Goal: Task Accomplishment & Management: Complete application form

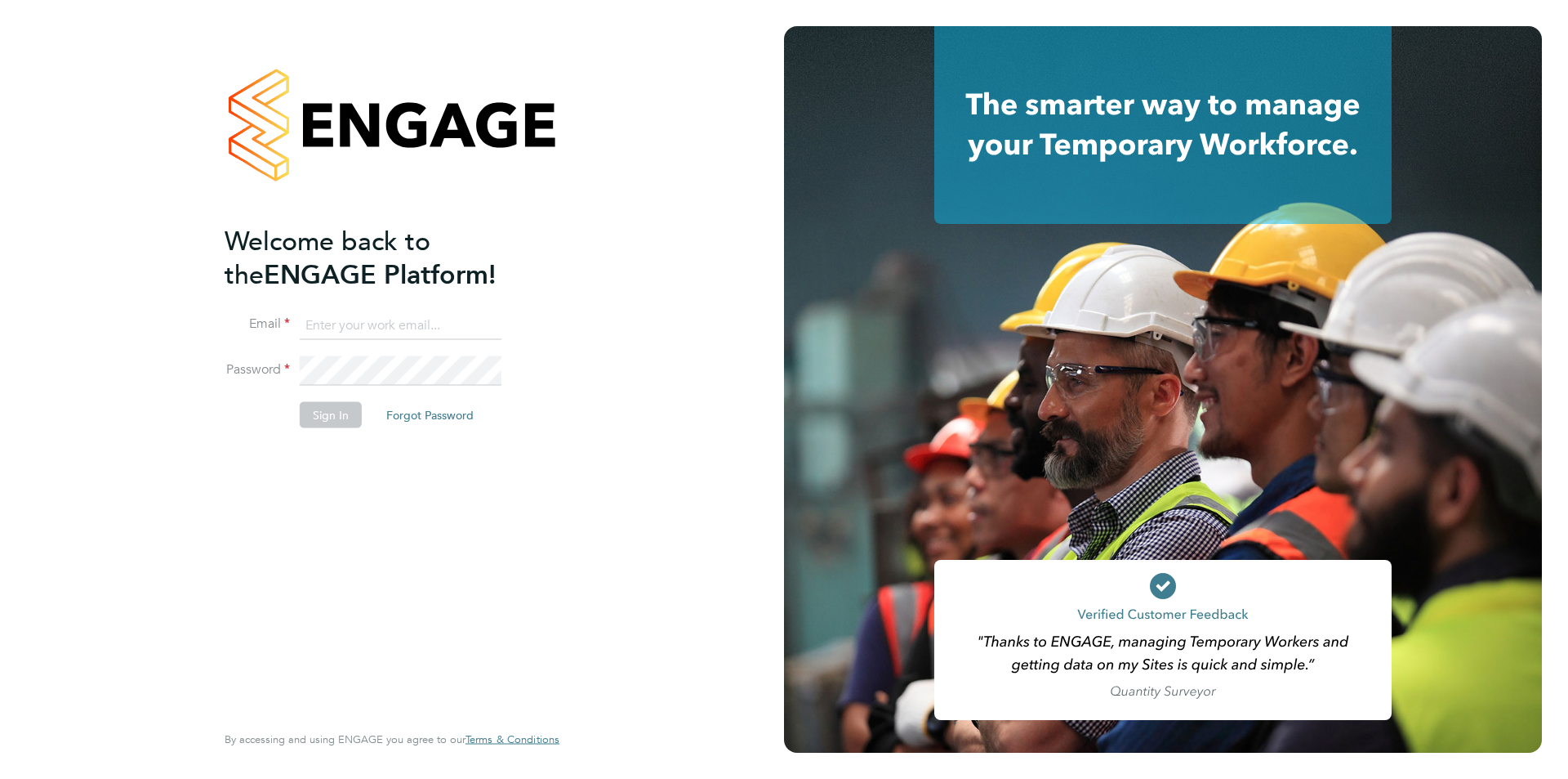
type input "[EMAIL_ADDRESS][DOMAIN_NAME]"
click at [331, 417] on button "Sign In" at bounding box center [331, 414] width 62 height 26
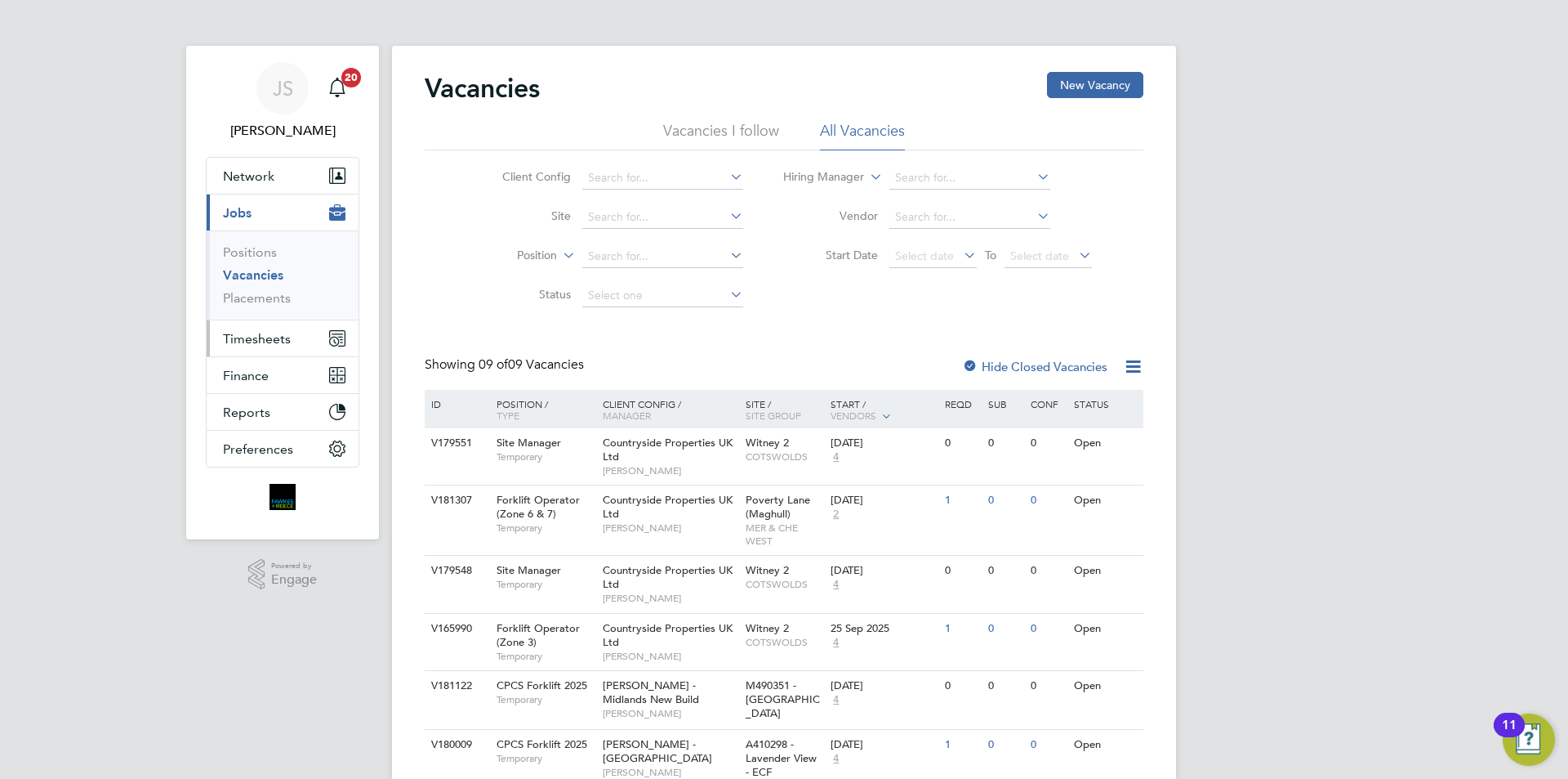
click at [244, 334] on span "Timesheets" at bounding box center [257, 339] width 68 height 16
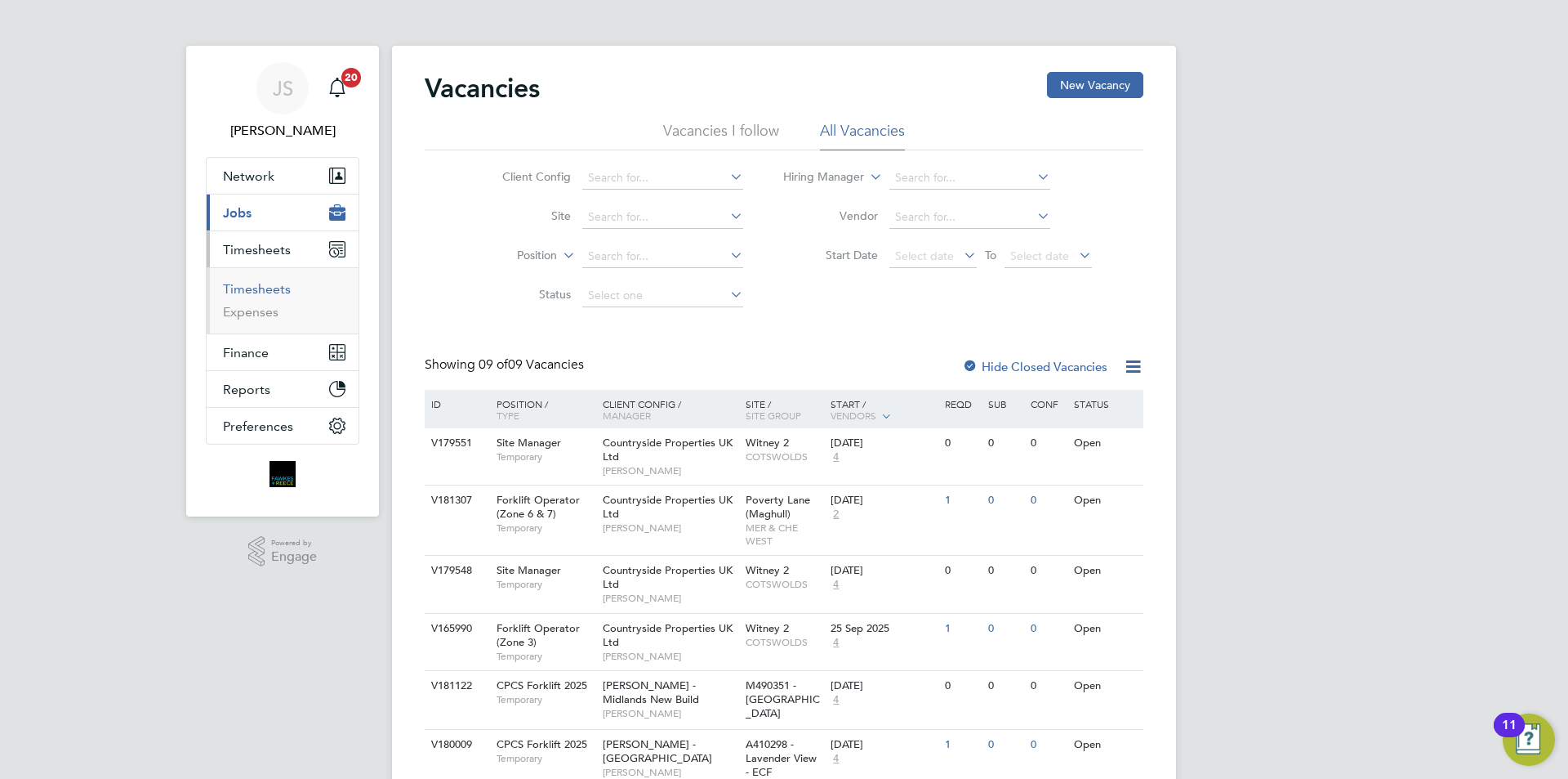
click at [252, 286] on link "Timesheets" at bounding box center [257, 289] width 68 height 16
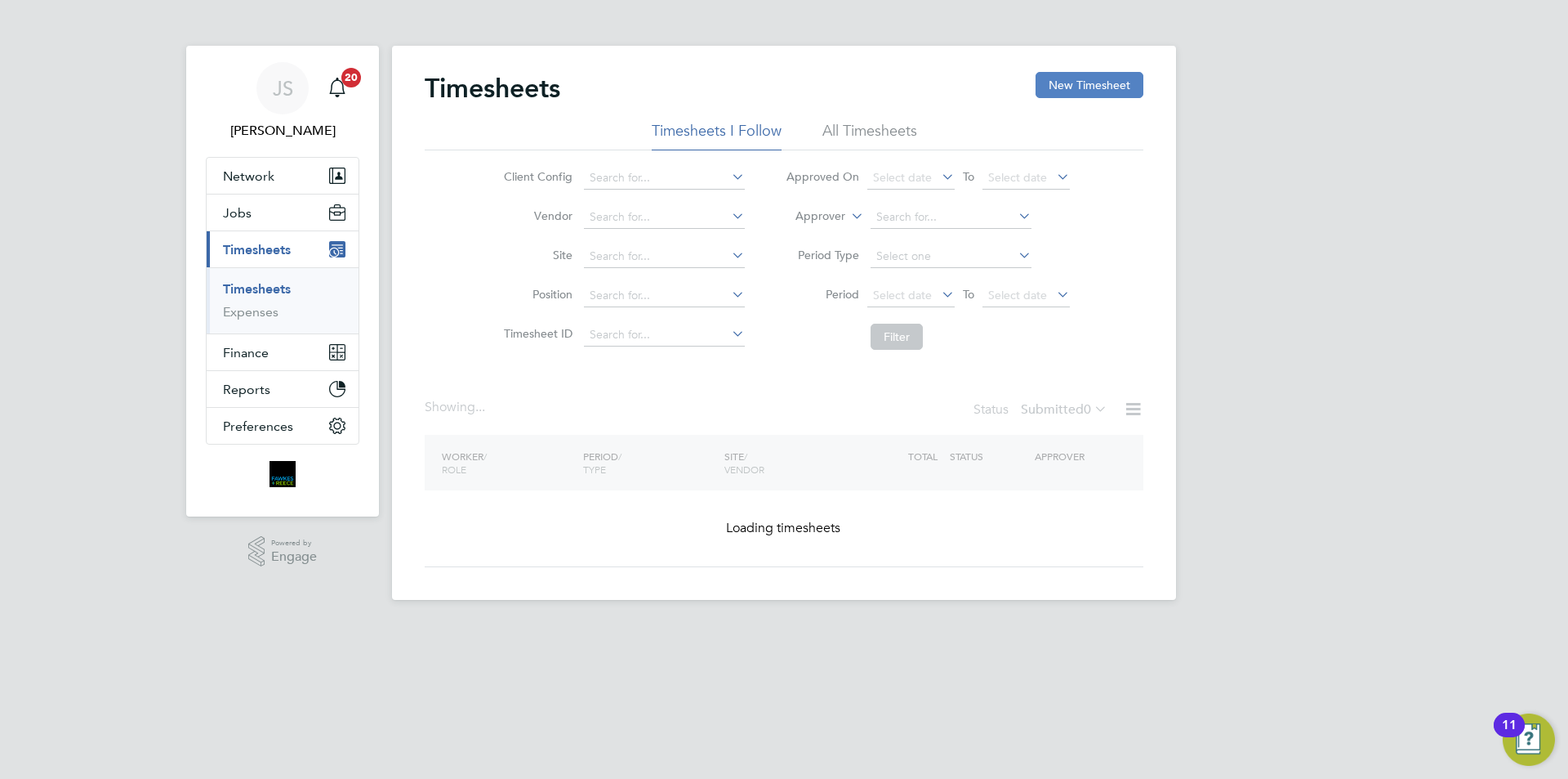
click at [1060, 87] on button "New Timesheet" at bounding box center [1088, 85] width 108 height 26
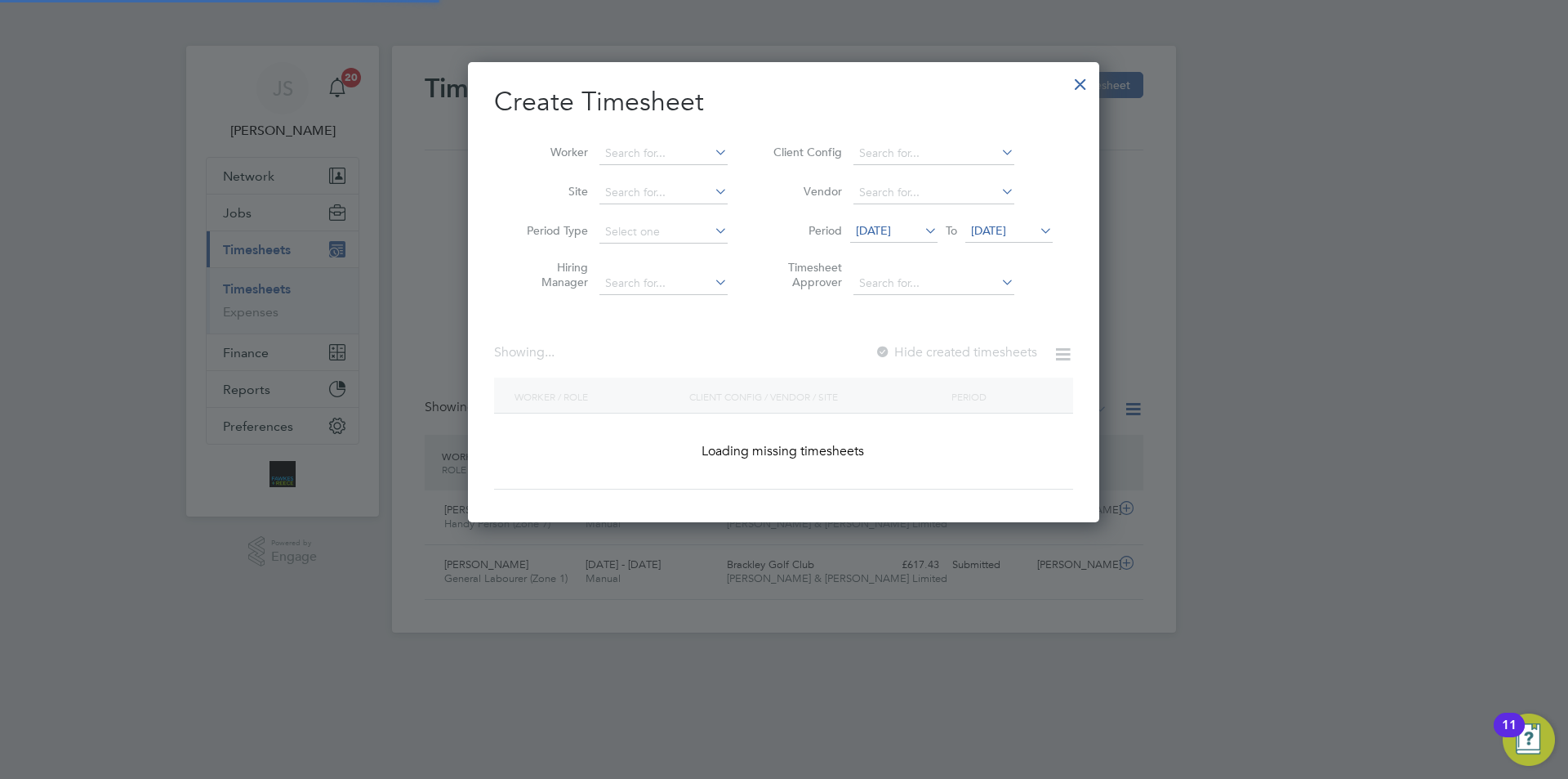
scroll to position [41, 142]
click at [661, 159] on input at bounding box center [663, 153] width 128 height 23
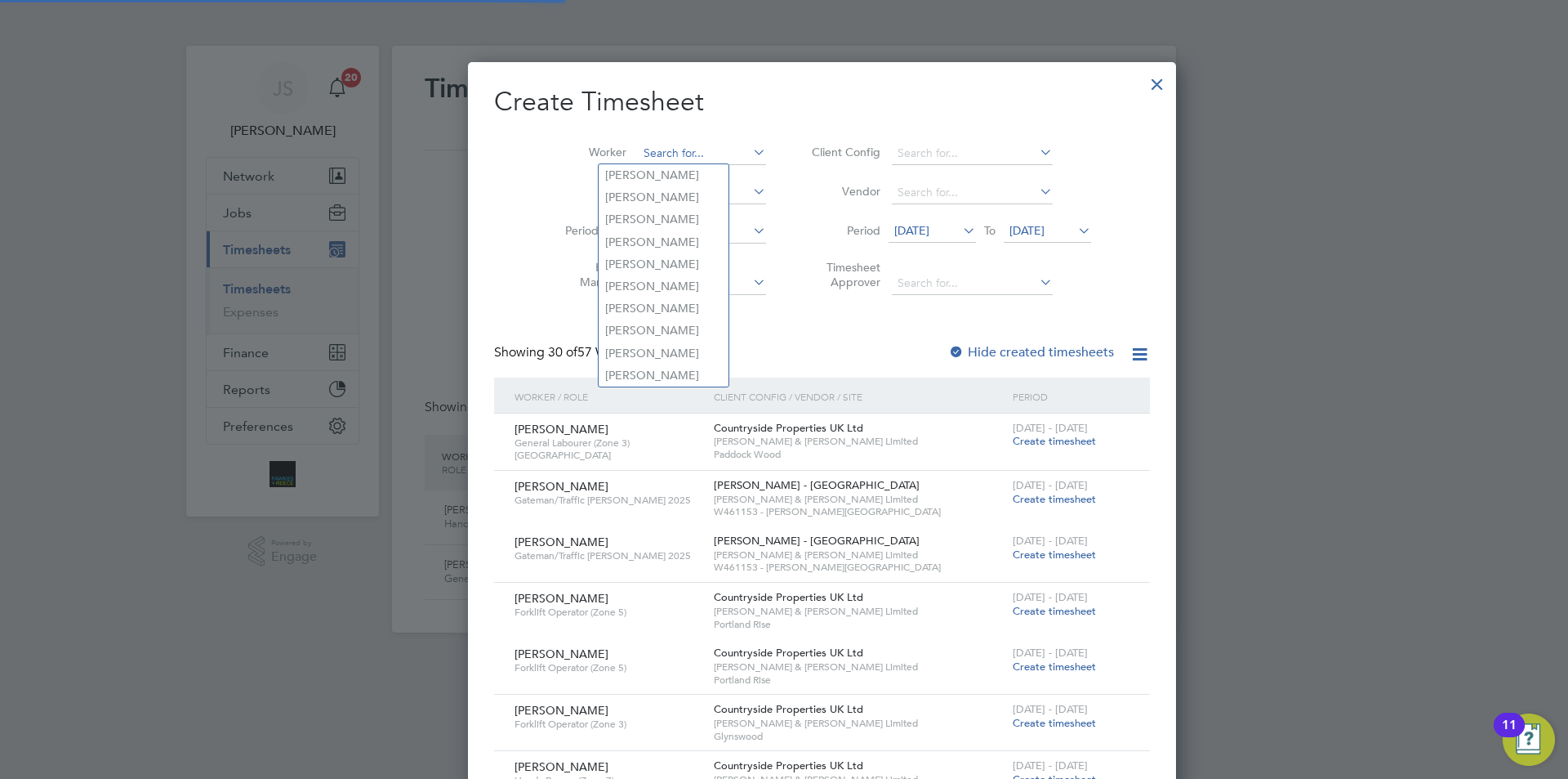
scroll to position [0, 0]
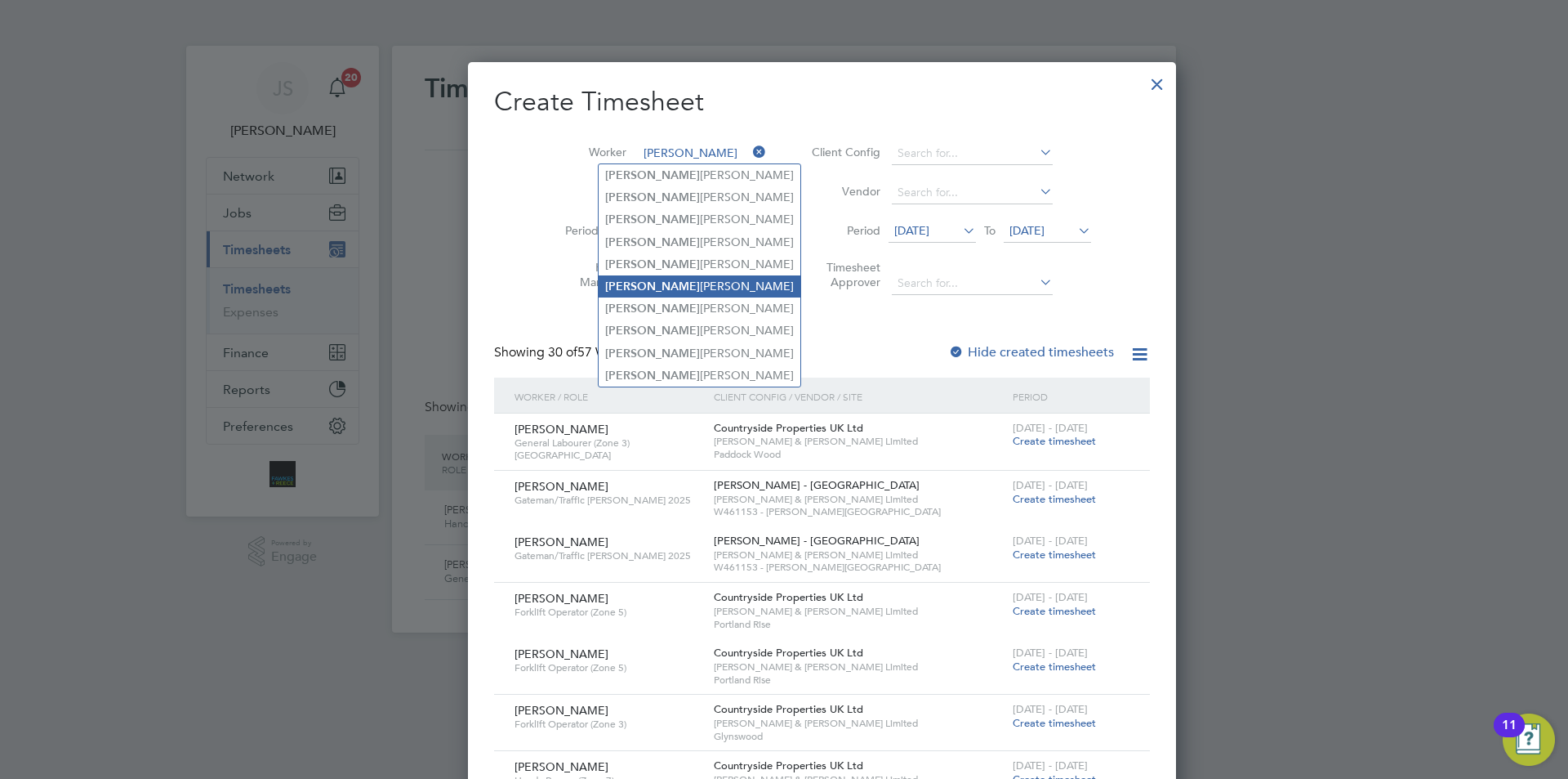
click at [660, 277] on li "Wayne Griffiths" at bounding box center [700, 286] width 201 height 22
type input "Wayne Griffiths"
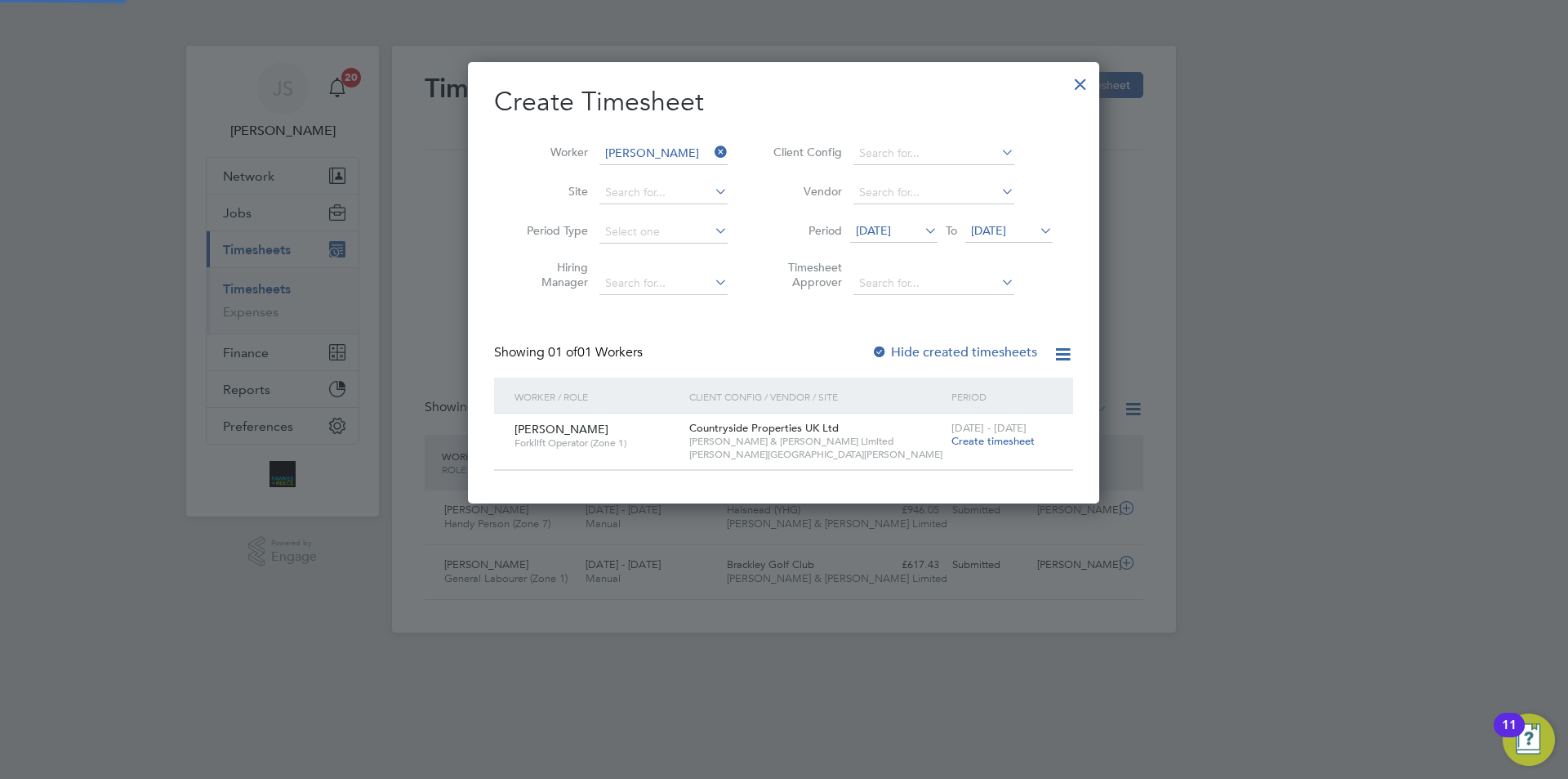
scroll to position [440, 632]
click at [979, 437] on span "Create timesheet" at bounding box center [993, 440] width 83 height 14
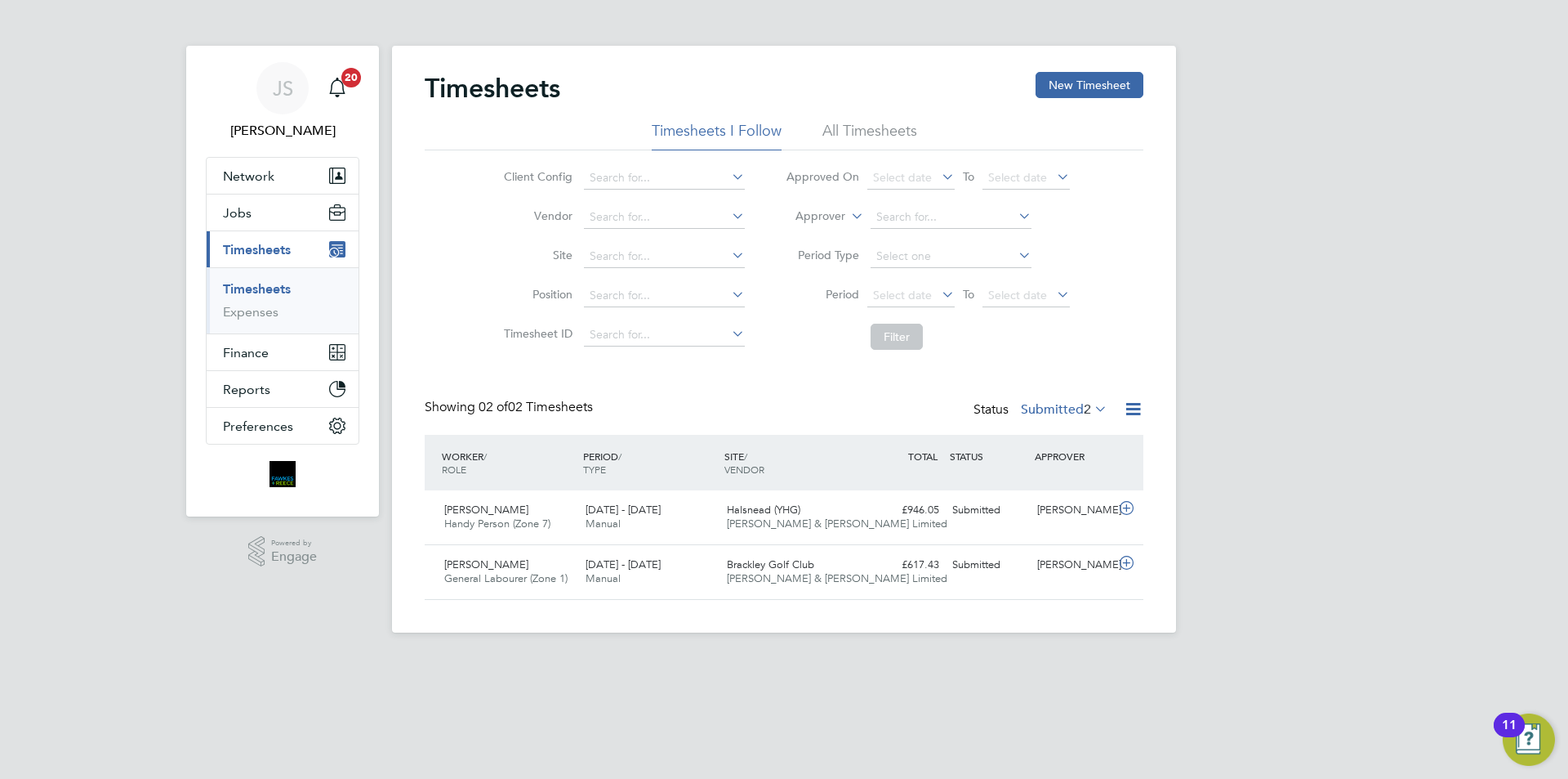
scroll to position [41, 142]
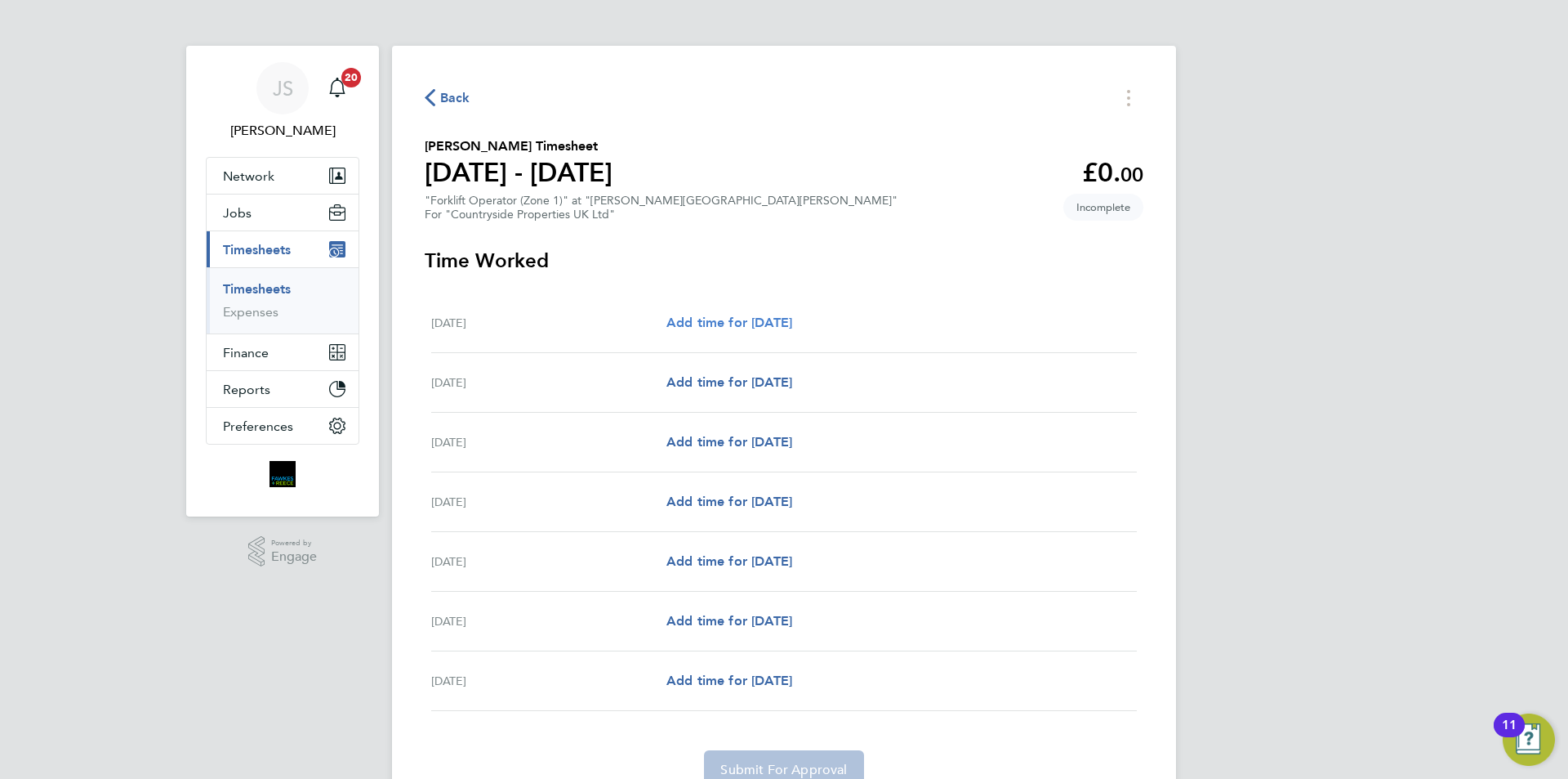
click at [750, 320] on span "Add time for Mon 22 Sep" at bounding box center [728, 323] width 125 height 16
select select "30"
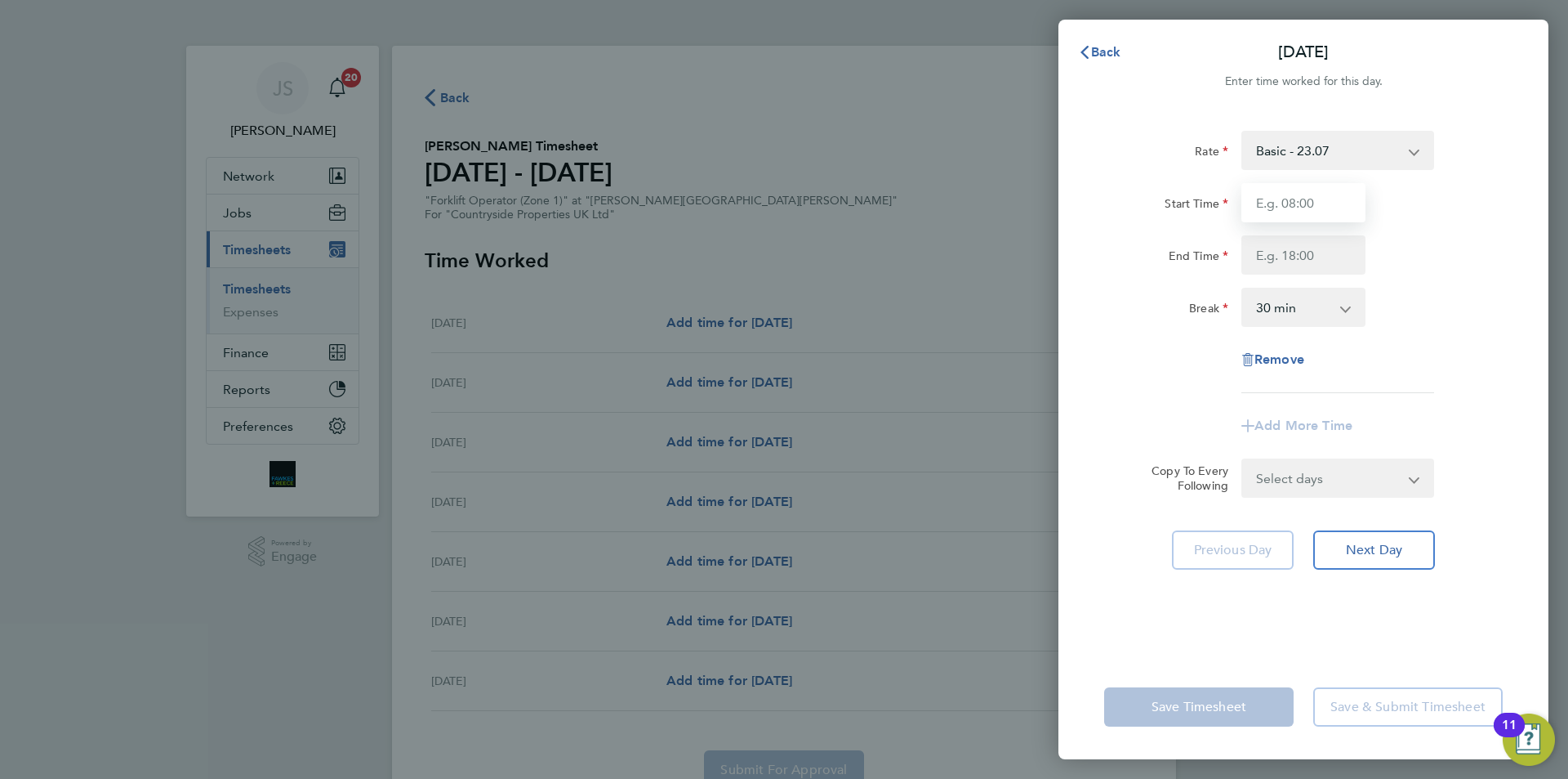
drag, startPoint x: 1289, startPoint y: 204, endPoint x: 1327, endPoint y: 195, distance: 39.1
click at [1289, 204] on input "Start Time" at bounding box center [1304, 202] width 124 height 39
type input "07:30"
click at [1335, 260] on input "End Time" at bounding box center [1304, 255] width 124 height 39
type input "17:00"
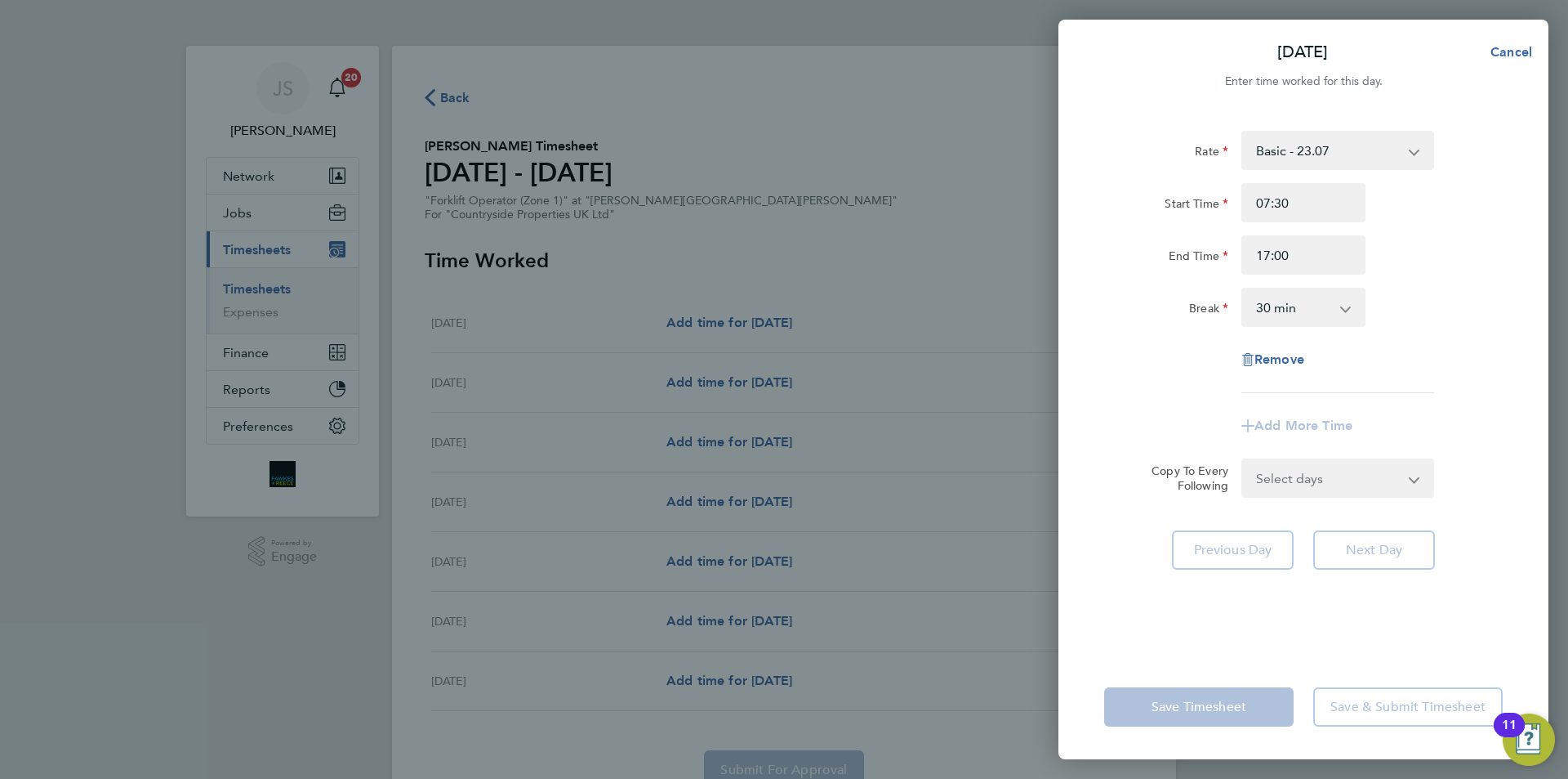
drag, startPoint x: 1357, startPoint y: 479, endPoint x: 1348, endPoint y: 468, distance: 14.2
click at [1357, 479] on form "Rate Basic - 23.07 Start Time 07:30 End Time 17:00 Break 0 min 15 min 30 min 45…" at bounding box center [1304, 314] width 399 height 367
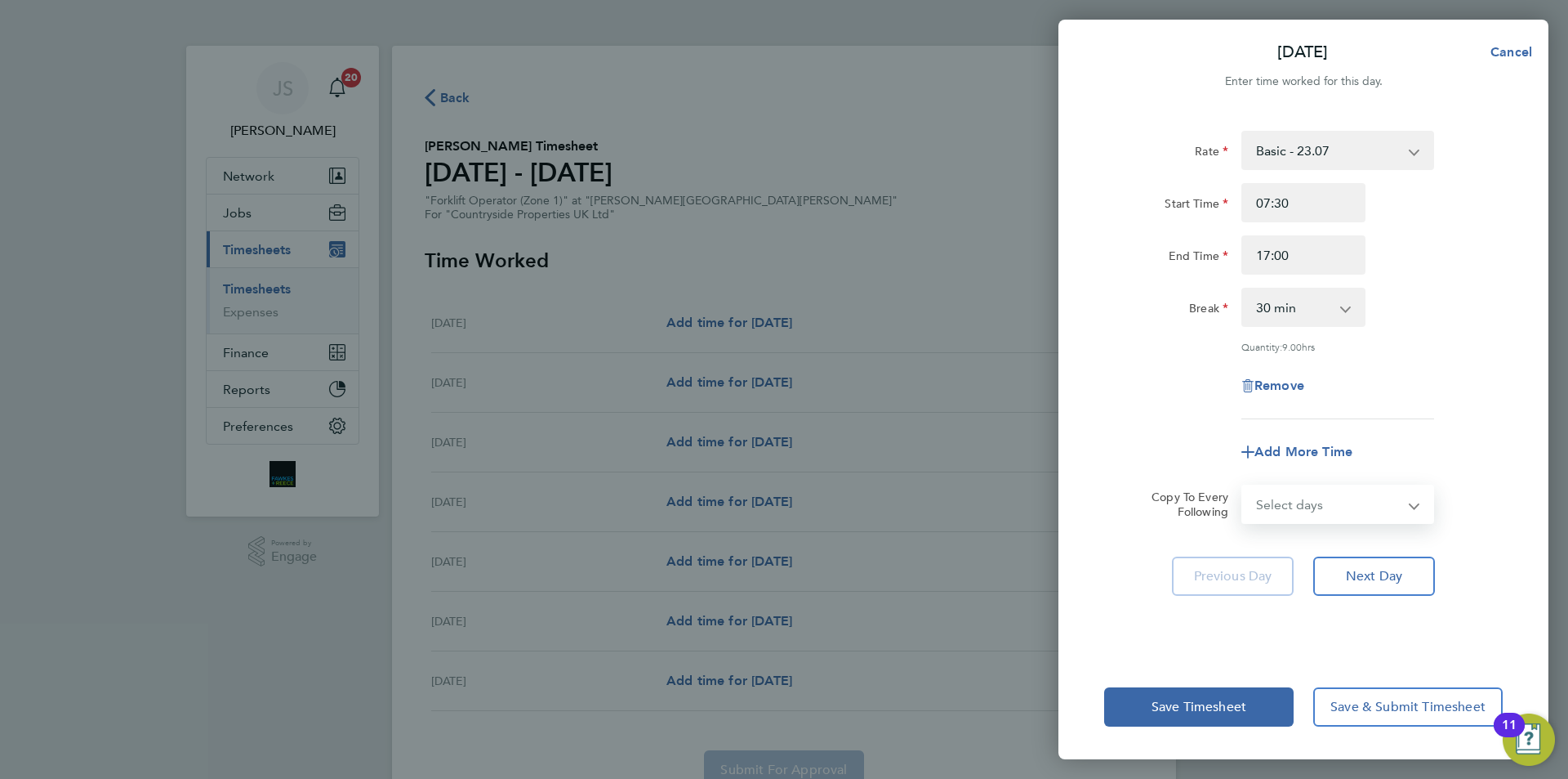
select select "DAY"
click at [1242, 486] on select "Select days Day Weekday (Mon-Fri) Weekend (Sat-Sun) Tuesday Wednesday Thursday …" at bounding box center [1328, 504] width 172 height 36
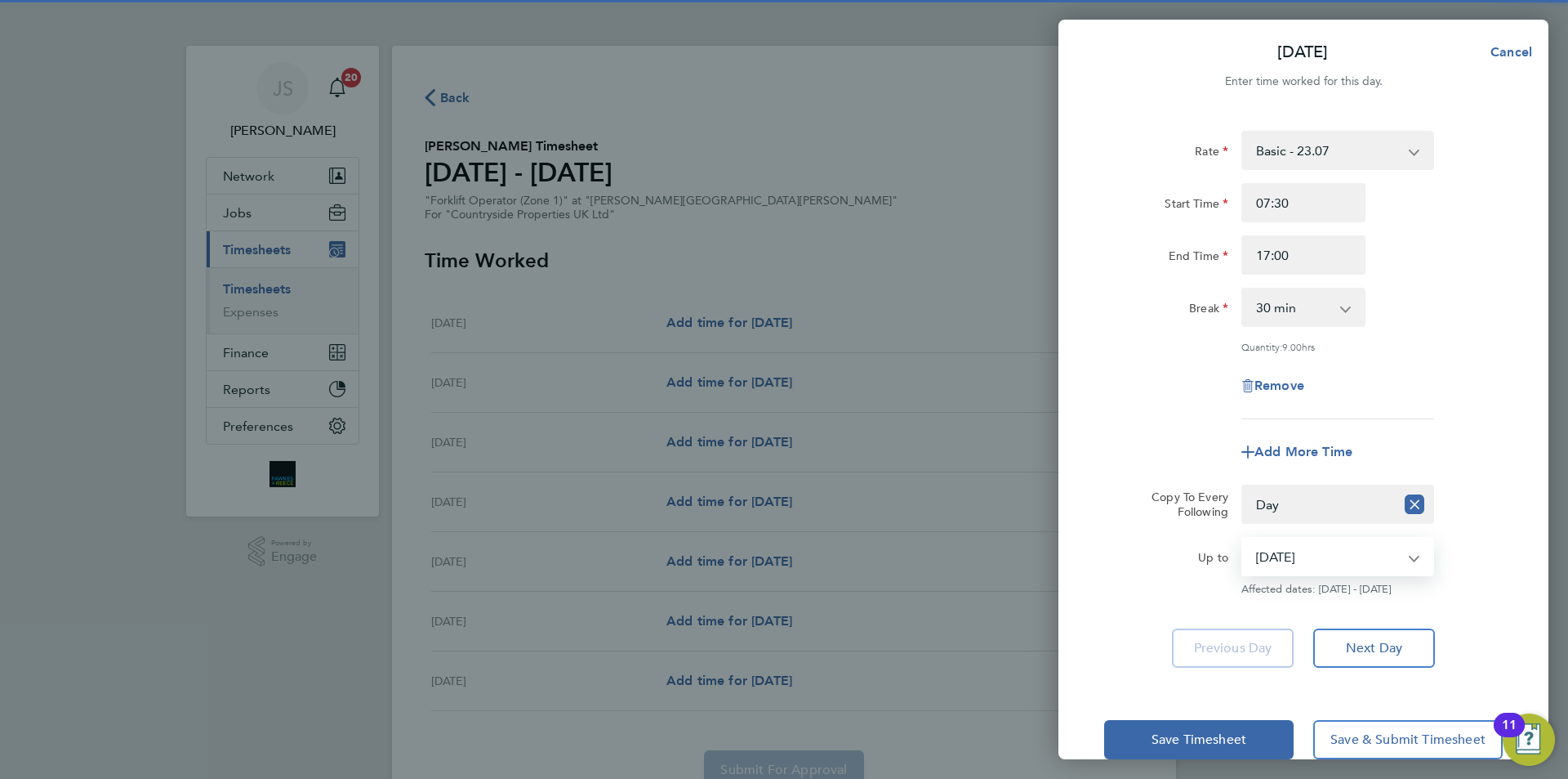
click at [1284, 565] on select "23 Sep 2025 24 Sep 2025 25 Sep 2025 26 Sep 2025 27 Sep 2025 28 Sep 2025" at bounding box center [1327, 556] width 170 height 36
select select "2025-09-25"
click at [1242, 538] on select "23 Sep 2025 24 Sep 2025 25 Sep 2025 26 Sep 2025 27 Sep 2025 28 Sep 2025" at bounding box center [1327, 556] width 170 height 36
click at [1187, 399] on div "Remove" at bounding box center [1303, 386] width 411 height 39
click at [1161, 720] on button "Save Timesheet" at bounding box center [1199, 740] width 189 height 39
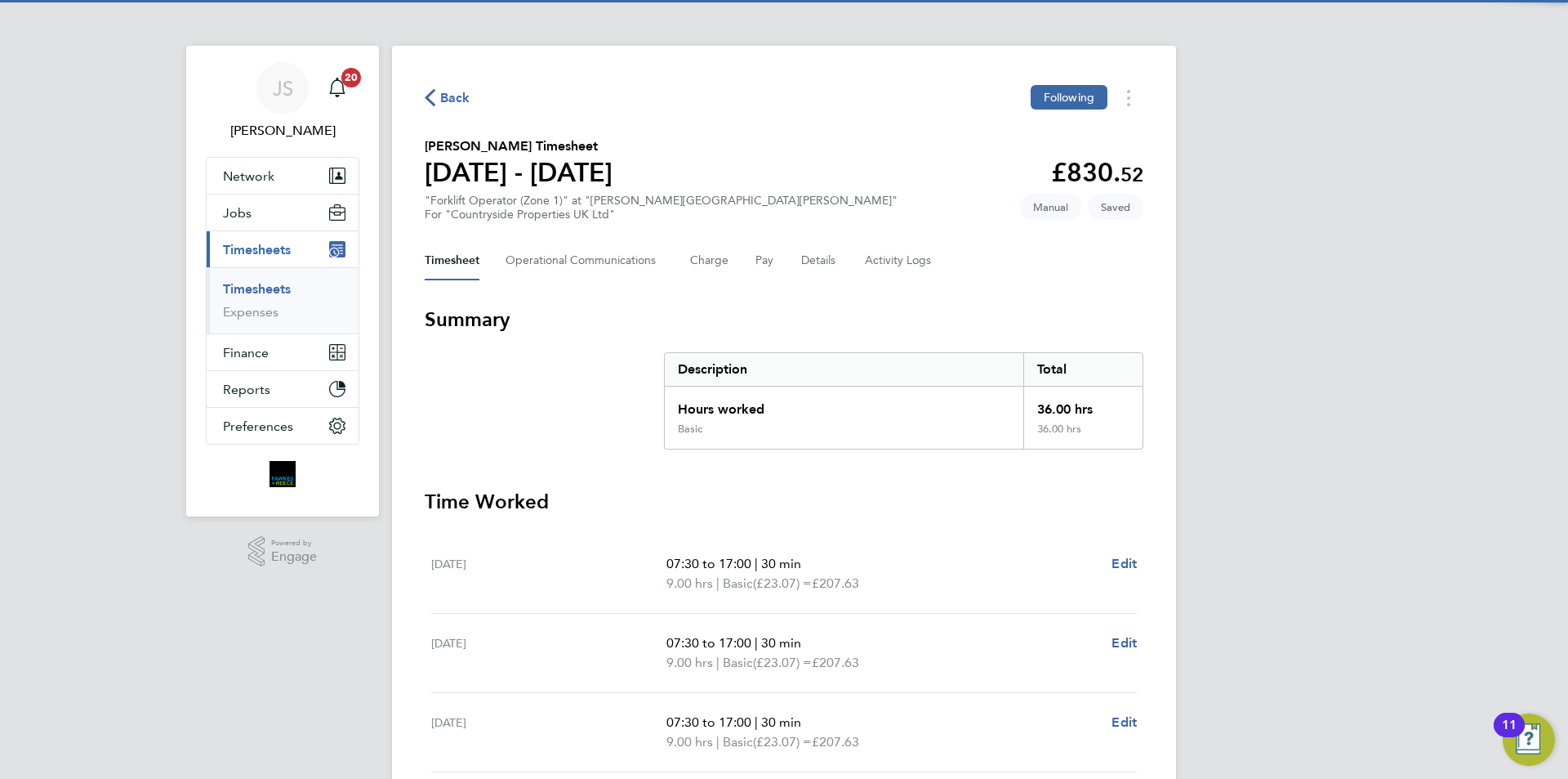
scroll to position [395, 0]
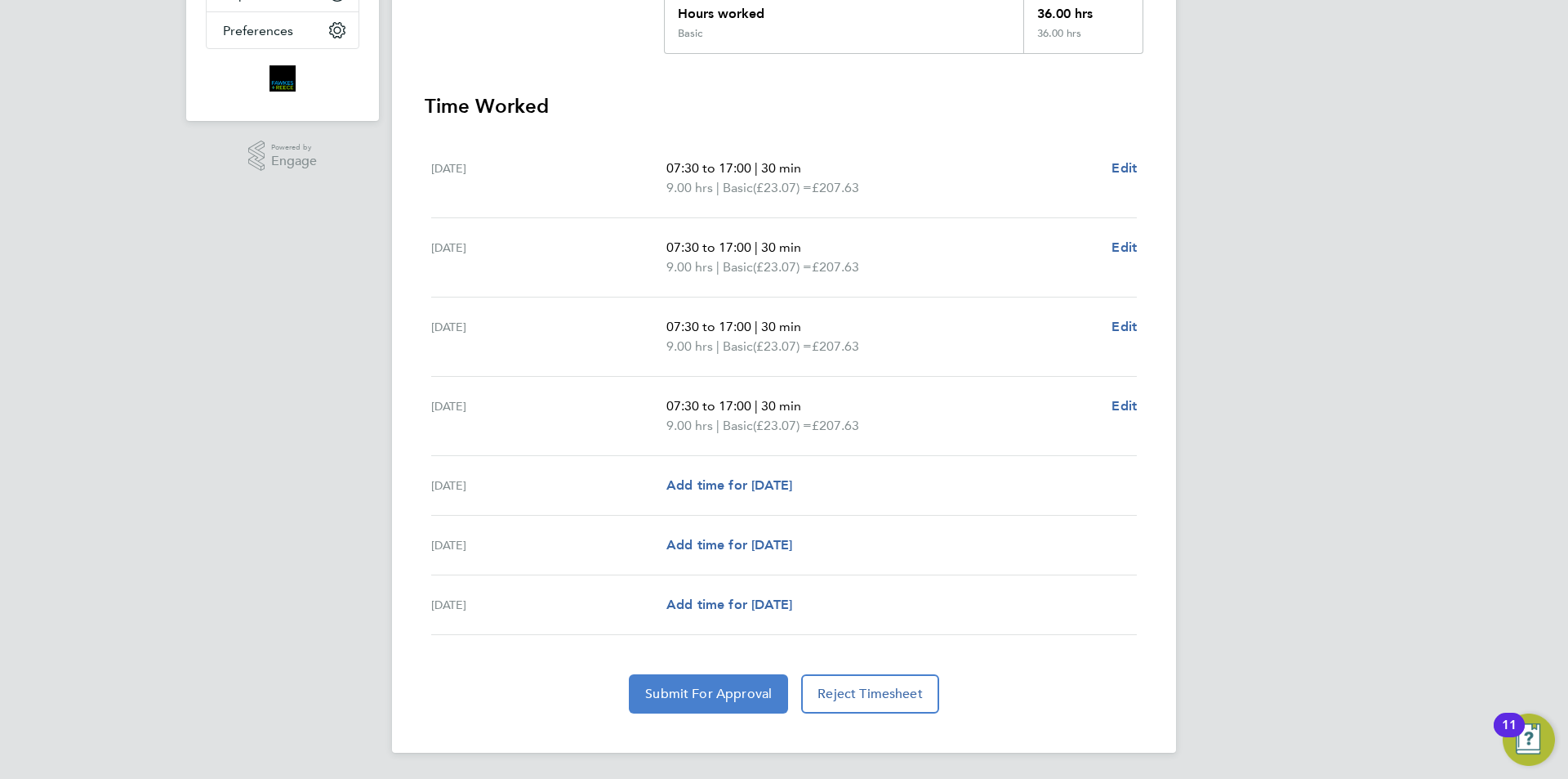
click at [717, 698] on span "Submit For Approval" at bounding box center [709, 693] width 126 height 17
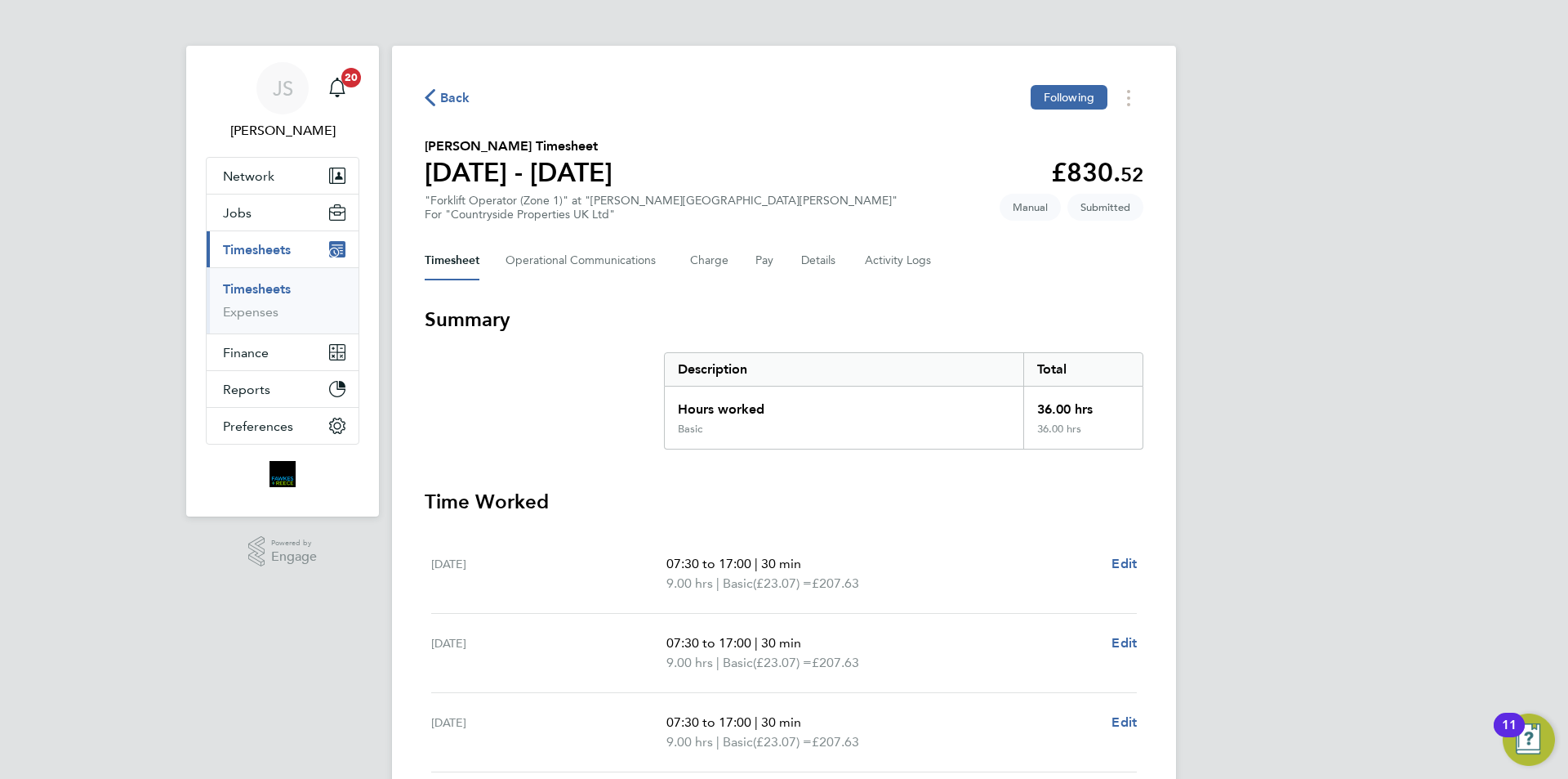
click at [462, 97] on span "Back" at bounding box center [455, 98] width 31 height 20
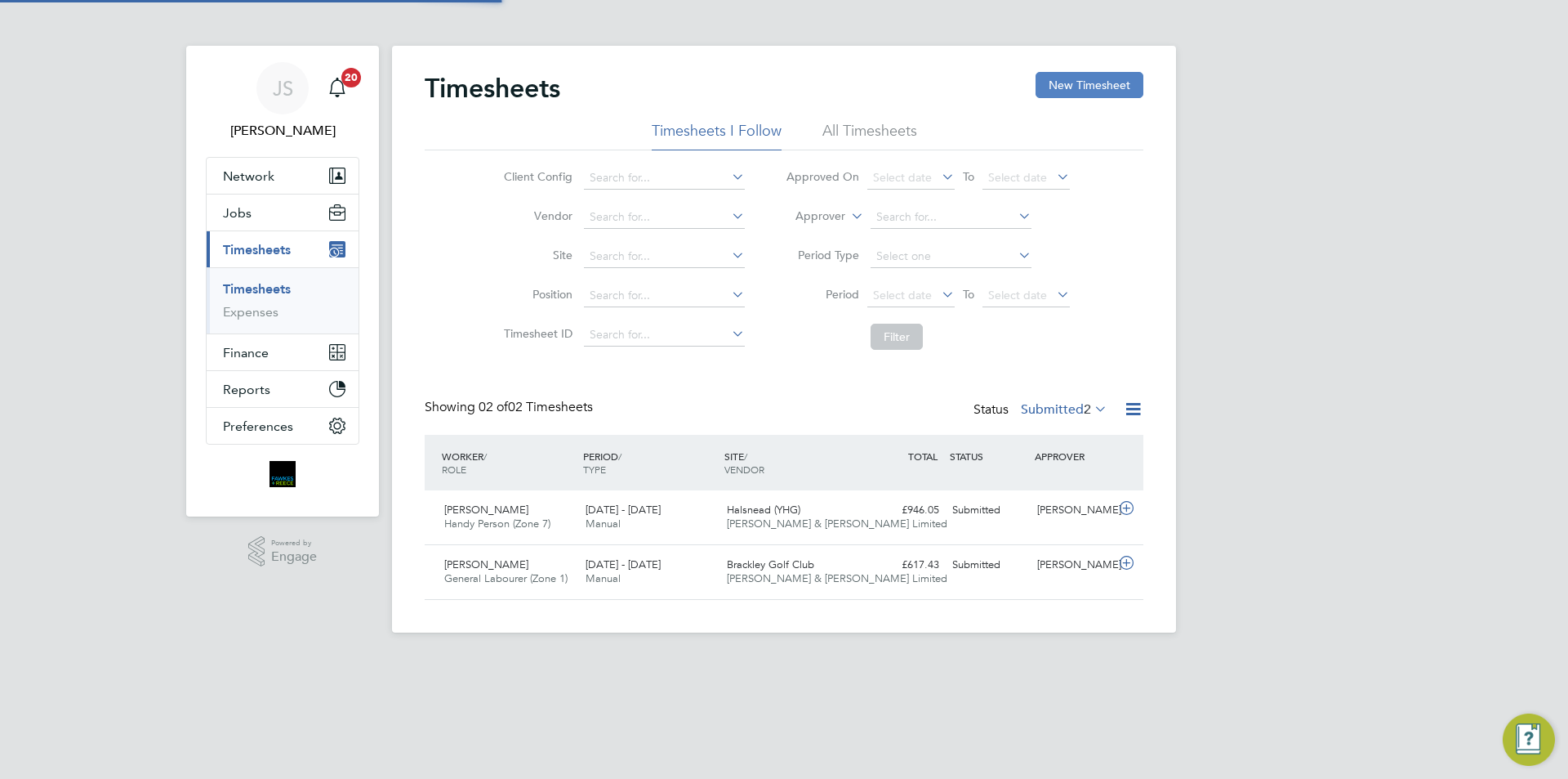
scroll to position [41, 142]
click at [1077, 73] on button "New Timesheet" at bounding box center [1088, 85] width 108 height 26
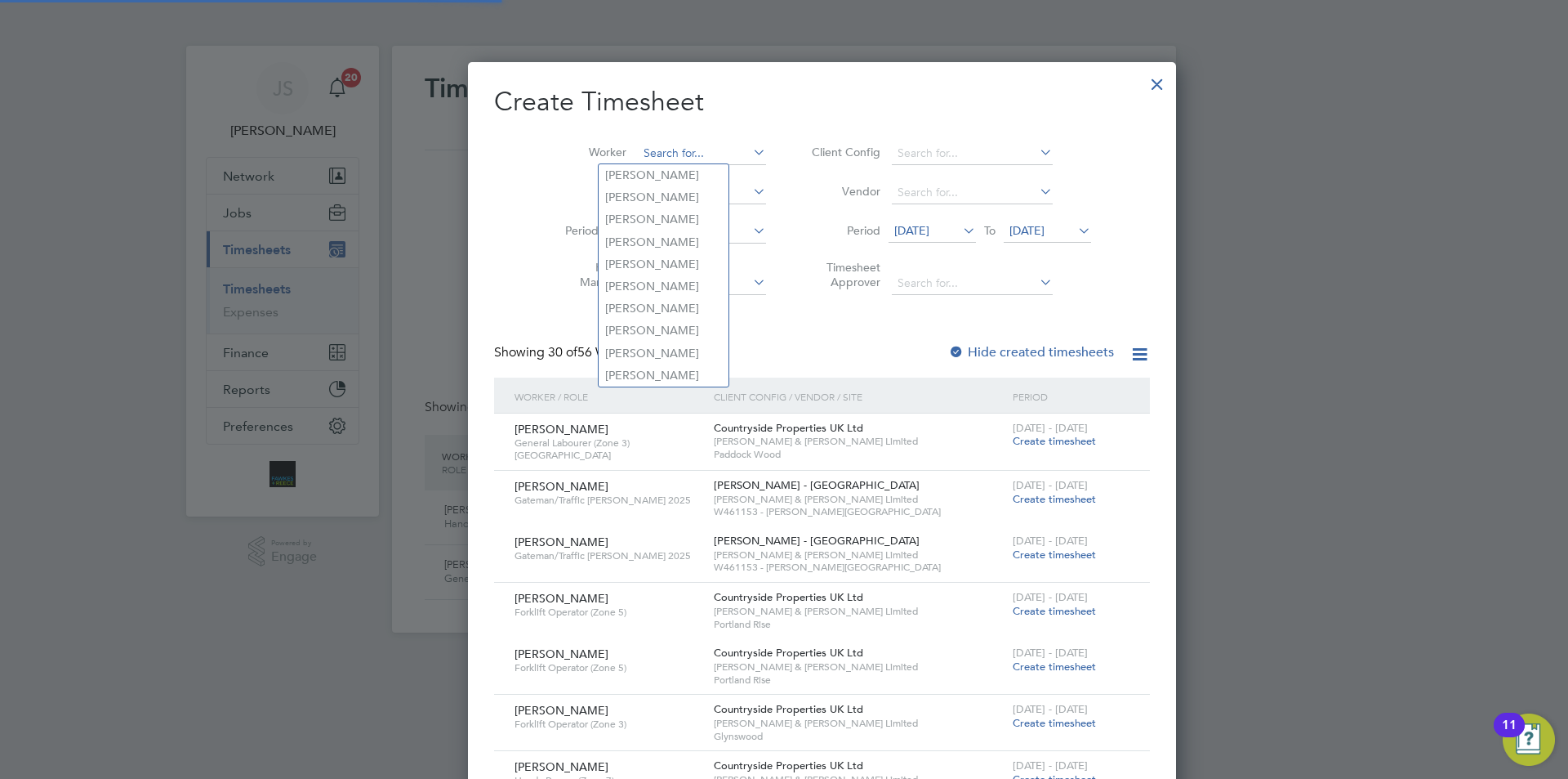
click at [637, 162] on input at bounding box center [702, 153] width 128 height 23
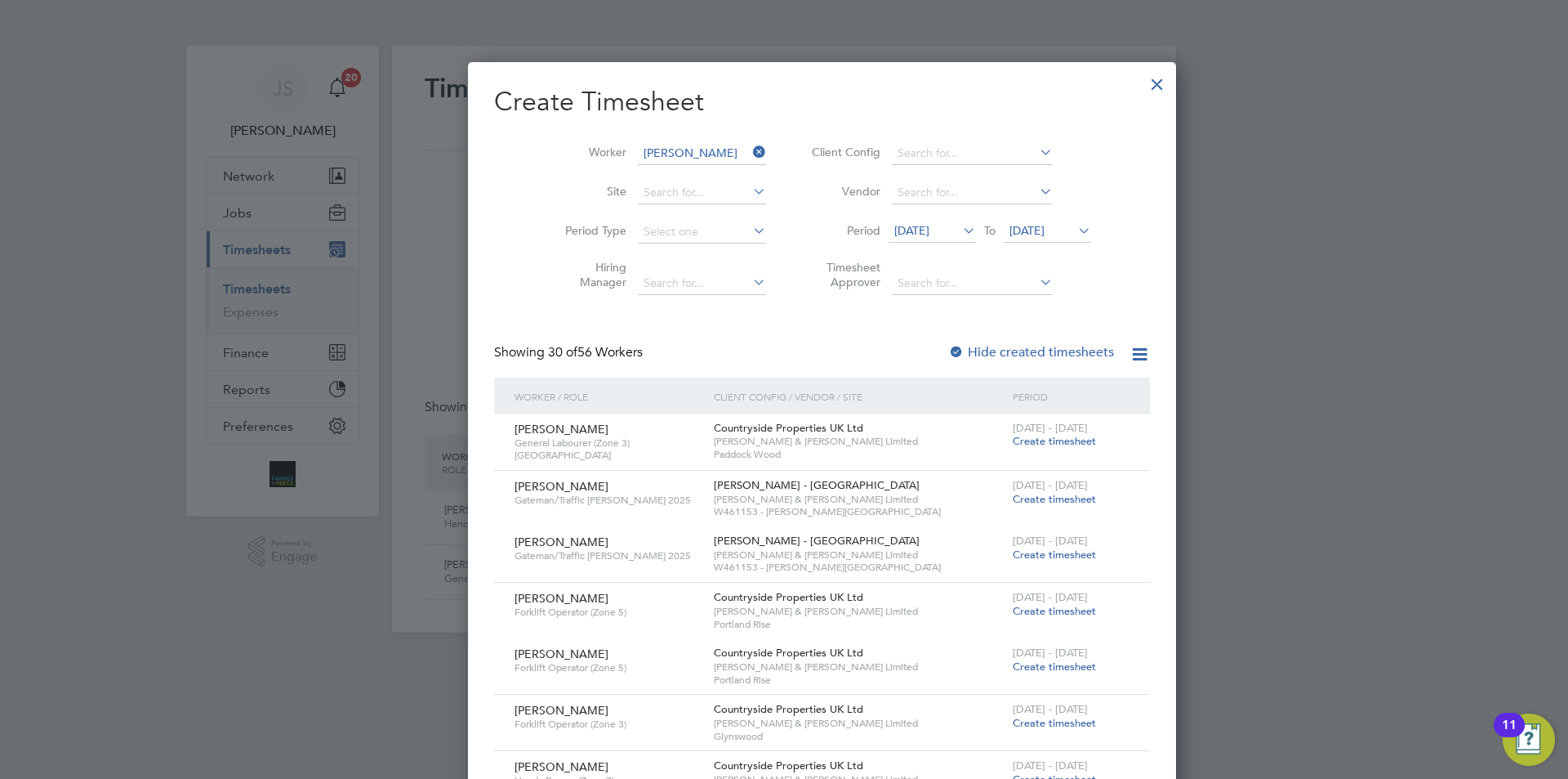
click at [631, 174] on b "Ryan" at bounding box center [652, 175] width 95 height 14
type input "Ryan Worthington"
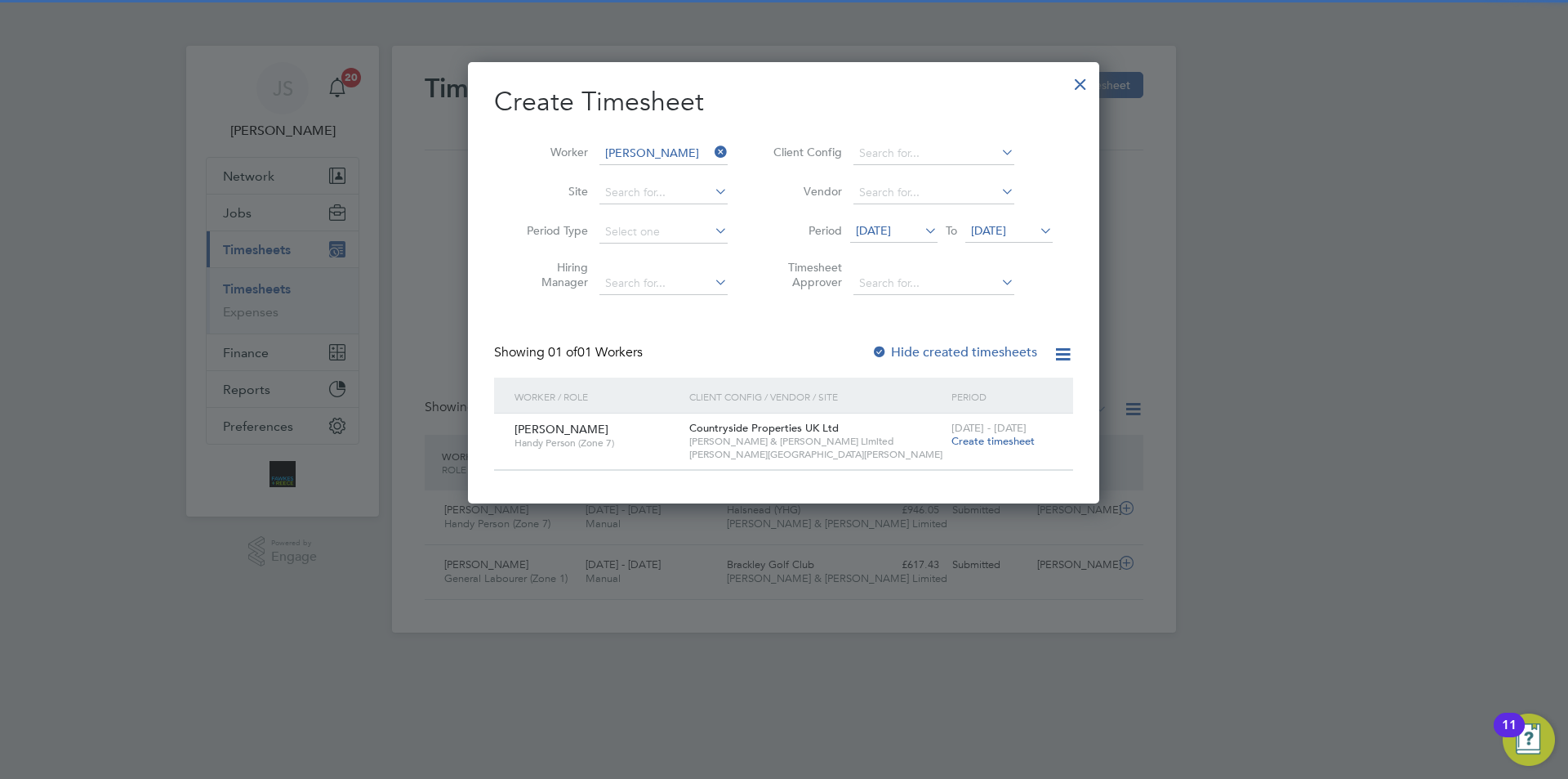
click at [973, 444] on span "Create timesheet" at bounding box center [993, 440] width 83 height 14
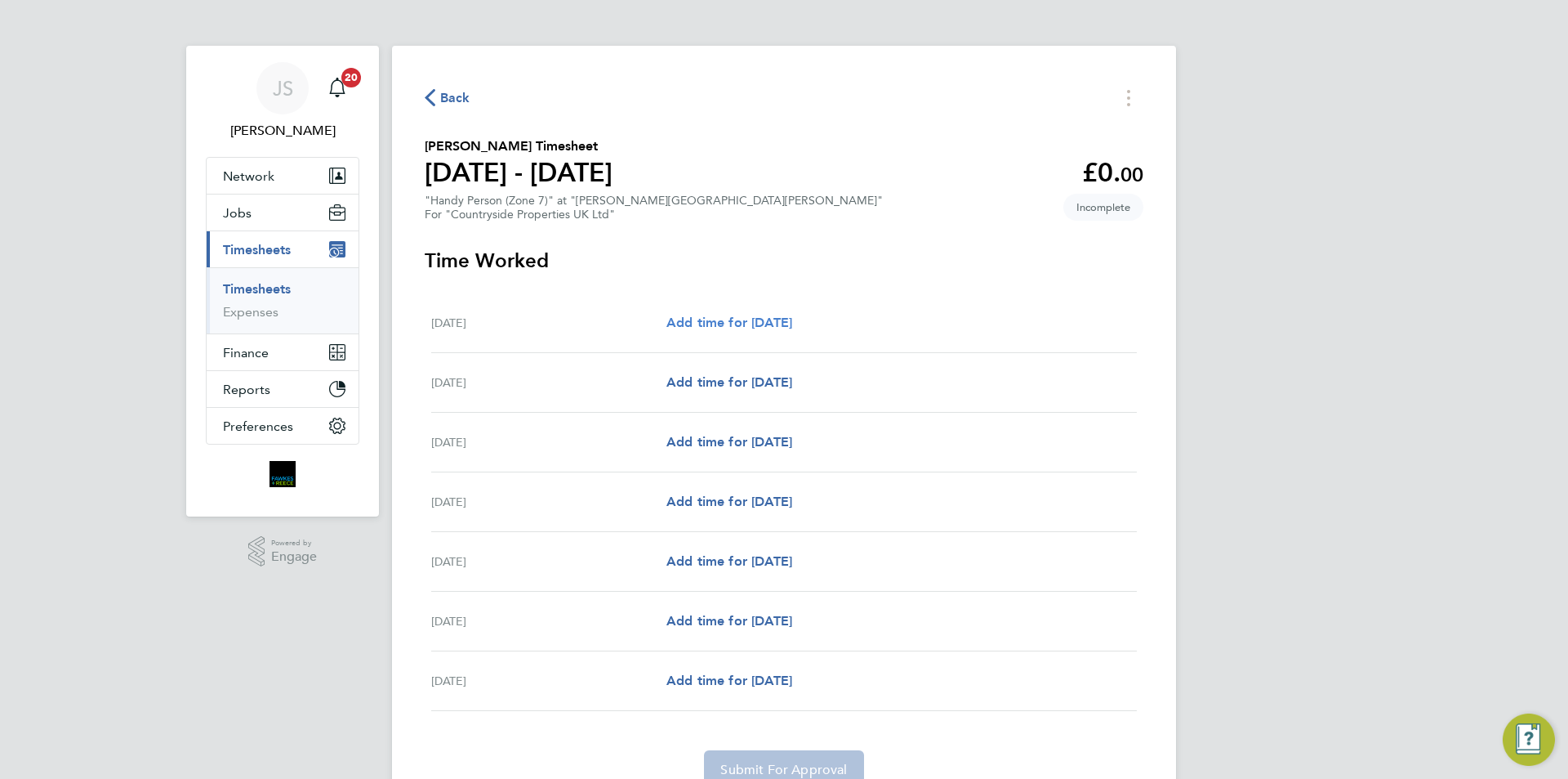
click at [726, 315] on span "Add time for Mon 22 Sep" at bounding box center [728, 323] width 125 height 16
select select "30"
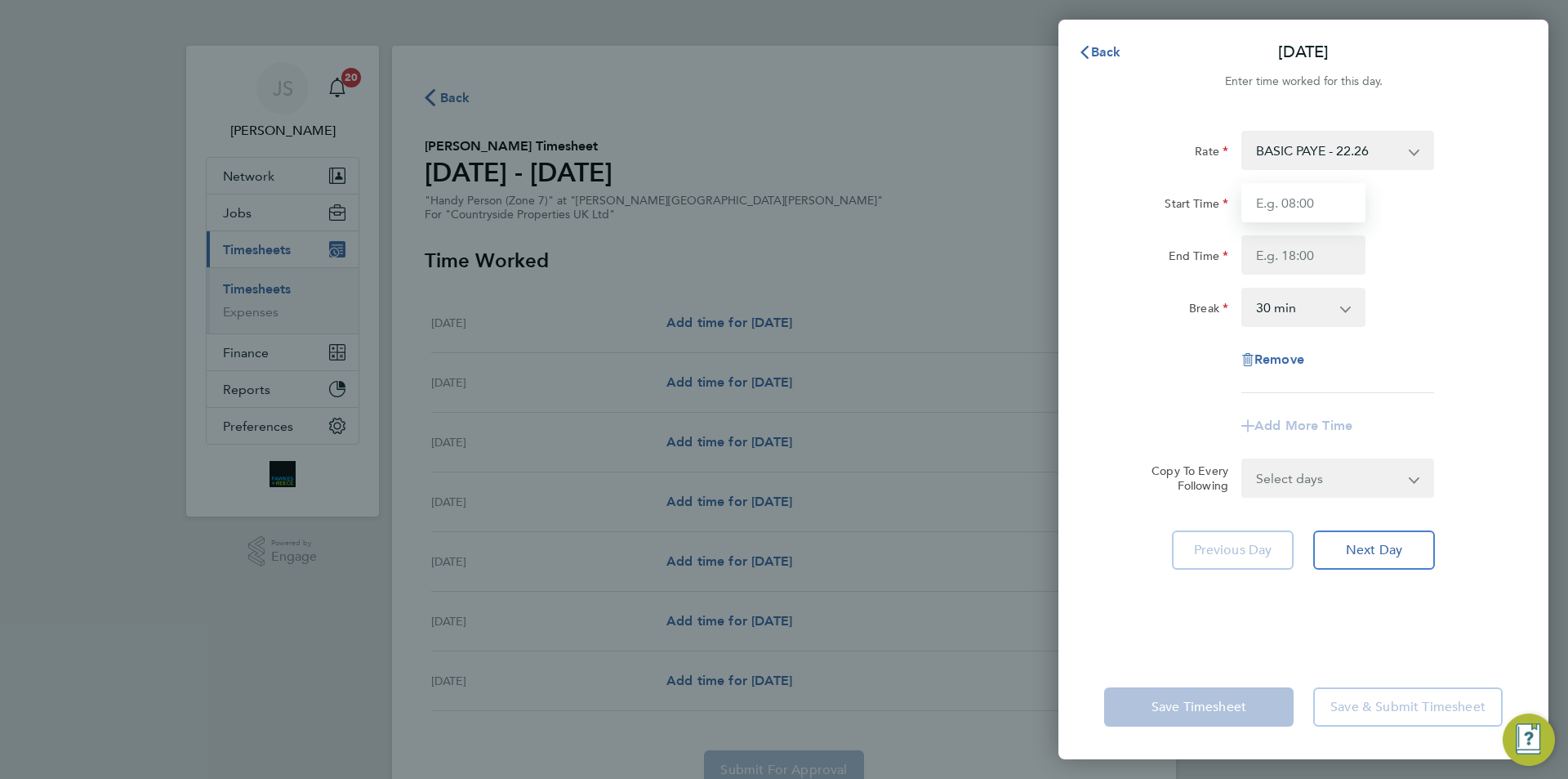
click at [1318, 201] on input "Start Time" at bounding box center [1304, 202] width 124 height 39
type input "07:30"
click at [1318, 264] on input "End Time" at bounding box center [1304, 255] width 124 height 39
type input "17:00"
click at [1323, 490] on select "Select days Day Weekday (Mon-Fri) Weekend (Sat-Sun) Tuesday Wednesday Thursday …" at bounding box center [1328, 478] width 172 height 36
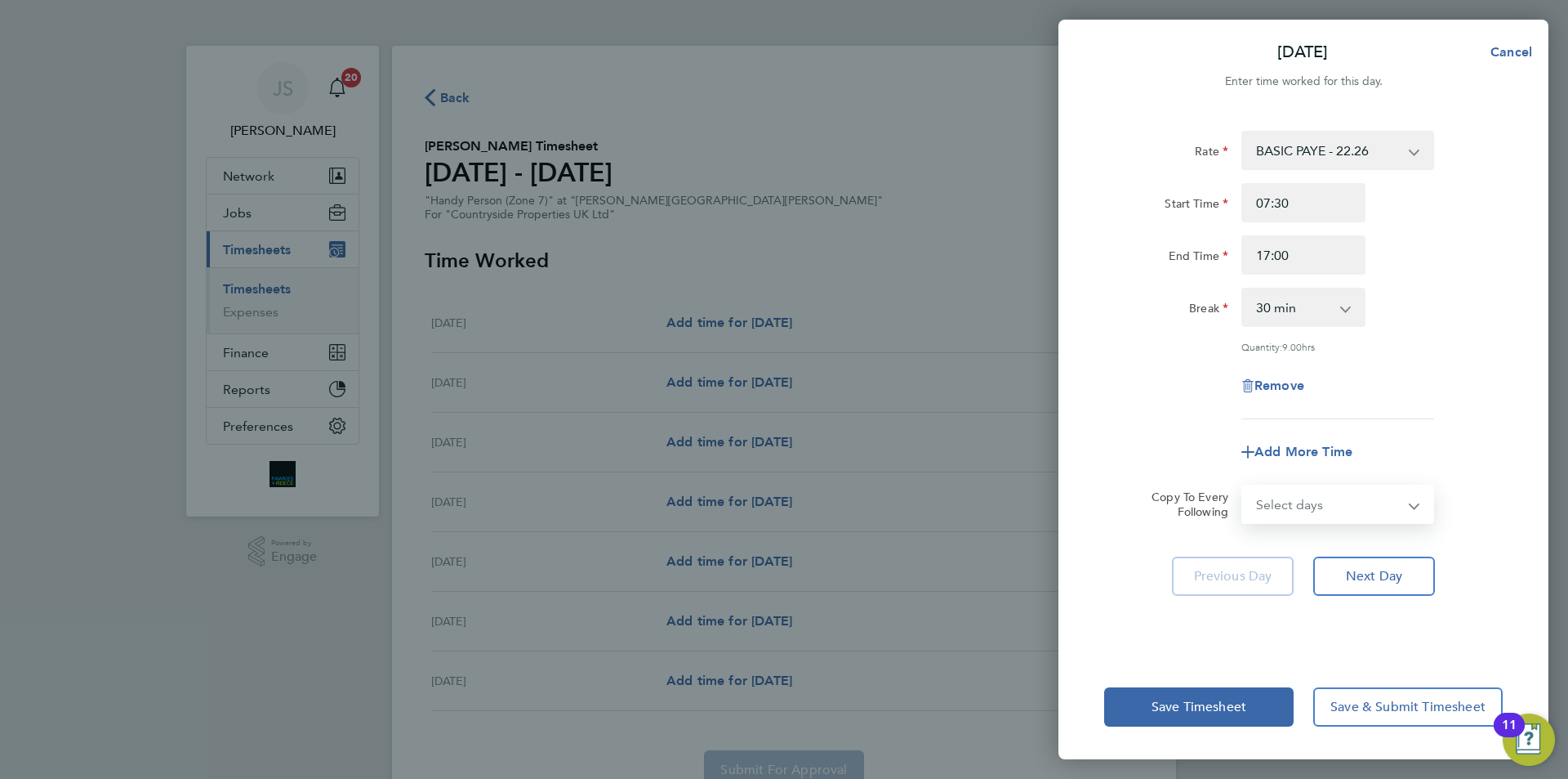
select select "WEEKDAY"
click at [1242, 486] on select "Select days Day Weekday (Mon-Fri) Weekend (Sat-Sun) Tuesday Wednesday Thursday …" at bounding box center [1328, 504] width 172 height 36
select select "2025-09-28"
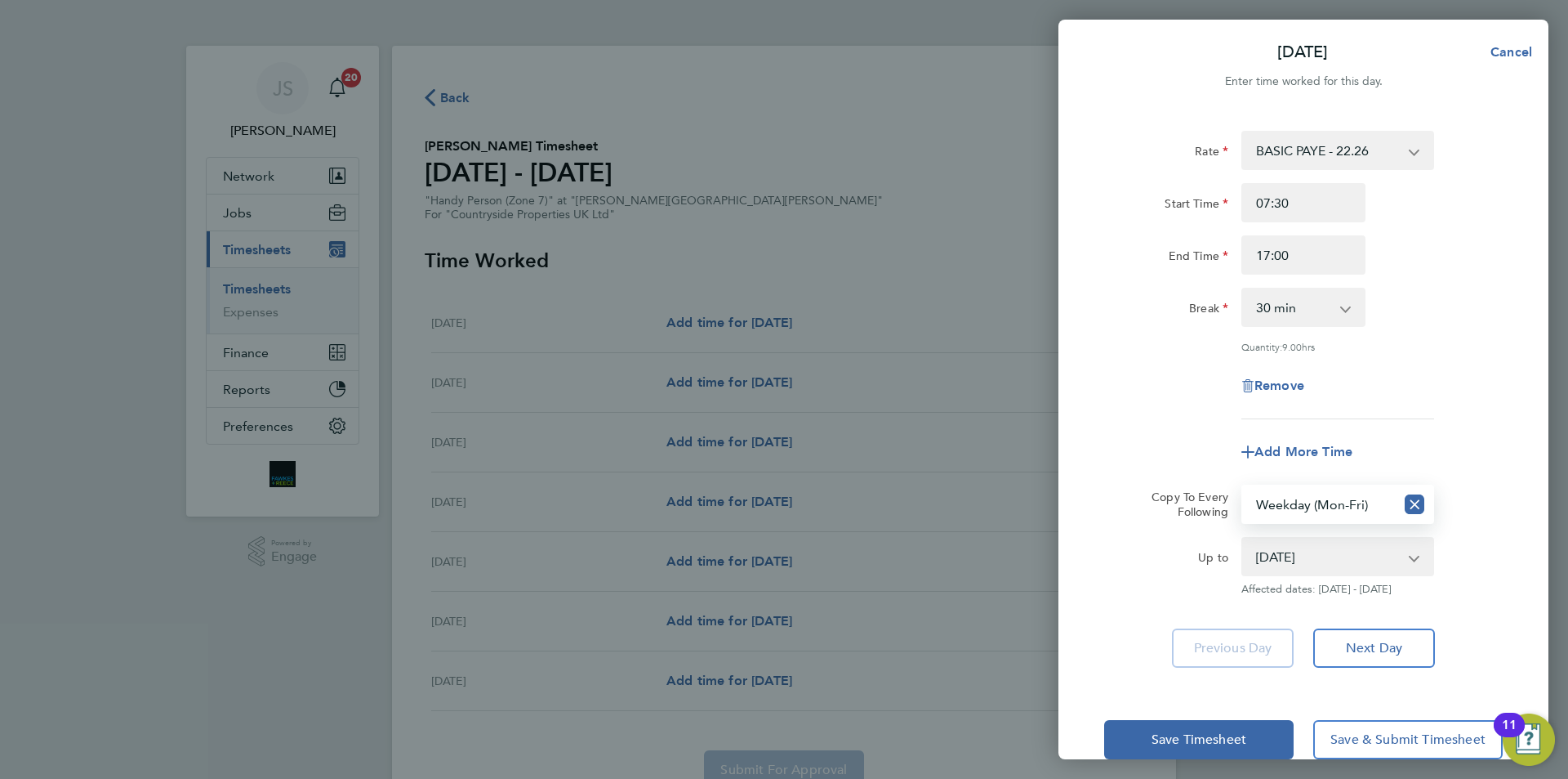
click at [1308, 503] on select "Select days Day Weekday (Mon-Fri) Weekend (Sat-Sun) Tuesday Wednesday Thursday …" at bounding box center [1318, 504] width 152 height 36
select select "DAY"
click at [1242, 486] on select "Select days Day Weekday (Mon-Fri) Weekend (Sat-Sun) Tuesday Wednesday Thursday …" at bounding box center [1318, 504] width 152 height 36
click at [1303, 553] on select "23 Sep 2025 24 Sep 2025 25 Sep 2025 26 Sep 2025 27 Sep 2025 28 Sep 2025" at bounding box center [1327, 556] width 170 height 36
select select "2025-09-27"
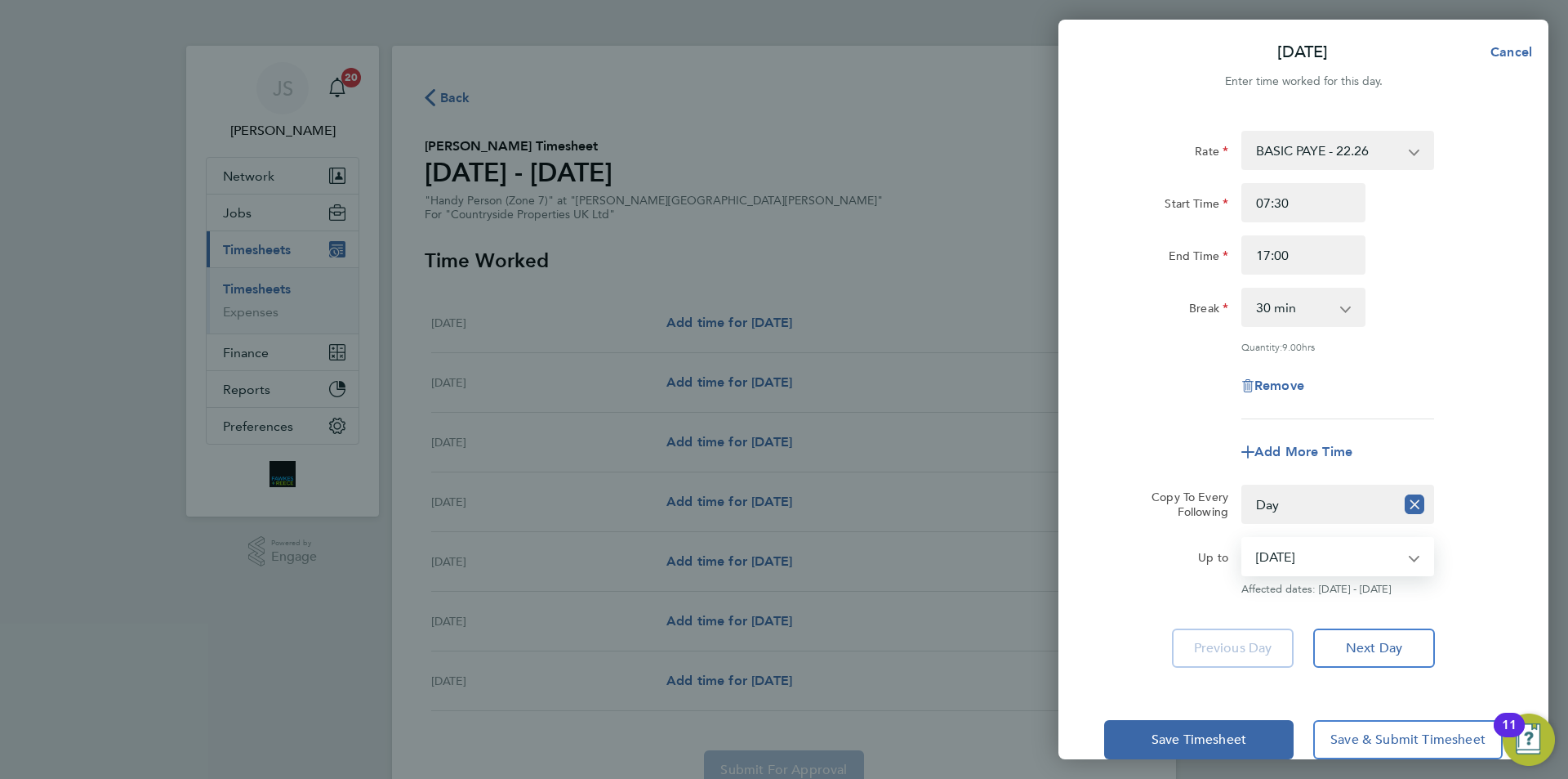
click at [1242, 538] on select "23 Sep 2025 24 Sep 2025 25 Sep 2025 26 Sep 2025 27 Sep 2025 28 Sep 2025" at bounding box center [1327, 556] width 170 height 36
click at [1224, 444] on div "Add More Time" at bounding box center [1303, 452] width 411 height 39
click at [1200, 749] on button "Save Timesheet" at bounding box center [1199, 740] width 189 height 39
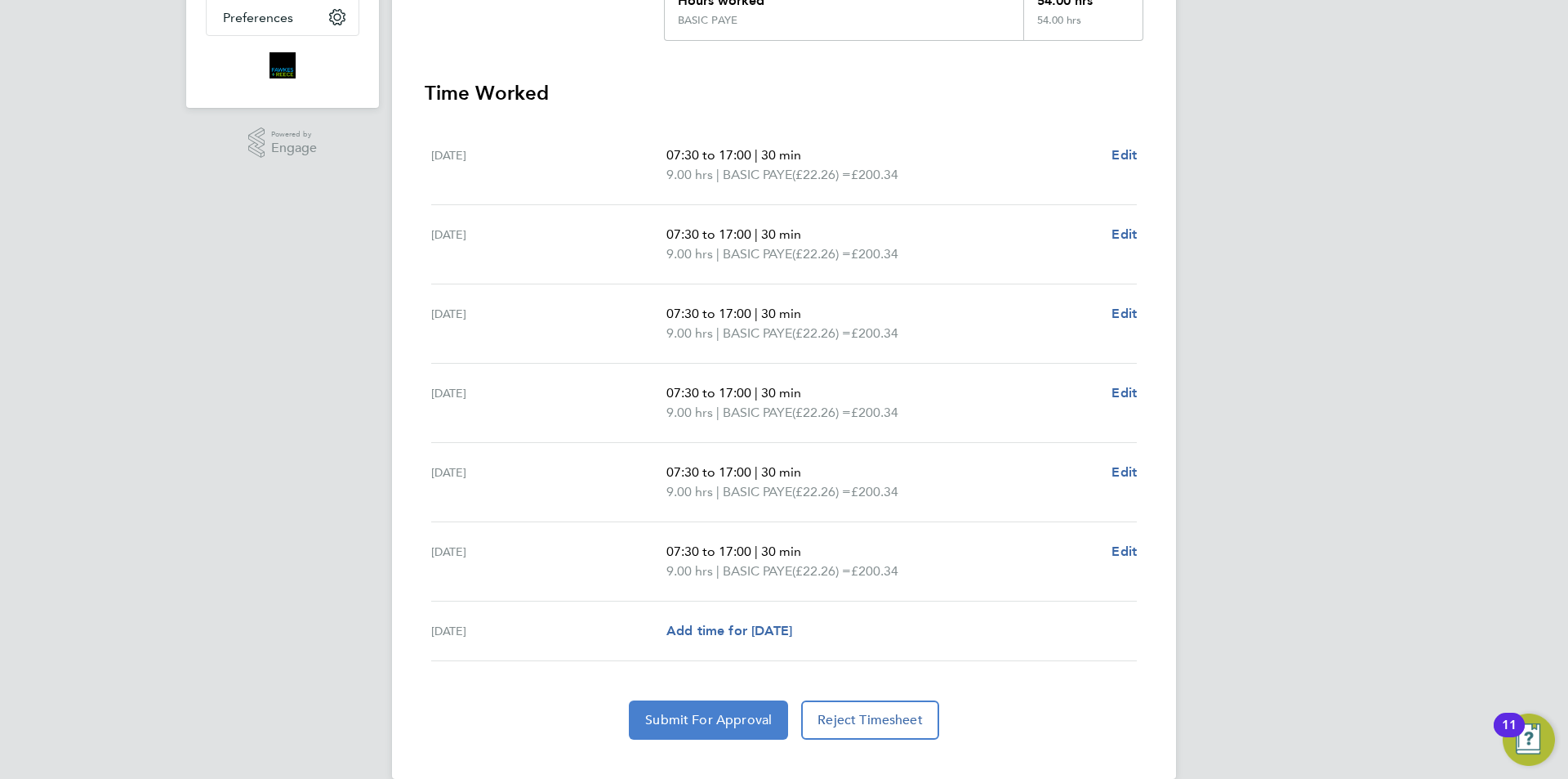
click at [726, 730] on button "Submit For Approval" at bounding box center [708, 720] width 159 height 39
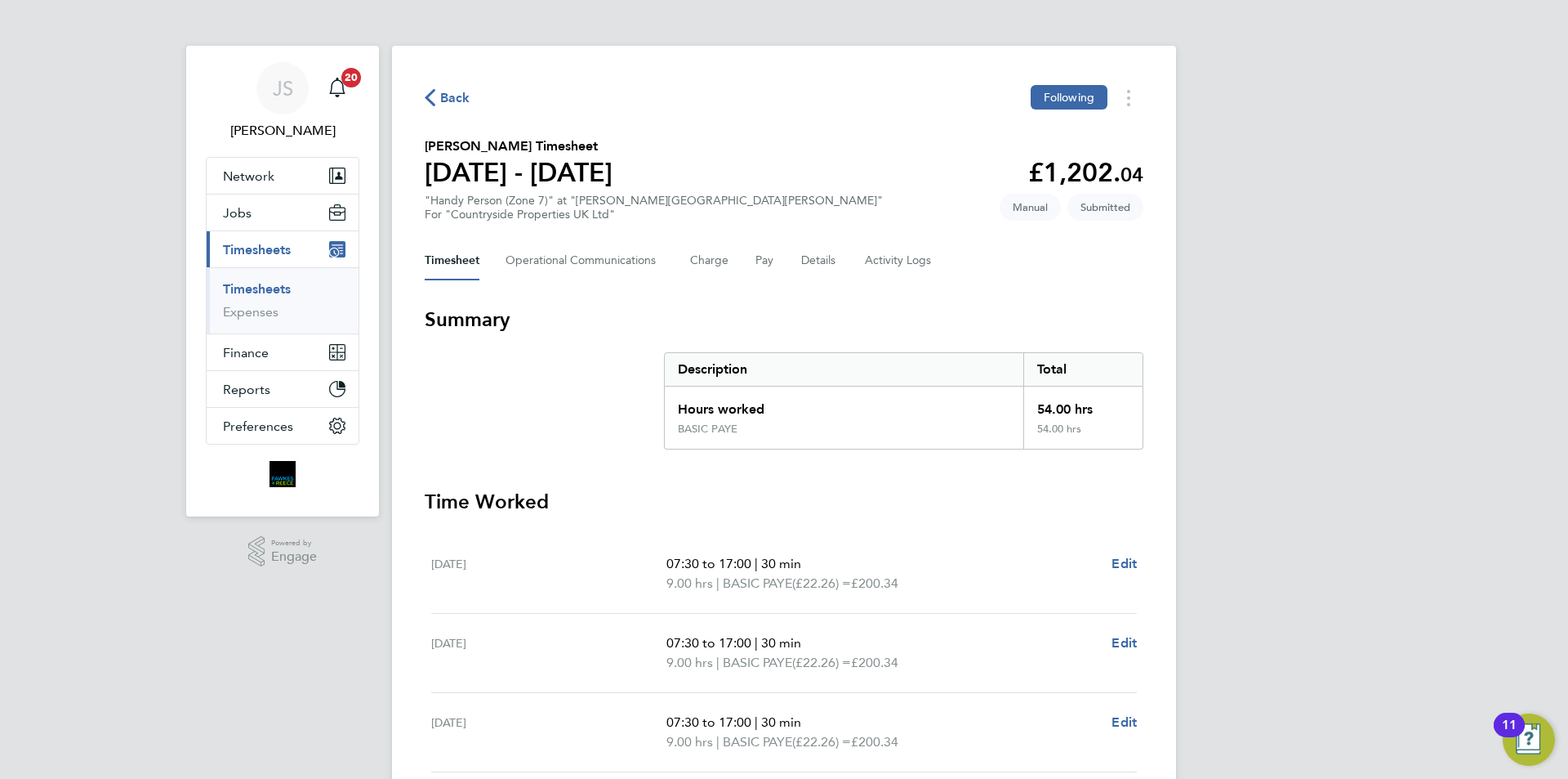
click at [438, 92] on span "Back" at bounding box center [447, 97] width 45 height 16
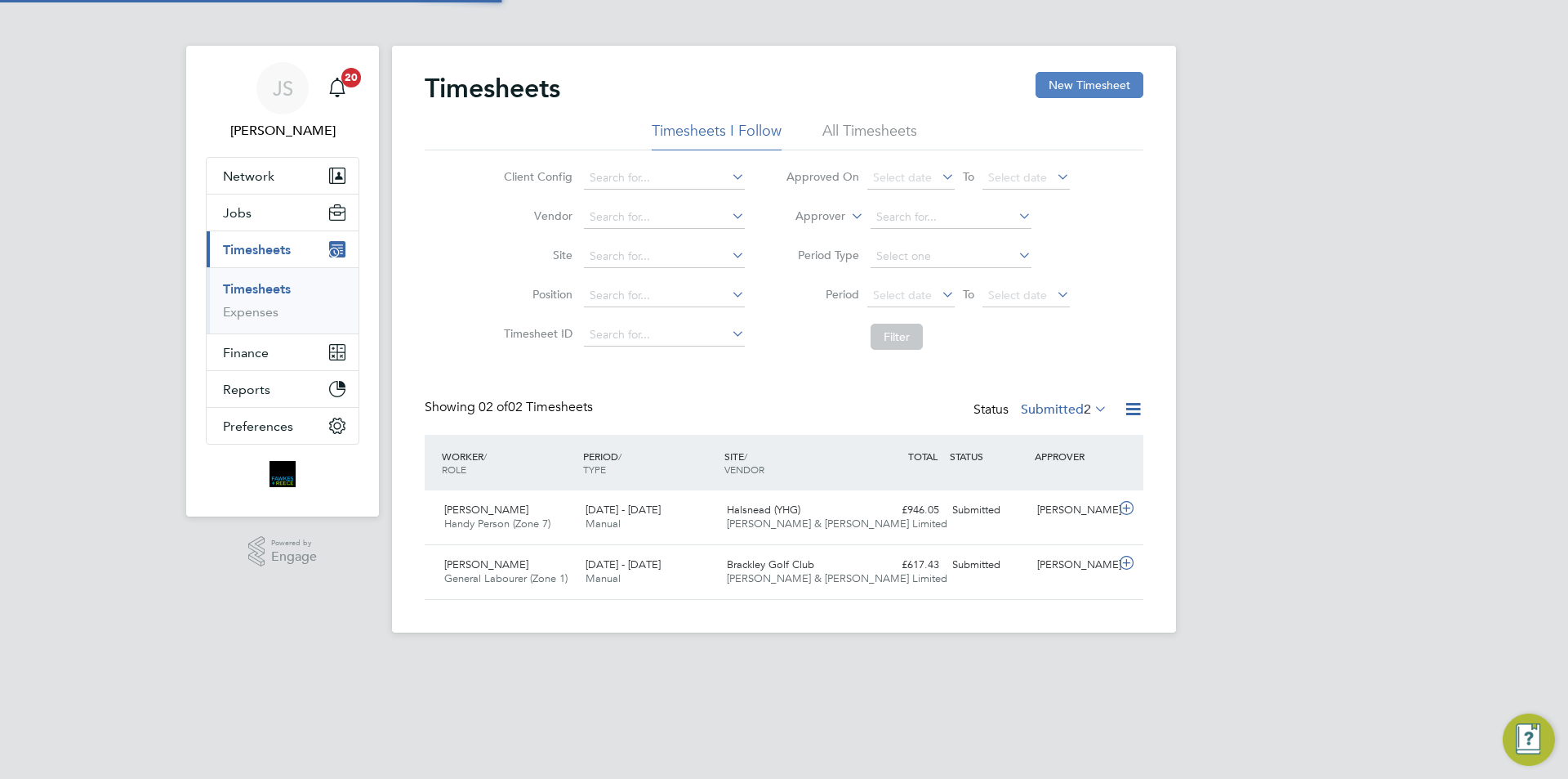
scroll to position [41, 142]
click at [1071, 94] on button "New Timesheet" at bounding box center [1088, 85] width 108 height 26
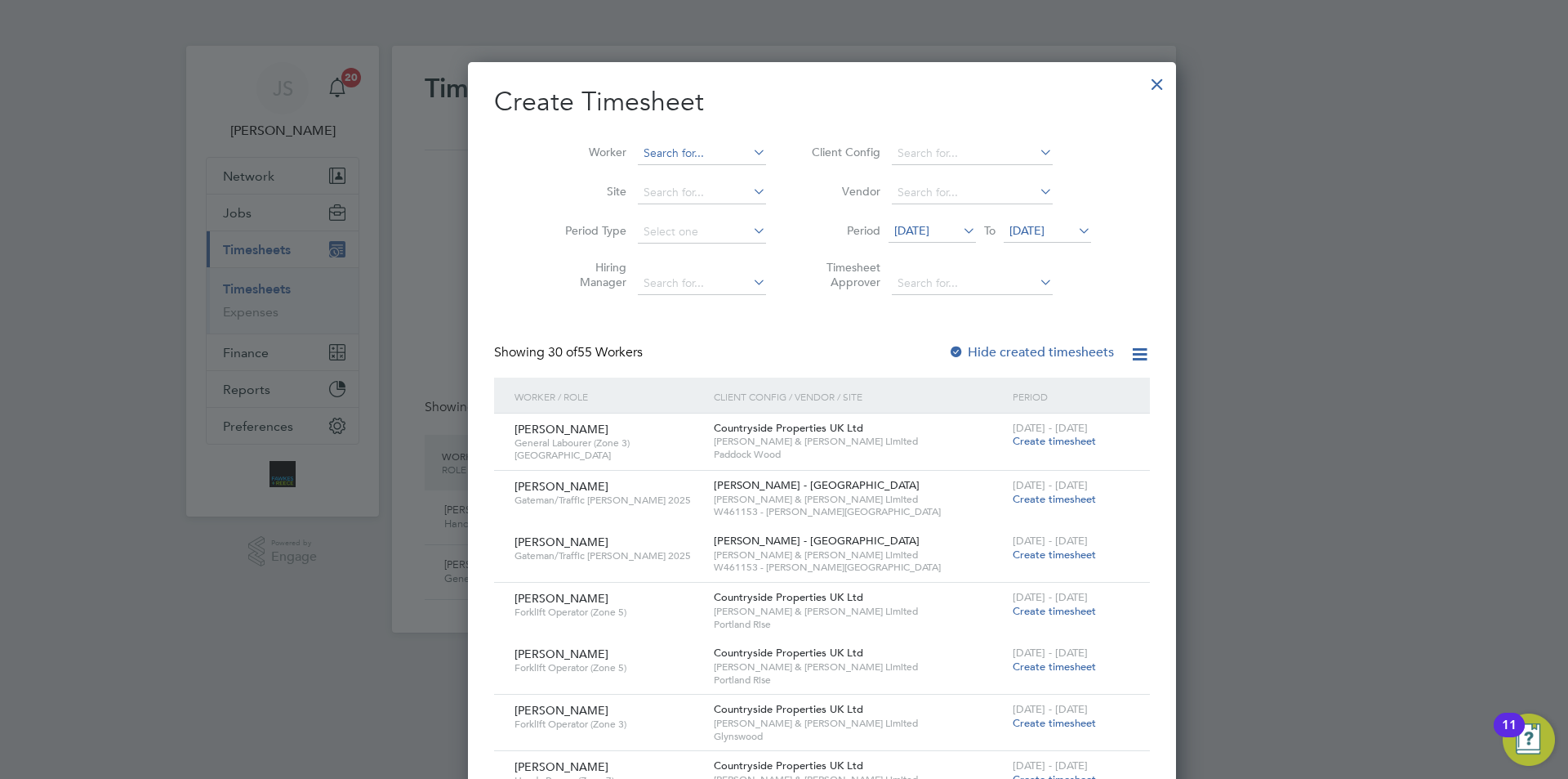
scroll to position [2295, 632]
click at [637, 154] on input at bounding box center [702, 153] width 128 height 23
click at [703, 178] on b "Dan" at bounding box center [750, 175] width 95 height 14
type input "[PERSON_NAME]"
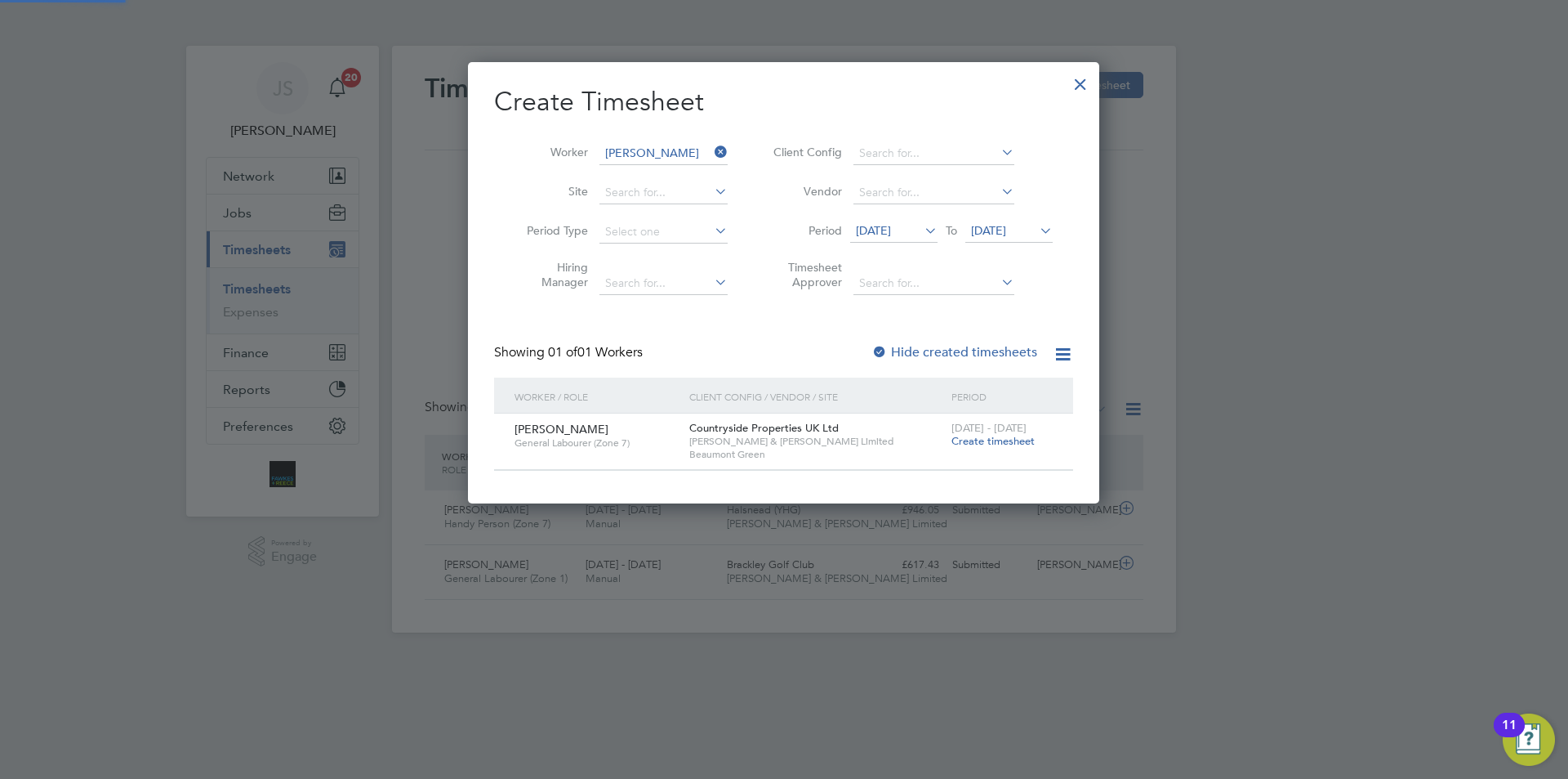
scroll to position [440, 632]
click at [981, 434] on div "22 - 28 Sep 2025 Create timesheet" at bounding box center [1002, 435] width 110 height 44
click at [987, 449] on div "22 - 28 Sep 2025 Create timesheet" at bounding box center [1002, 435] width 110 height 44
click at [973, 439] on span "Create timesheet" at bounding box center [993, 440] width 83 height 14
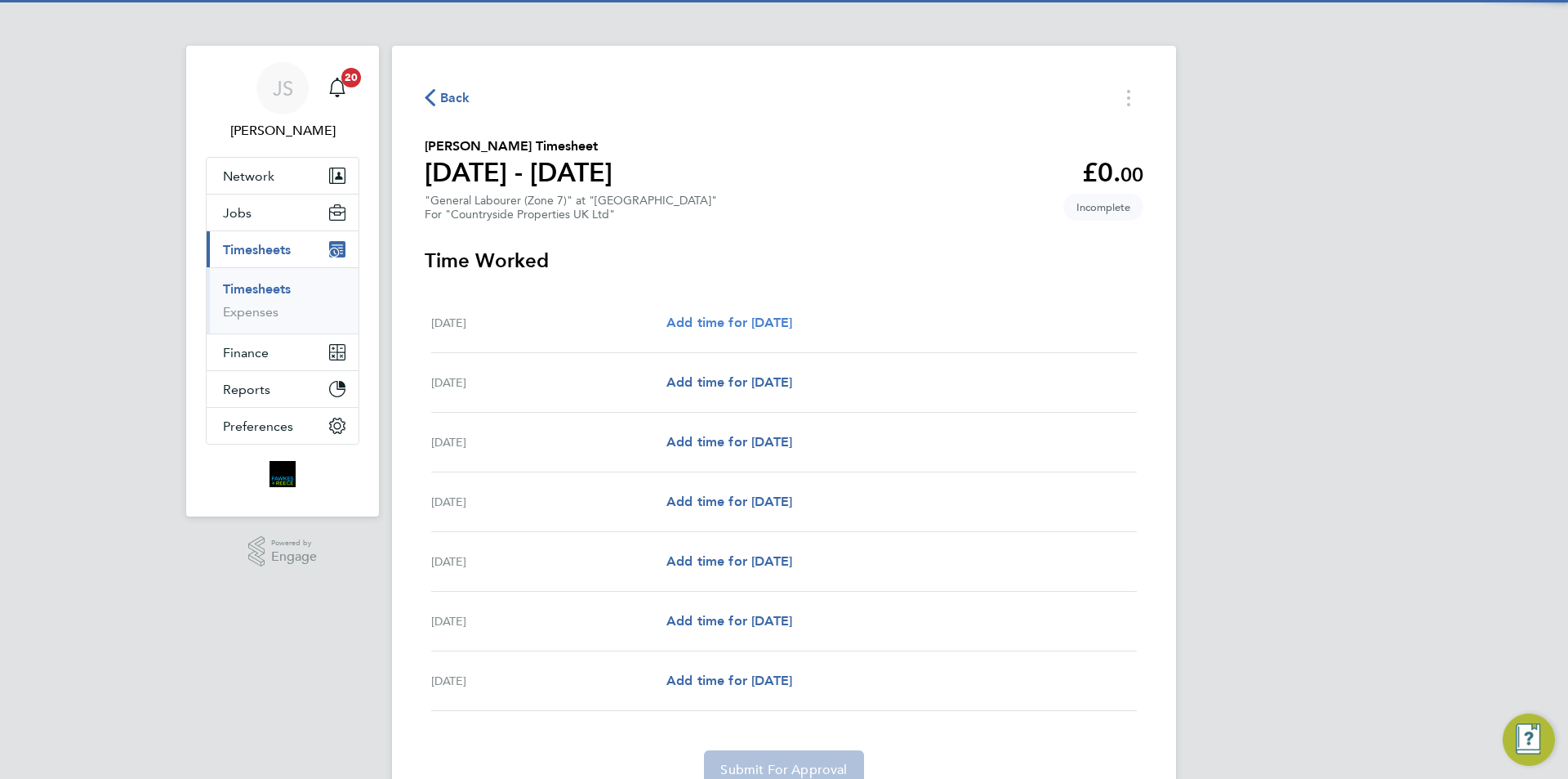
click at [729, 325] on span "Add time for Mon 22 Sep" at bounding box center [728, 323] width 125 height 16
select select "30"
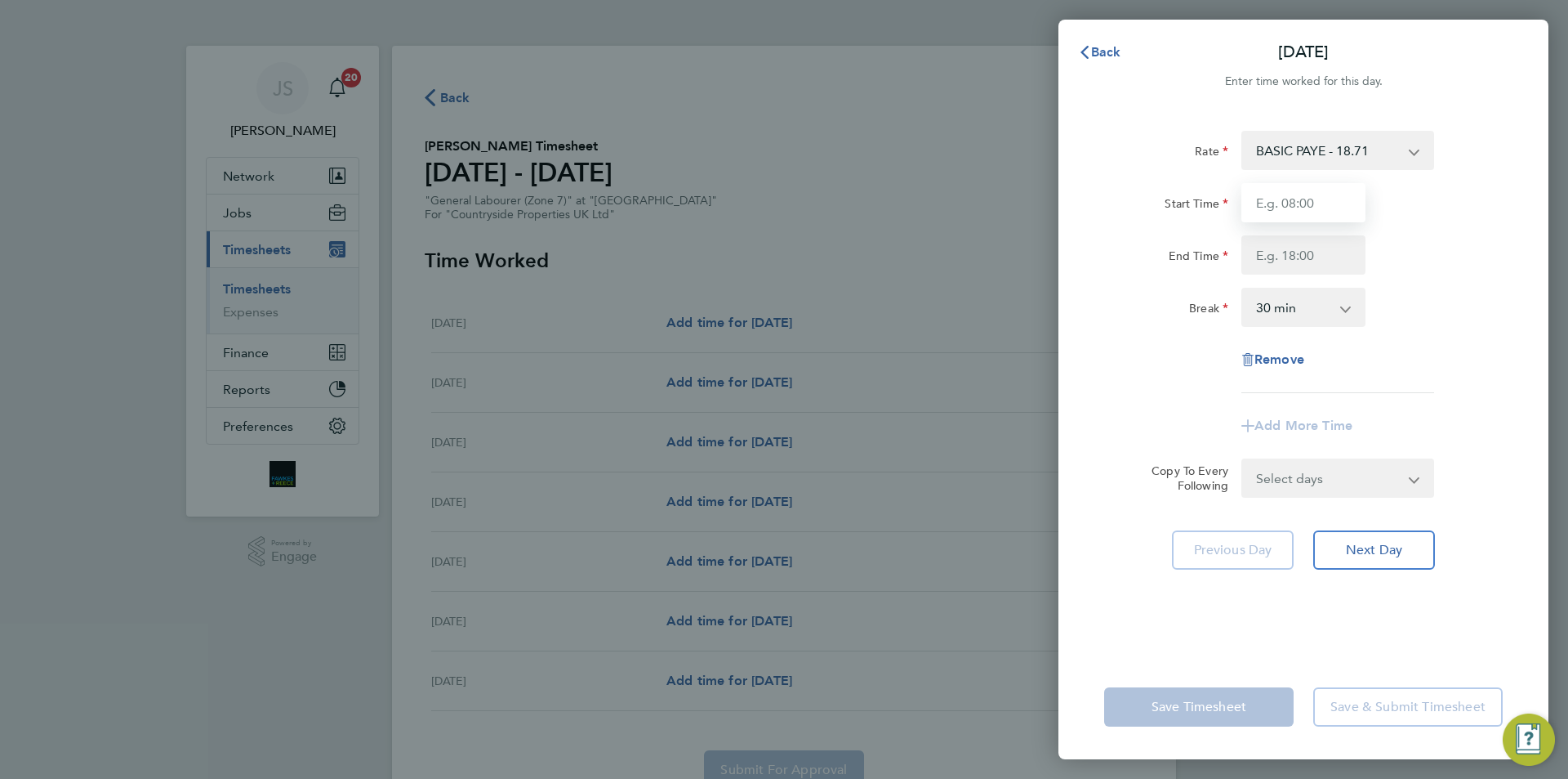
click at [1295, 195] on input "Start Time" at bounding box center [1304, 202] width 124 height 39
type input "07:30"
click at [1301, 263] on input "End Time" at bounding box center [1304, 255] width 124 height 39
type input "17:00"
drag, startPoint x: 1321, startPoint y: 480, endPoint x: 1321, endPoint y: 505, distance: 25.0
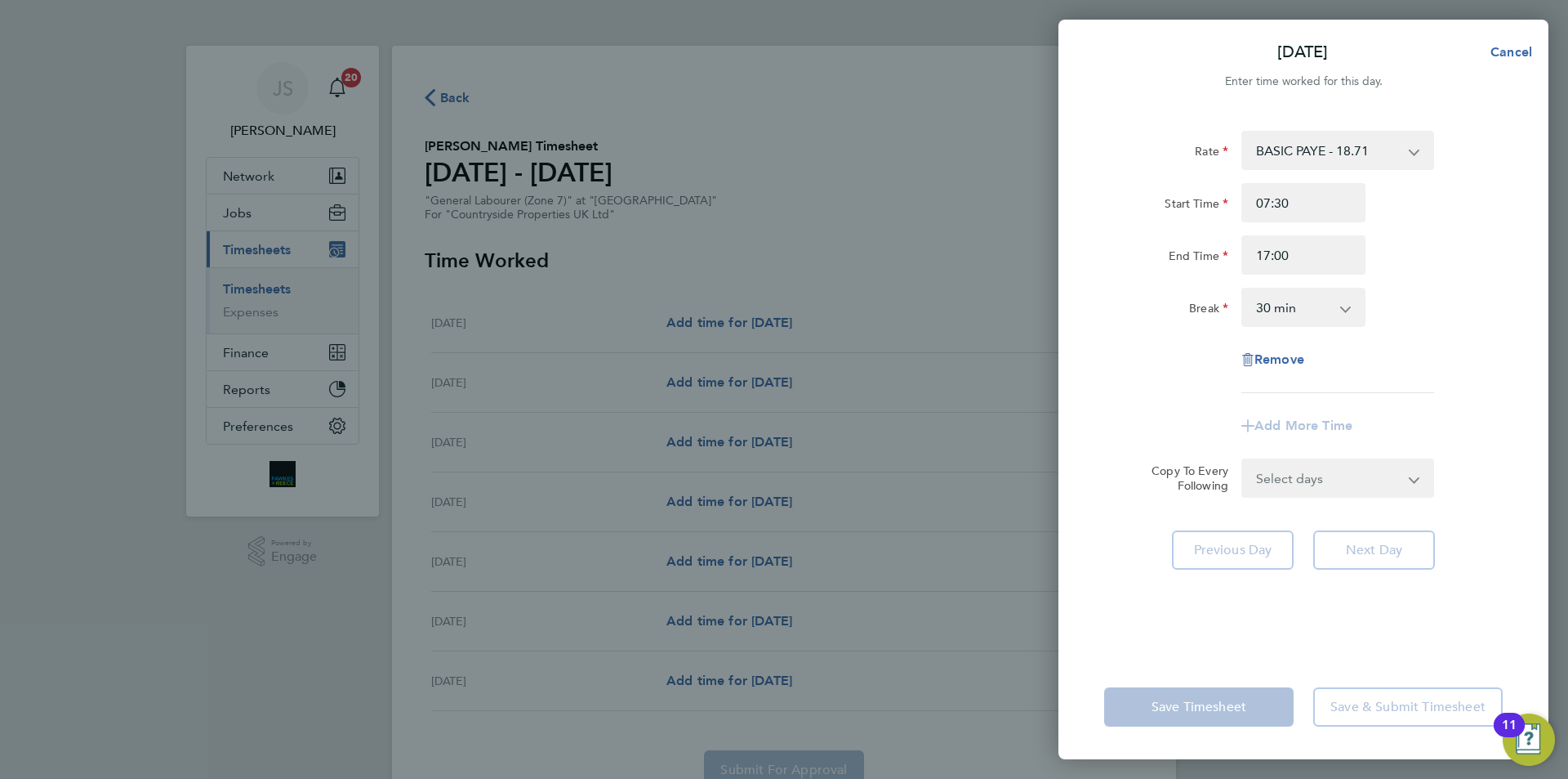
click at [1320, 480] on form "Rate BASIC PAYE - 18.71 Start Time 07:30 End Time 17:00 Break 0 min 15 min 30 m…" at bounding box center [1304, 314] width 399 height 367
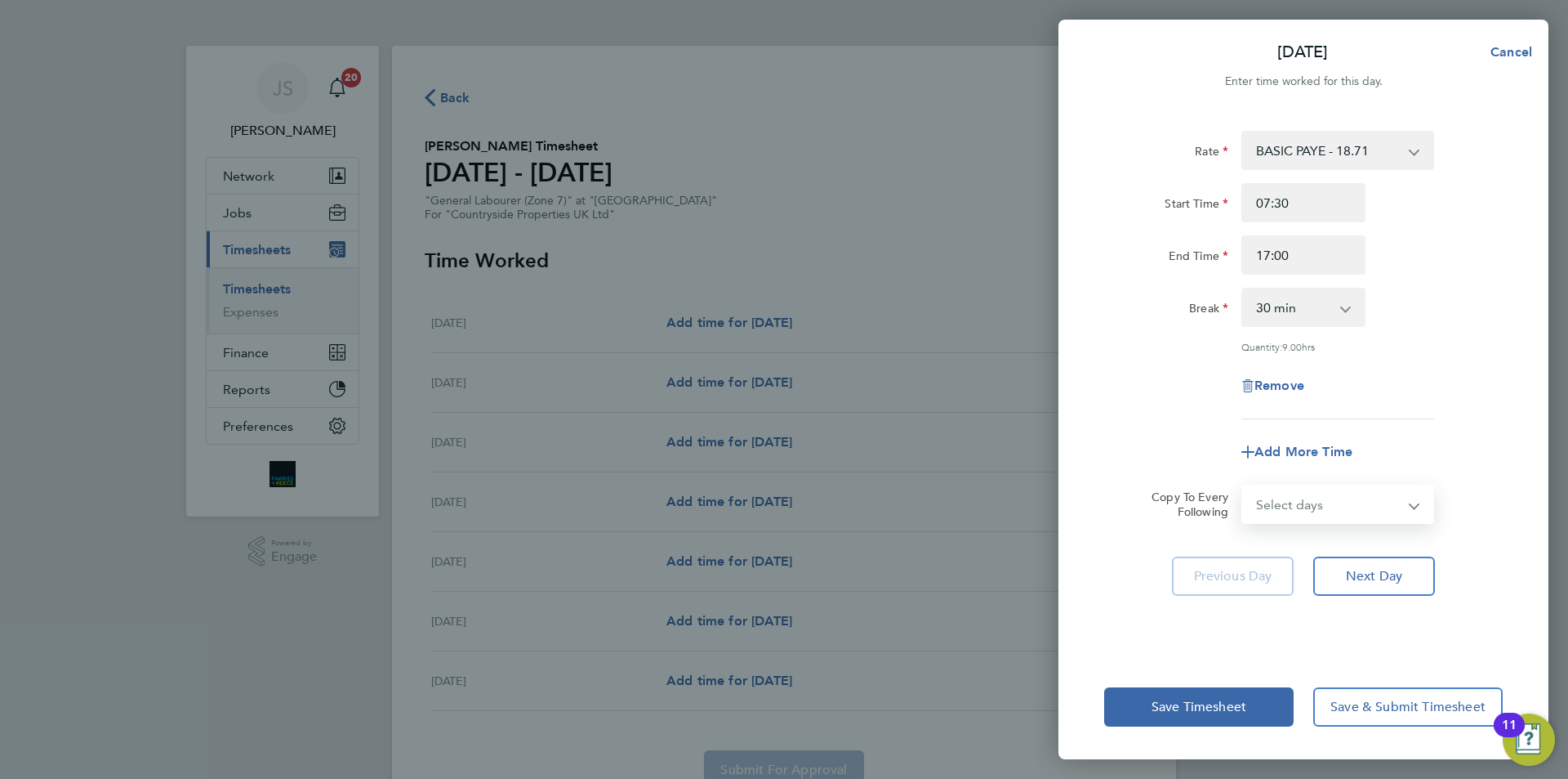
select select "WEEKDAY"
click at [1242, 486] on select "Select days Day Weekday (Mon-Fri) Weekend (Sat-Sun) Tuesday Wednesday Thursday …" at bounding box center [1328, 504] width 172 height 36
select select "2025-09-28"
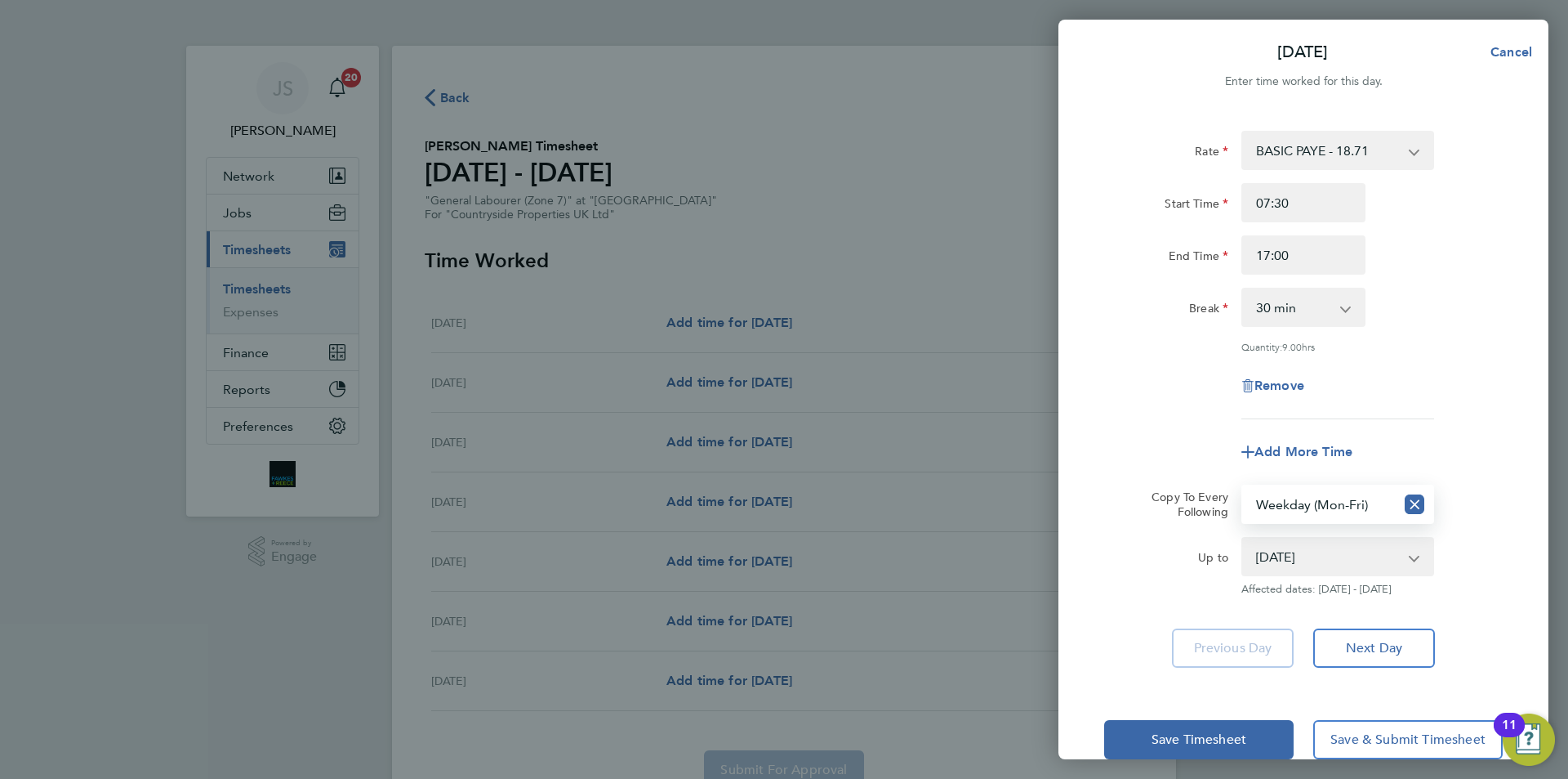
drag, startPoint x: 1219, startPoint y: 433, endPoint x: 1215, endPoint y: 451, distance: 18.4
click at [1215, 433] on div "Add More Time" at bounding box center [1303, 452] width 411 height 39
click at [1232, 740] on span "Save Timesheet" at bounding box center [1199, 740] width 95 height 17
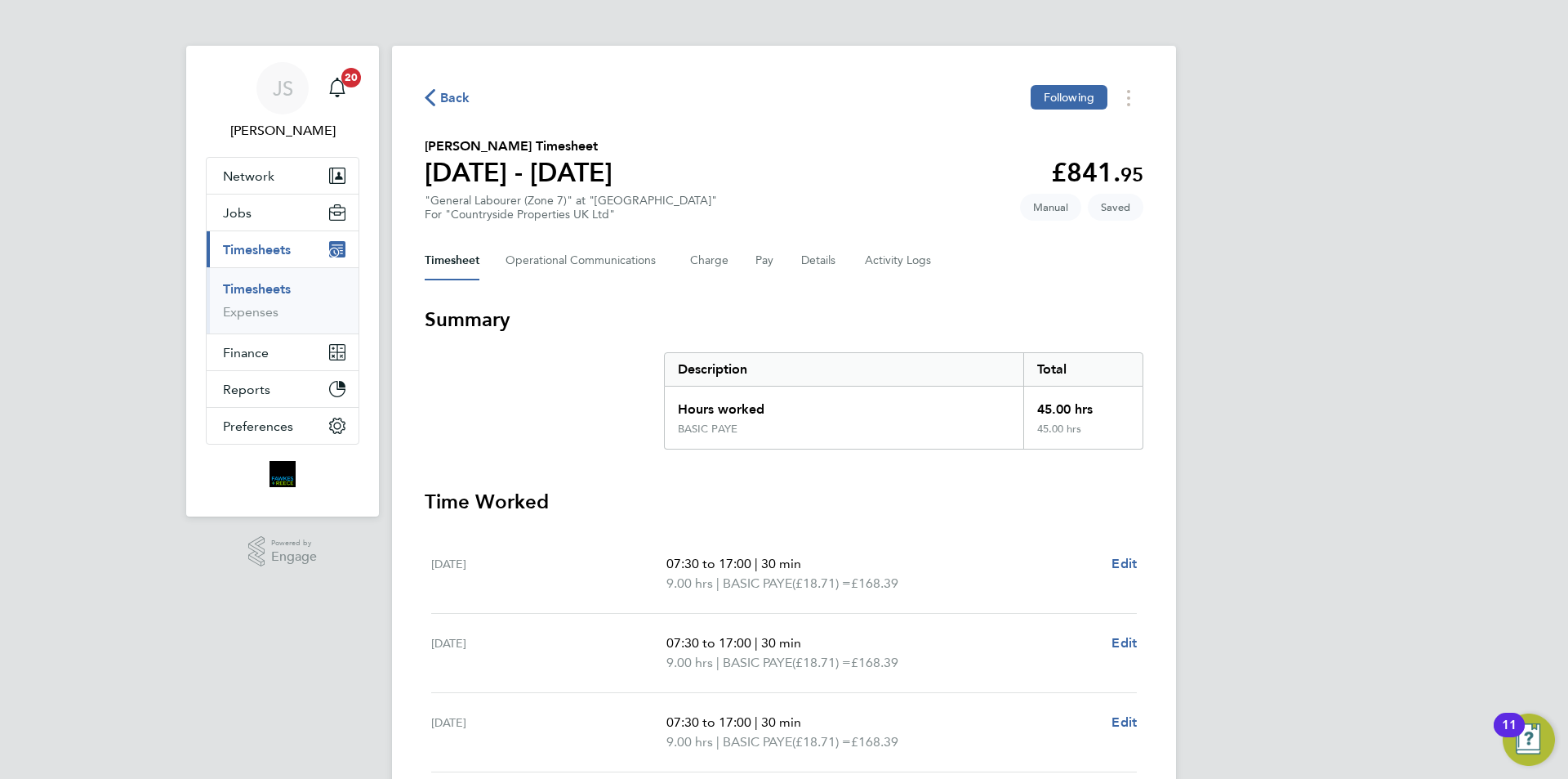
scroll to position [409, 0]
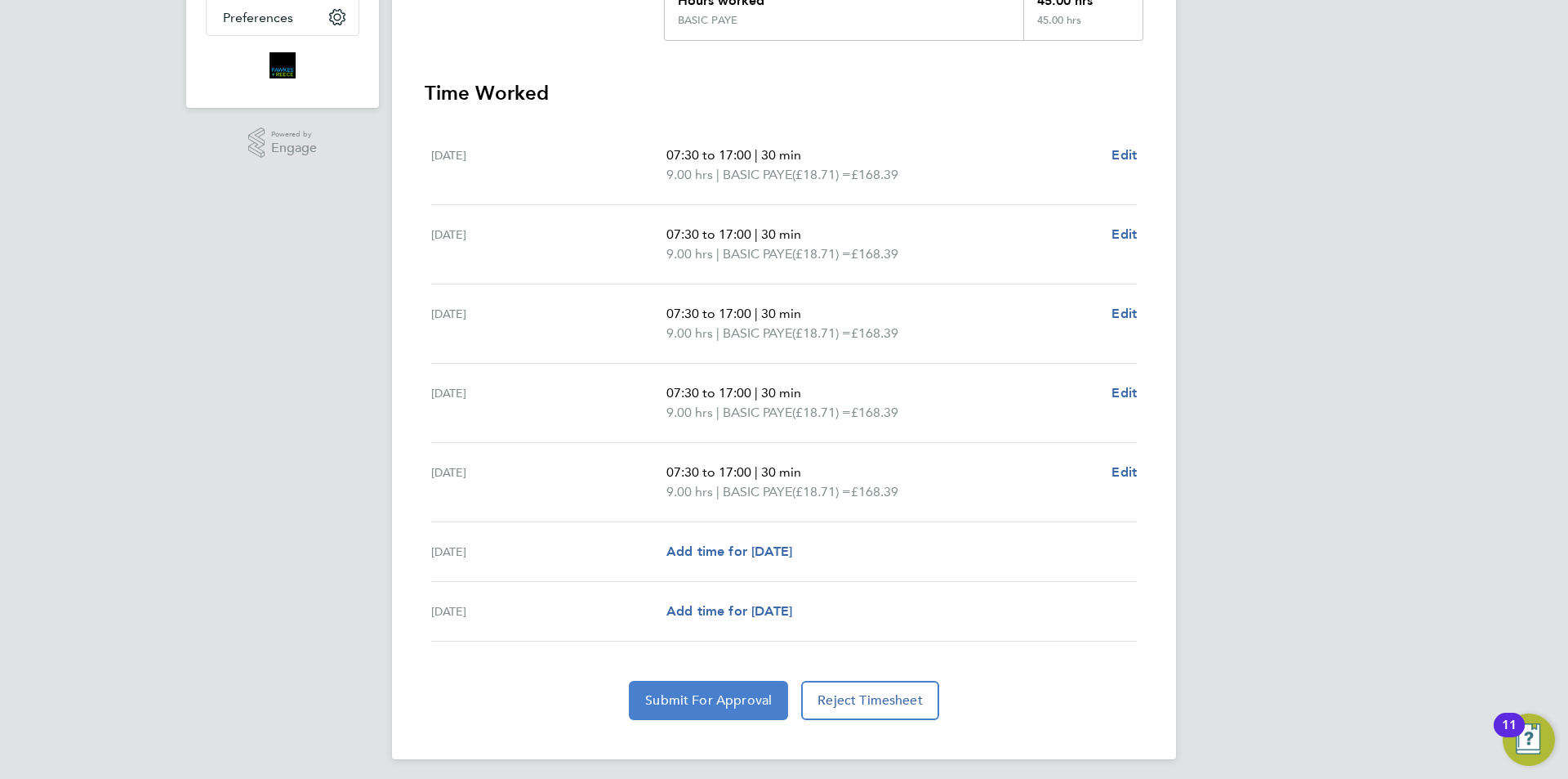
click at [759, 702] on span "Submit For Approval" at bounding box center [709, 700] width 126 height 17
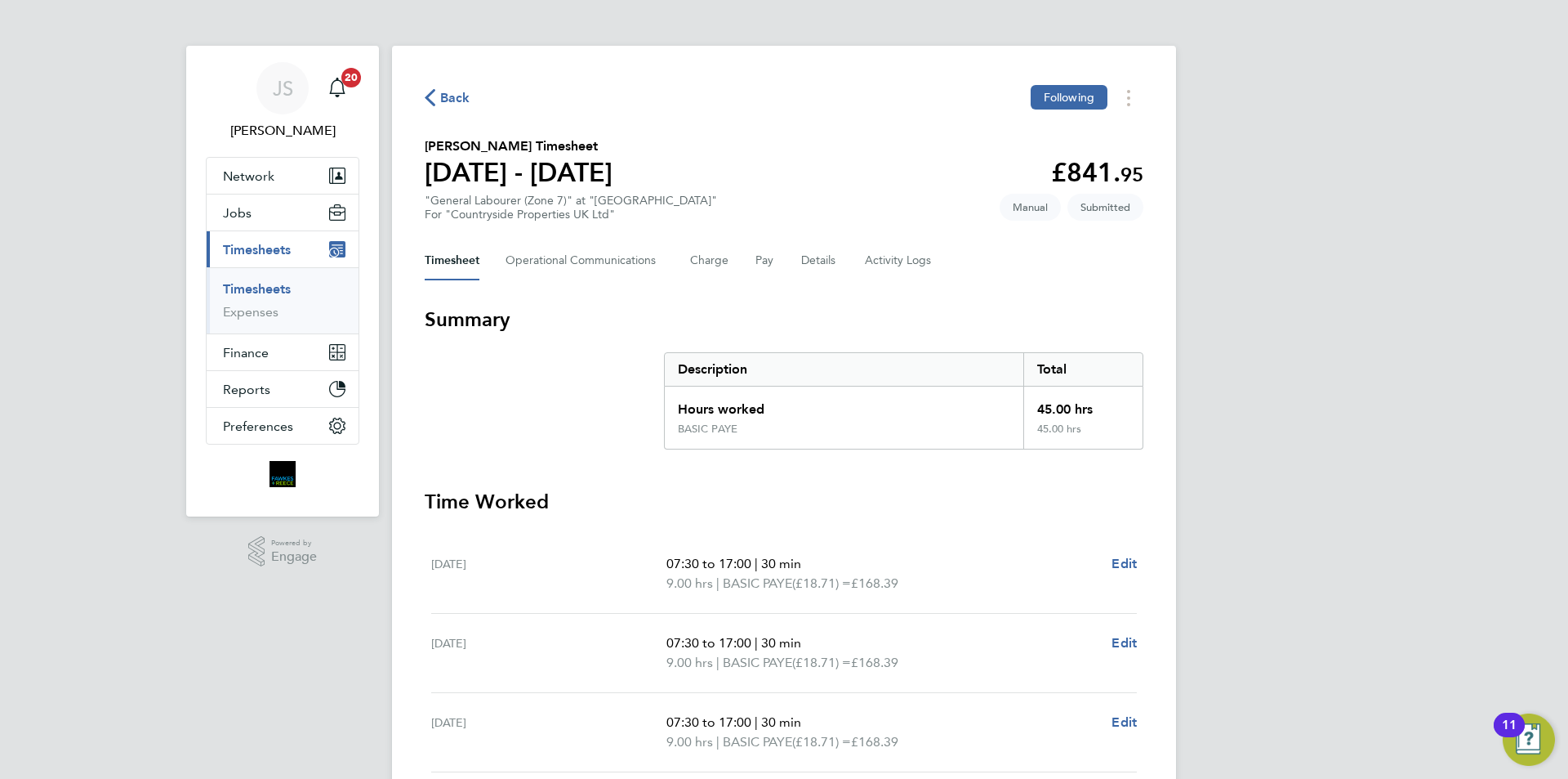
click at [439, 88] on button "Back" at bounding box center [447, 98] width 45 height 21
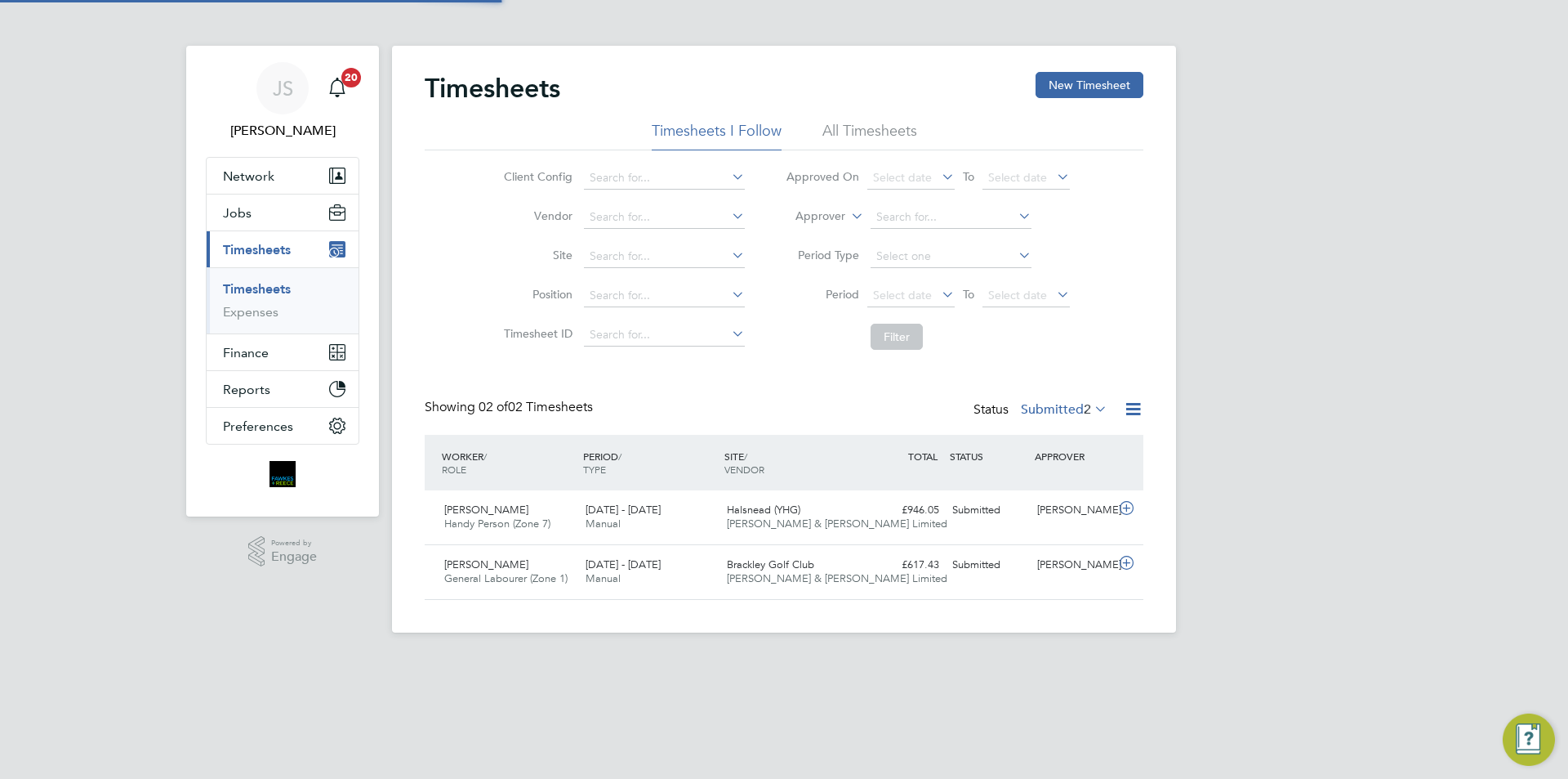
scroll to position [41, 142]
click at [1090, 79] on button "New Timesheet" at bounding box center [1088, 85] width 108 height 26
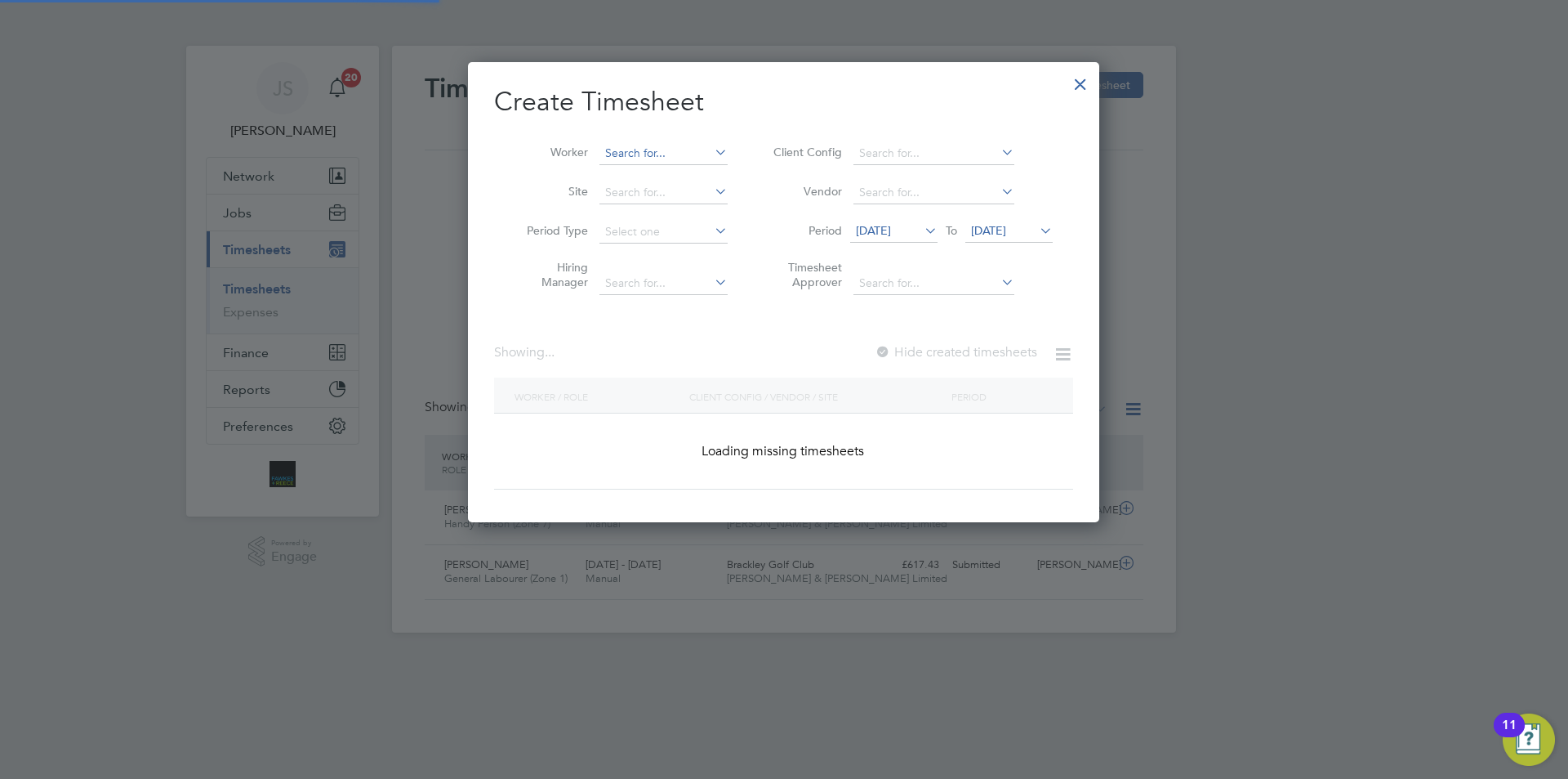
scroll to position [2295, 632]
click at [651, 154] on input at bounding box center [663, 153] width 128 height 23
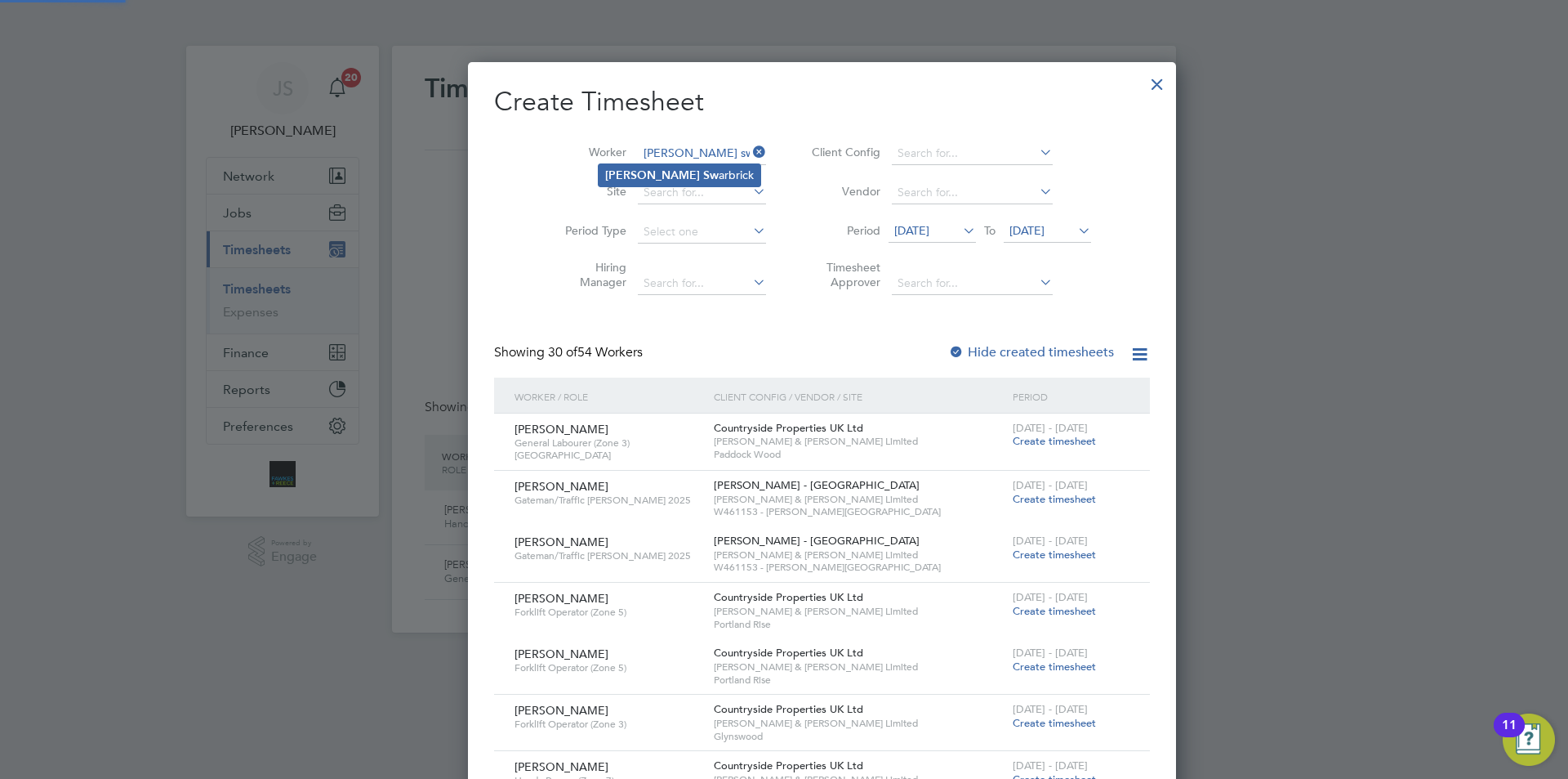
click at [653, 168] on li "Glen Sw arbrick" at bounding box center [680, 175] width 162 height 22
type input "[PERSON_NAME]"
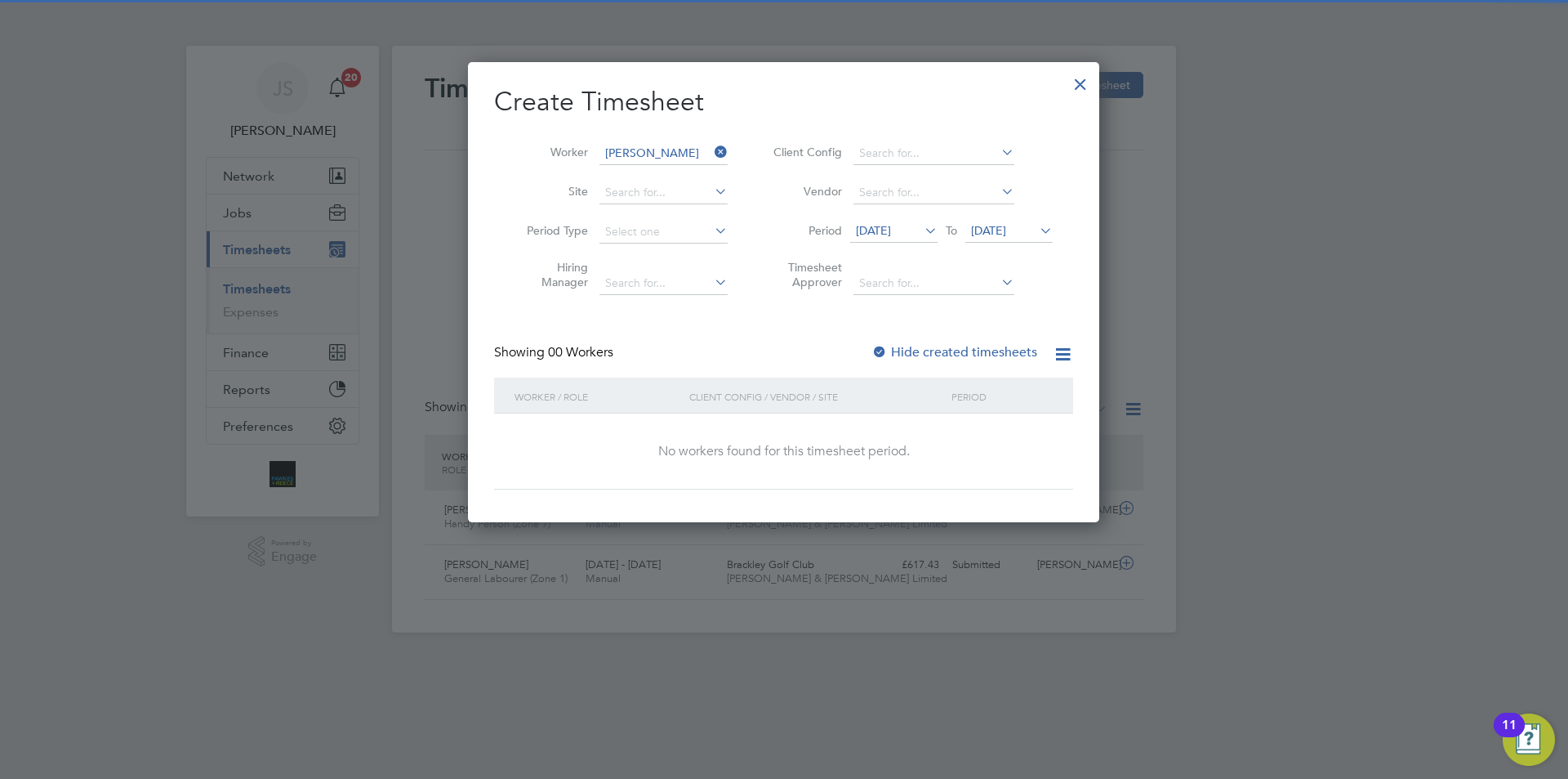
click at [877, 239] on span "15 Sep 2025" at bounding box center [893, 231] width 88 height 22
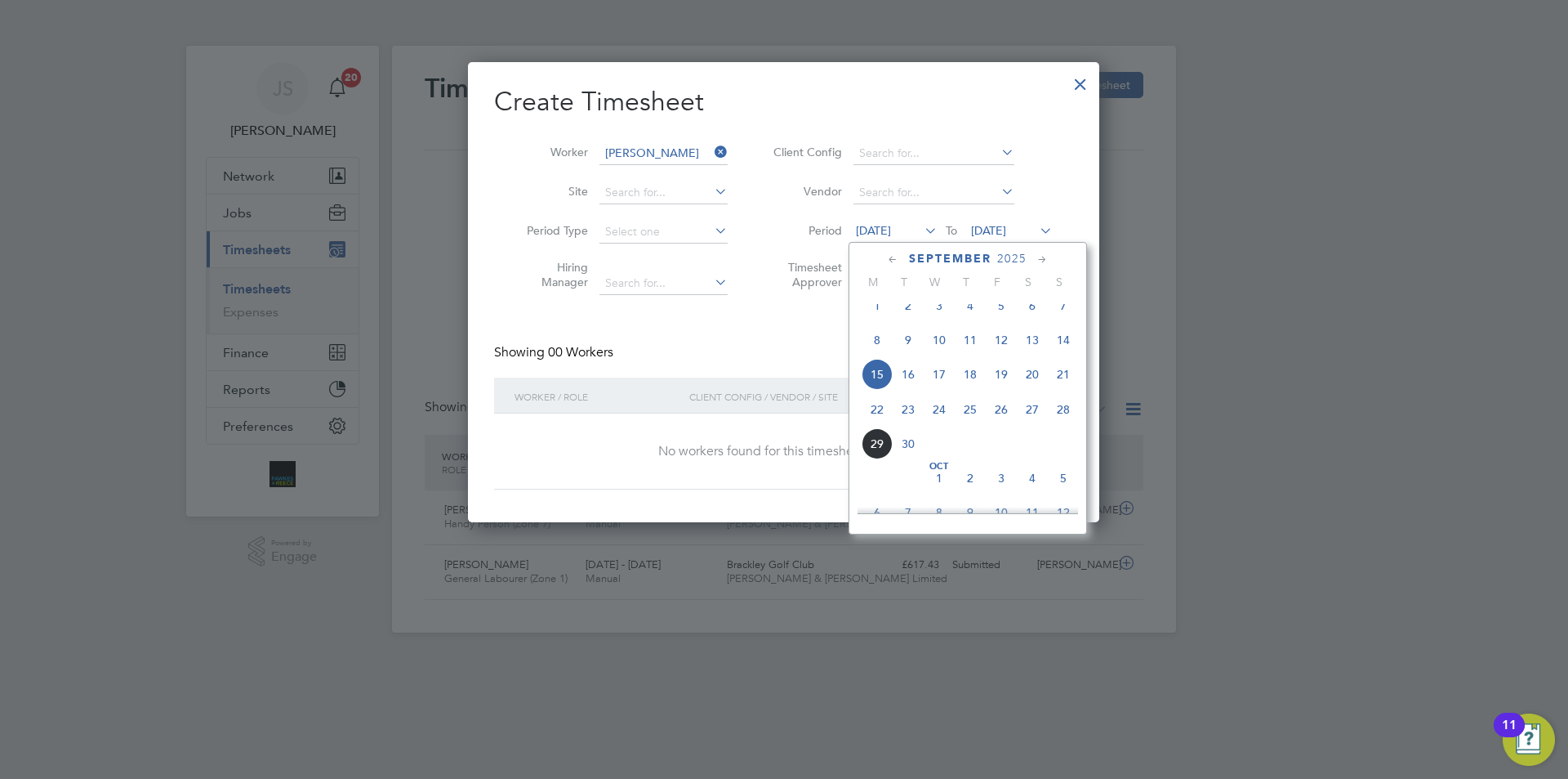
click at [933, 422] on span "24" at bounding box center [938, 409] width 31 height 31
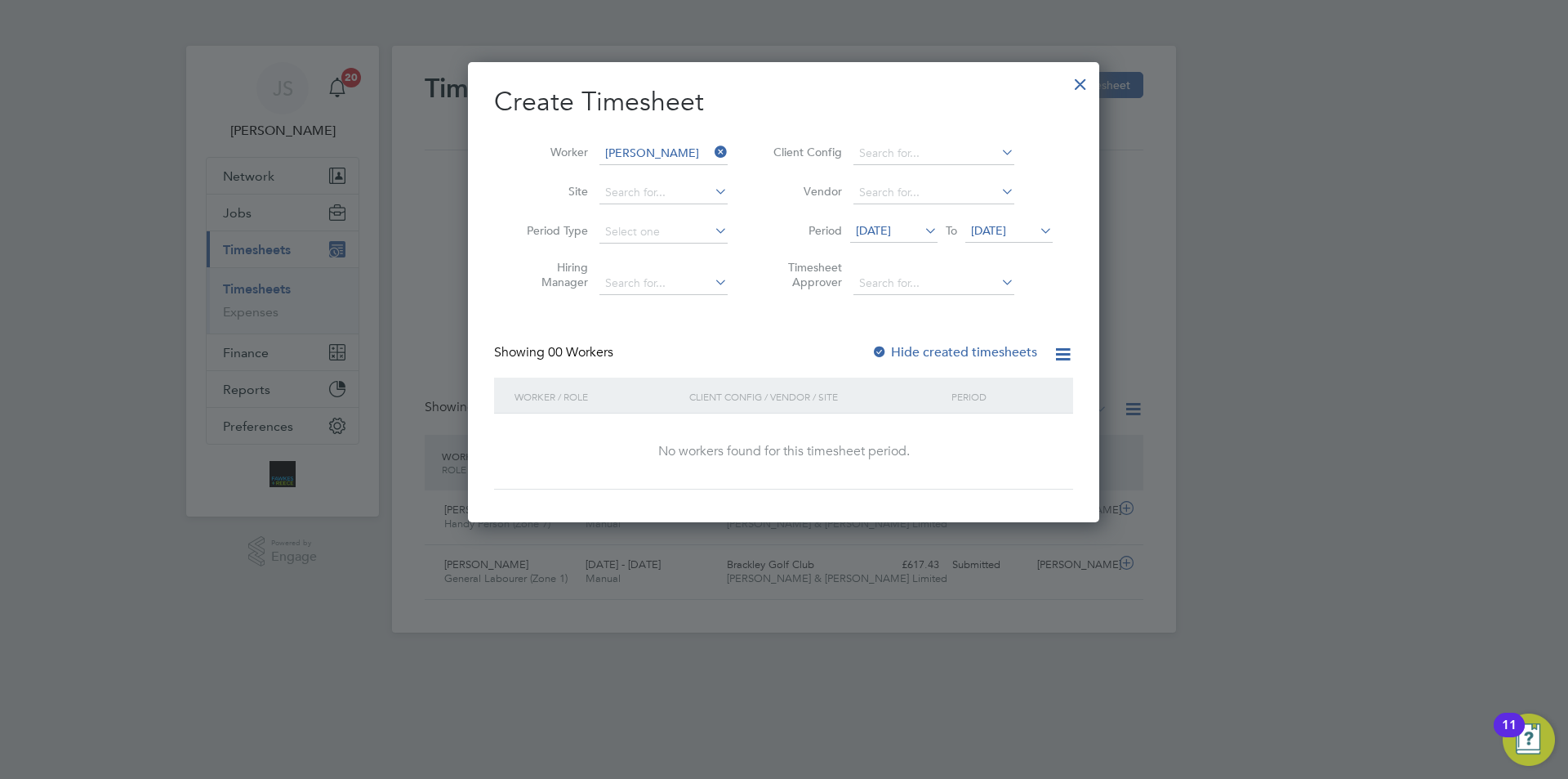
click at [881, 351] on div at bounding box center [879, 352] width 17 height 17
click at [891, 230] on span "24 Sep 2025" at bounding box center [873, 230] width 36 height 15
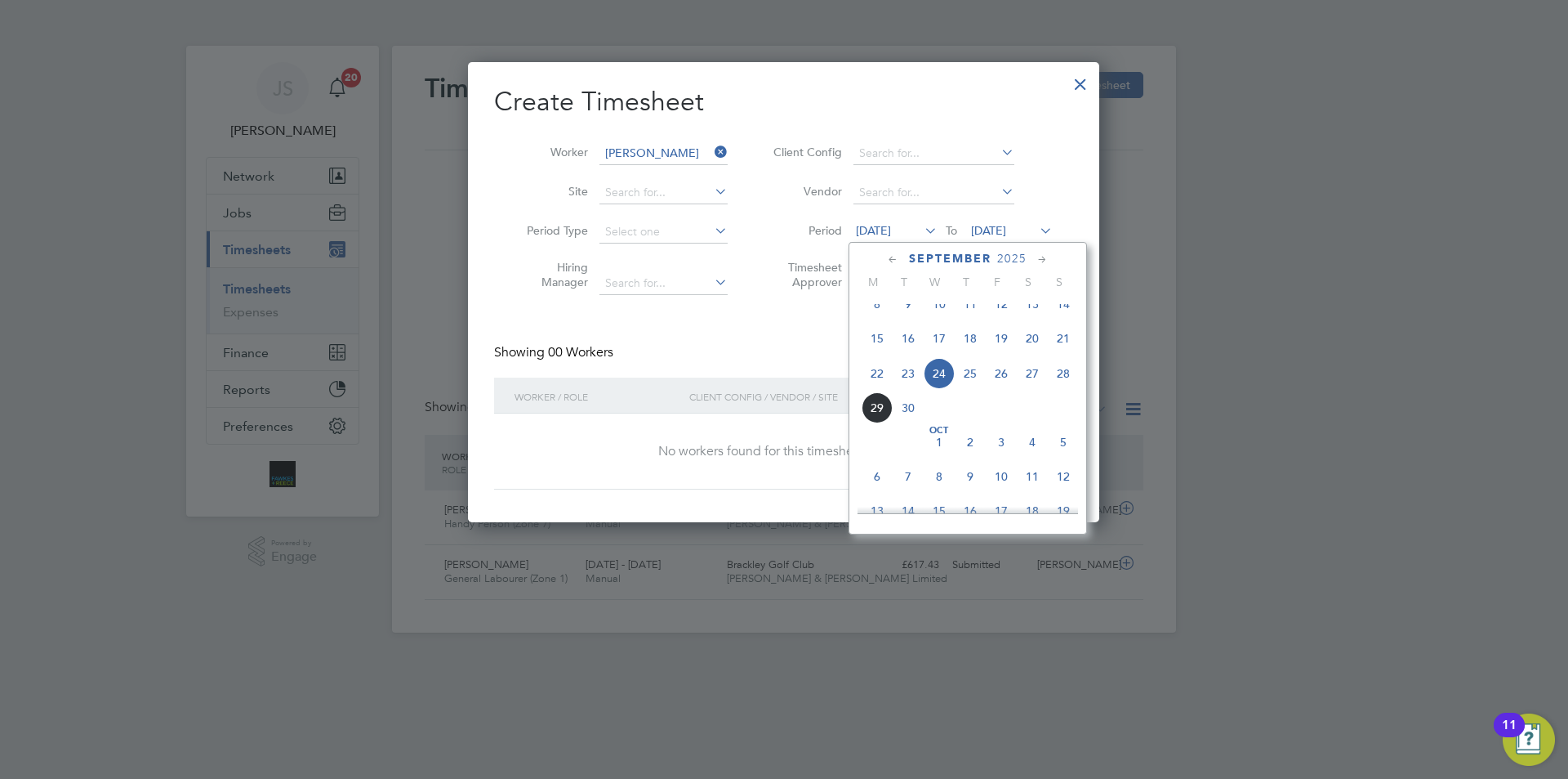
click at [906, 387] on span "23" at bounding box center [907, 372] width 31 height 31
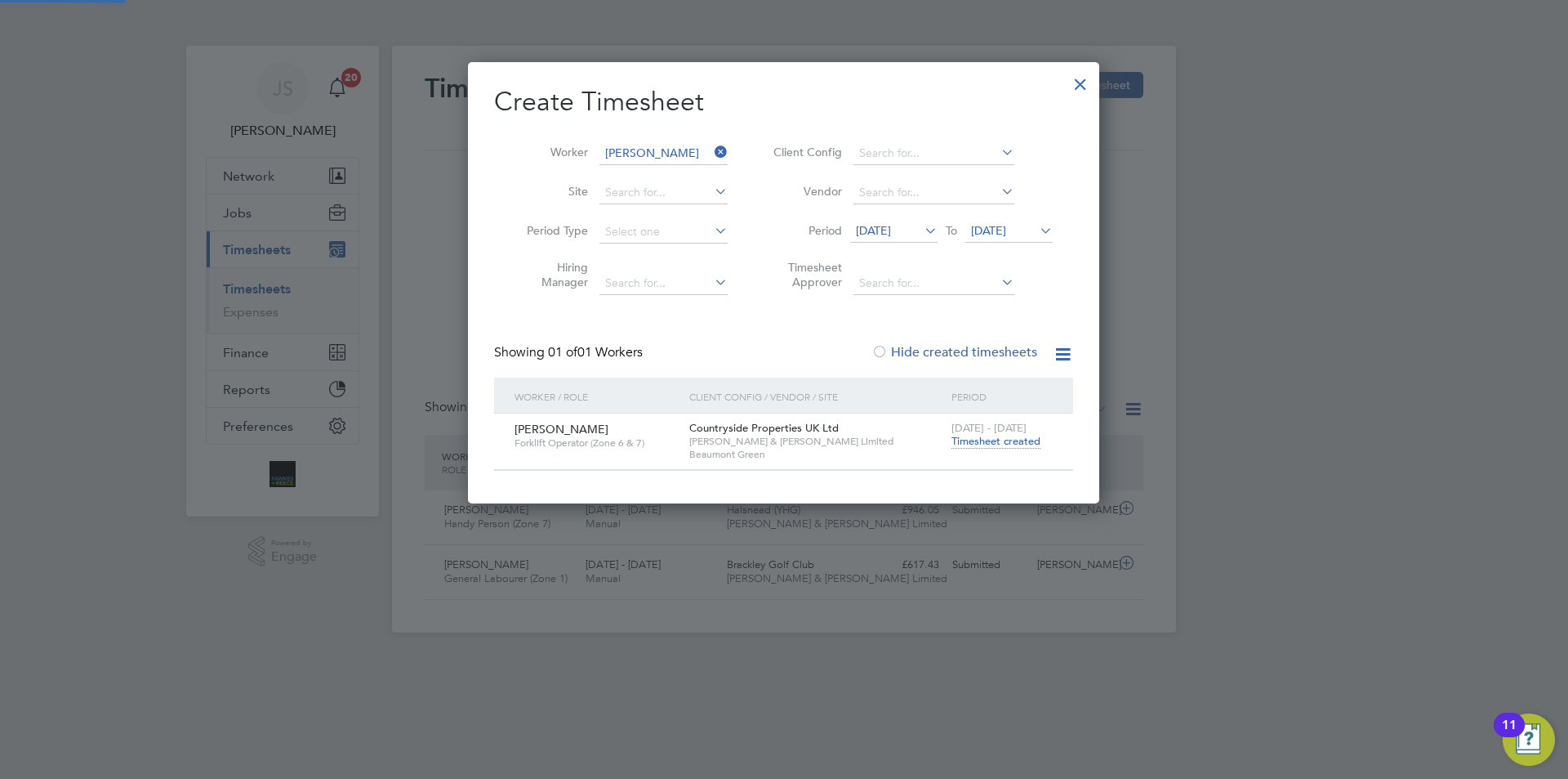
click at [963, 435] on span "Timesheet created" at bounding box center [996, 440] width 89 height 15
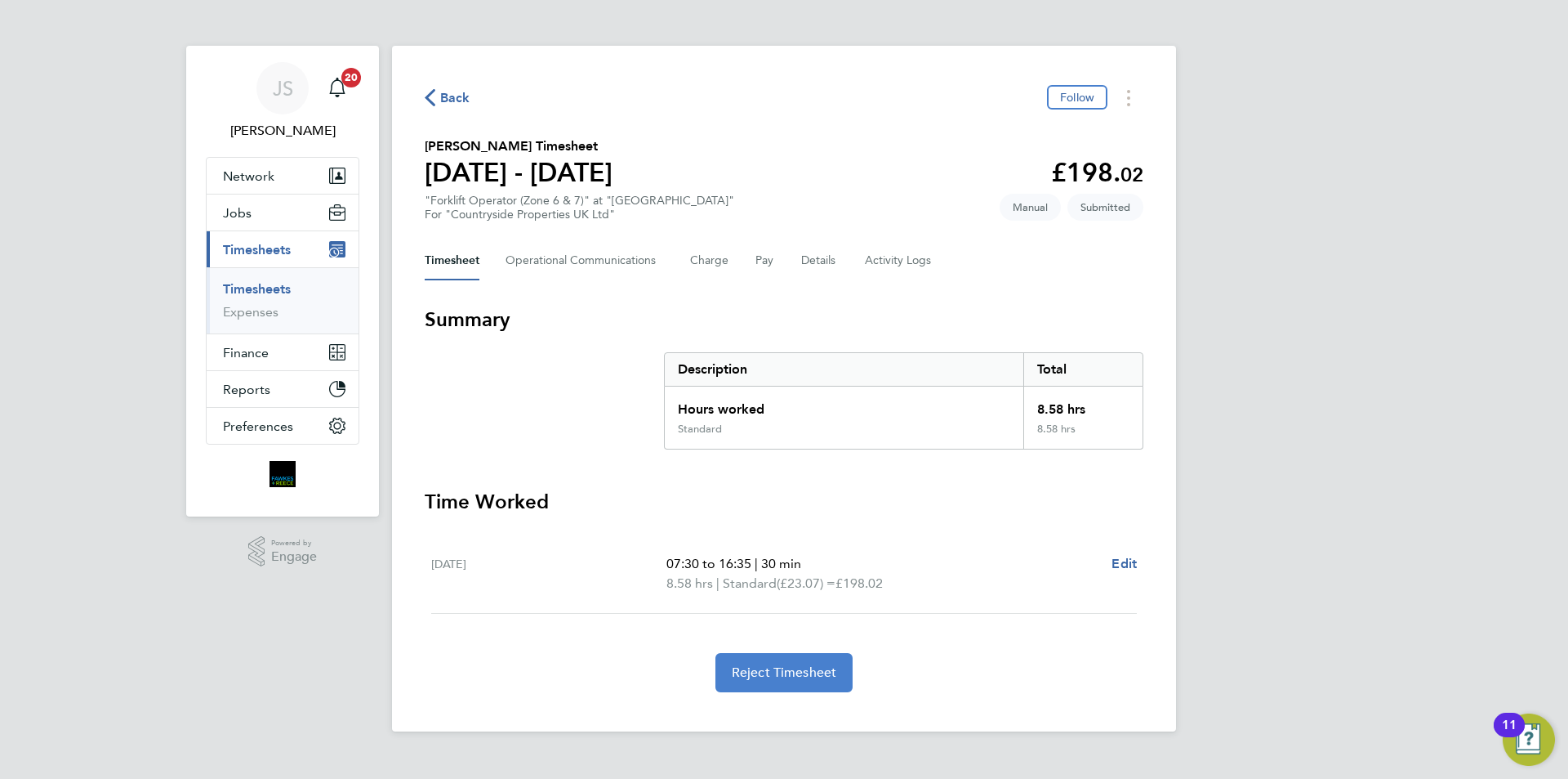
click at [809, 676] on span "Reject Timesheet" at bounding box center [784, 672] width 106 height 17
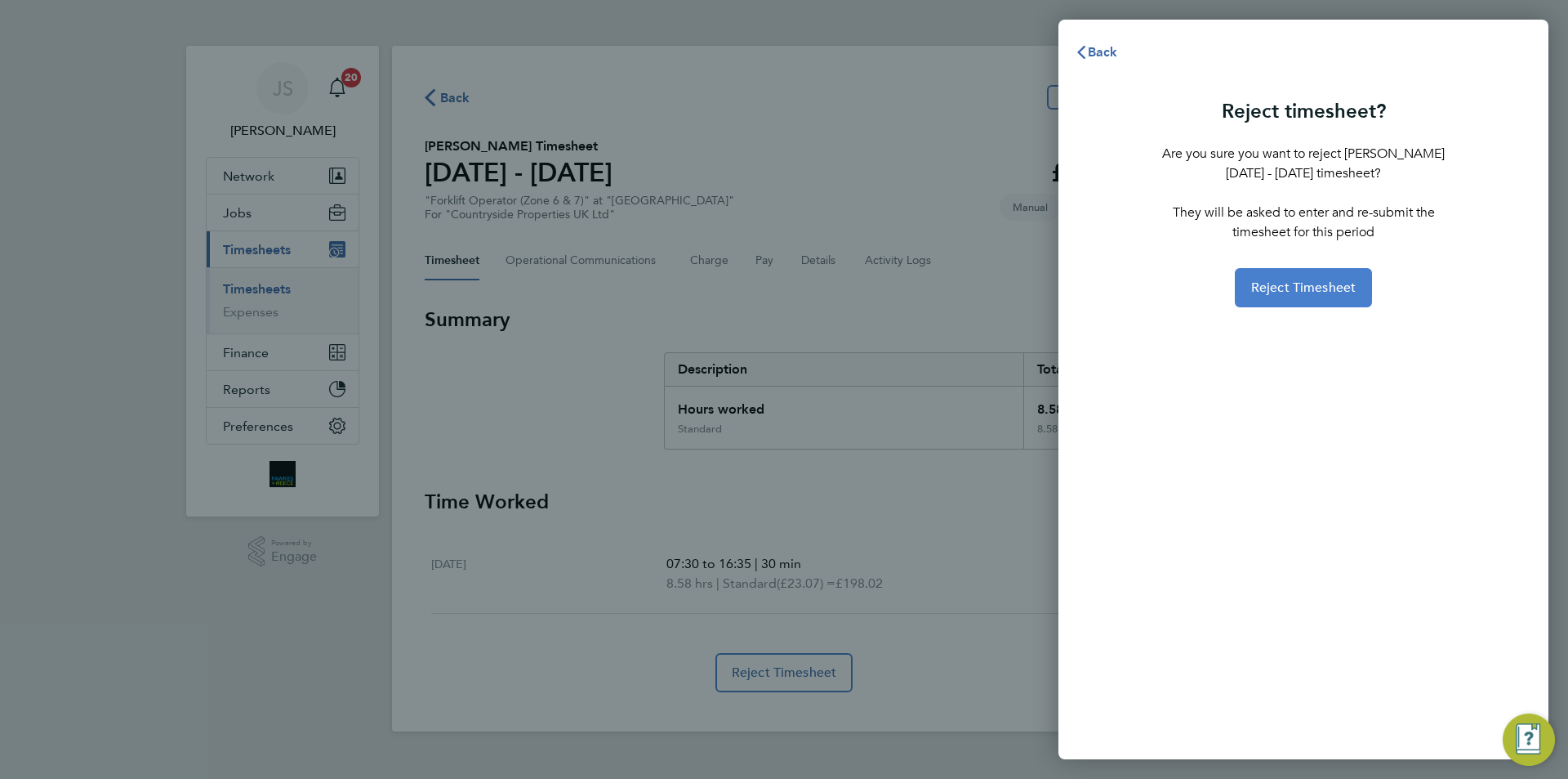
click at [1265, 298] on button "Reject Timesheet" at bounding box center [1304, 287] width 138 height 39
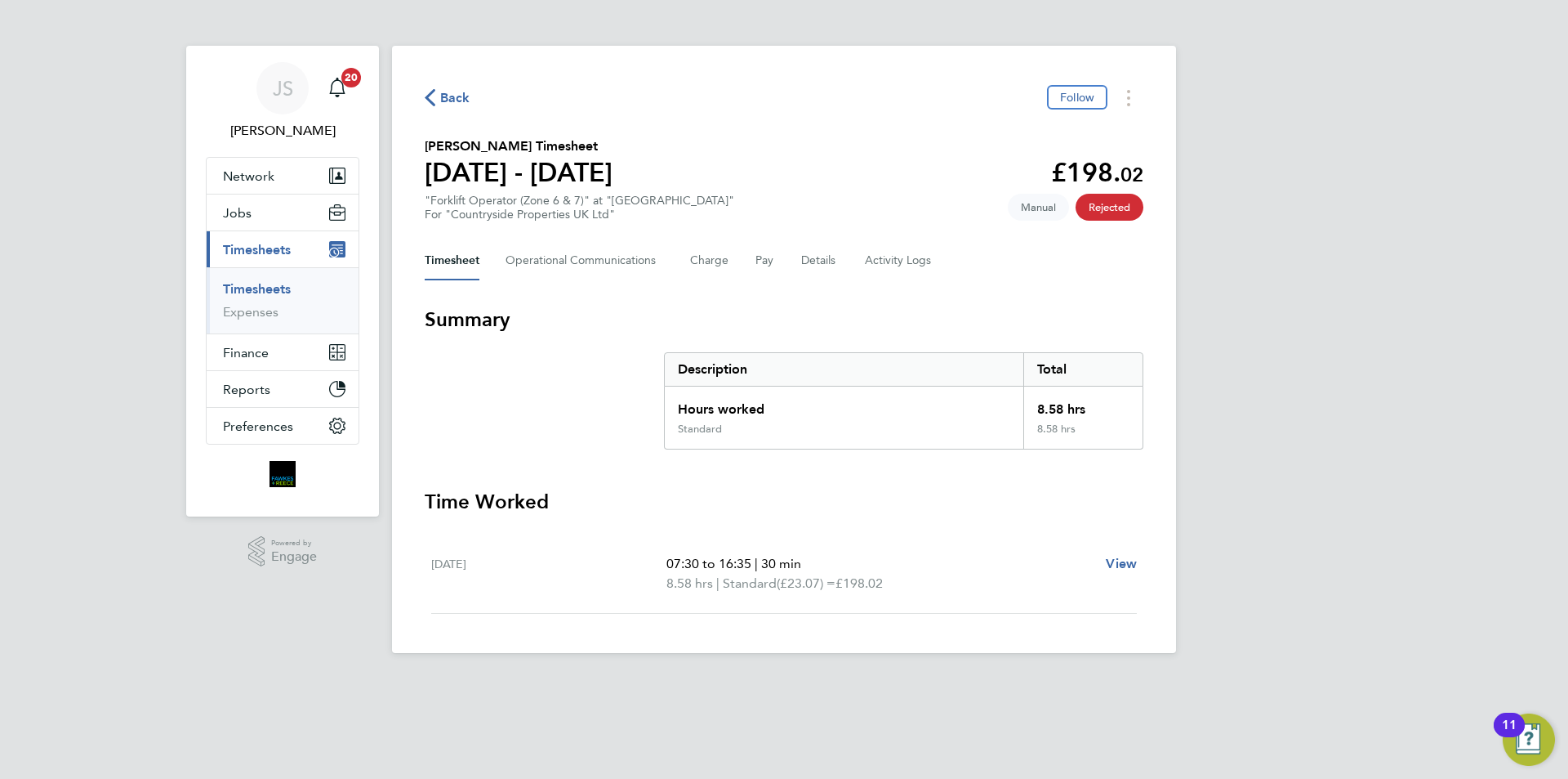
click at [449, 97] on span "Back" at bounding box center [455, 98] width 31 height 20
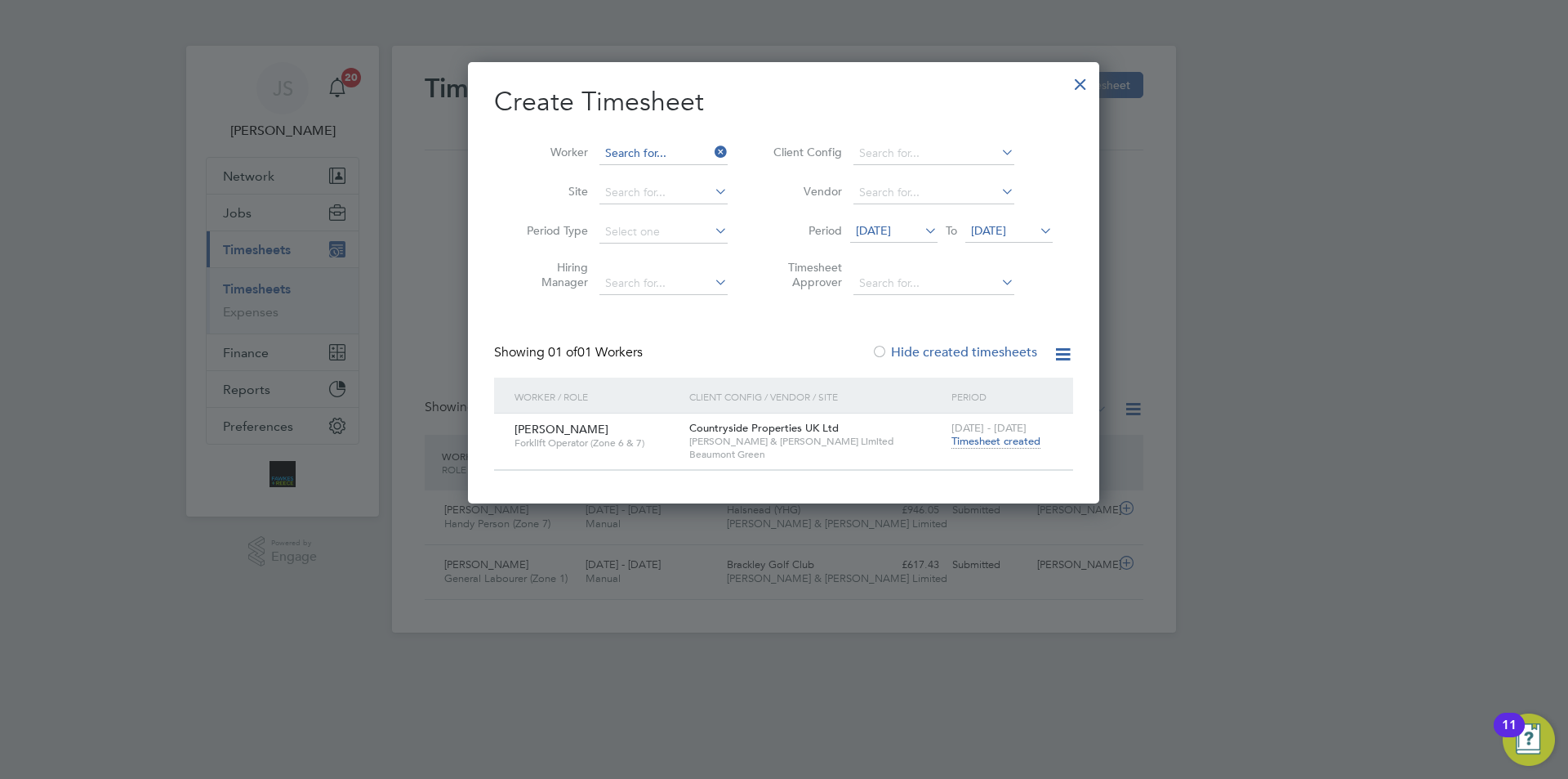
click at [630, 146] on input at bounding box center [663, 153] width 128 height 23
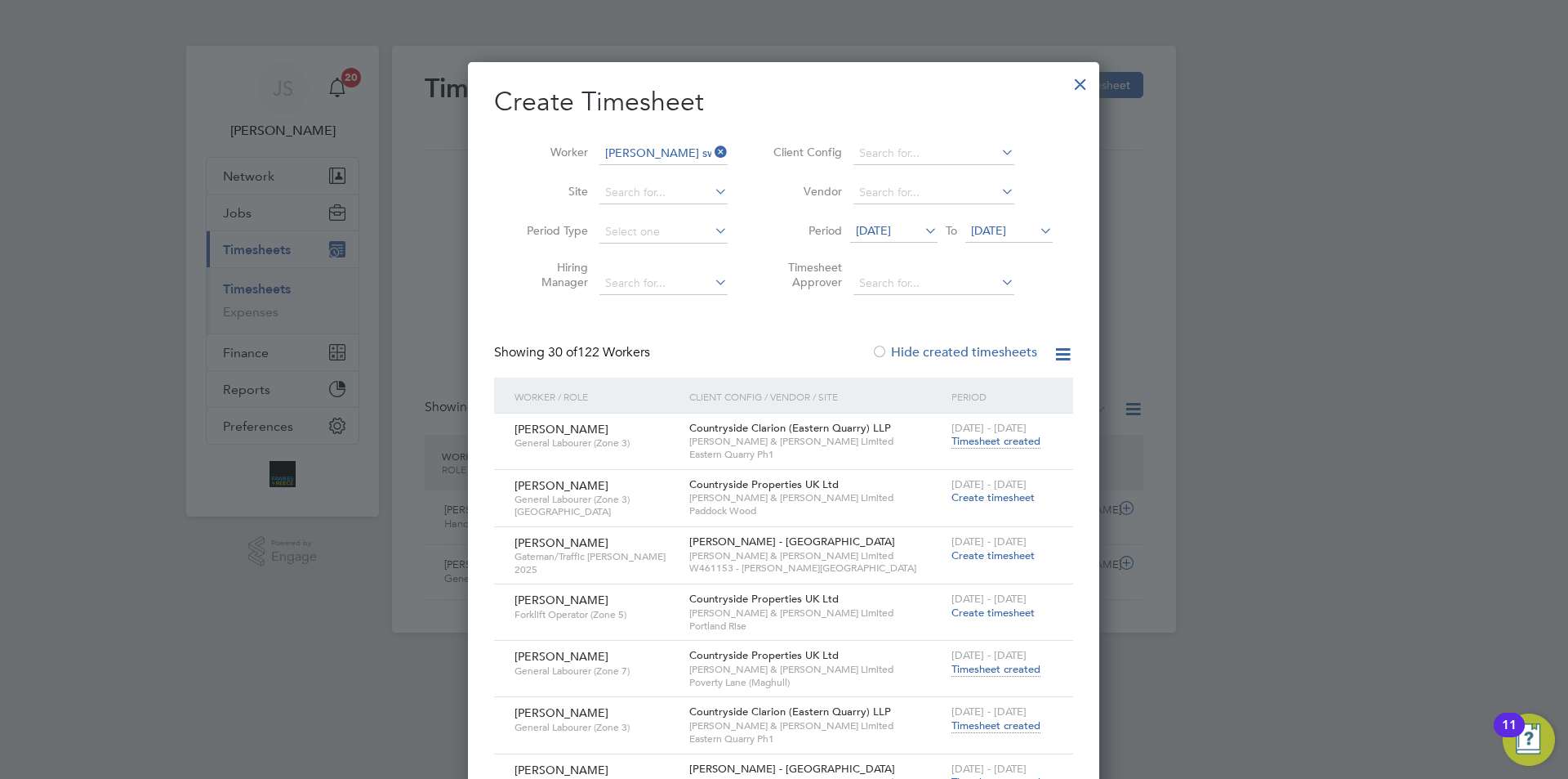
click at [667, 178] on li "Glen Sw arbrick" at bounding box center [680, 175] width 162 height 22
type input "[PERSON_NAME]"
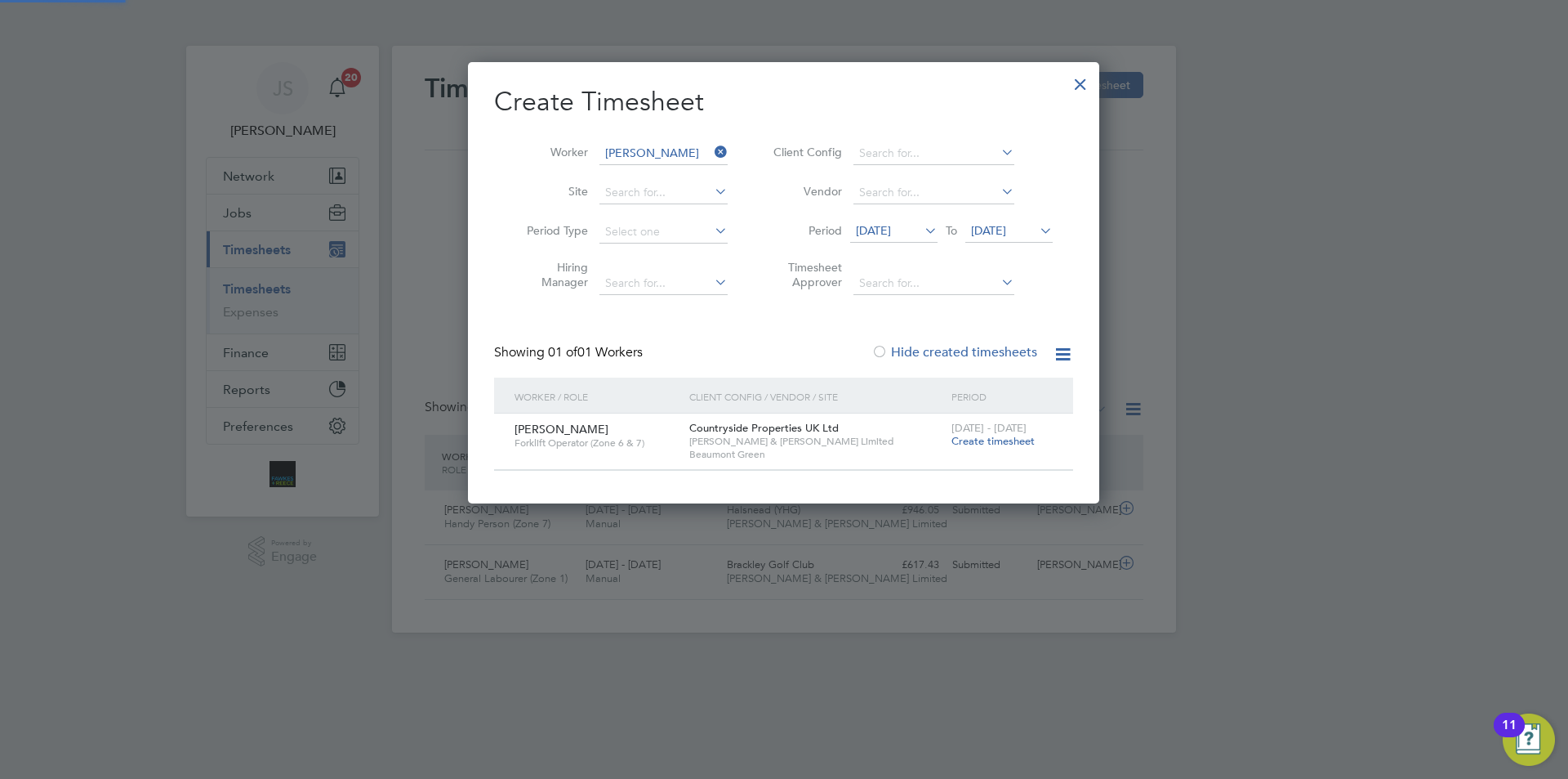
click at [868, 232] on span "23 Sep 2025" at bounding box center [873, 230] width 36 height 15
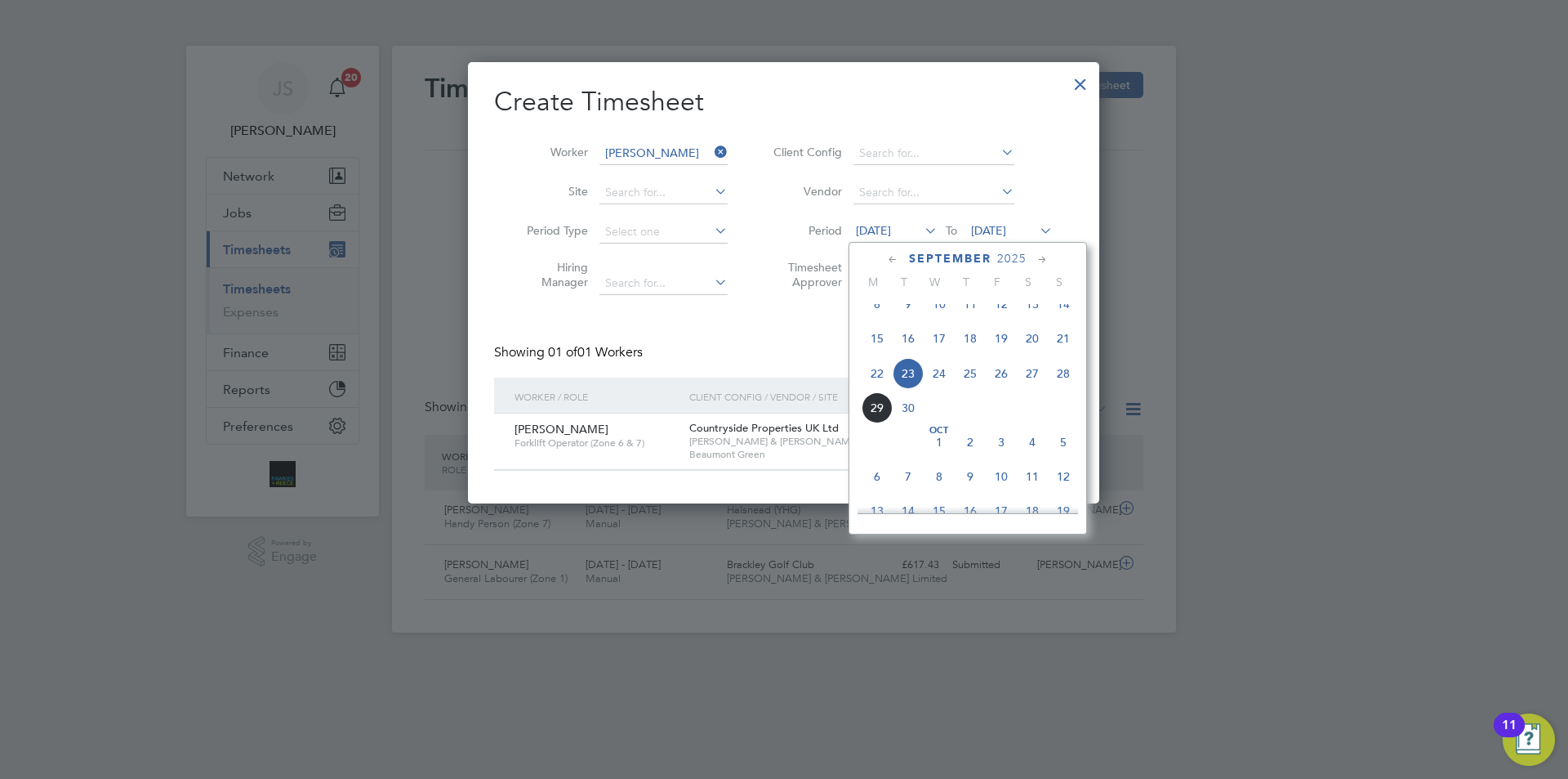
click at [717, 381] on div "Client Config / Vendor / Site" at bounding box center [816, 396] width 262 height 38
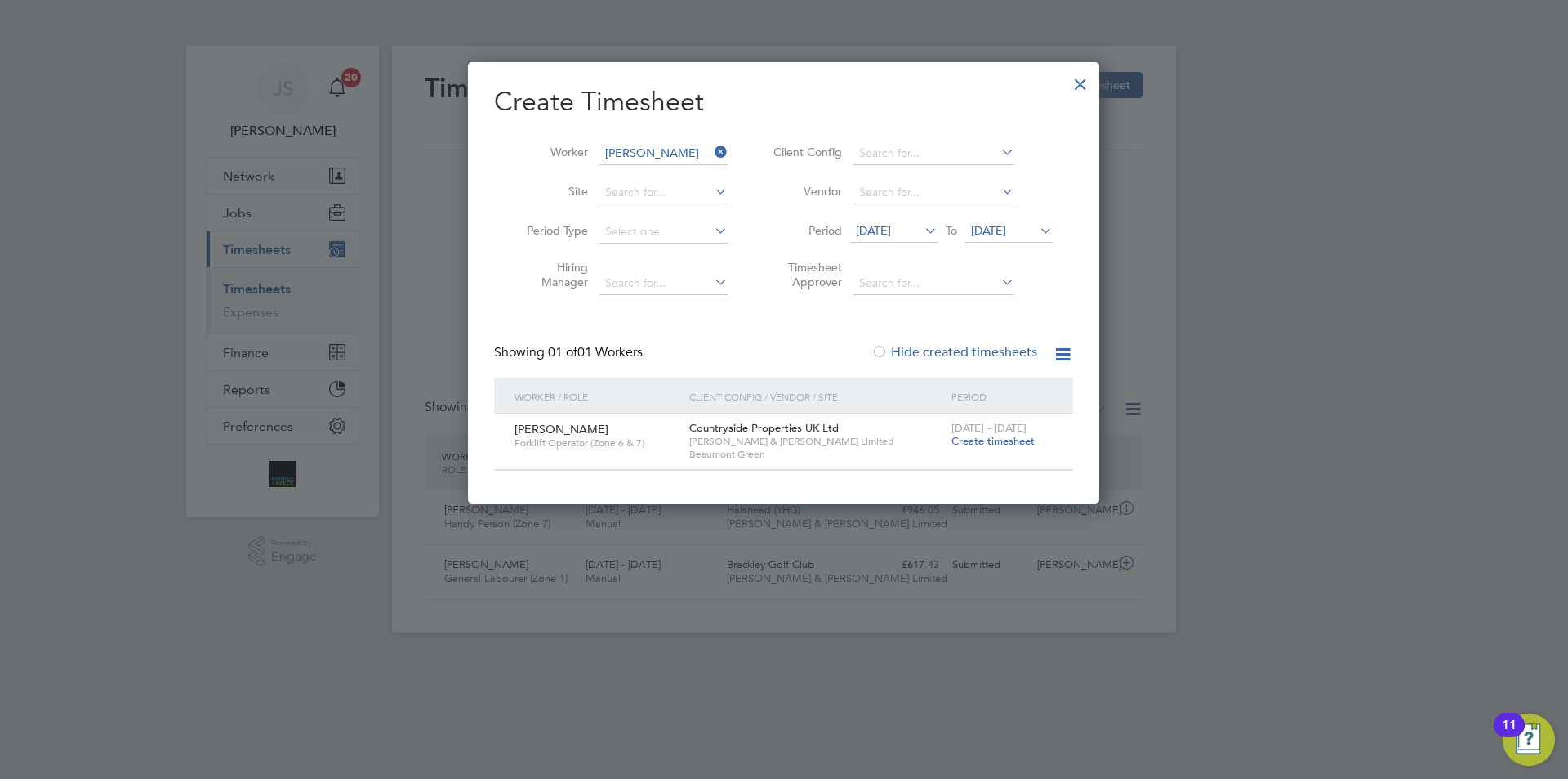
click at [969, 442] on span "Create timesheet" at bounding box center [993, 440] width 83 height 14
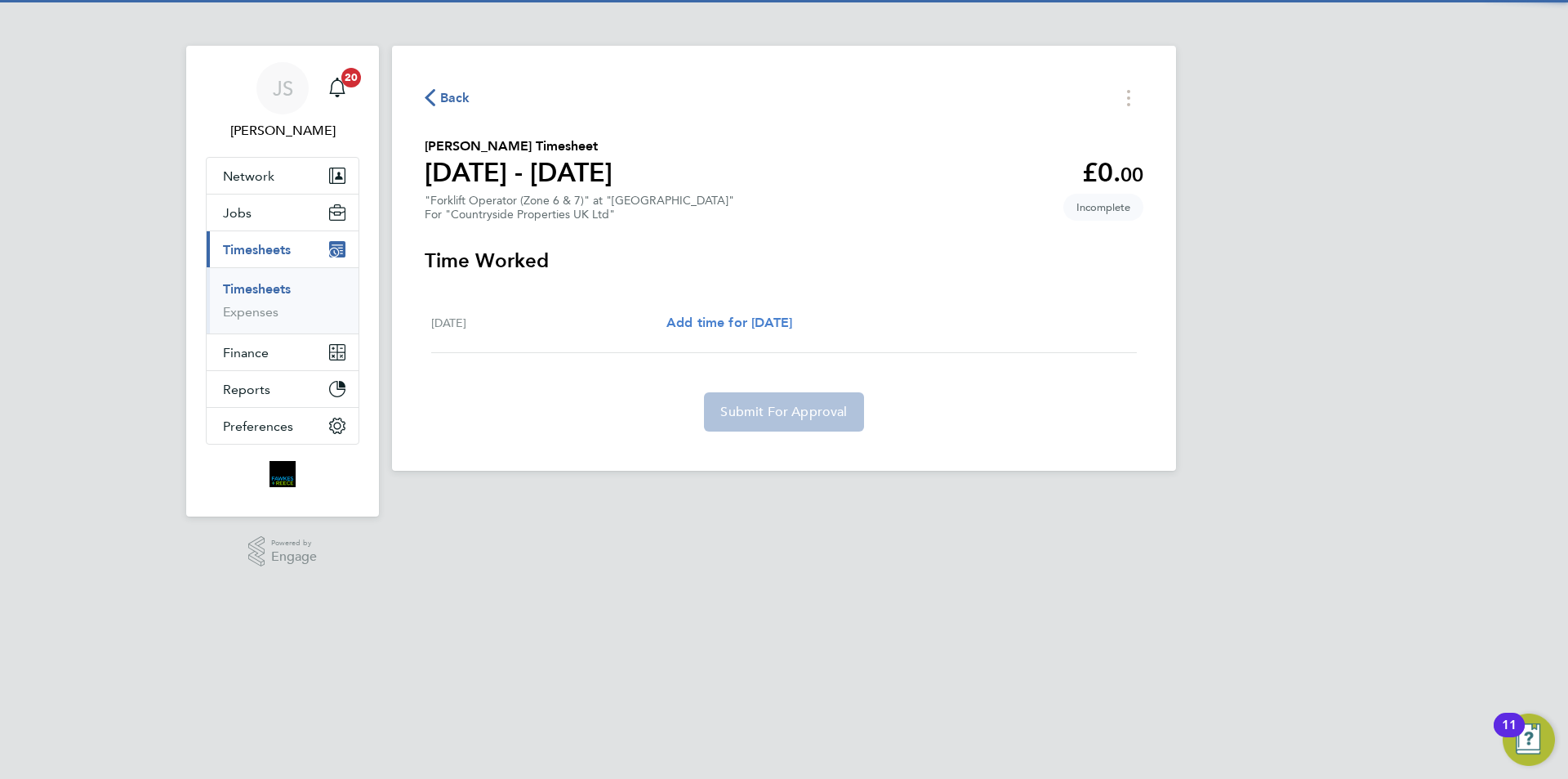
click at [678, 318] on span "Add time for Tue 23 Sep" at bounding box center [728, 323] width 125 height 16
select select "30"
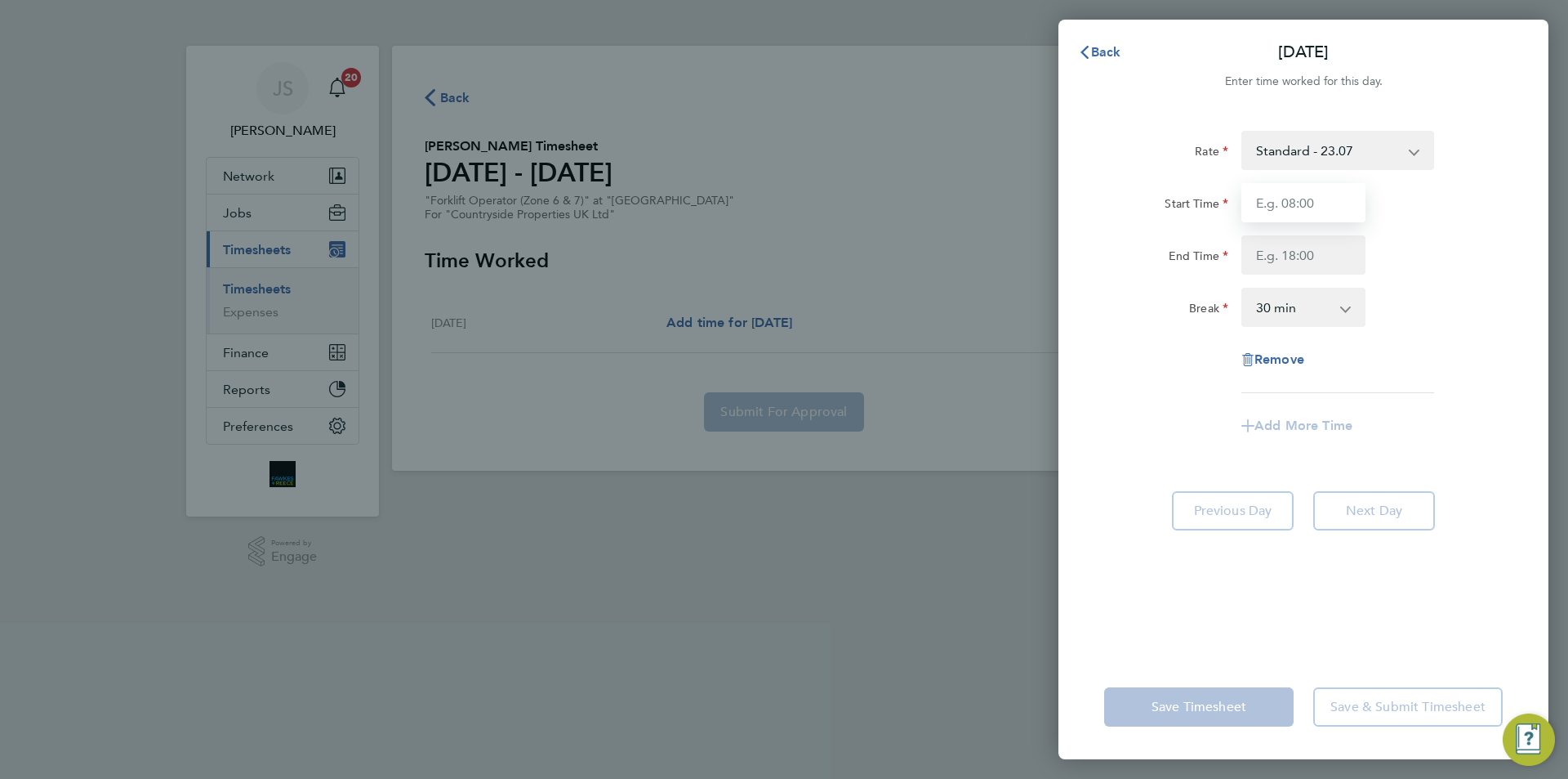
drag, startPoint x: 1271, startPoint y: 203, endPoint x: 1280, endPoint y: 196, distance: 11.4
click at [1271, 203] on input "Start Time" at bounding box center [1304, 202] width 124 height 39
type input "07:30"
click at [1294, 258] on input "End Time" at bounding box center [1304, 255] width 124 height 39
type input "16:30"
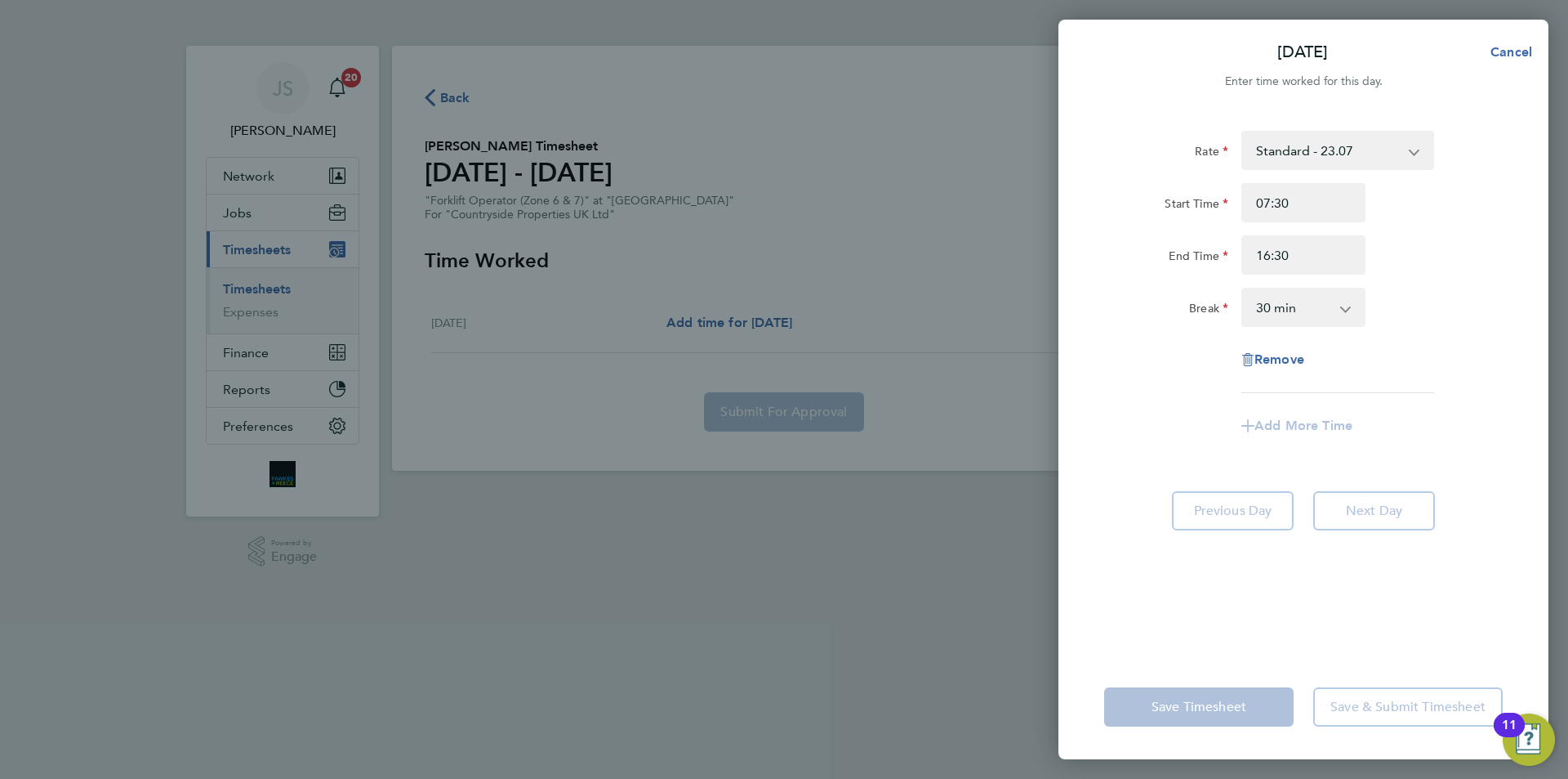
click at [1105, 319] on div "Break" at bounding box center [1166, 303] width 124 height 33
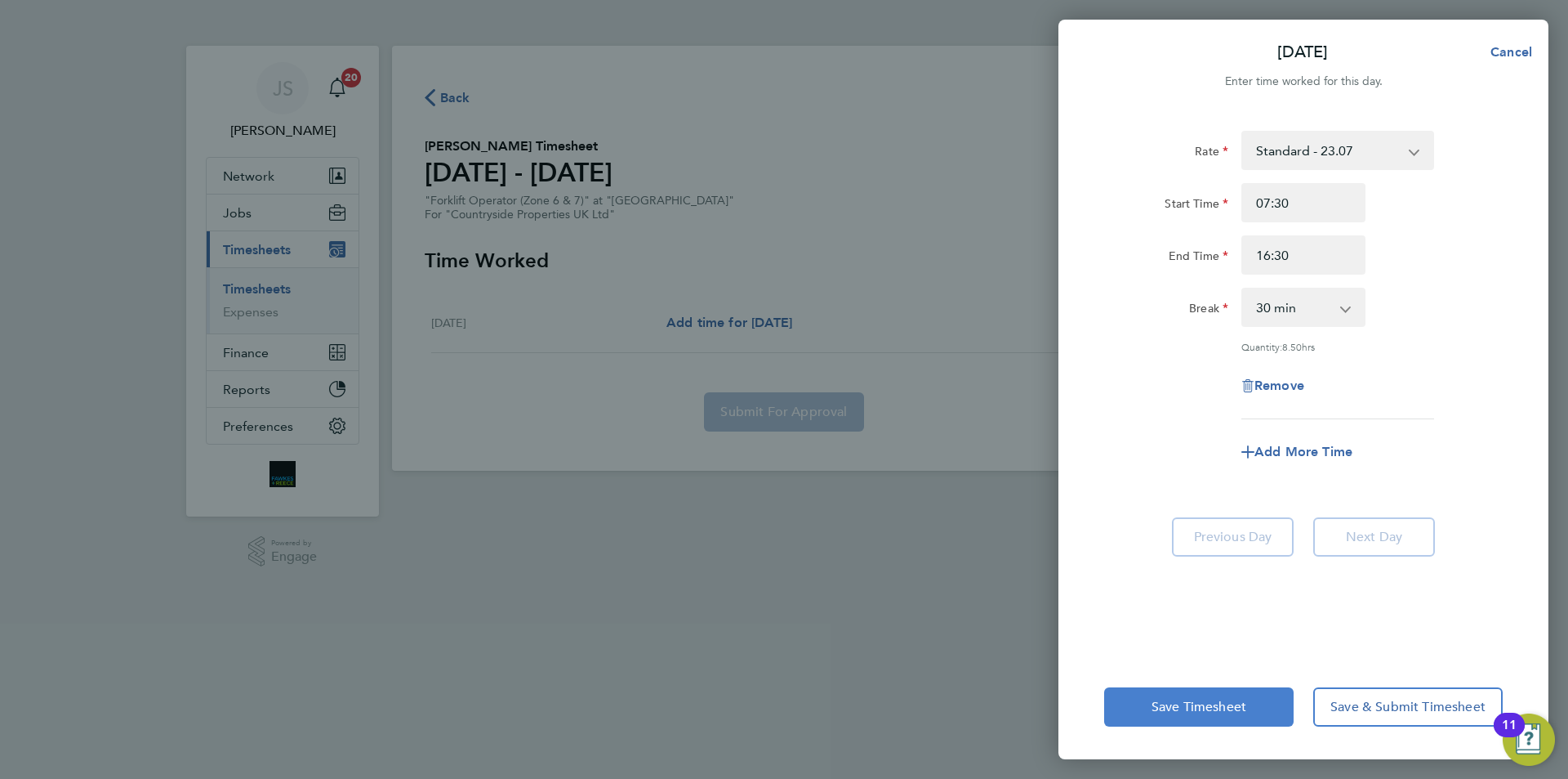
click at [1211, 700] on span "Save Timesheet" at bounding box center [1199, 706] width 95 height 17
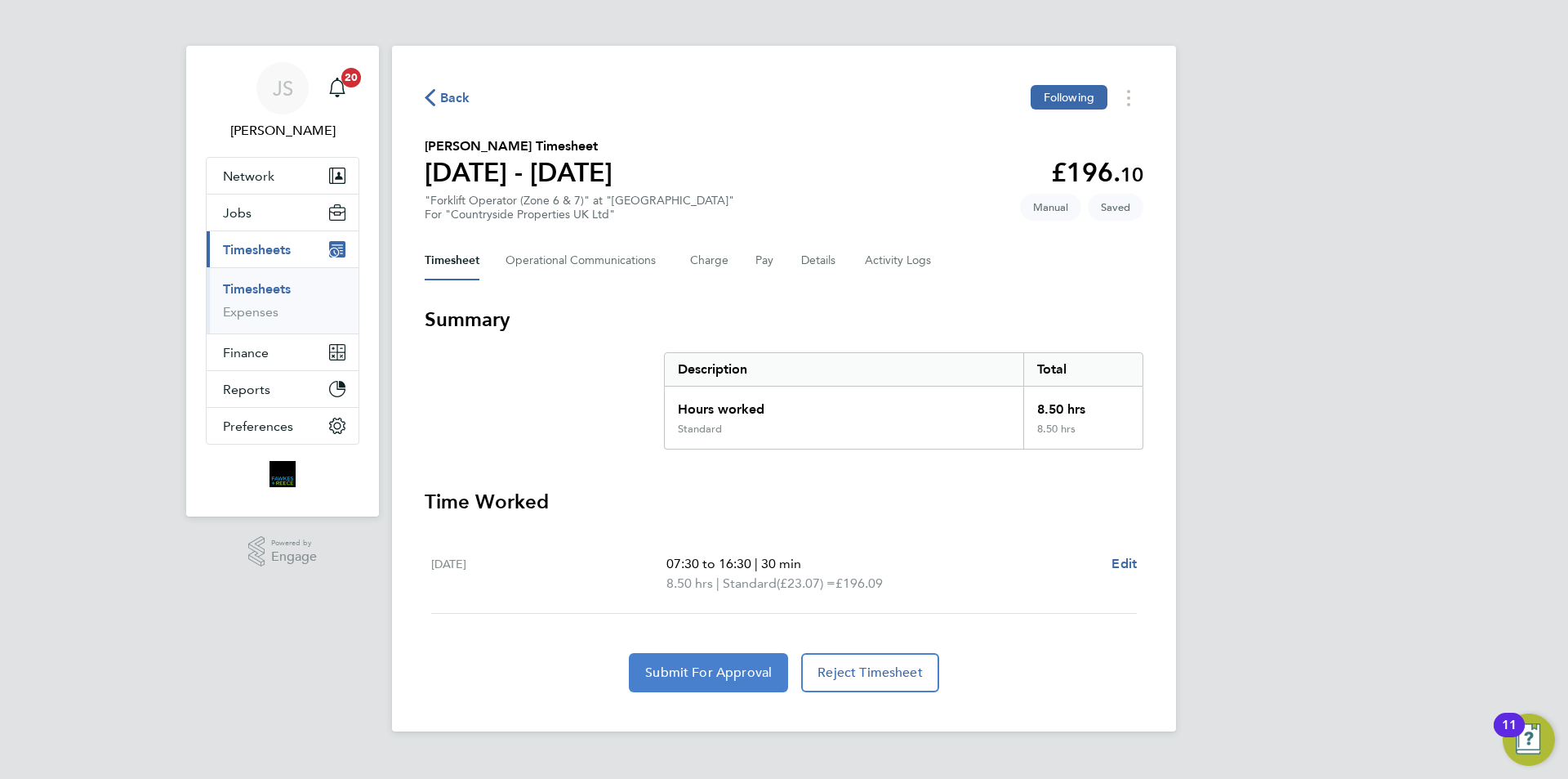
click at [718, 673] on span "Submit For Approval" at bounding box center [709, 672] width 126 height 17
click at [454, 99] on span "Back" at bounding box center [455, 98] width 31 height 20
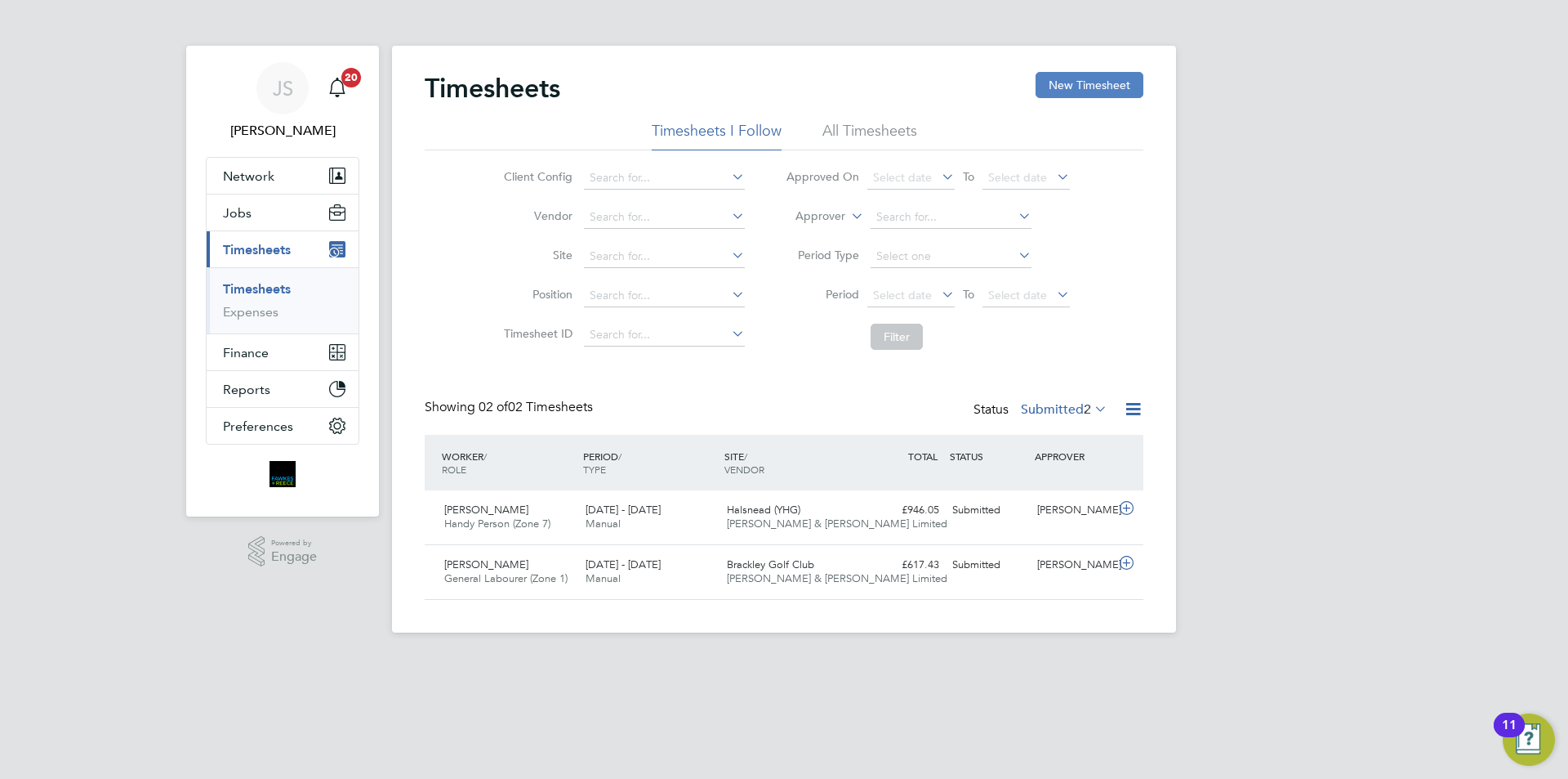
click at [1064, 90] on button "New Timesheet" at bounding box center [1088, 85] width 108 height 26
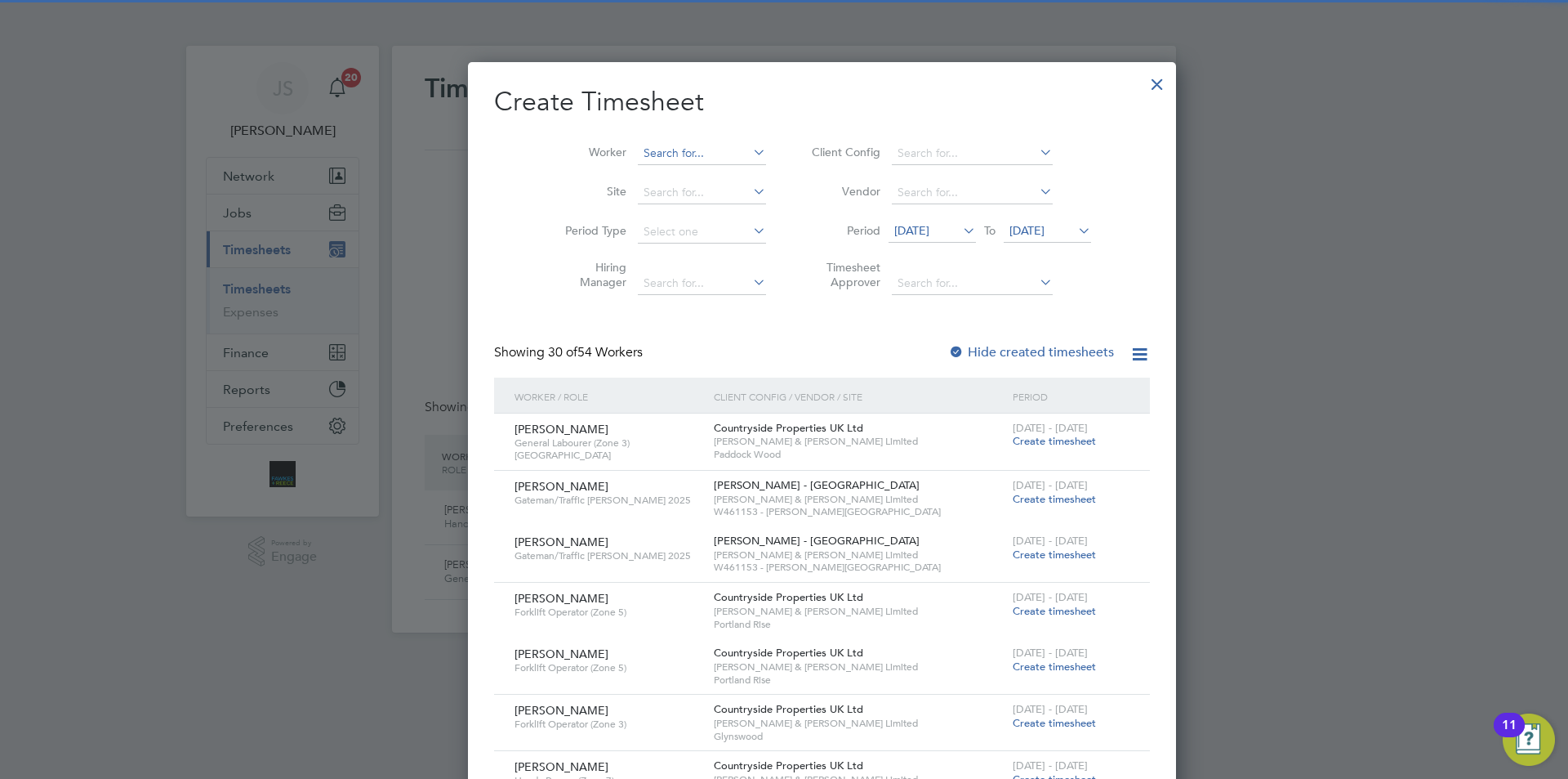
click at [648, 155] on input at bounding box center [702, 153] width 128 height 23
drag, startPoint x: 651, startPoint y: 175, endPoint x: 758, endPoint y: 249, distance: 130.1
click at [703, 175] on b "Br" at bounding box center [709, 175] width 12 height 14
type input "[PERSON_NAME]"
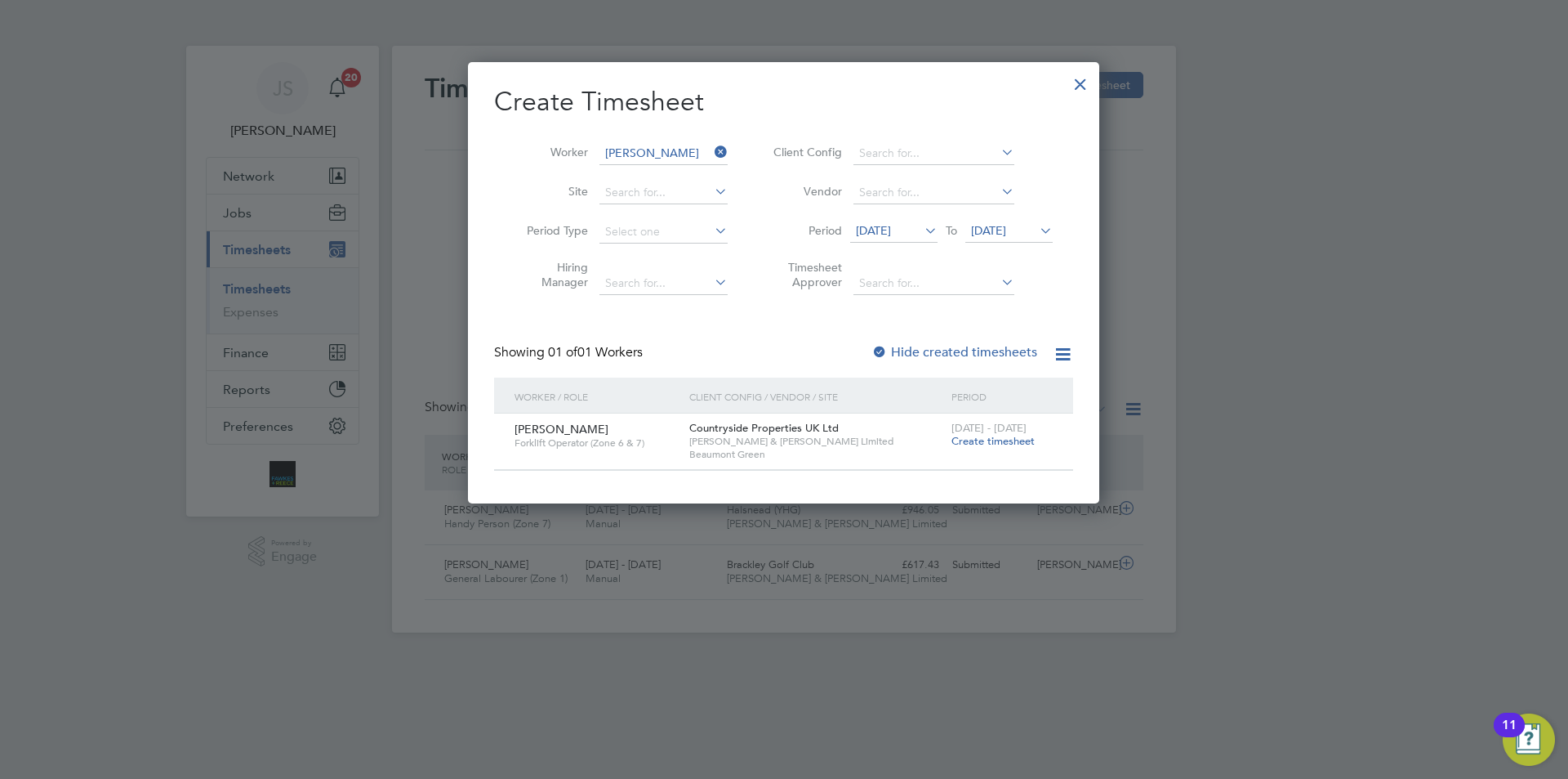
click at [967, 442] on span "Create timesheet" at bounding box center [993, 440] width 83 height 14
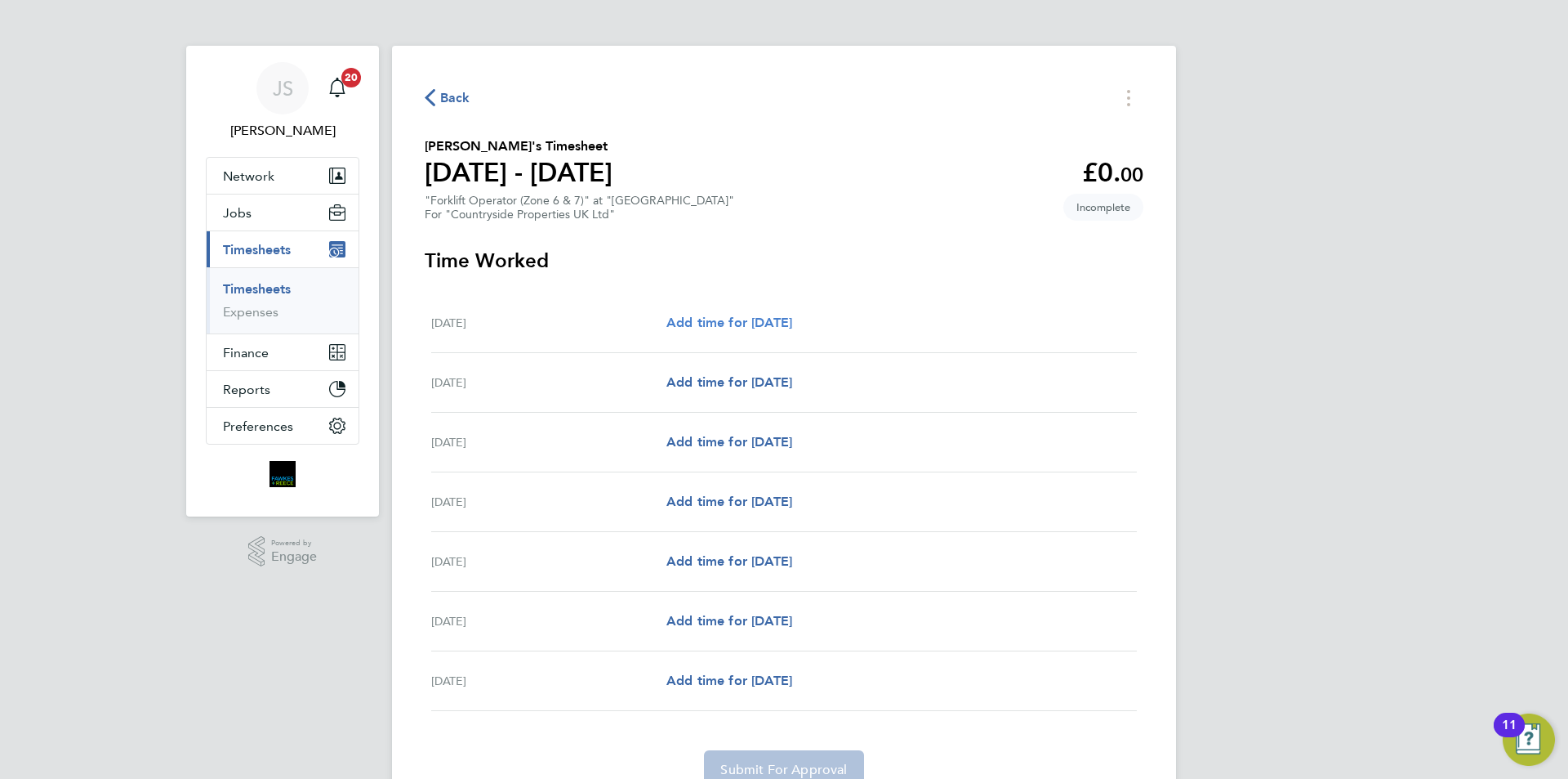
click at [792, 323] on span "Add time for Mon 22 Sep" at bounding box center [728, 323] width 125 height 16
select select "30"
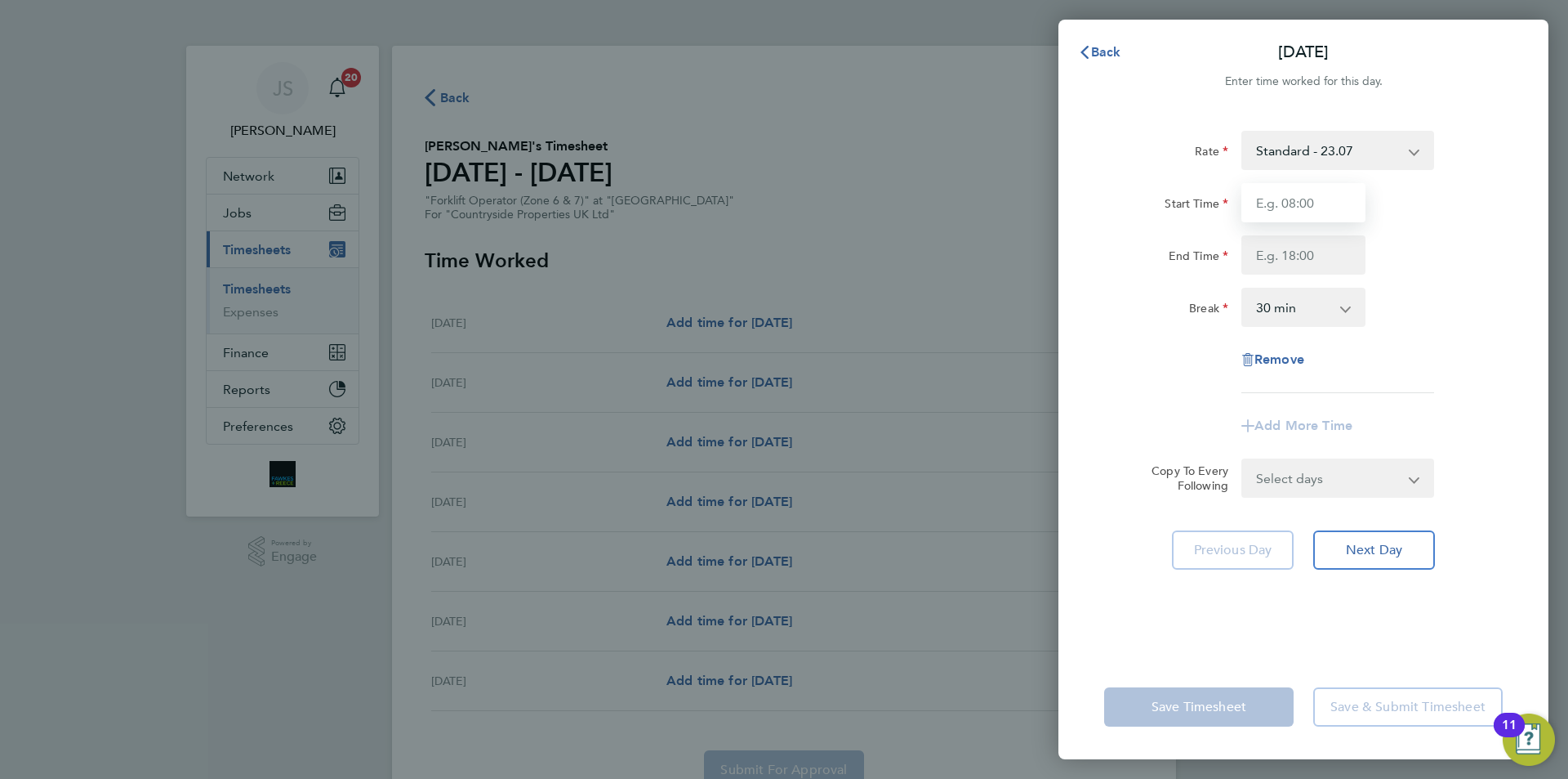
click at [1295, 196] on input "Start Time" at bounding box center [1304, 202] width 124 height 39
type input "07:30"
click at [1331, 489] on select "Select days Day Weekday (Mon-Fri) Weekend (Sat-Sun) Tuesday Wednesday Thursday …" at bounding box center [1328, 478] width 172 height 36
select select "DAY"
click at [1242, 460] on select "Select days Day Weekday (Mon-Fri) Weekend (Sat-Sun) Tuesday Wednesday Thursday …" at bounding box center [1328, 478] width 172 height 36
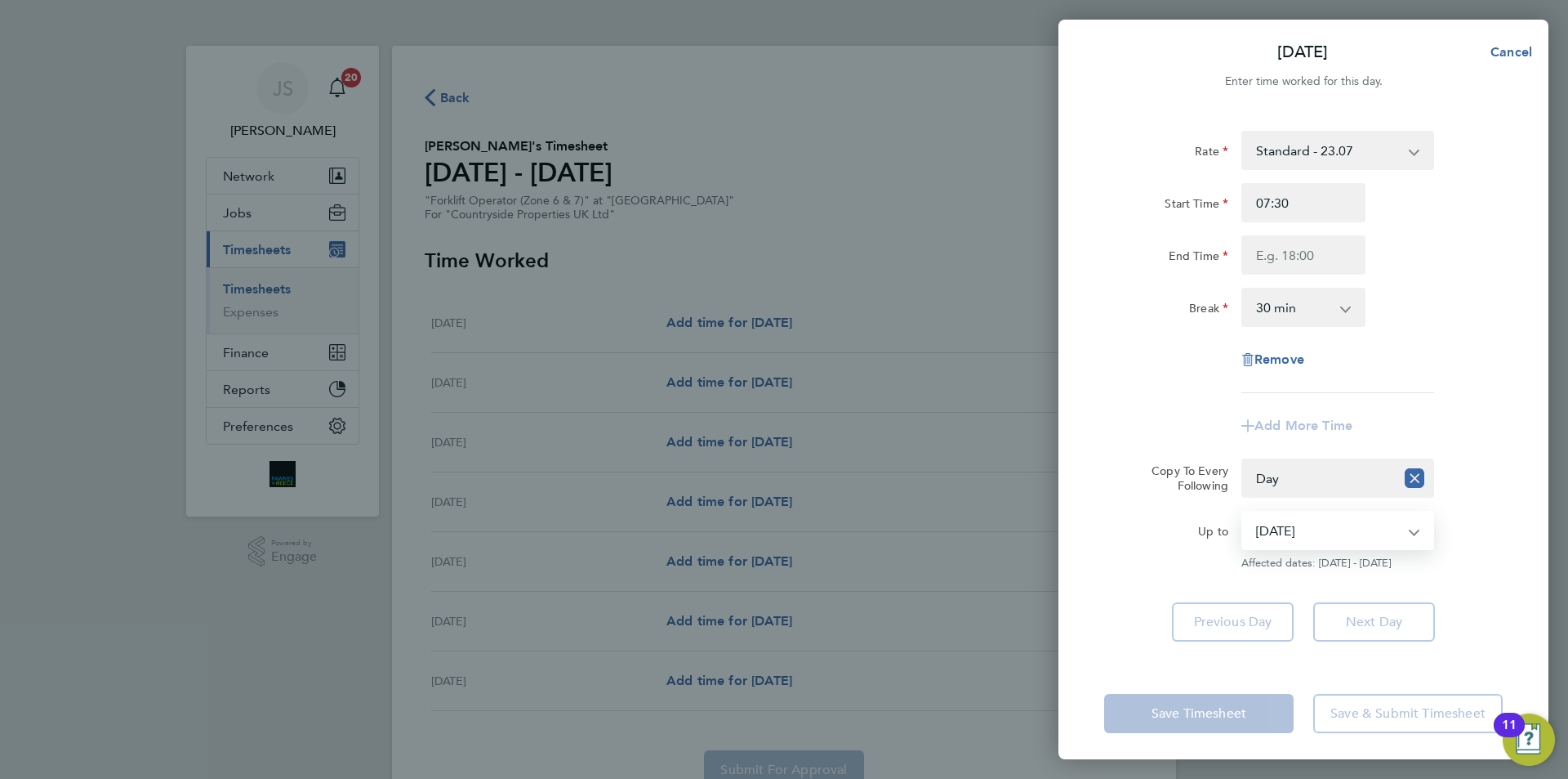
drag, startPoint x: 1337, startPoint y: 526, endPoint x: 1326, endPoint y: 542, distance: 19.4
click at [1337, 526] on select "23 Sep 2025 24 Sep 2025 25 Sep 2025 26 Sep 2025 27 Sep 2025 28 Sep 2025" at bounding box center [1327, 530] width 170 height 36
select select "2025-09-26"
click at [1242, 512] on select "23 Sep 2025 24 Sep 2025 25 Sep 2025 26 Sep 2025 27 Sep 2025 28 Sep 2025" at bounding box center [1327, 530] width 170 height 36
click at [1198, 399] on app-timesheet-line-form-group "Rate Standard - 23.07 Start Time 07:30 End Time Break 0 min 15 min 30 min 45 mi…" at bounding box center [1304, 287] width 399 height 315
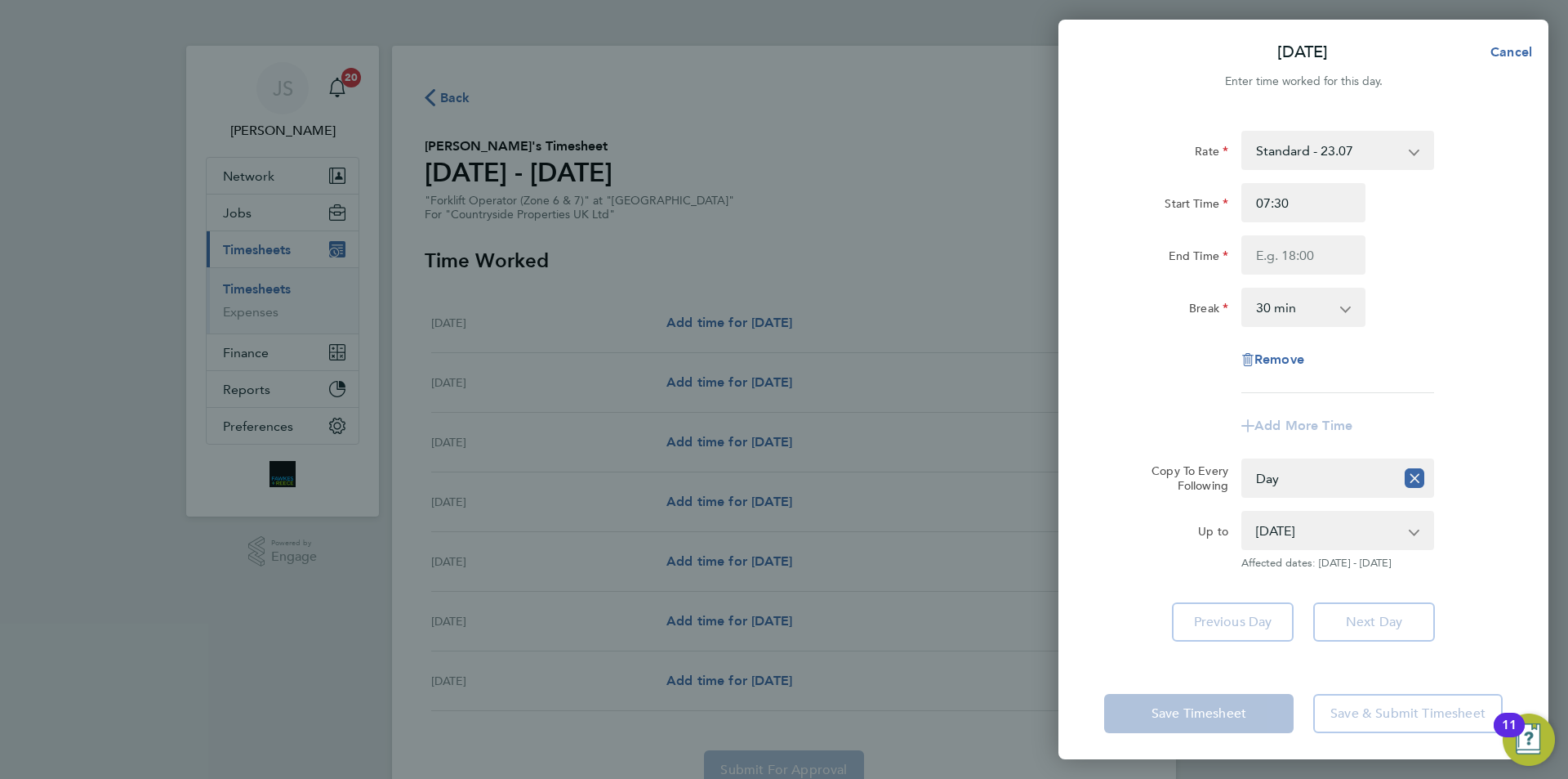
click at [1207, 724] on app-form-button "Save Timesheet" at bounding box center [1204, 714] width 199 height 39
click at [1206, 702] on app-form-button "Save Timesheet" at bounding box center [1204, 714] width 199 height 39
click at [1133, 607] on div "Previous Day Next Day" at bounding box center [1304, 622] width 399 height 39
click at [1276, 258] on input "End Time" at bounding box center [1304, 255] width 124 height 39
type input "16:30"
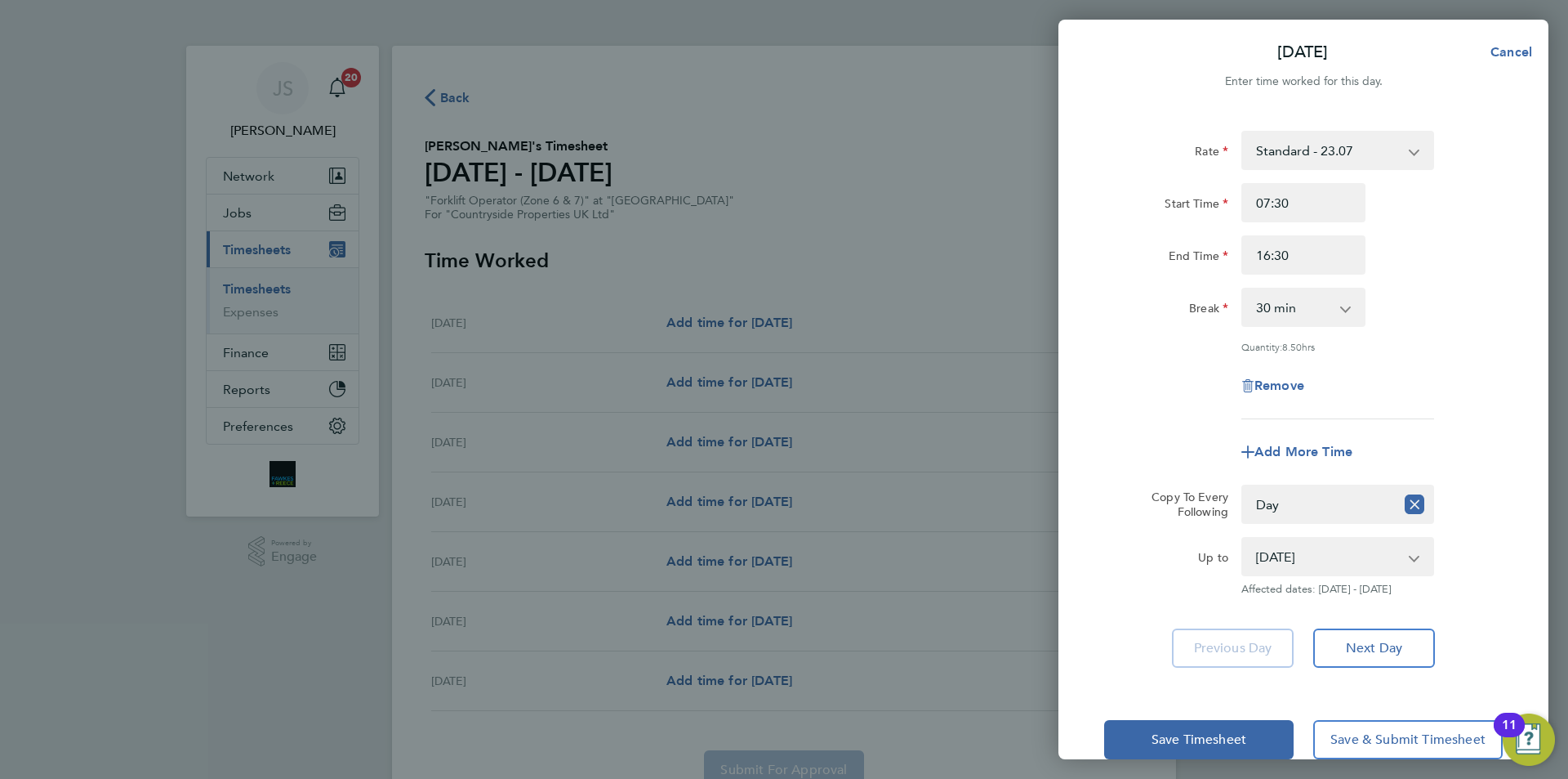
click at [1185, 349] on div "Rate Standard - 23.07 Start Time 07:30 End Time 16:30 Break 0 min 15 min 30 min…" at bounding box center [1304, 274] width 399 height 288
click at [1190, 740] on span "Save Timesheet" at bounding box center [1199, 740] width 95 height 17
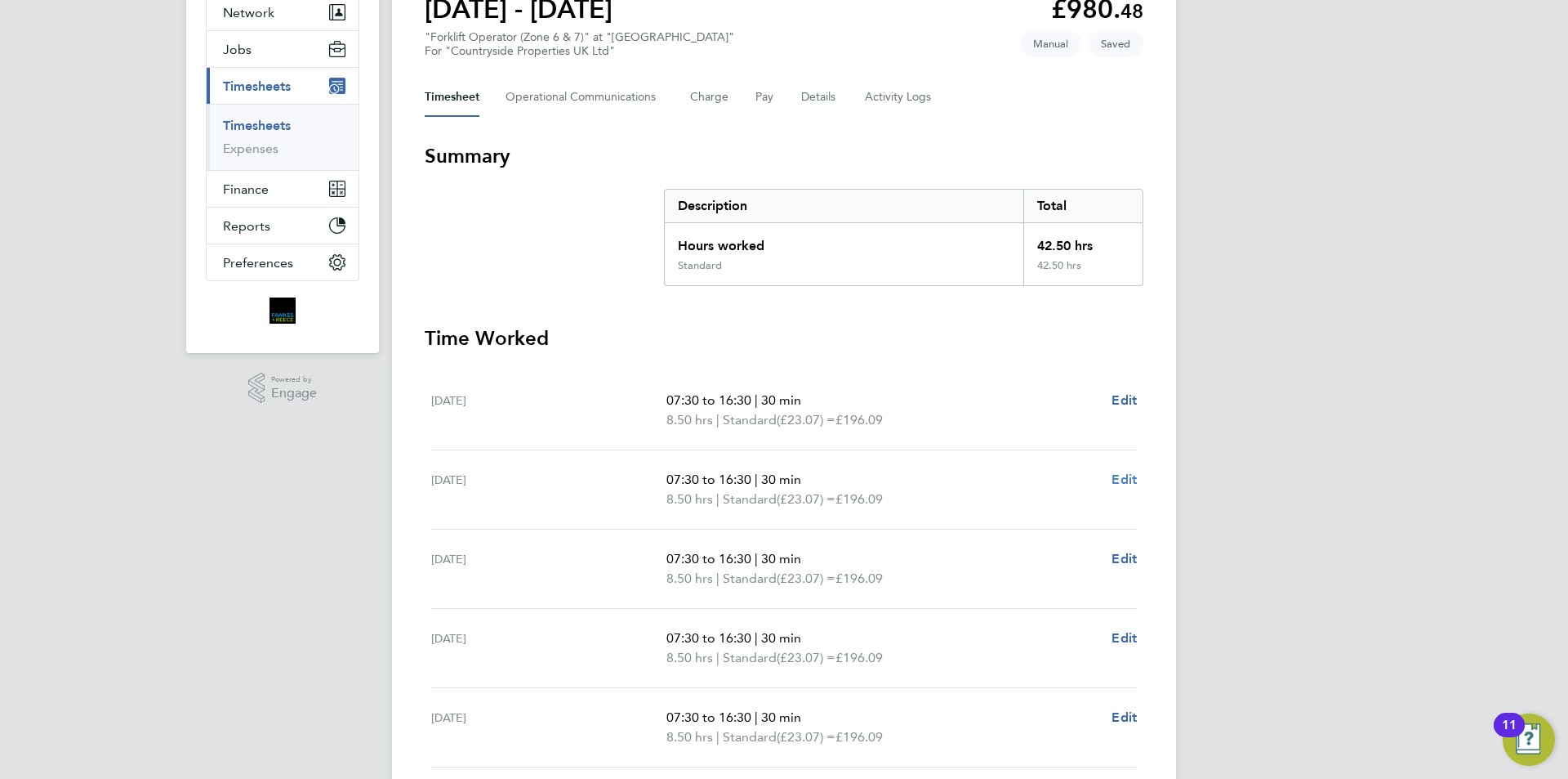
click at [1127, 482] on span "Edit" at bounding box center [1124, 479] width 26 height 16
select select "30"
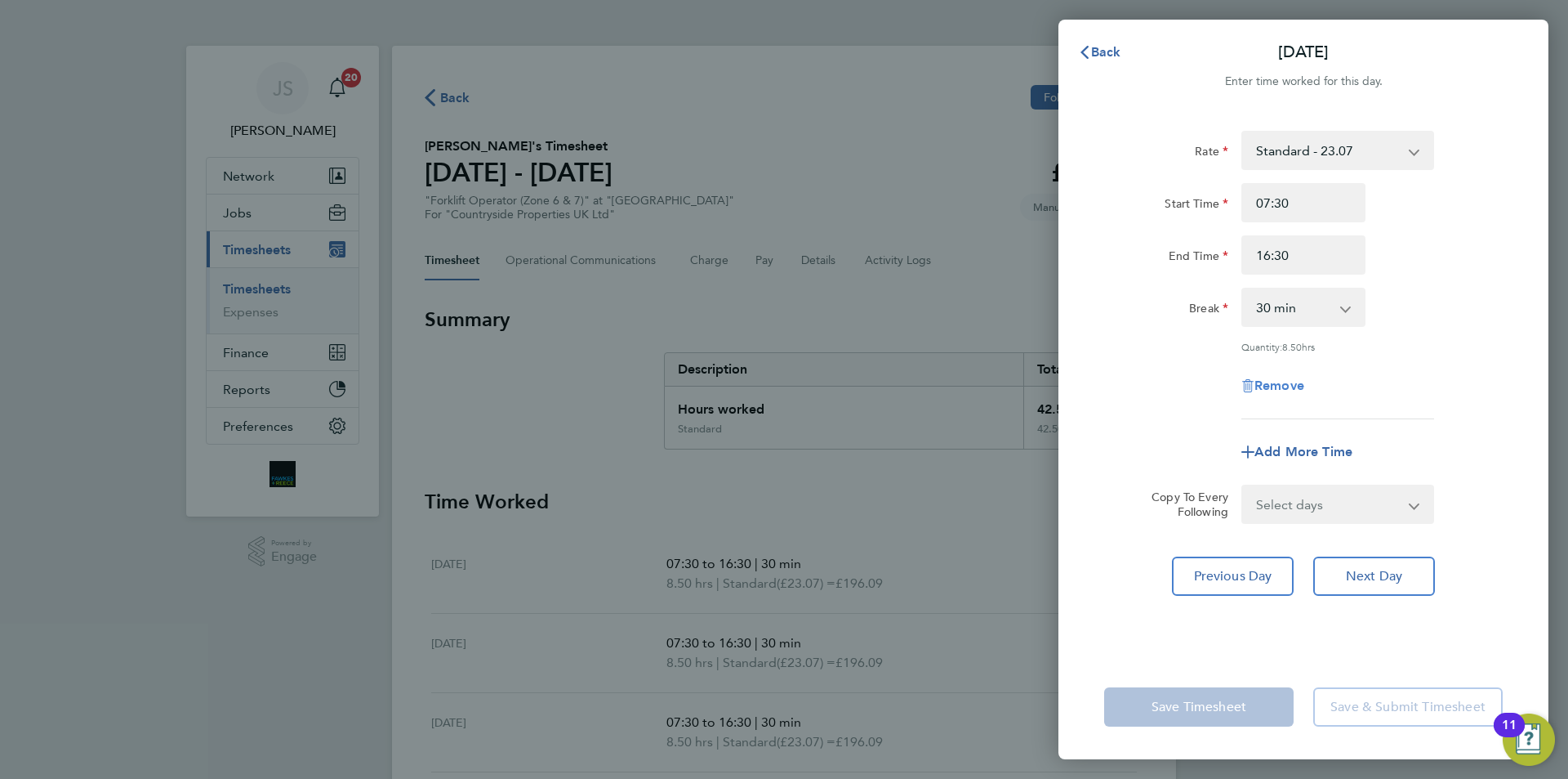
click at [1280, 377] on span "Remove" at bounding box center [1279, 385] width 49 height 16
select select "null"
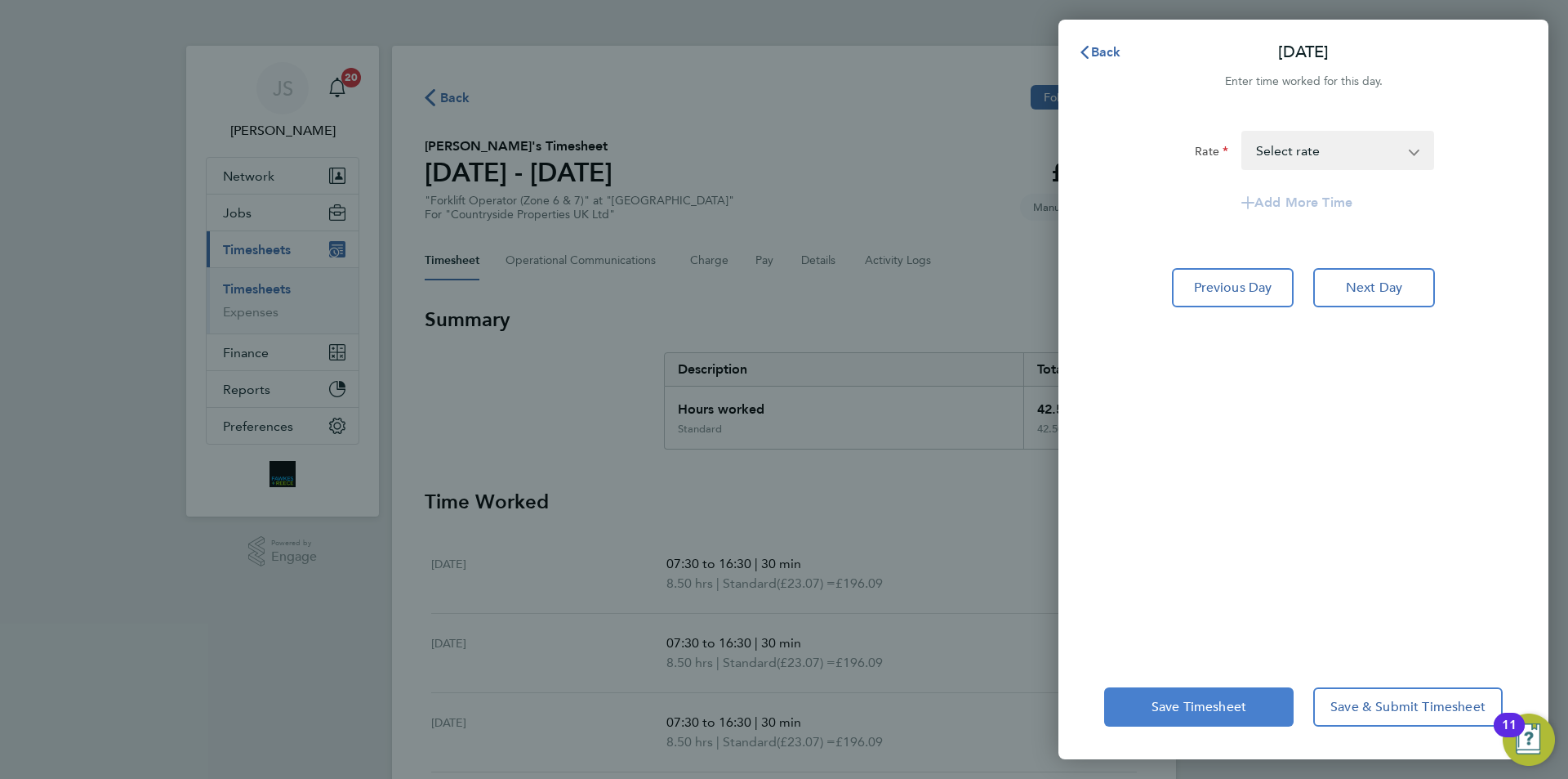
click at [1195, 711] on span "Save Timesheet" at bounding box center [1199, 706] width 95 height 17
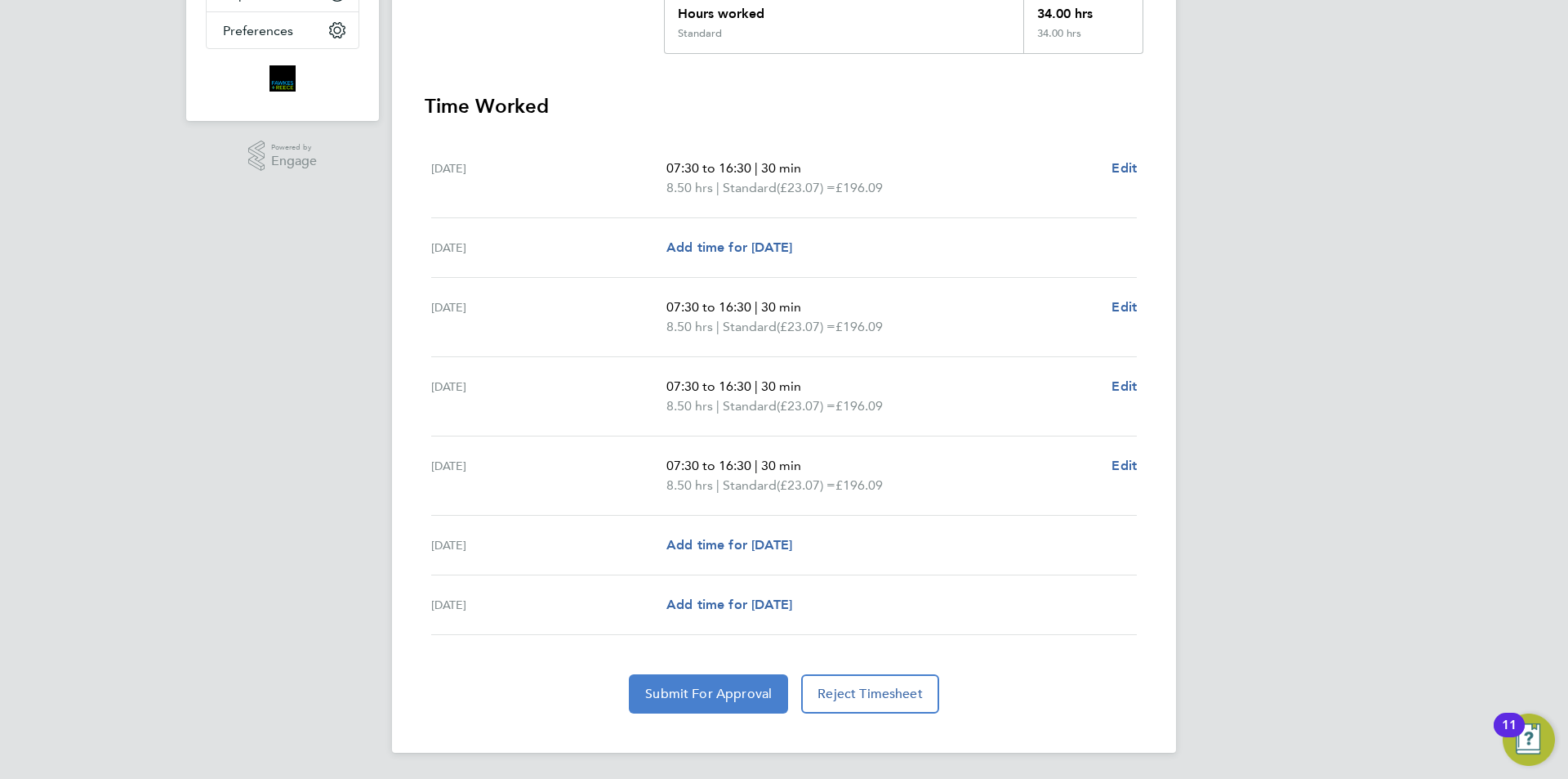
click at [718, 693] on span "Submit For Approval" at bounding box center [709, 693] width 126 height 17
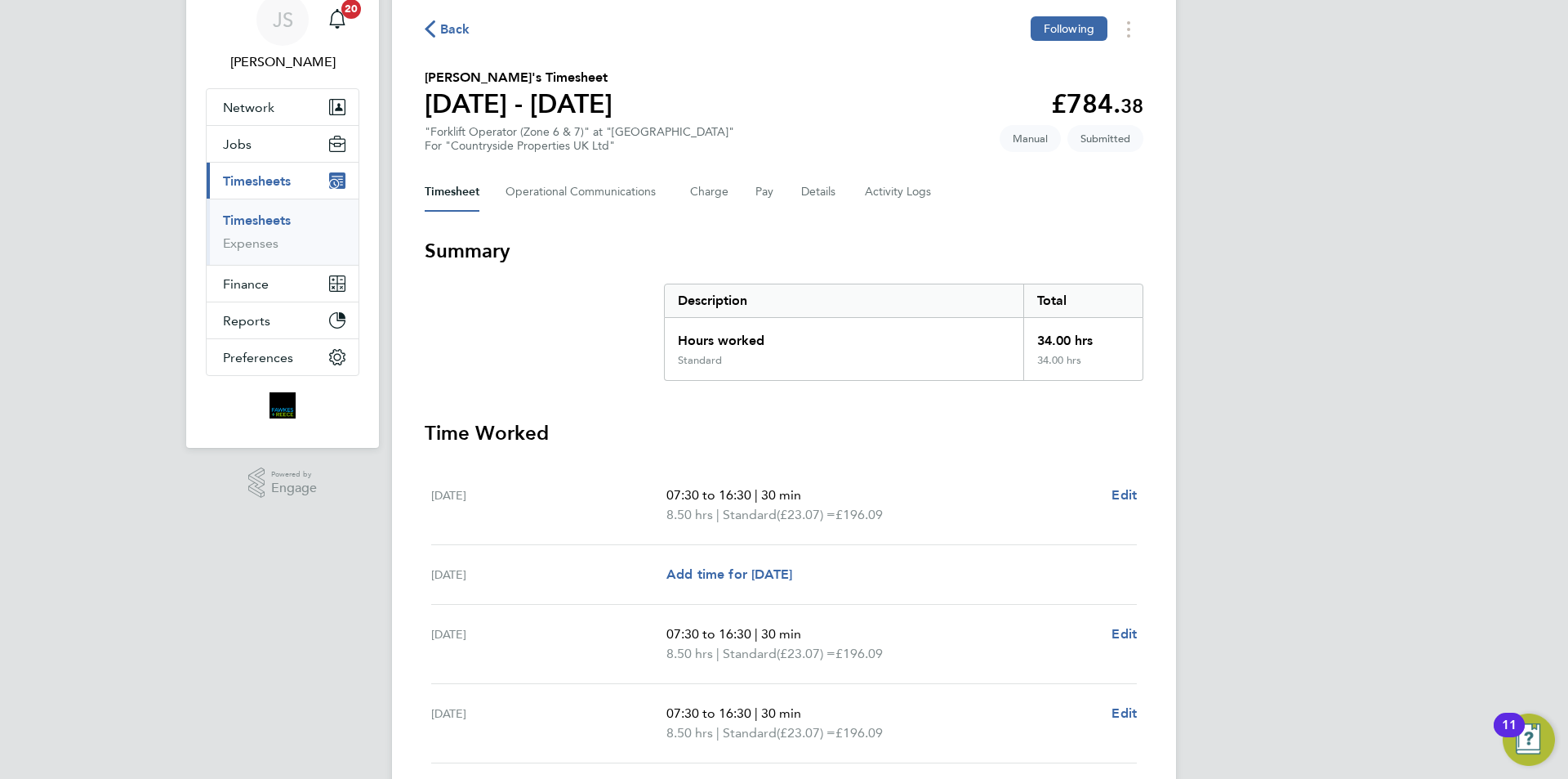
click at [459, 32] on span "Back" at bounding box center [455, 30] width 31 height 20
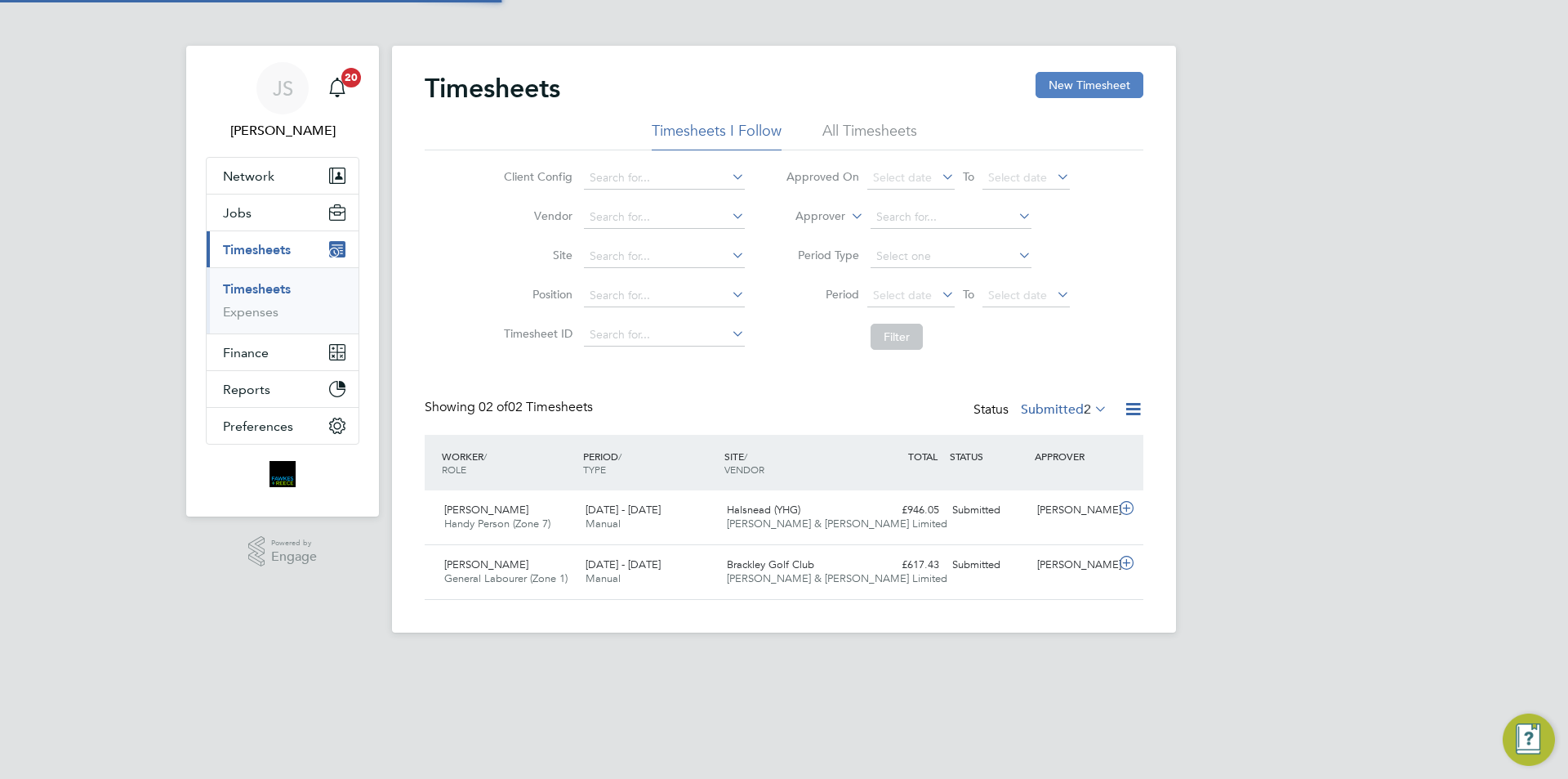
click at [1079, 87] on button "New Timesheet" at bounding box center [1088, 85] width 108 height 26
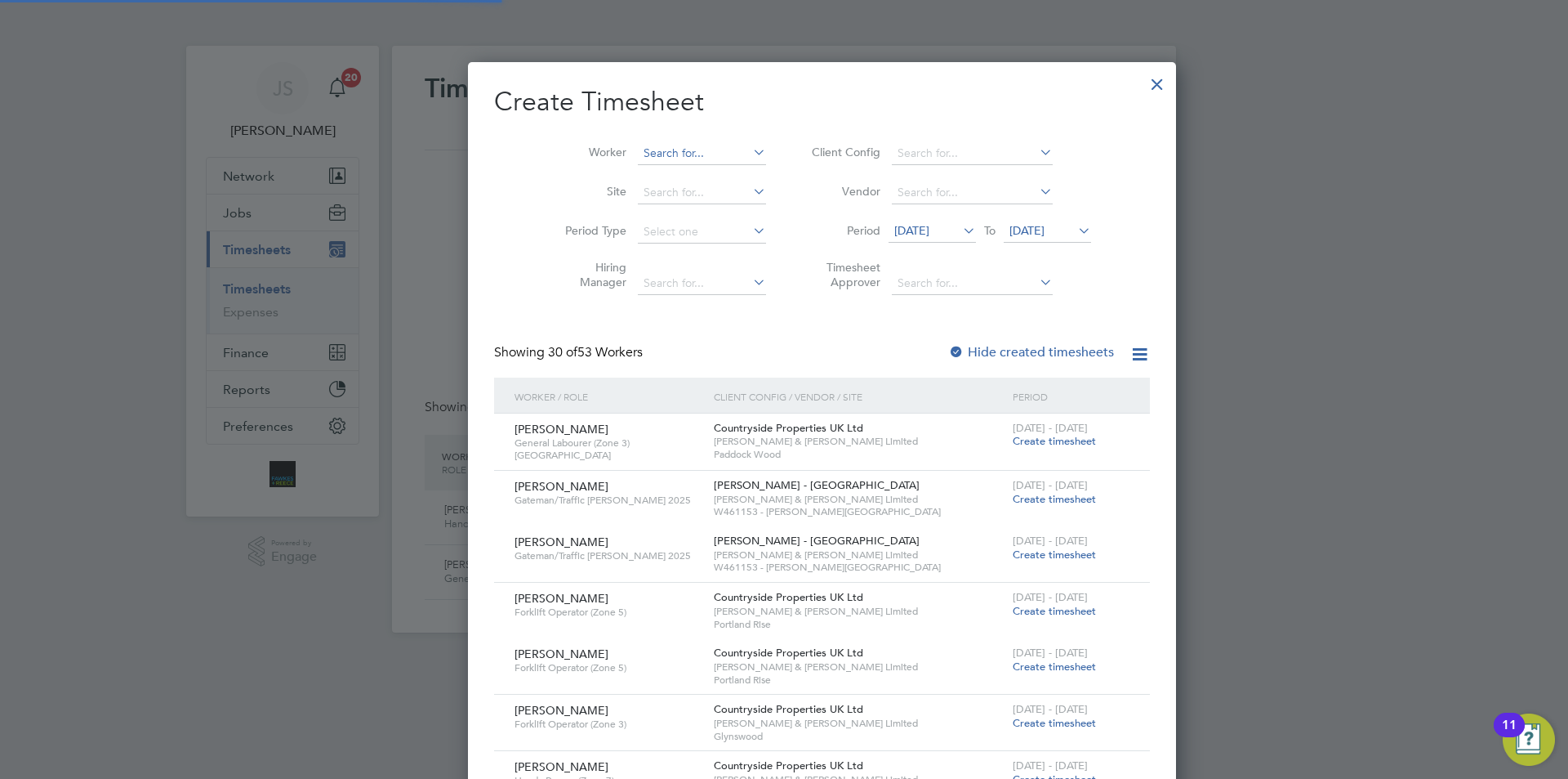
click at [655, 152] on input at bounding box center [702, 153] width 128 height 23
click at [649, 220] on li "Paul St onebanks" at bounding box center [685, 219] width 173 height 22
type input "[PERSON_NAME]"
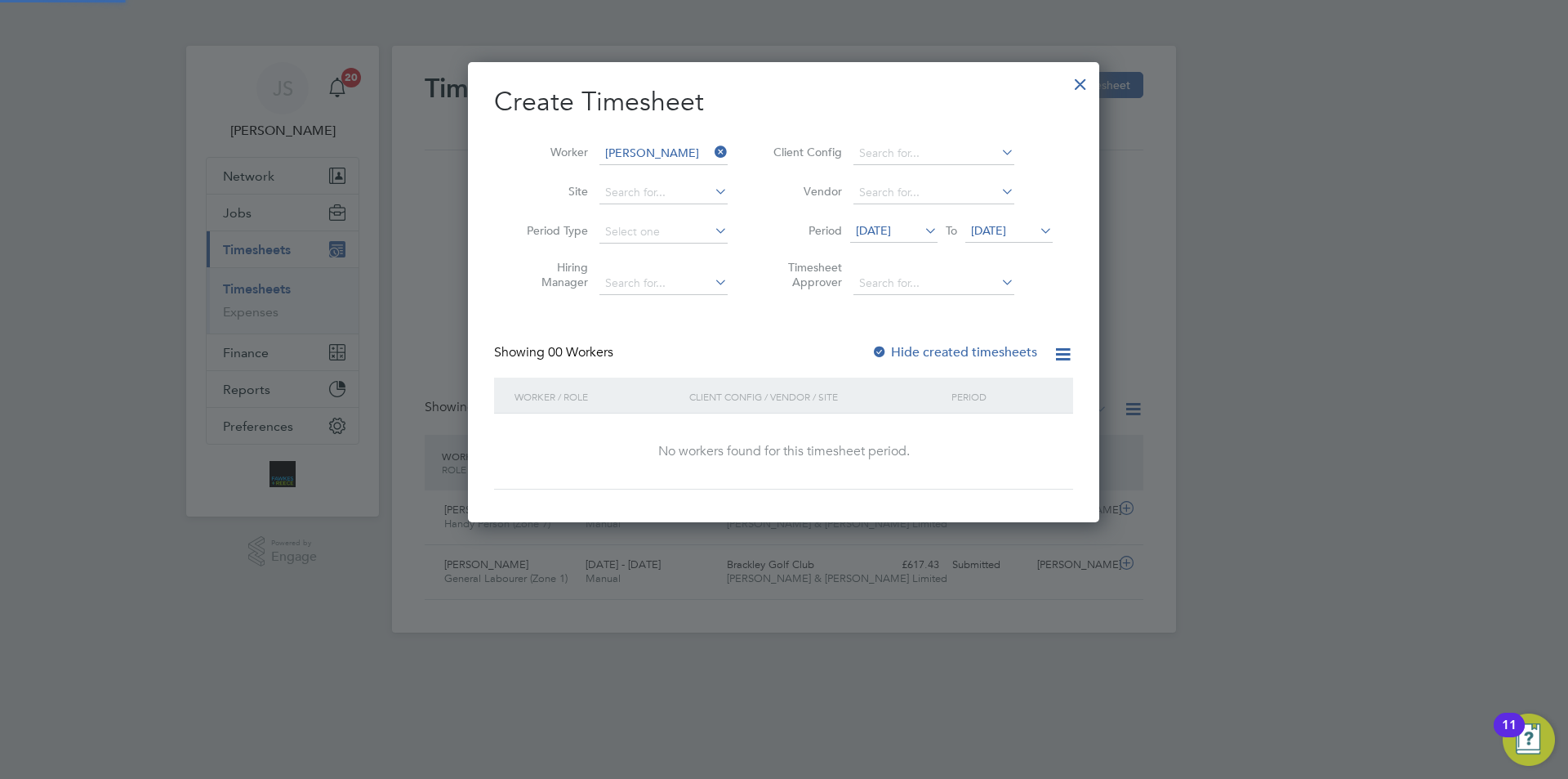
click at [882, 233] on span "15 Sep 2025" at bounding box center [873, 230] width 36 height 15
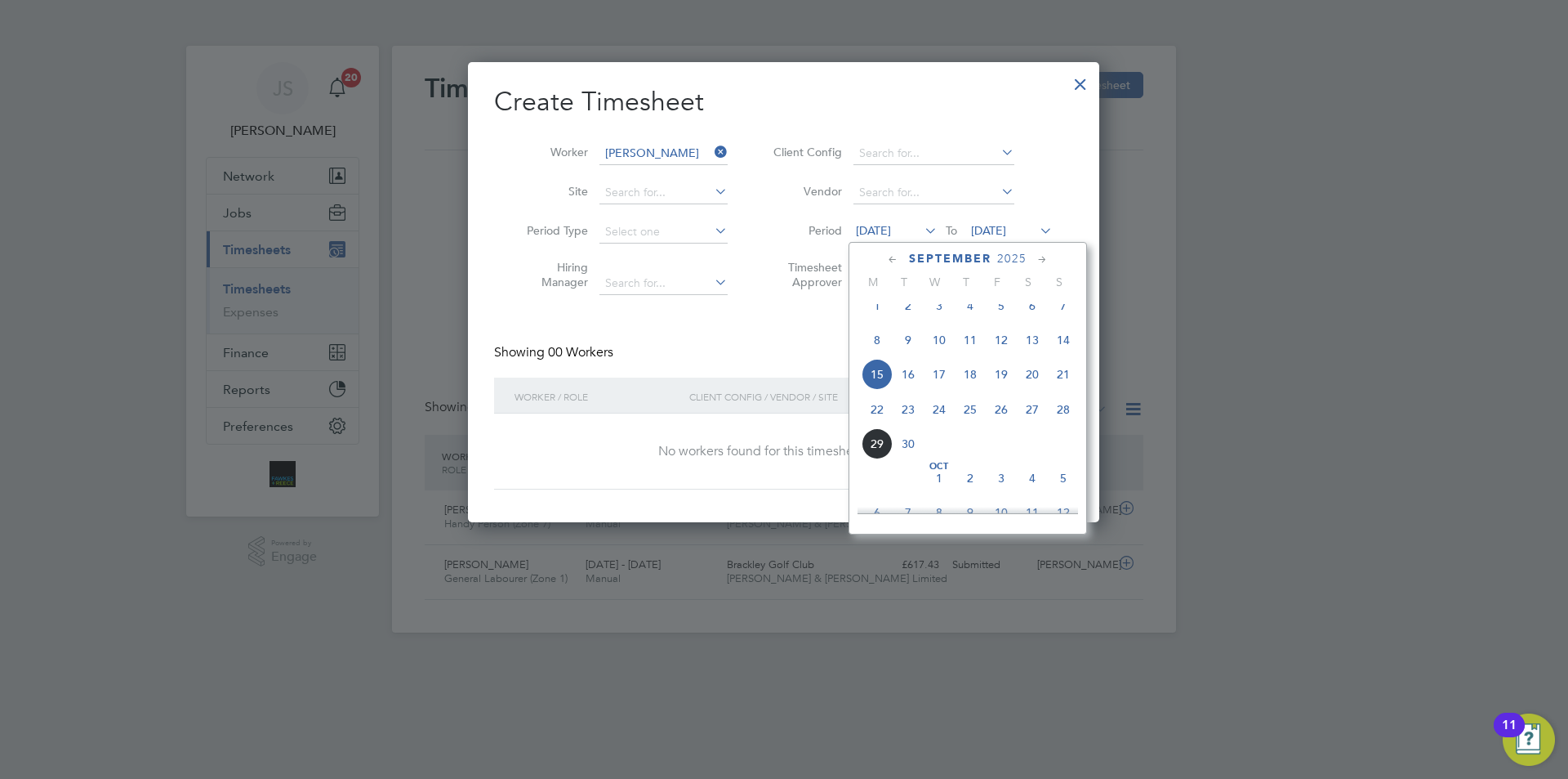
click at [875, 422] on span "22" at bounding box center [876, 409] width 31 height 31
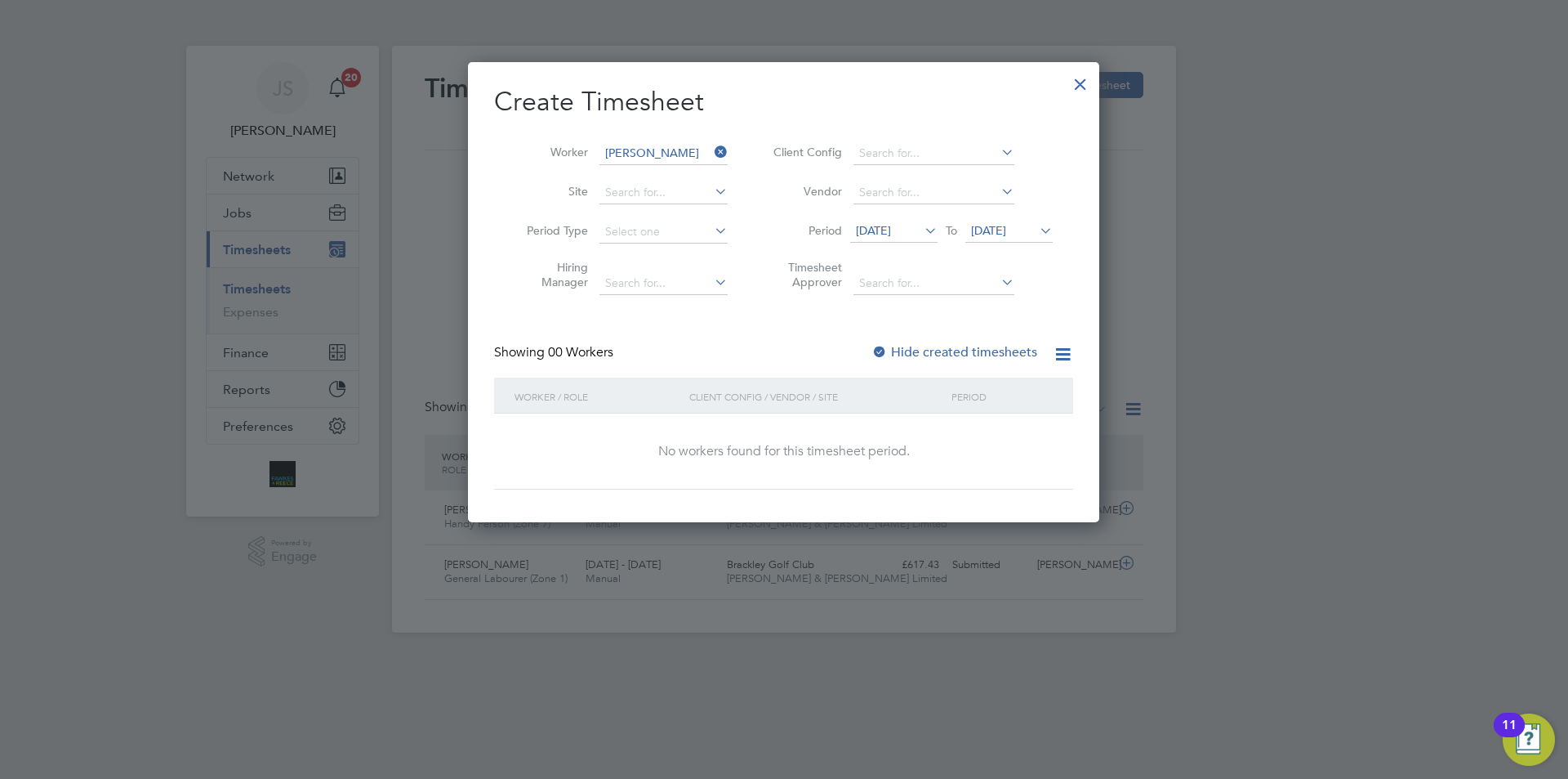
click at [878, 349] on div at bounding box center [879, 352] width 17 height 17
click at [1006, 230] on span "22 Sep 2025" at bounding box center [989, 230] width 36 height 15
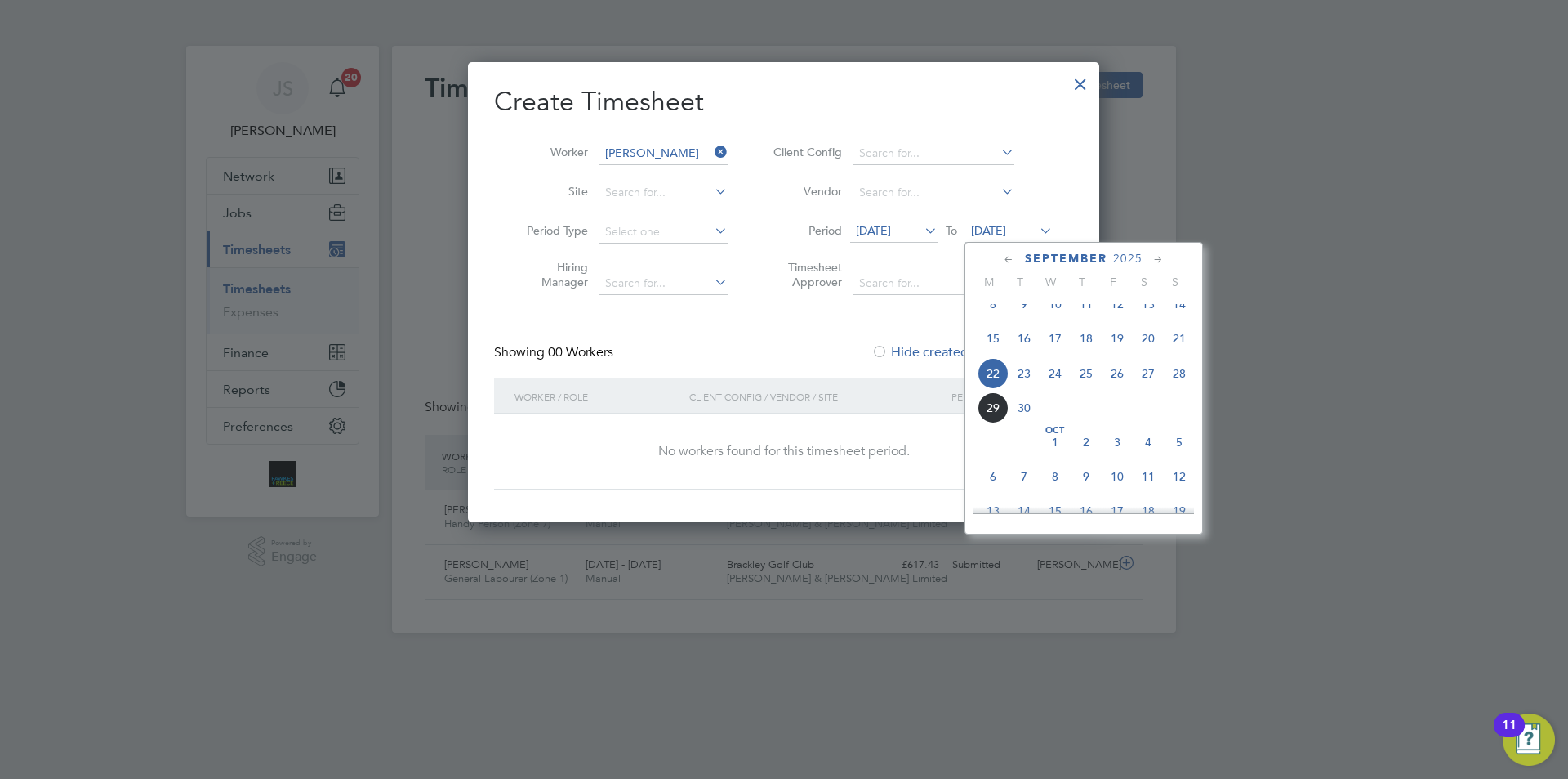
click at [1114, 389] on span "26" at bounding box center [1116, 372] width 31 height 31
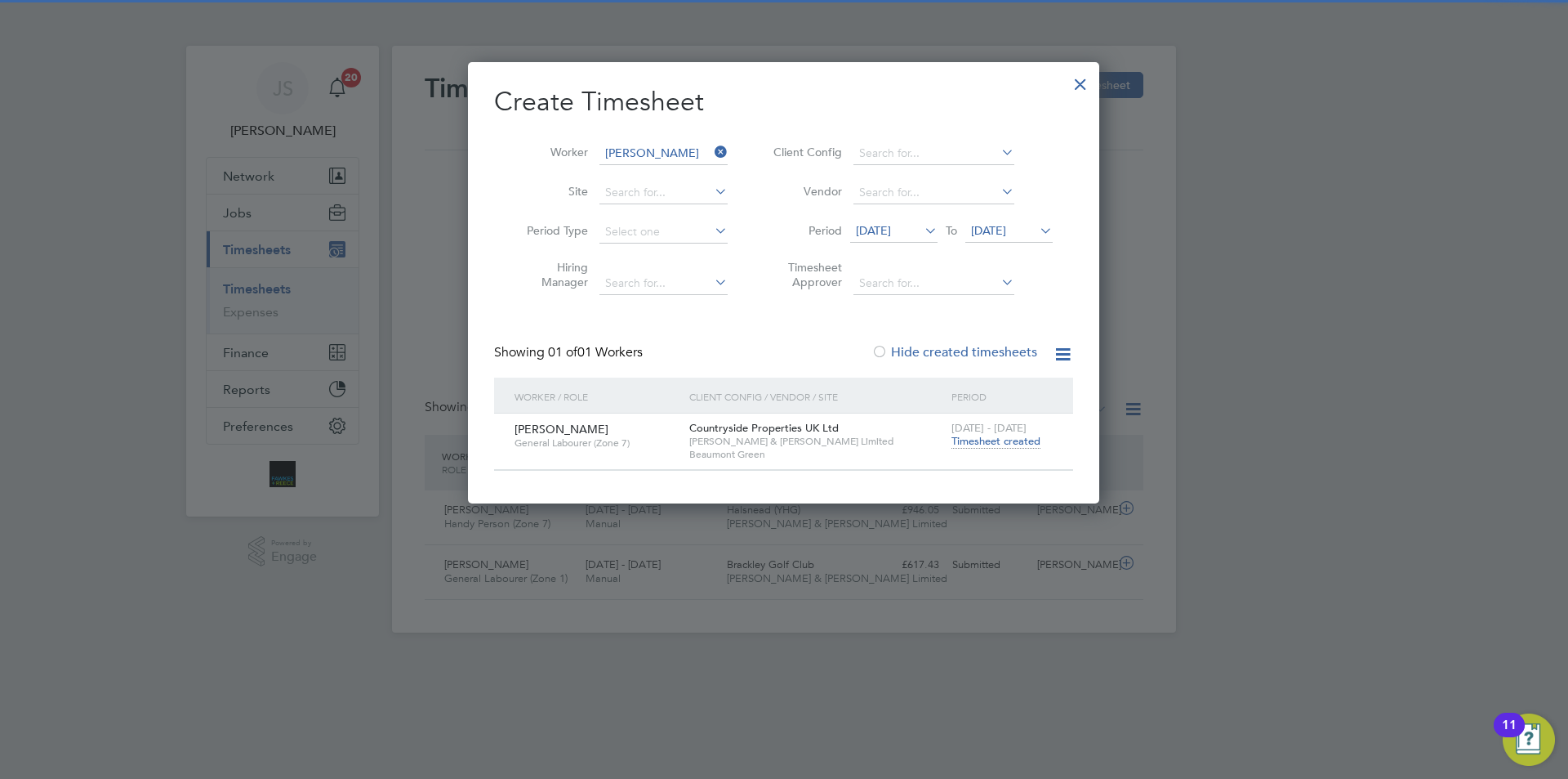
click at [1000, 436] on span "Timesheet created" at bounding box center [996, 440] width 89 height 15
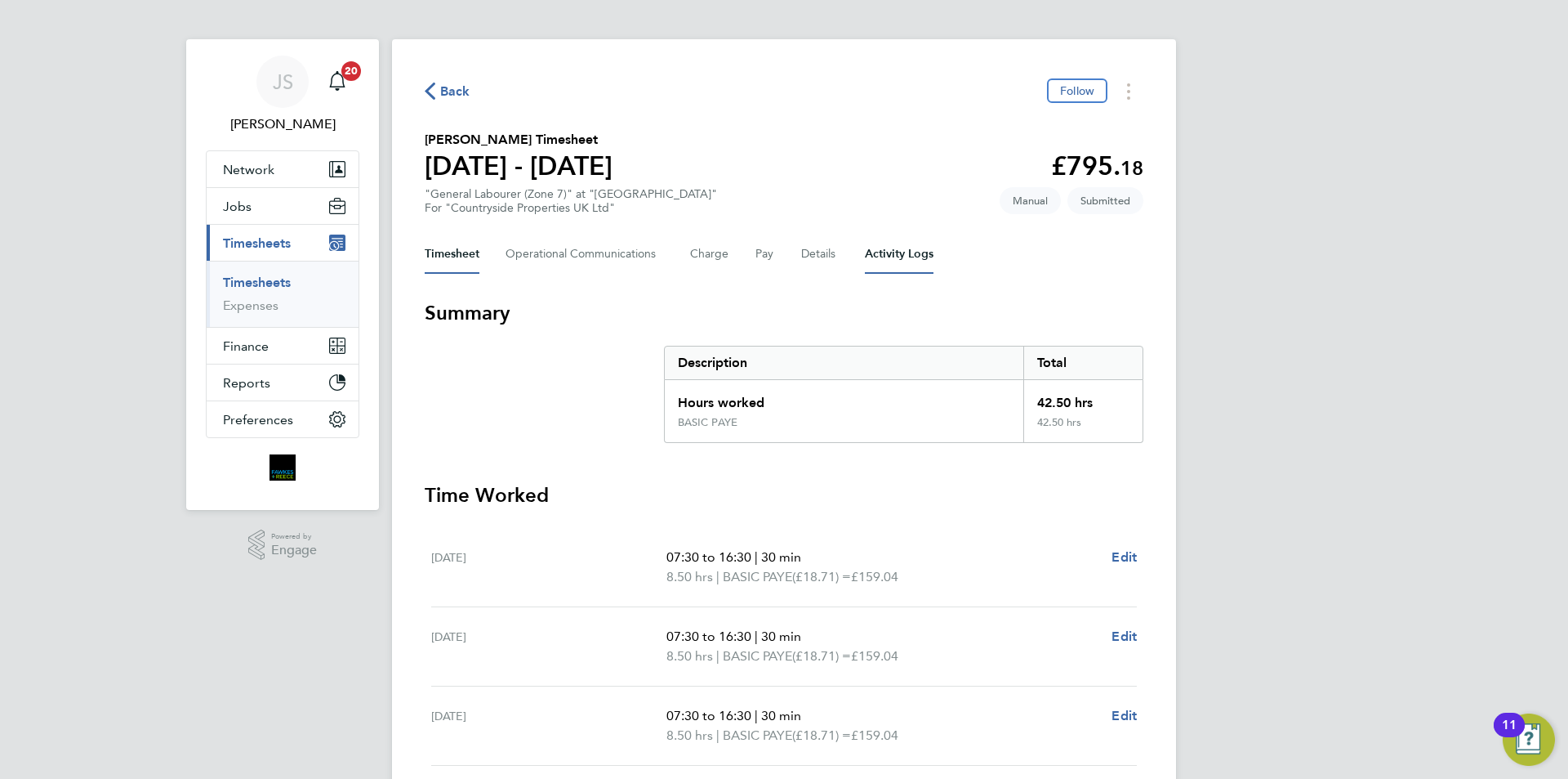
click at [892, 250] on Logs-tab "Activity Logs" at bounding box center [899, 254] width 69 height 39
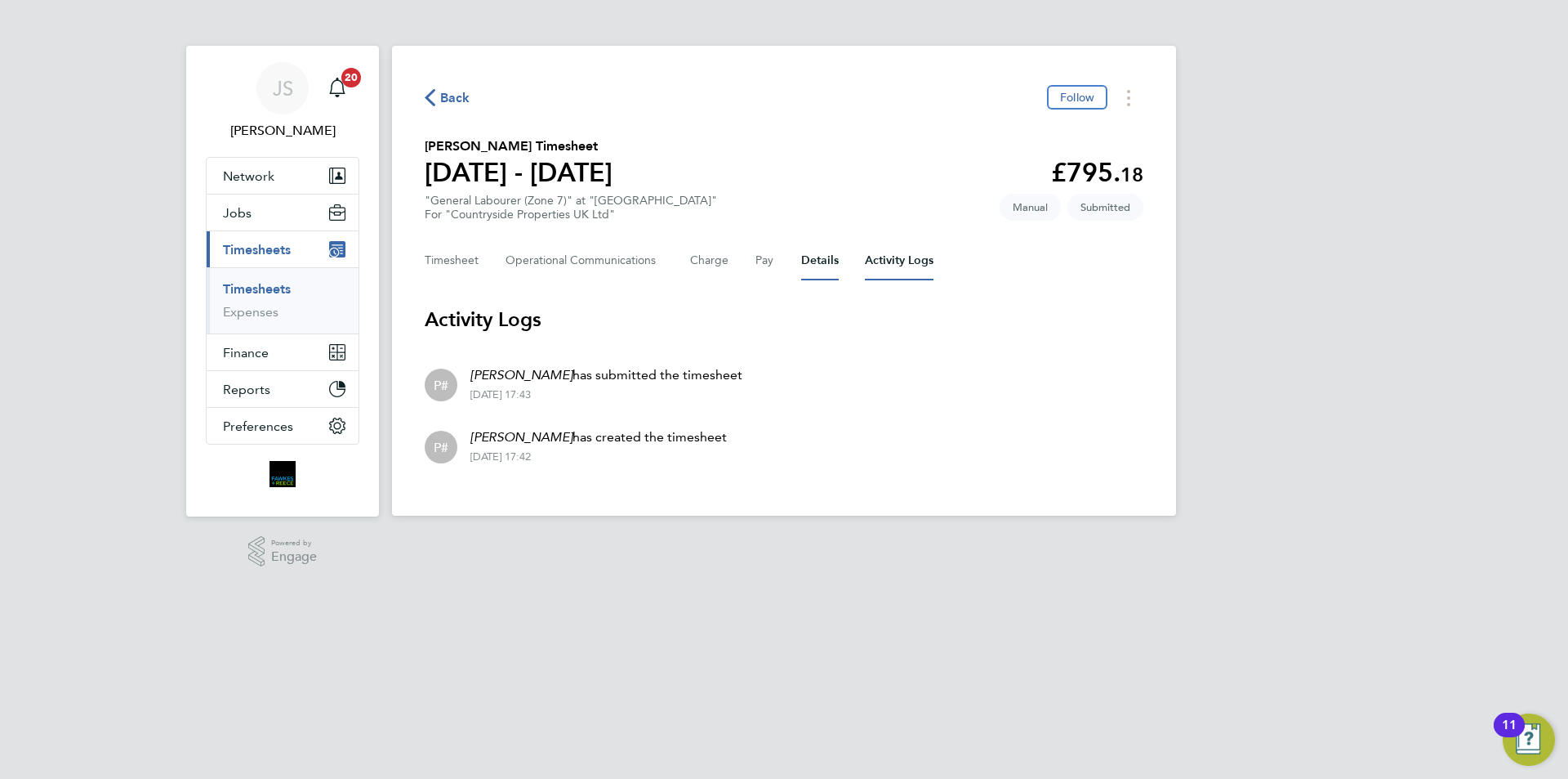
click at [832, 250] on button "Details" at bounding box center [820, 261] width 37 height 39
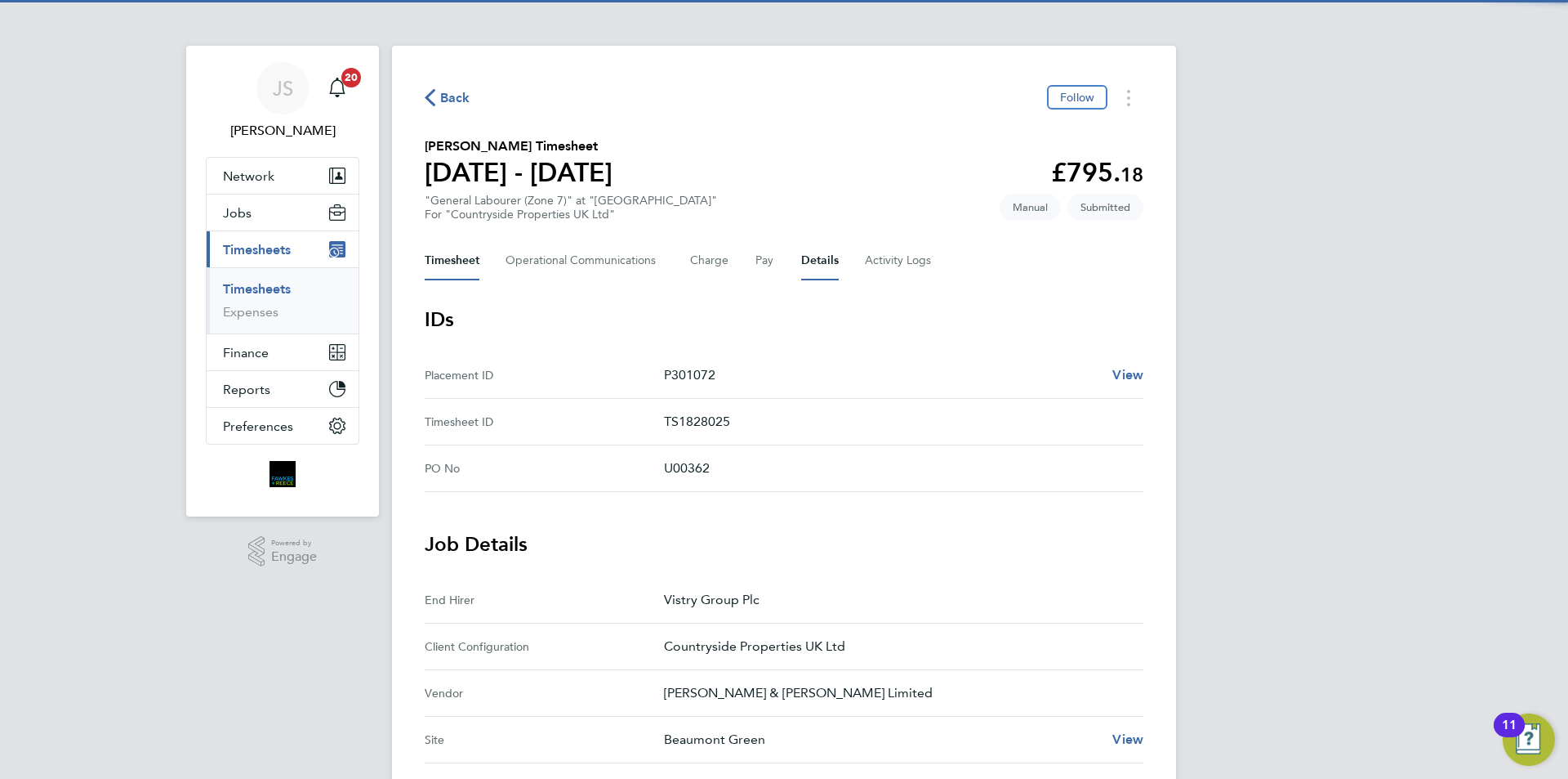
click at [443, 270] on button "Timesheet" at bounding box center [451, 261] width 54 height 39
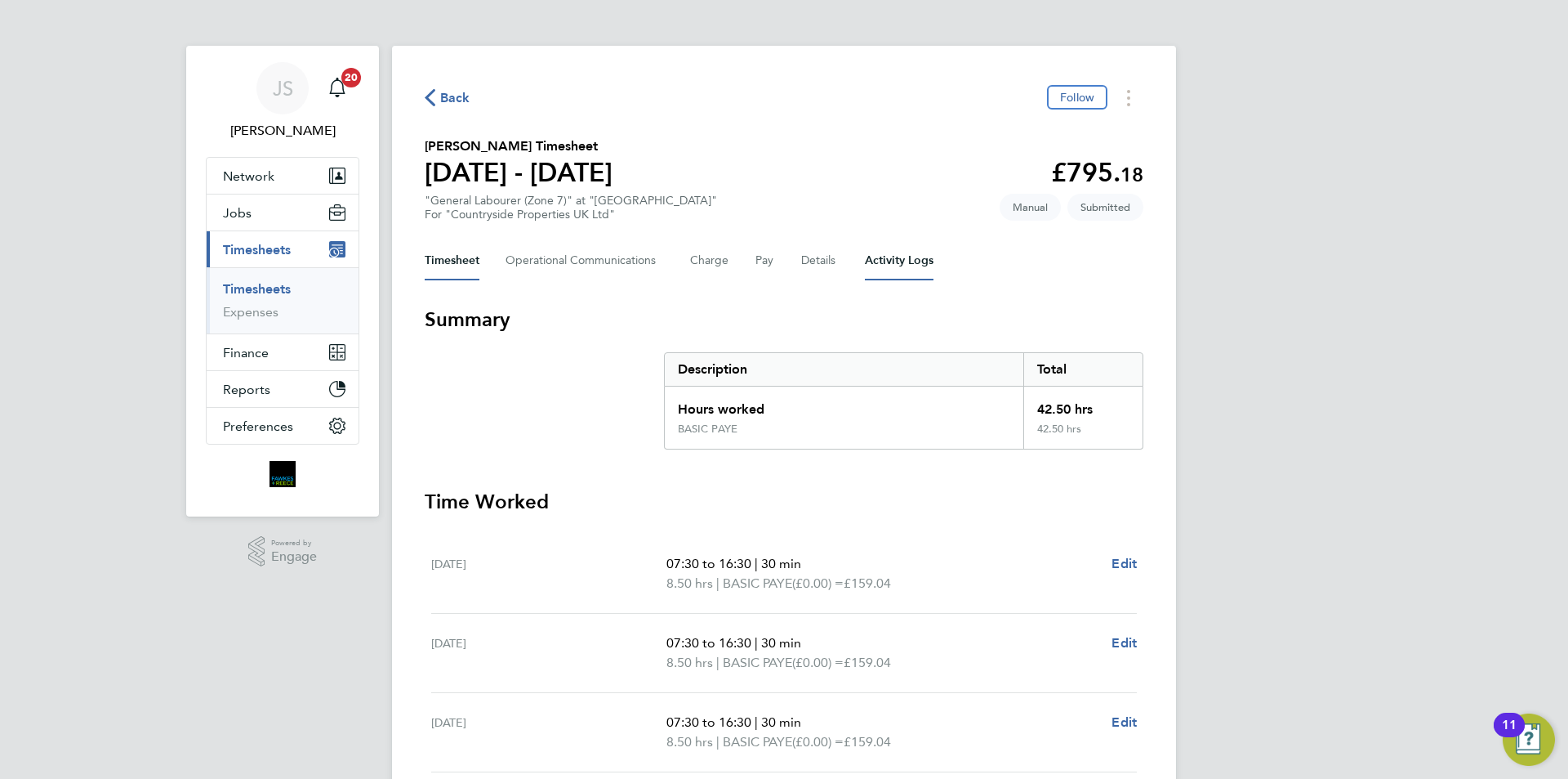
click at [906, 266] on Logs-tab "Activity Logs" at bounding box center [899, 261] width 69 height 39
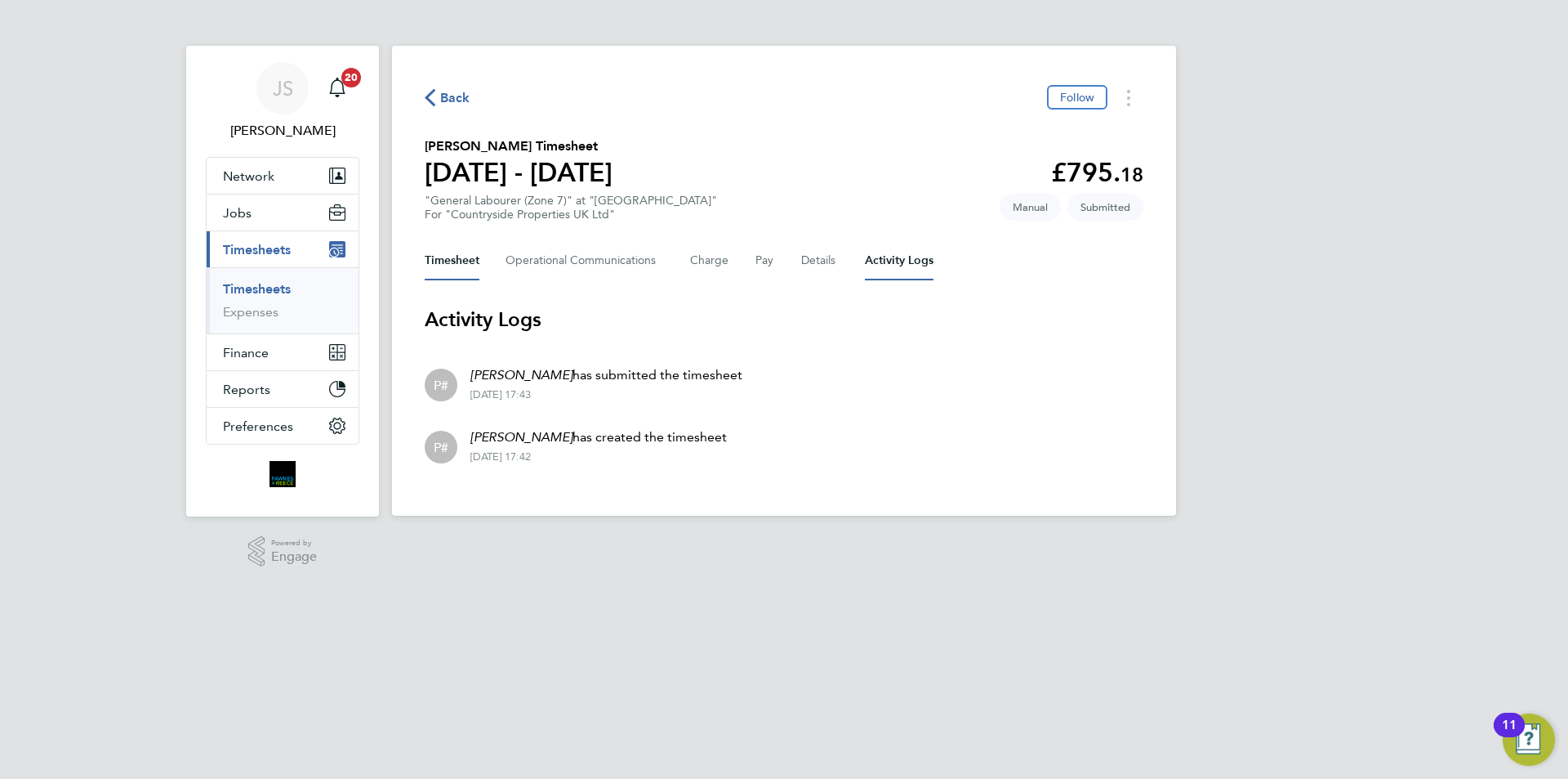
click at [441, 254] on button "Timesheet" at bounding box center [451, 261] width 54 height 39
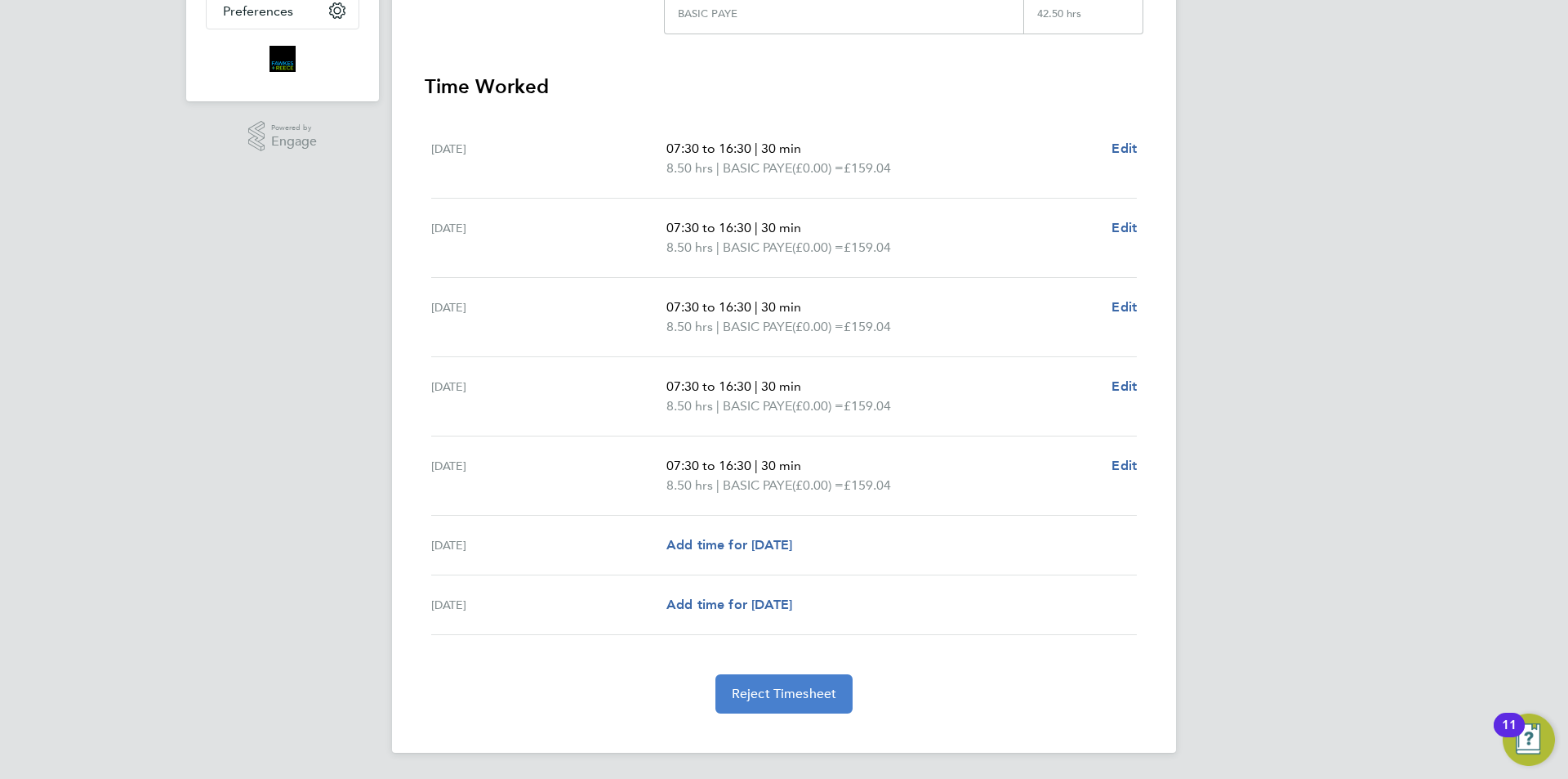
click at [790, 690] on span "Reject Timesheet" at bounding box center [784, 693] width 106 height 17
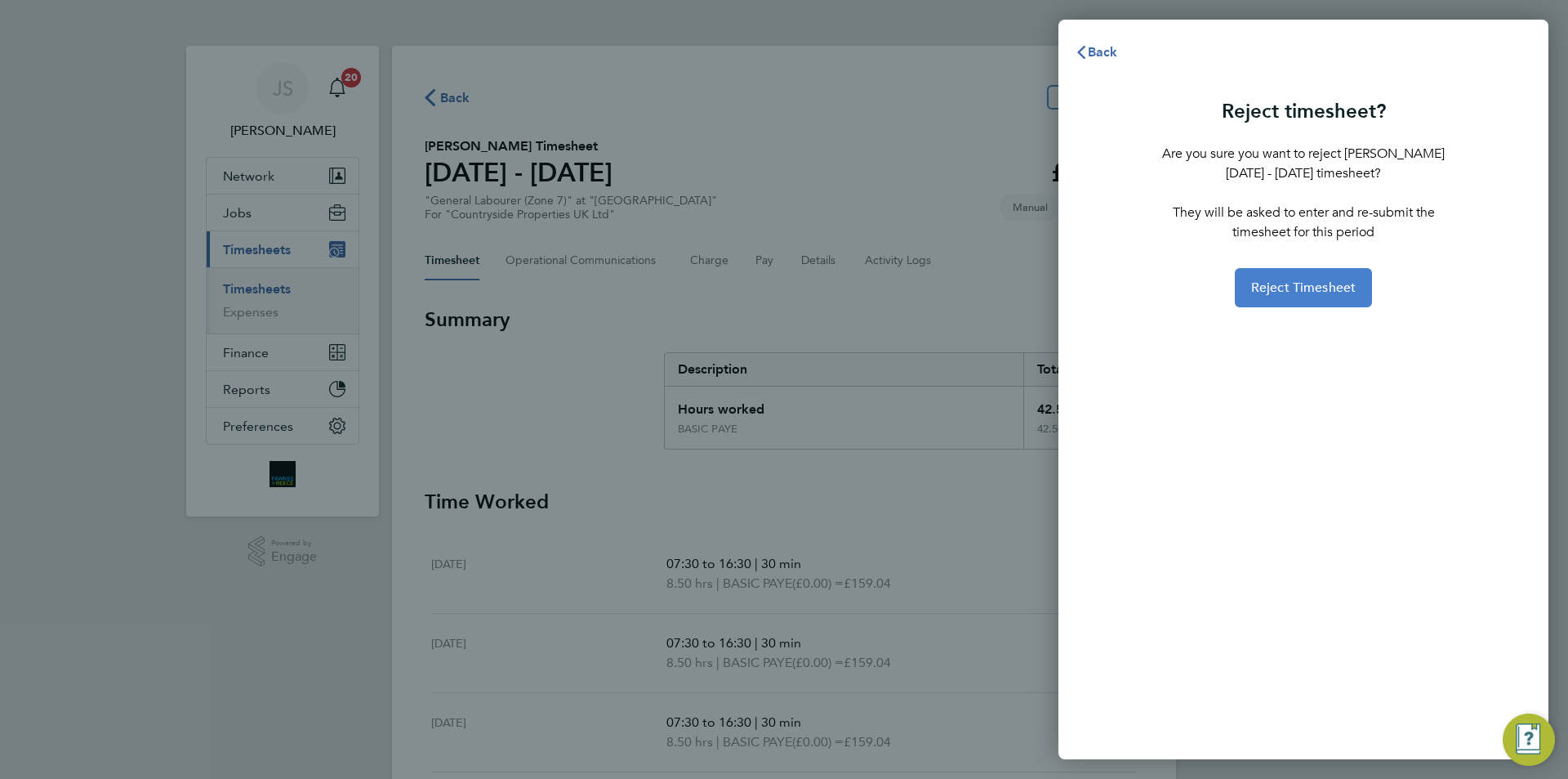
click at [1297, 287] on span "Reject Timesheet" at bounding box center [1304, 287] width 106 height 17
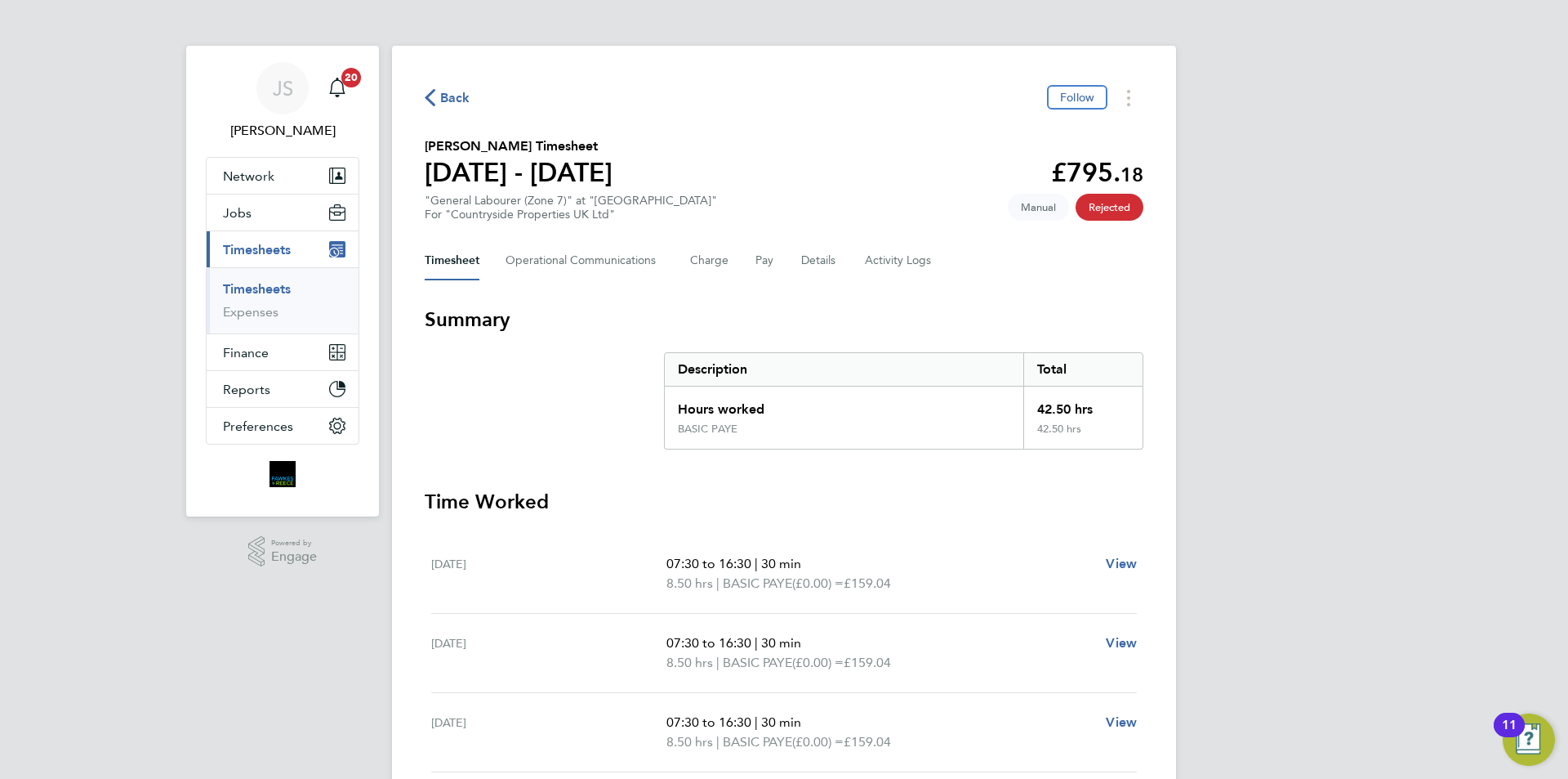
click at [455, 99] on span "Back" at bounding box center [455, 98] width 31 height 20
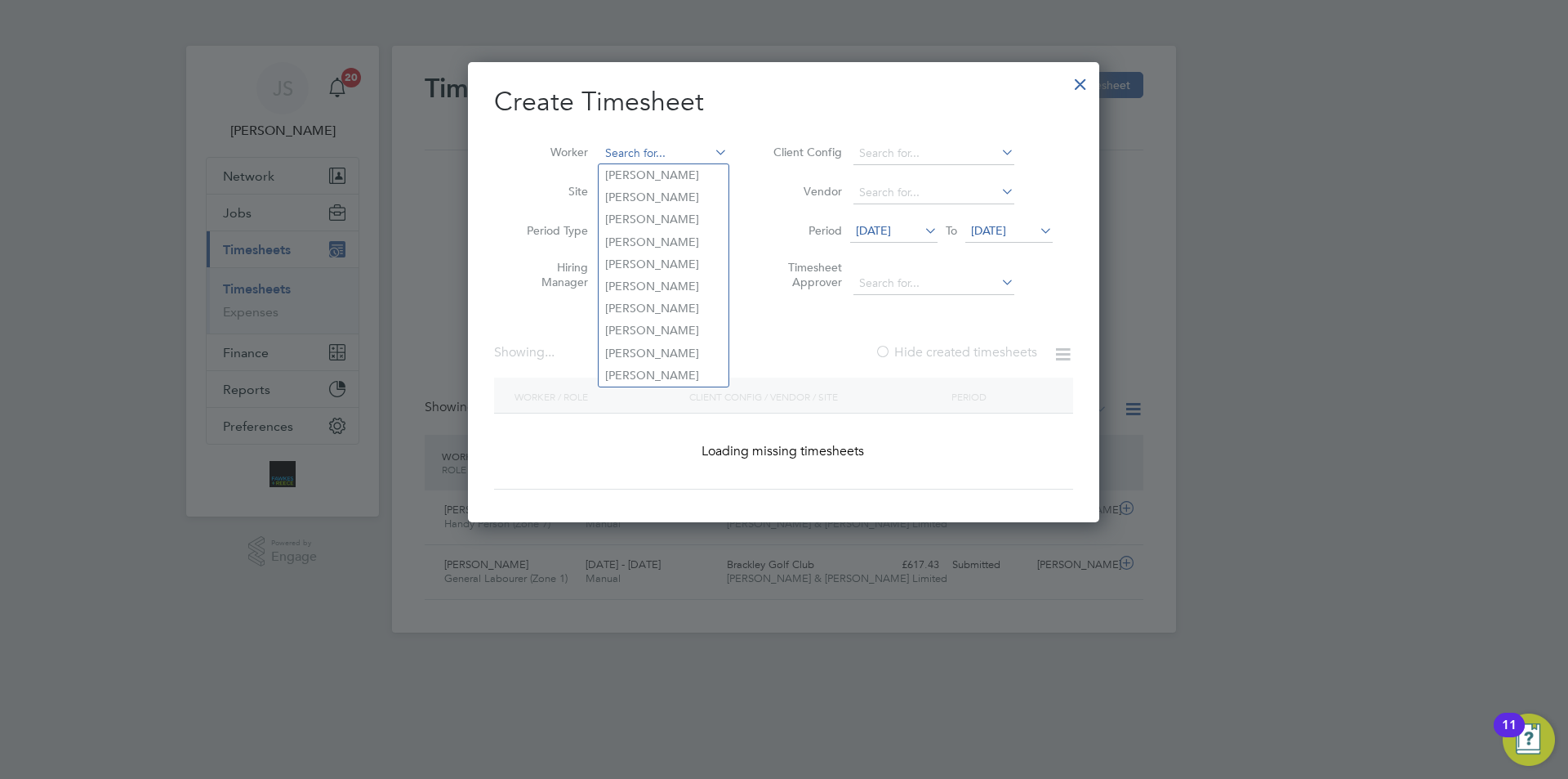
click at [678, 156] on input at bounding box center [663, 153] width 128 height 23
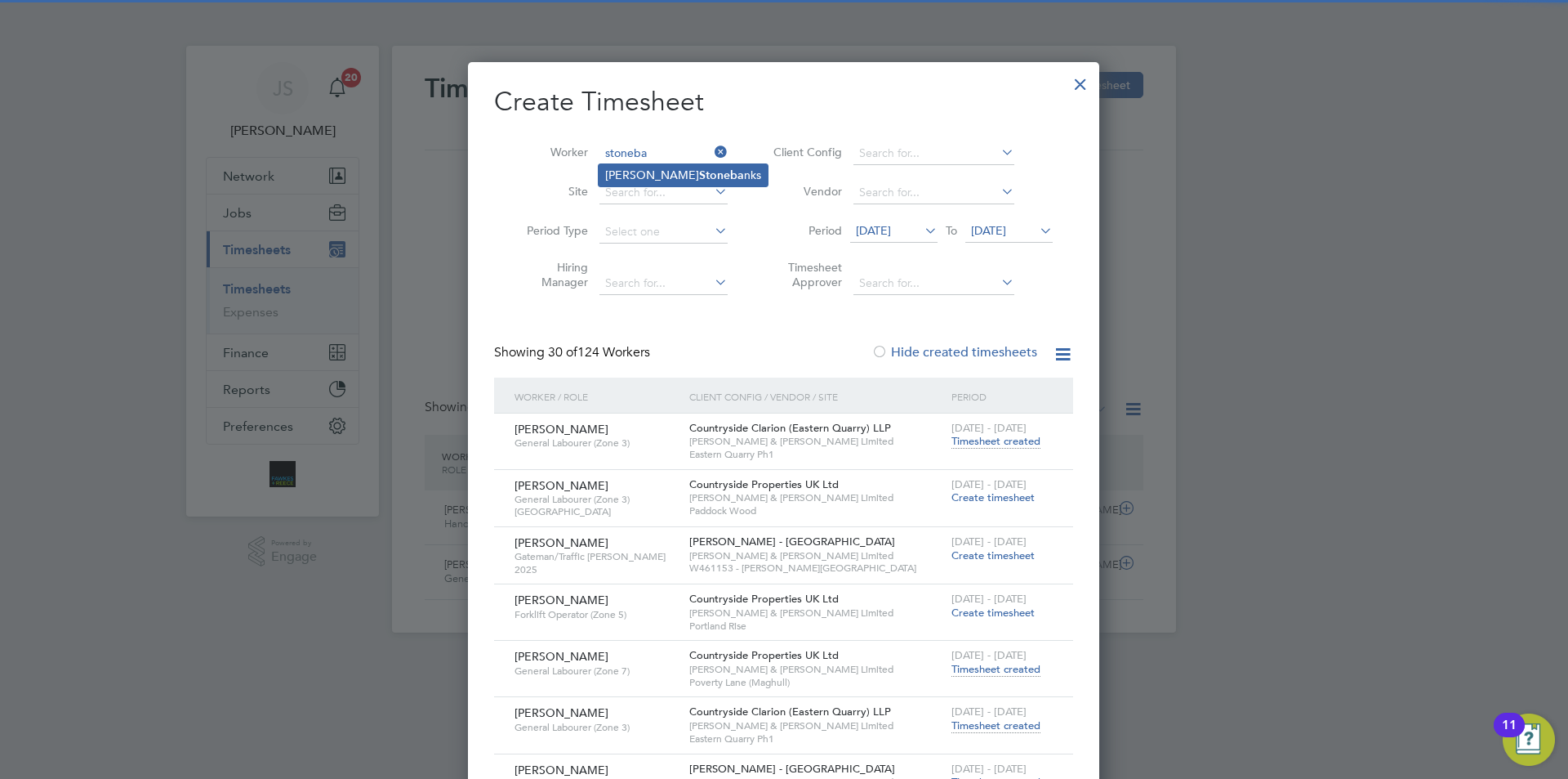
click at [699, 171] on b "Stoneba" at bounding box center [721, 175] width 45 height 14
type input "[PERSON_NAME]"
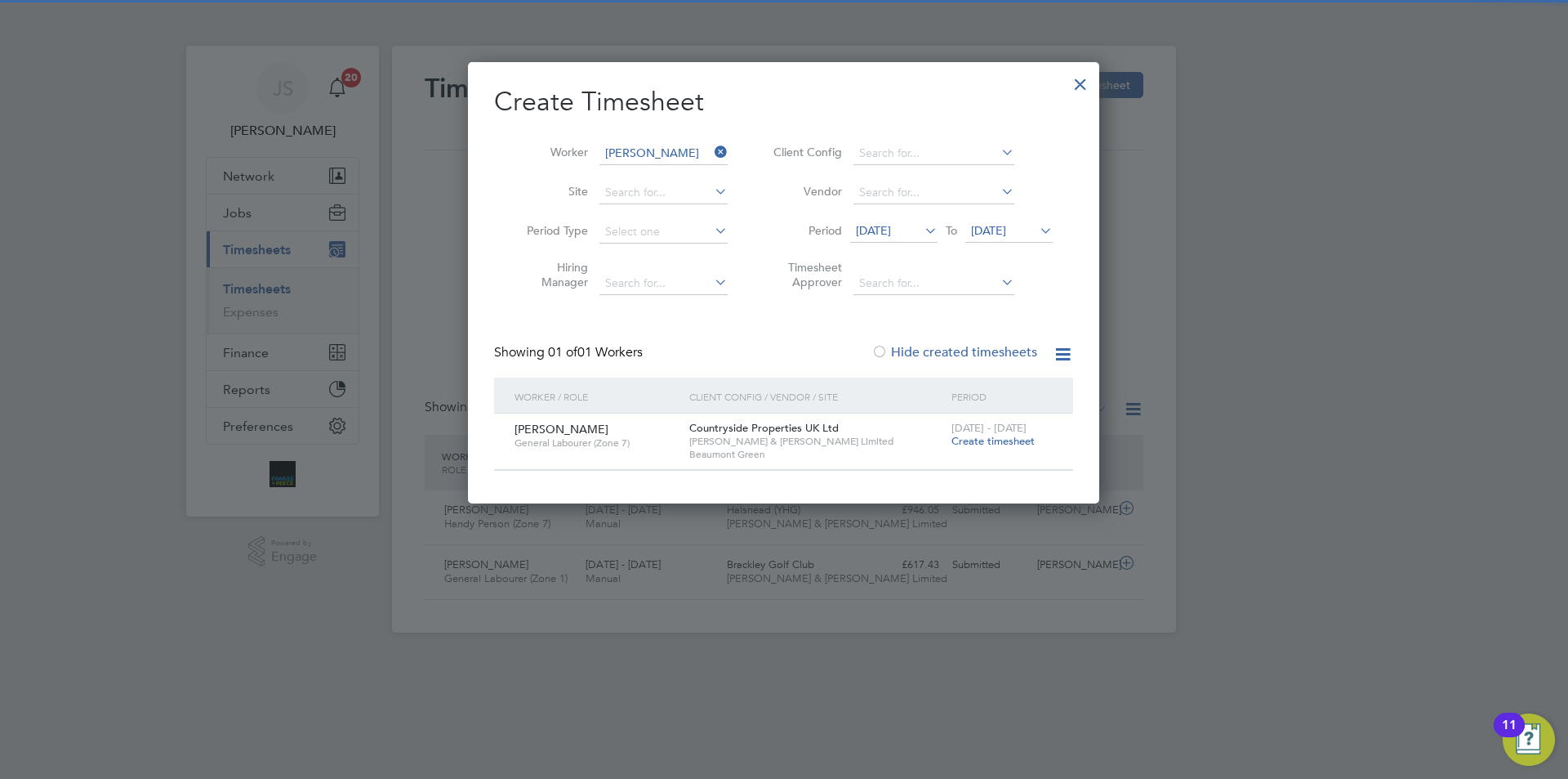
click at [977, 449] on div "22 - 28 Sep 2025 Create timesheet" at bounding box center [1002, 435] width 110 height 44
click at [980, 438] on span "Create timesheet" at bounding box center [993, 440] width 83 height 14
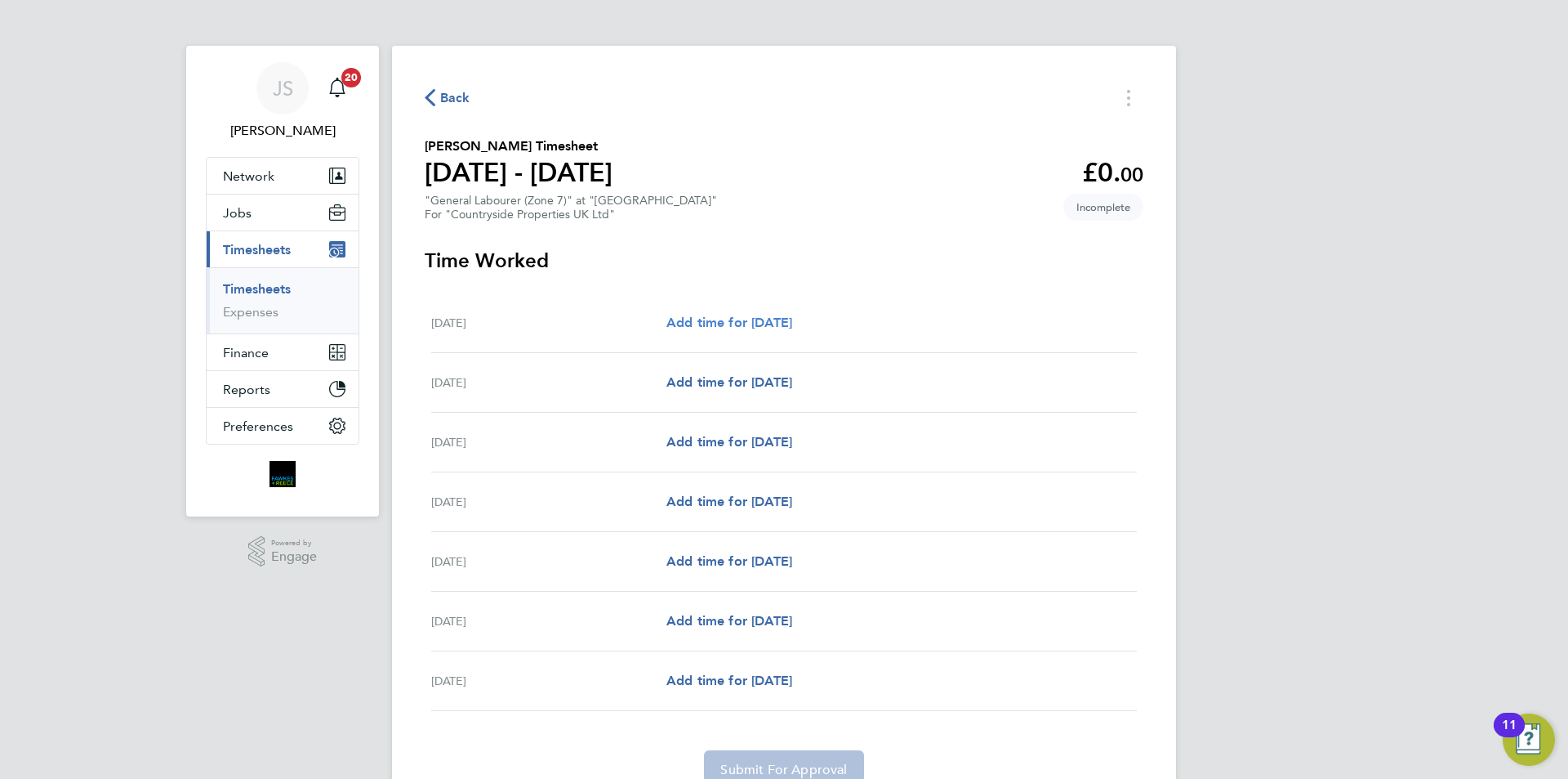
click at [792, 325] on span "Add time for Mon 22 Sep" at bounding box center [728, 323] width 125 height 16
select select "30"
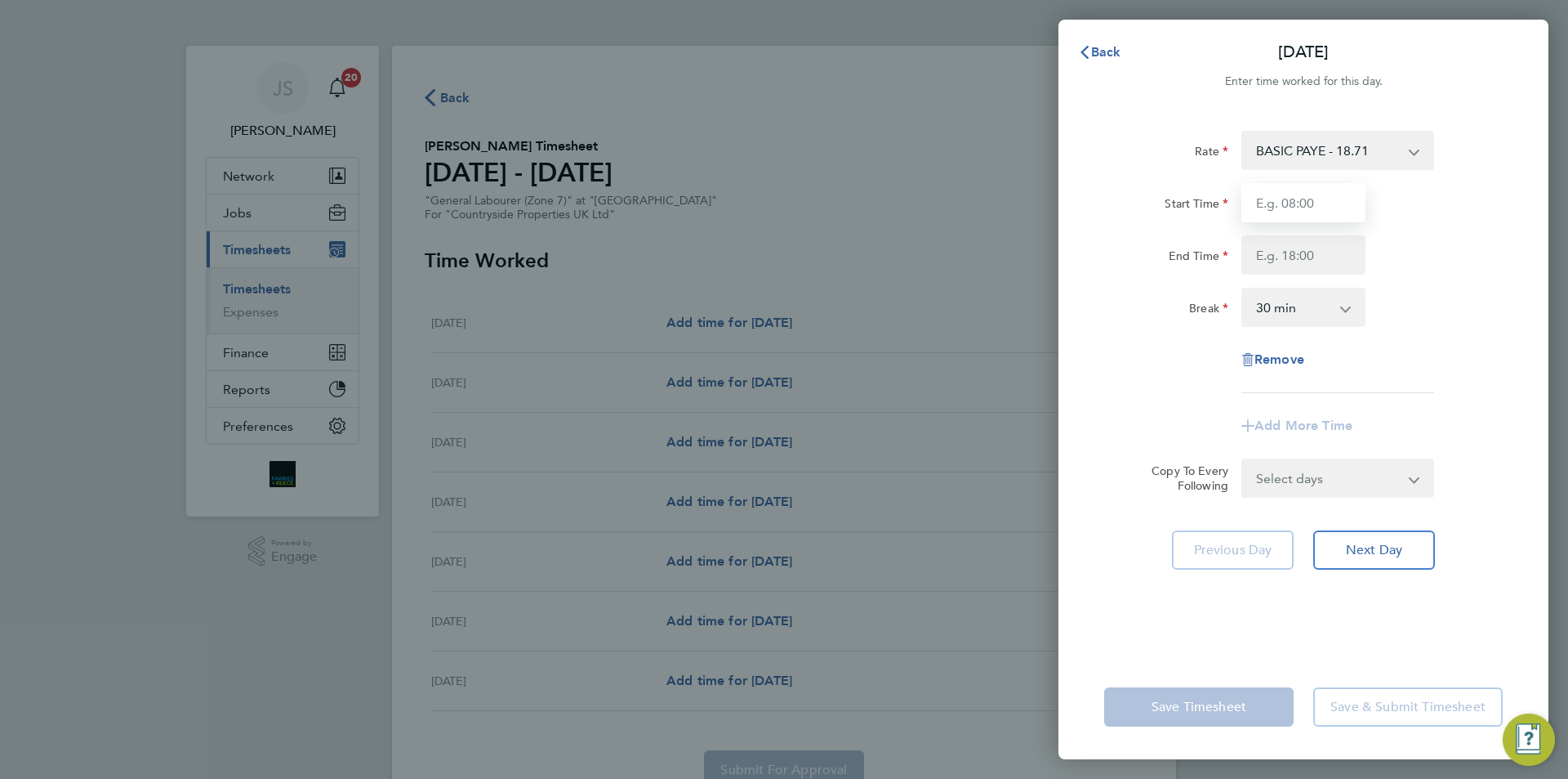
drag, startPoint x: 1335, startPoint y: 196, endPoint x: 1340, endPoint y: 178, distance: 18.7
click at [1335, 196] on input "Start Time" at bounding box center [1304, 202] width 124 height 39
type input "07:30"
click at [1286, 259] on input "End Time" at bounding box center [1304, 255] width 124 height 39
type input "16:30"
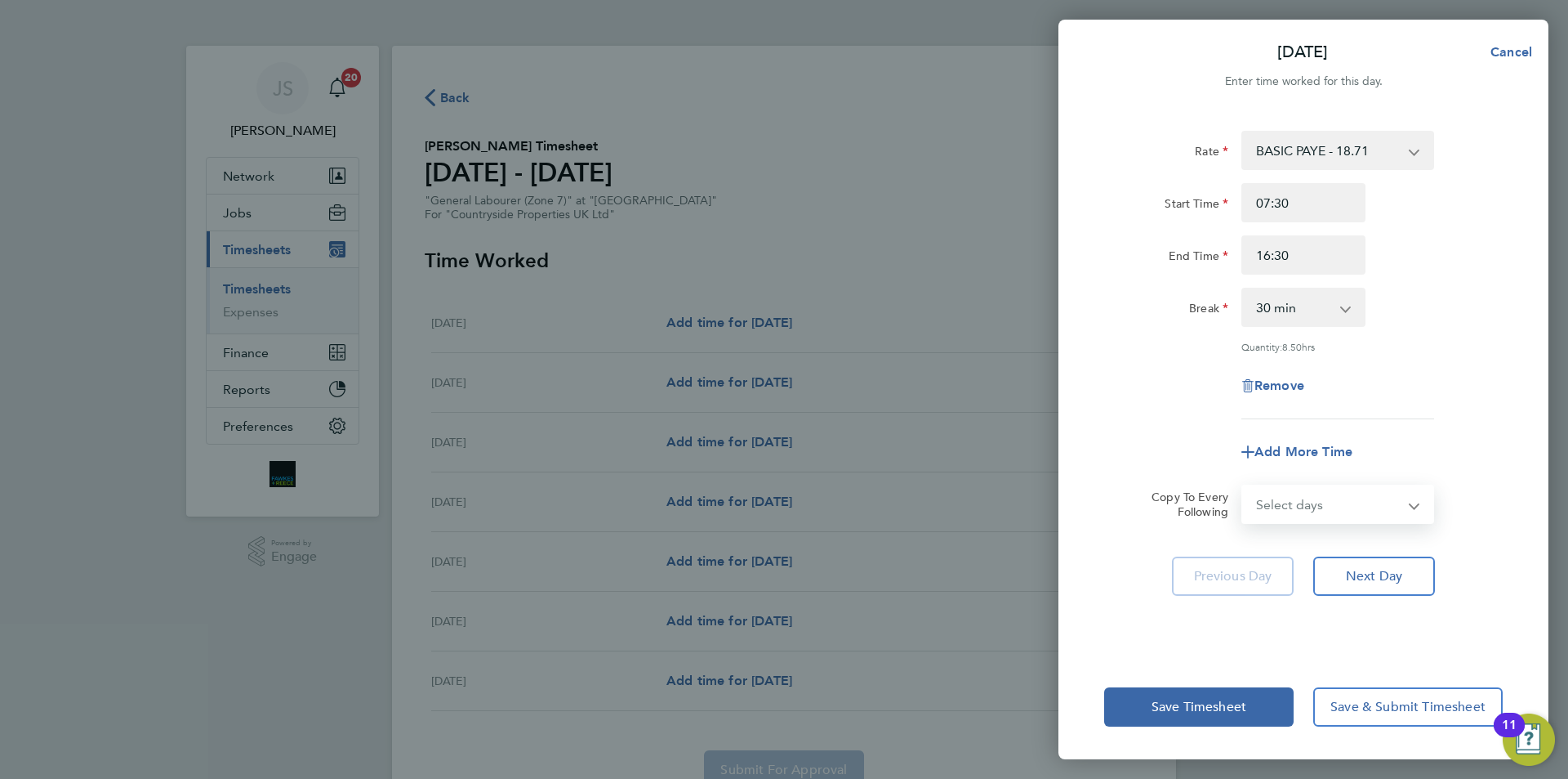
click at [1325, 485] on div "Select days Day Weekday (Mon-Fri) Weekend (Sat-Sun) Tuesday Wednesday Thursday …" at bounding box center [1337, 505] width 192 height 39
select select "DAY"
click at [1242, 486] on select "Select days Day Weekday (Mon-Fri) Weekend (Sat-Sun) Tuesday Wednesday Thursday …" at bounding box center [1328, 504] width 172 height 36
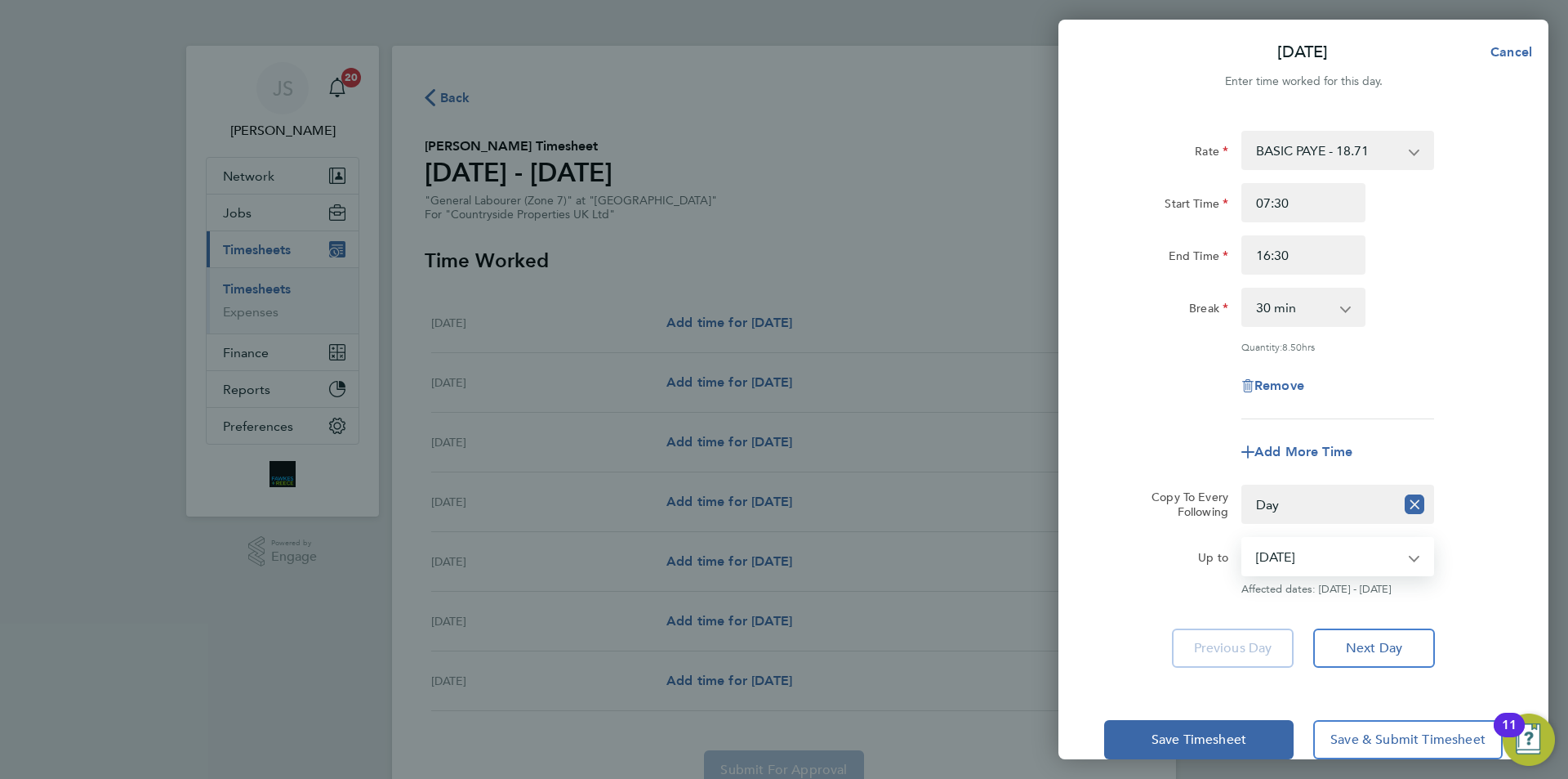
drag, startPoint x: 1290, startPoint y: 552, endPoint x: 1288, endPoint y: 566, distance: 14.1
click at [1290, 552] on select "23 Sep 2025 24 Sep 2025 25 Sep 2025 26 Sep 2025 27 Sep 2025 28 Sep 2025" at bounding box center [1327, 556] width 170 height 36
select select "2025-09-24"
click at [1242, 538] on select "23 Sep 2025 24 Sep 2025 25 Sep 2025 26 Sep 2025 27 Sep 2025 28 Sep 2025" at bounding box center [1327, 556] width 170 height 36
click at [1193, 501] on label "Copy To Every Following" at bounding box center [1182, 505] width 90 height 30
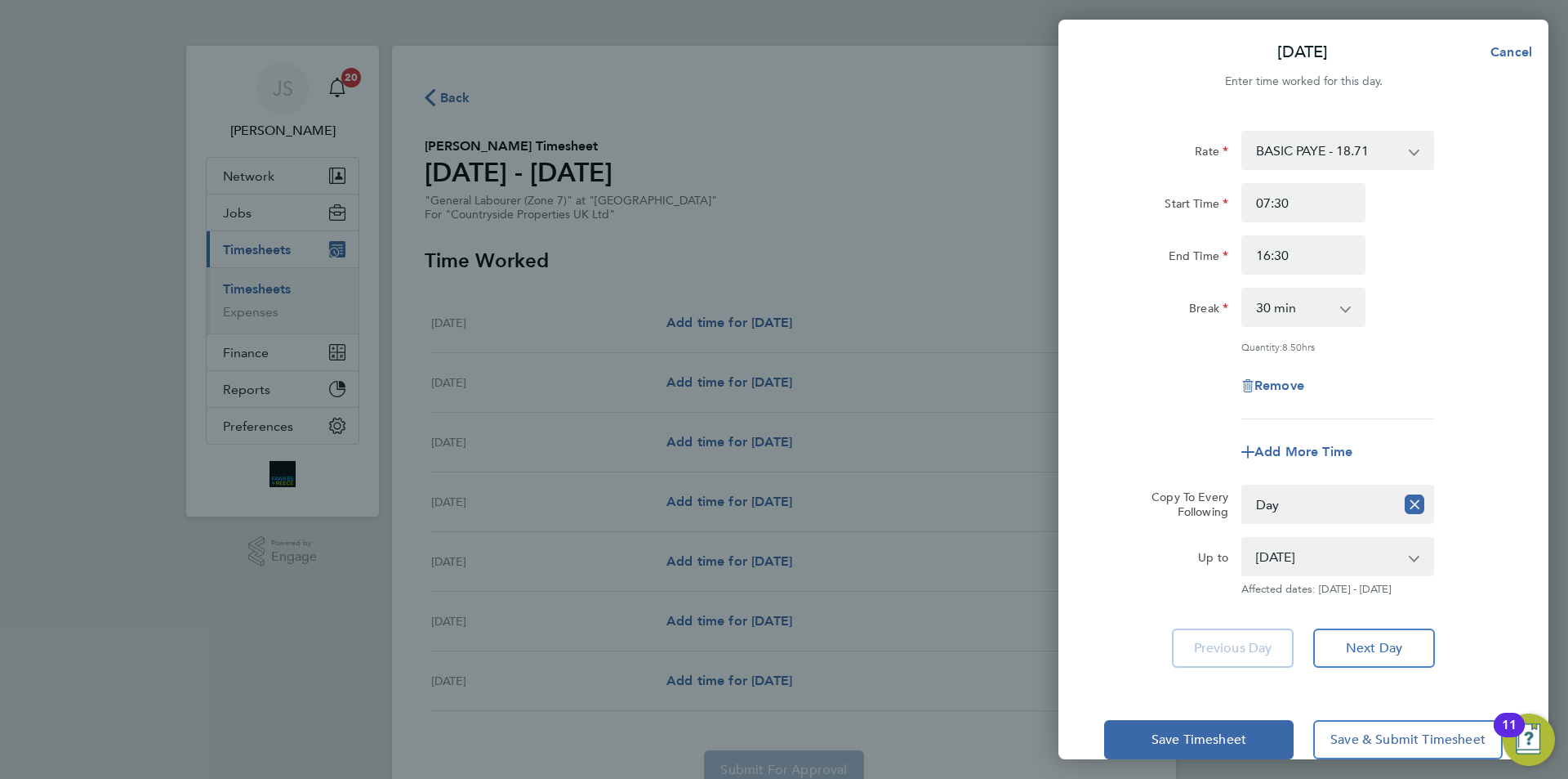
click at [1242, 501] on select "Select days Day Weekday (Mon-Fri) Weekend (Sat-Sun) Tuesday Wednesday Thursday …" at bounding box center [1318, 504] width 152 height 36
click at [1205, 734] on span "Save Timesheet" at bounding box center [1199, 740] width 95 height 17
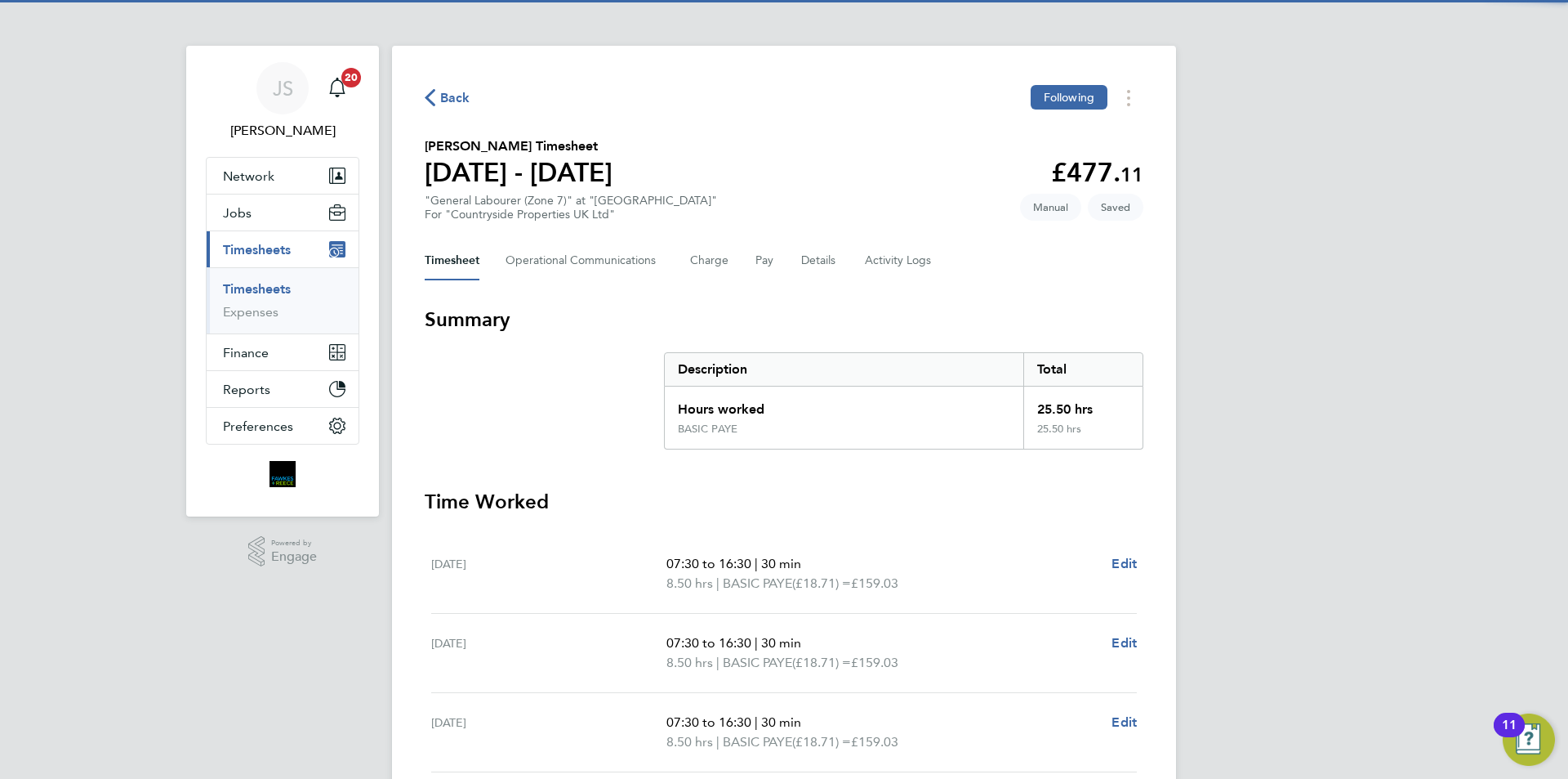
scroll to position [376, 0]
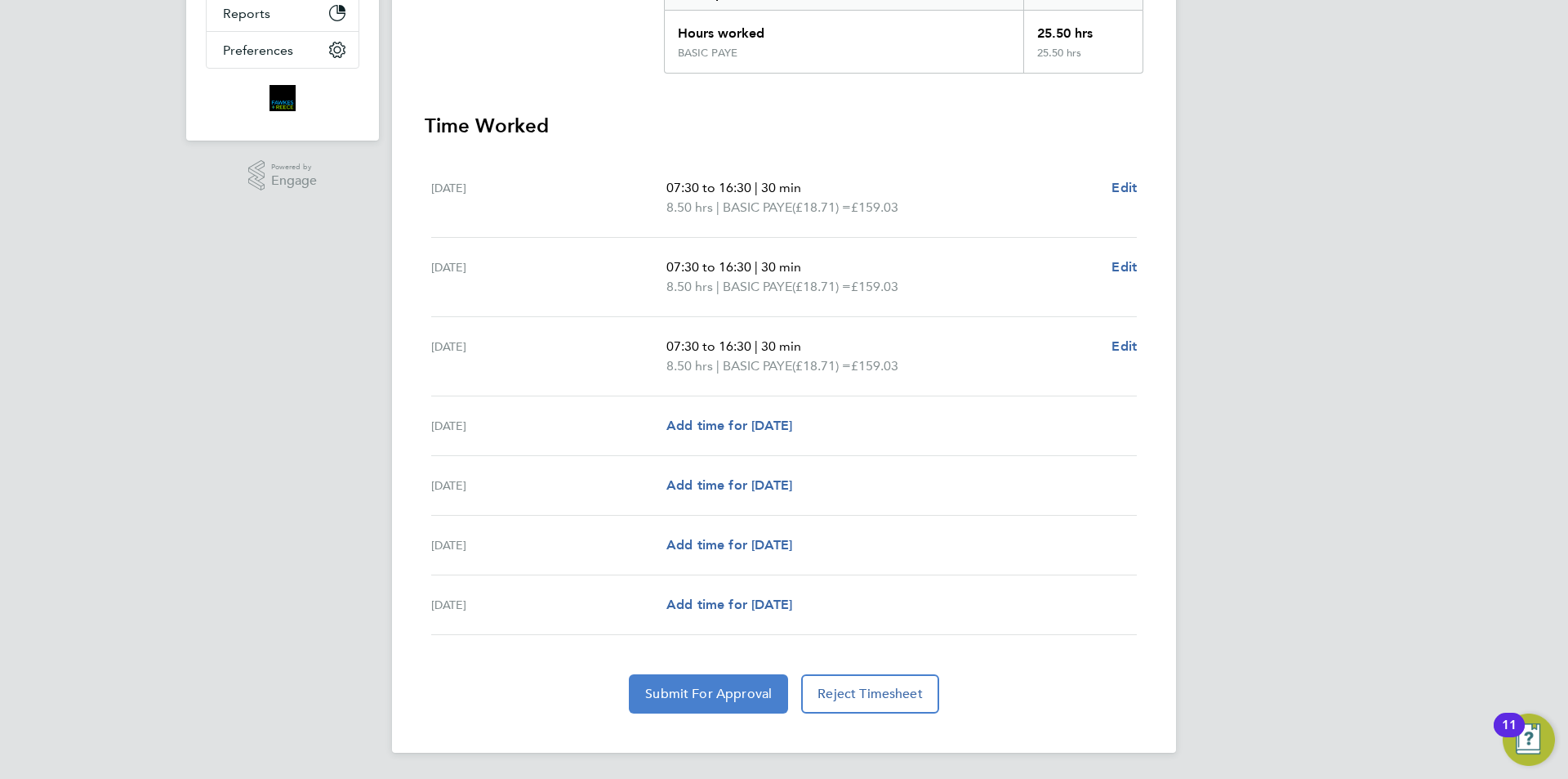
click at [734, 691] on span "Submit For Approval" at bounding box center [709, 693] width 126 height 17
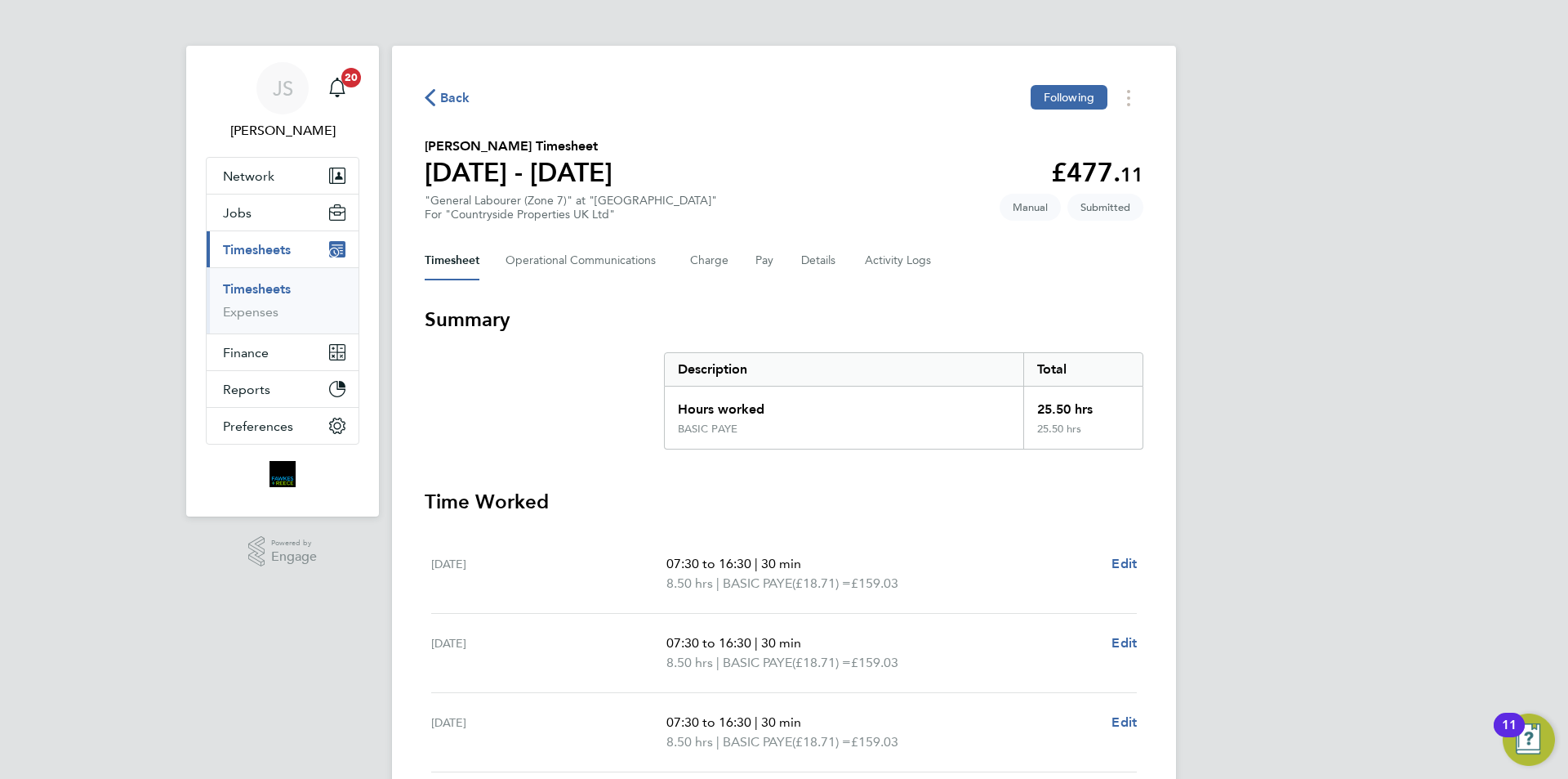
click at [442, 94] on span "Back" at bounding box center [455, 98] width 31 height 20
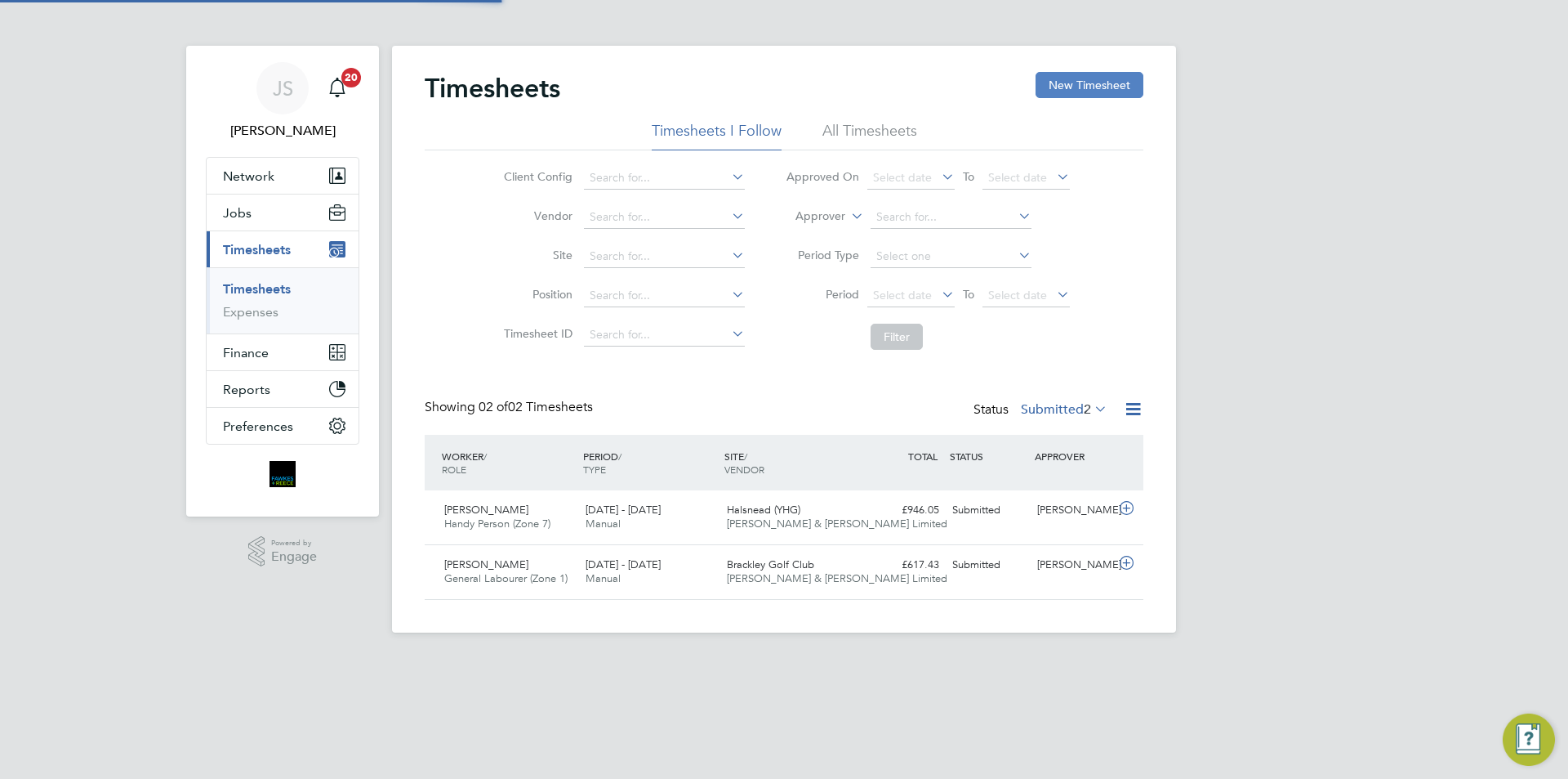
scroll to position [41, 142]
click at [1071, 86] on button "New Timesheet" at bounding box center [1088, 85] width 108 height 26
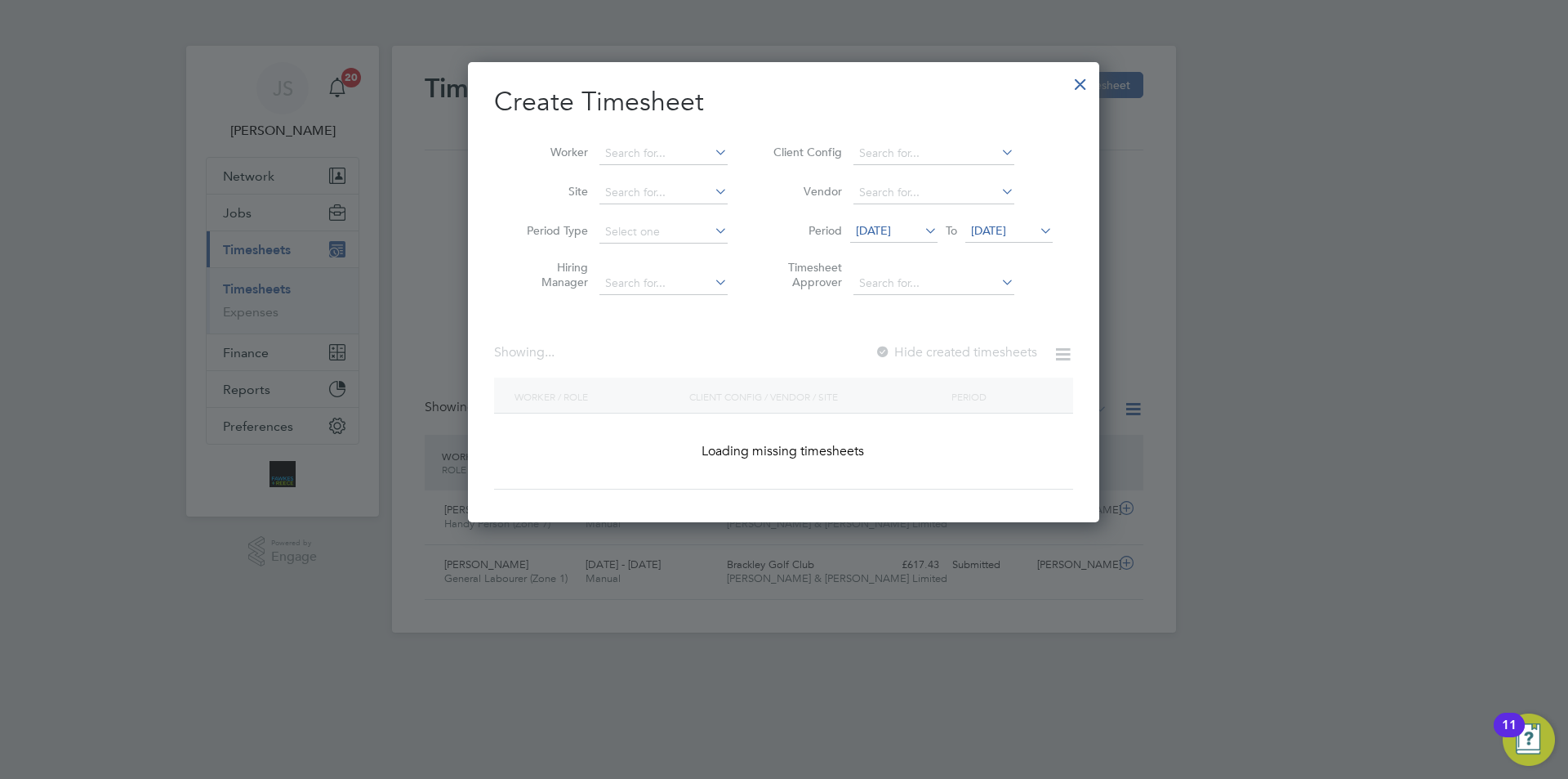
scroll to position [461, 632]
click at [624, 147] on input at bounding box center [663, 153] width 128 height 23
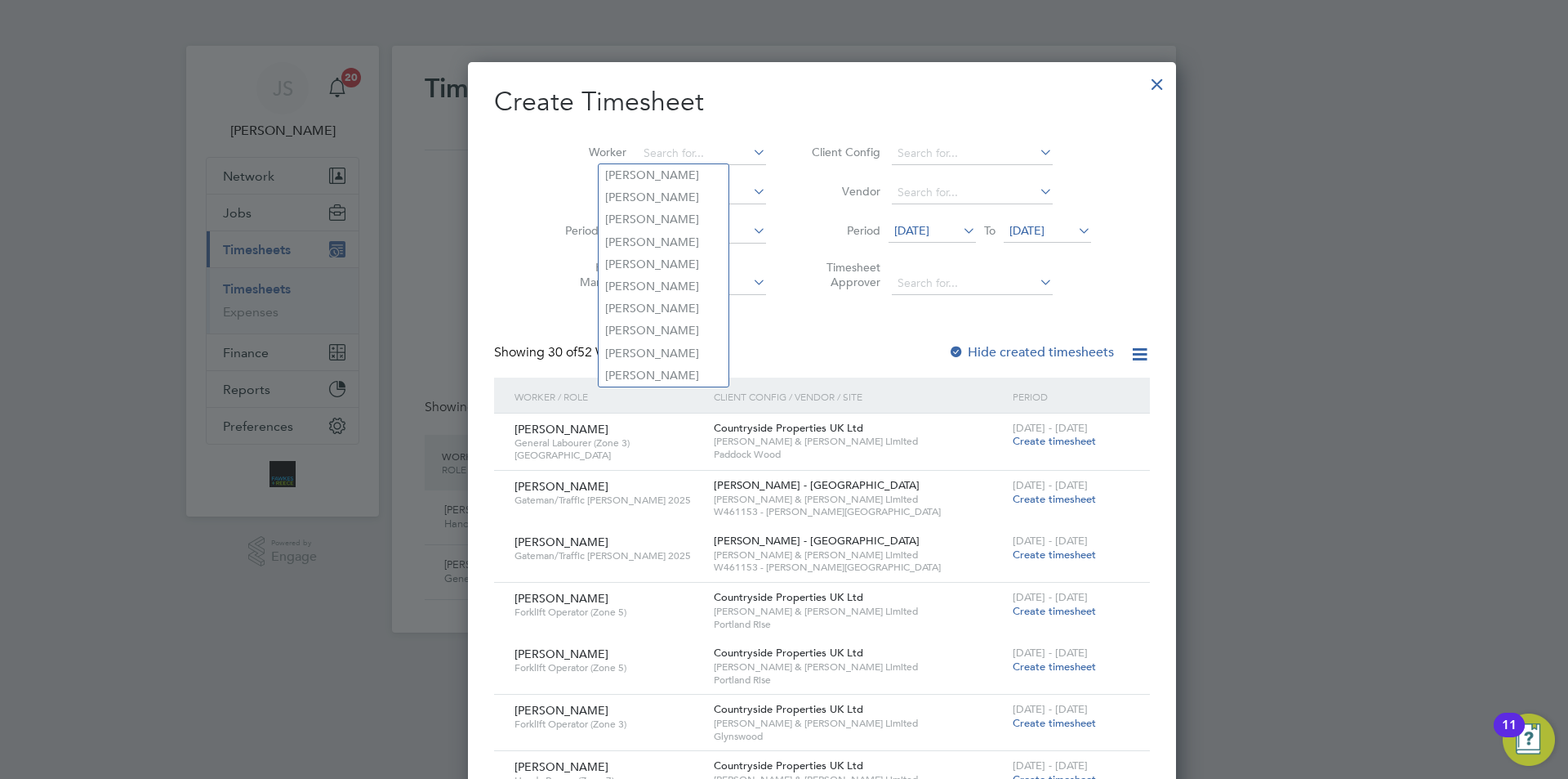
scroll to position [2350, 632]
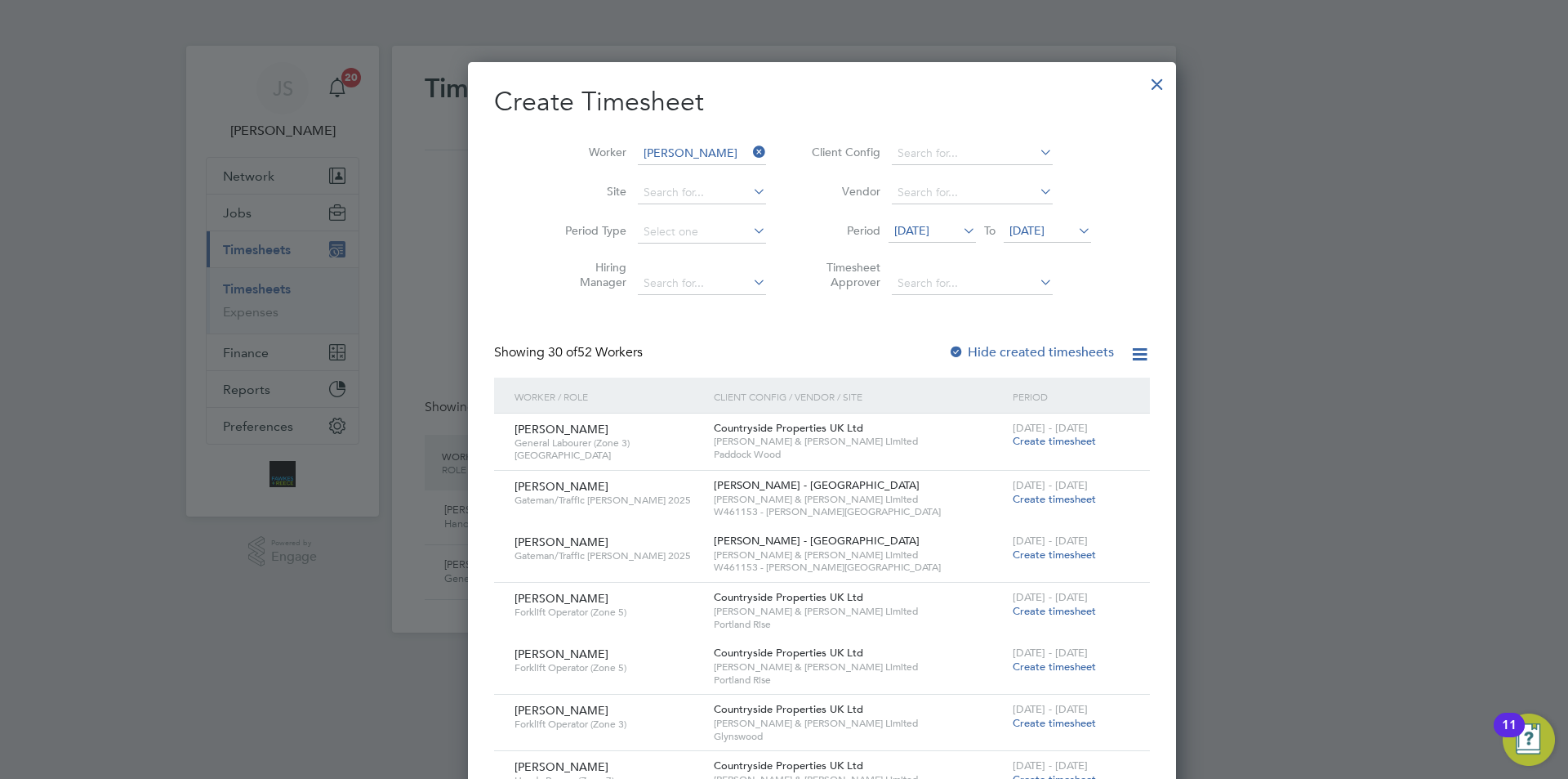
click at [670, 197] on li "Gary L yon" at bounding box center [673, 197] width 149 height 22
type input "[PERSON_NAME]"
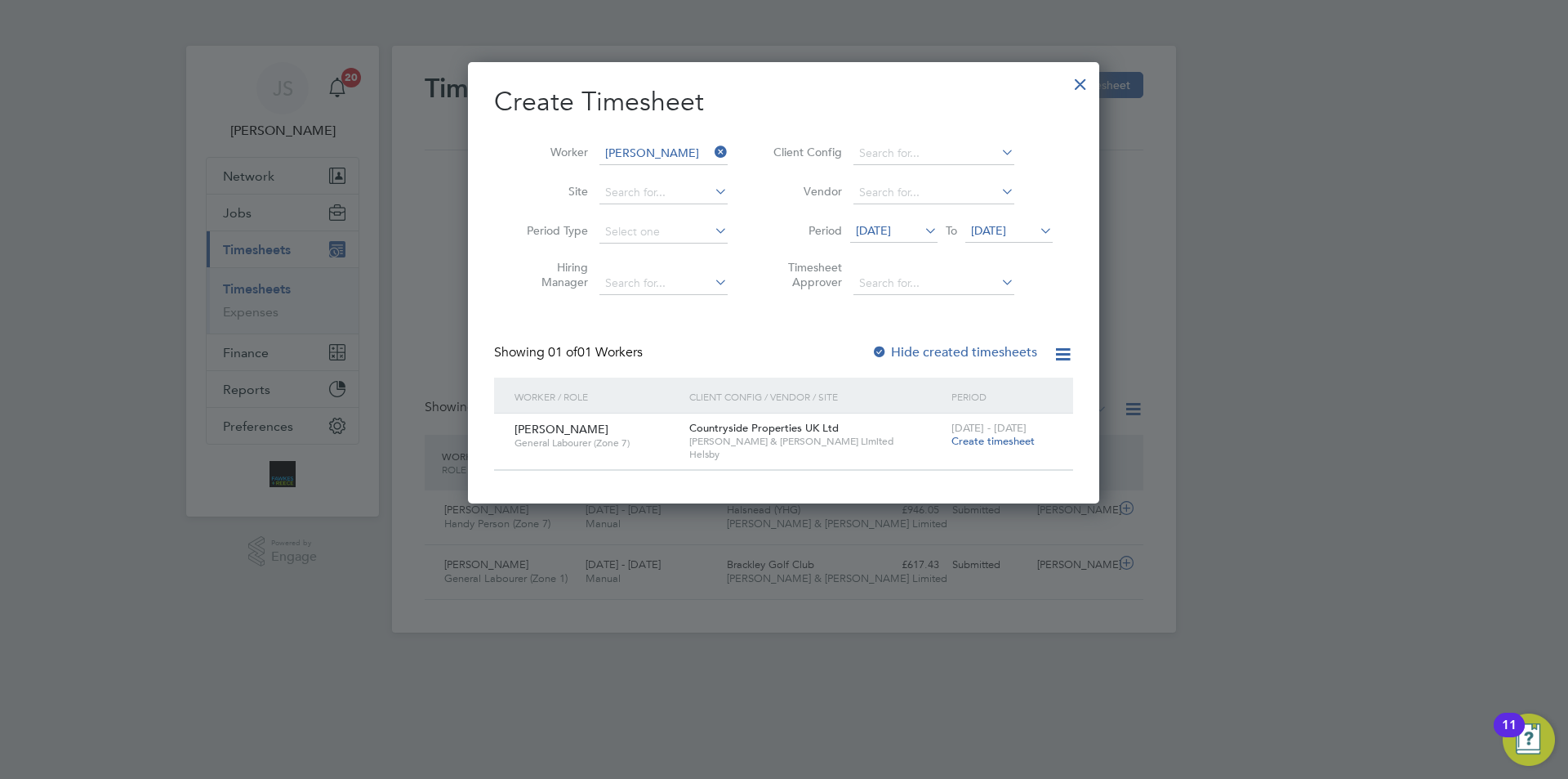
scroll to position [440, 632]
click at [1000, 437] on span "Create timesheet" at bounding box center [993, 440] width 83 height 14
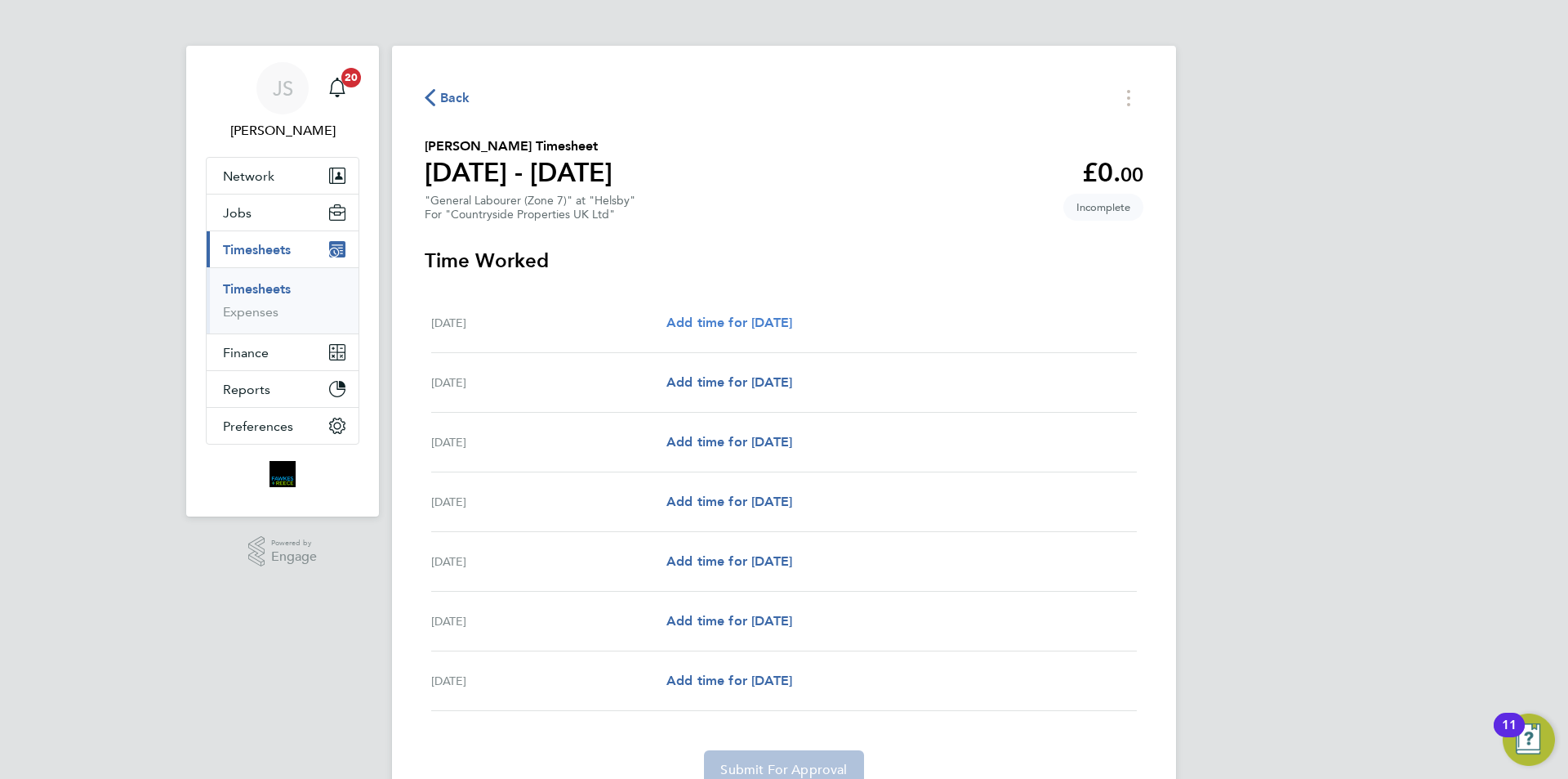
click at [742, 327] on span "Add time for Mon 22 Sep" at bounding box center [728, 323] width 125 height 16
select select "30"
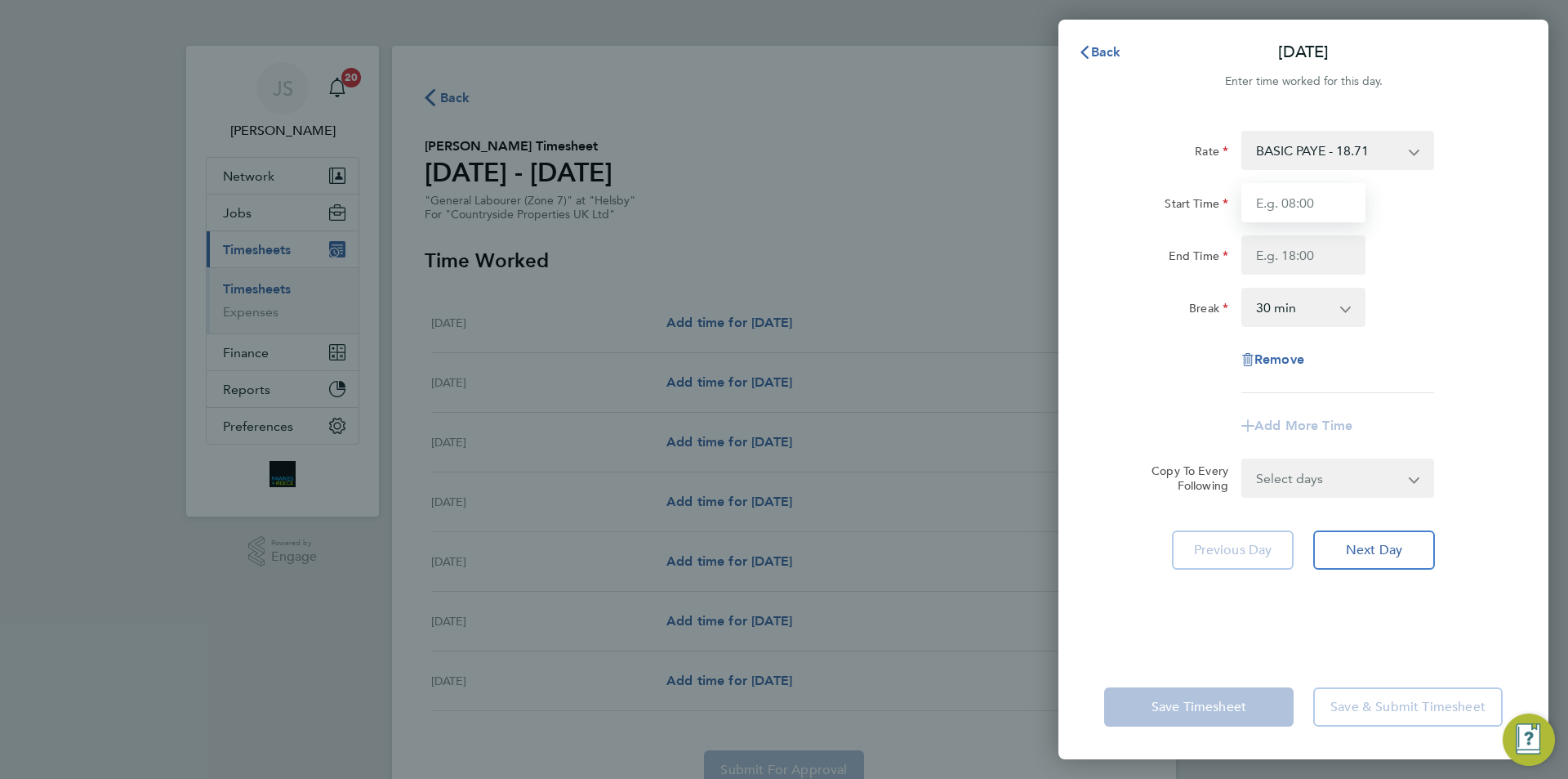
click at [1295, 187] on input "Start Time" at bounding box center [1304, 202] width 124 height 39
type input "07:30"
click at [1280, 246] on input "End Time" at bounding box center [1304, 255] width 124 height 39
type input "17:00"
click at [1322, 472] on form "Rate BASIC PAYE - 18.71 Start Time 07:30 End Time 17:00 Break 0 min 15 min 30 m…" at bounding box center [1304, 314] width 399 height 367
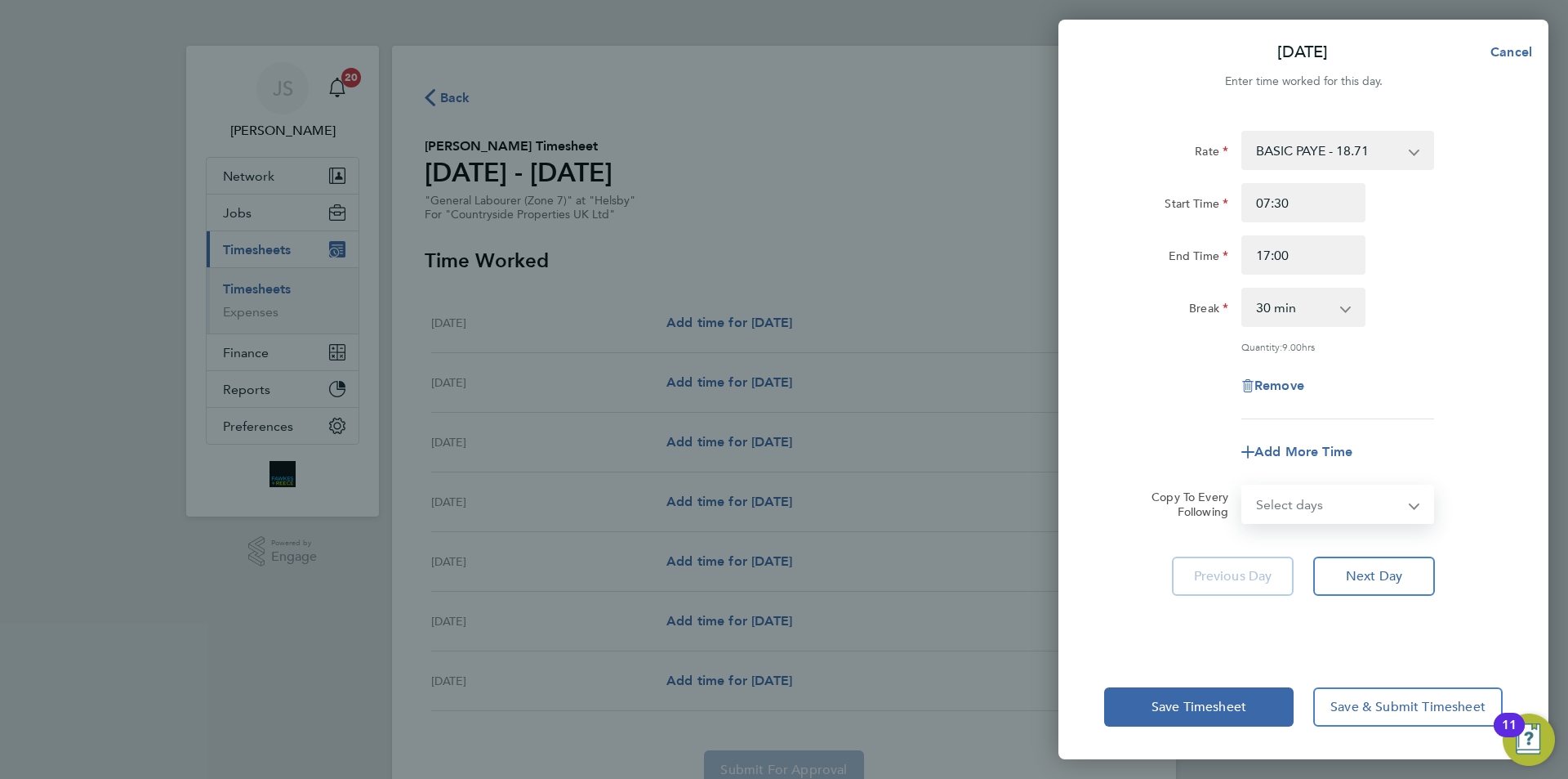
select select "WEEKDAY"
click at [1242, 486] on select "Select days Day Weekday (Mon-Fri) Weekend (Sat-Sun) Tuesday Wednesday Thursday …" at bounding box center [1328, 504] width 172 height 36
select select "2025-09-28"
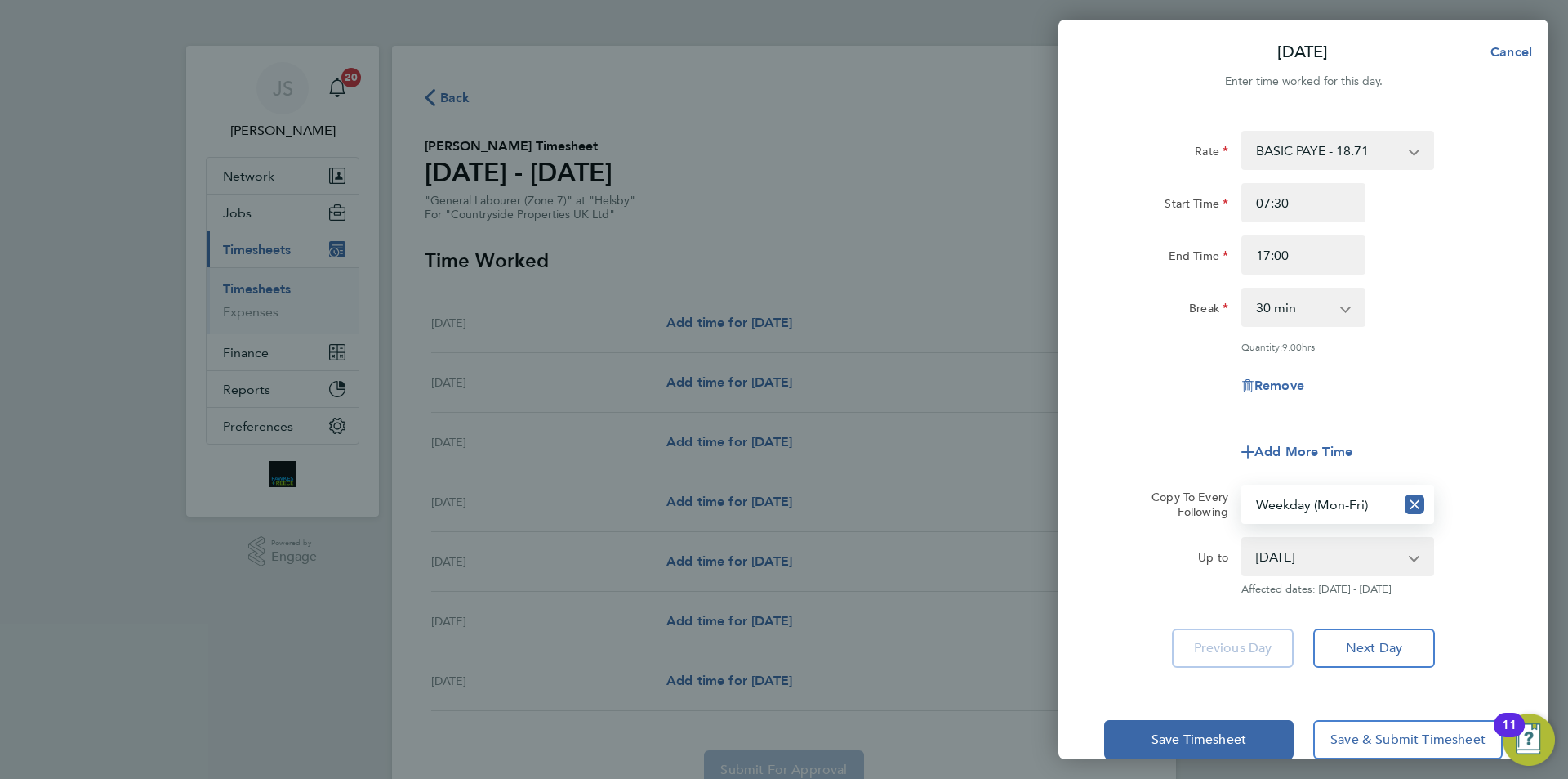
click at [1153, 402] on div "Remove" at bounding box center [1303, 386] width 411 height 39
click at [1166, 737] on span "Save Timesheet" at bounding box center [1199, 740] width 95 height 17
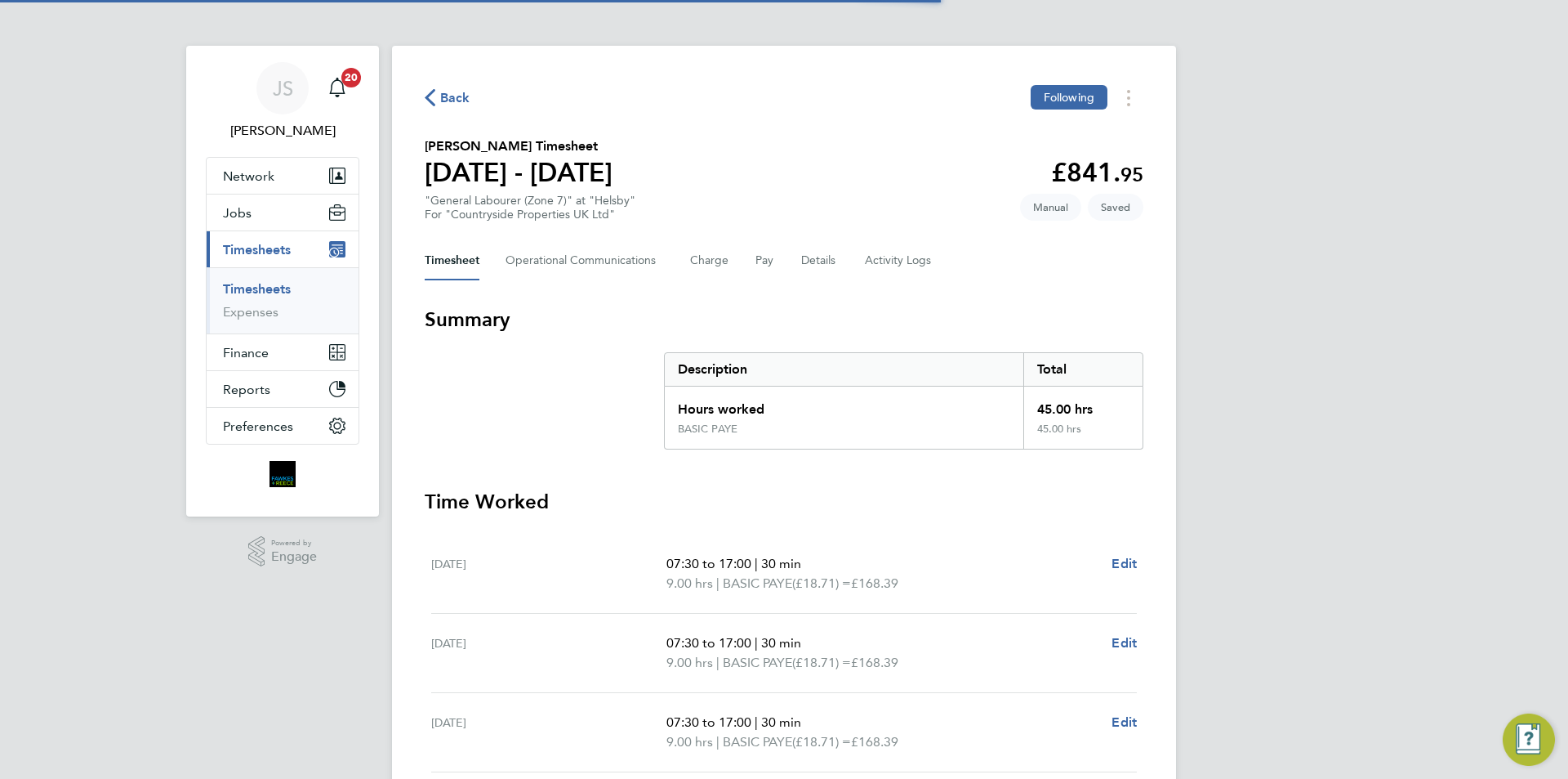
scroll to position [409, 0]
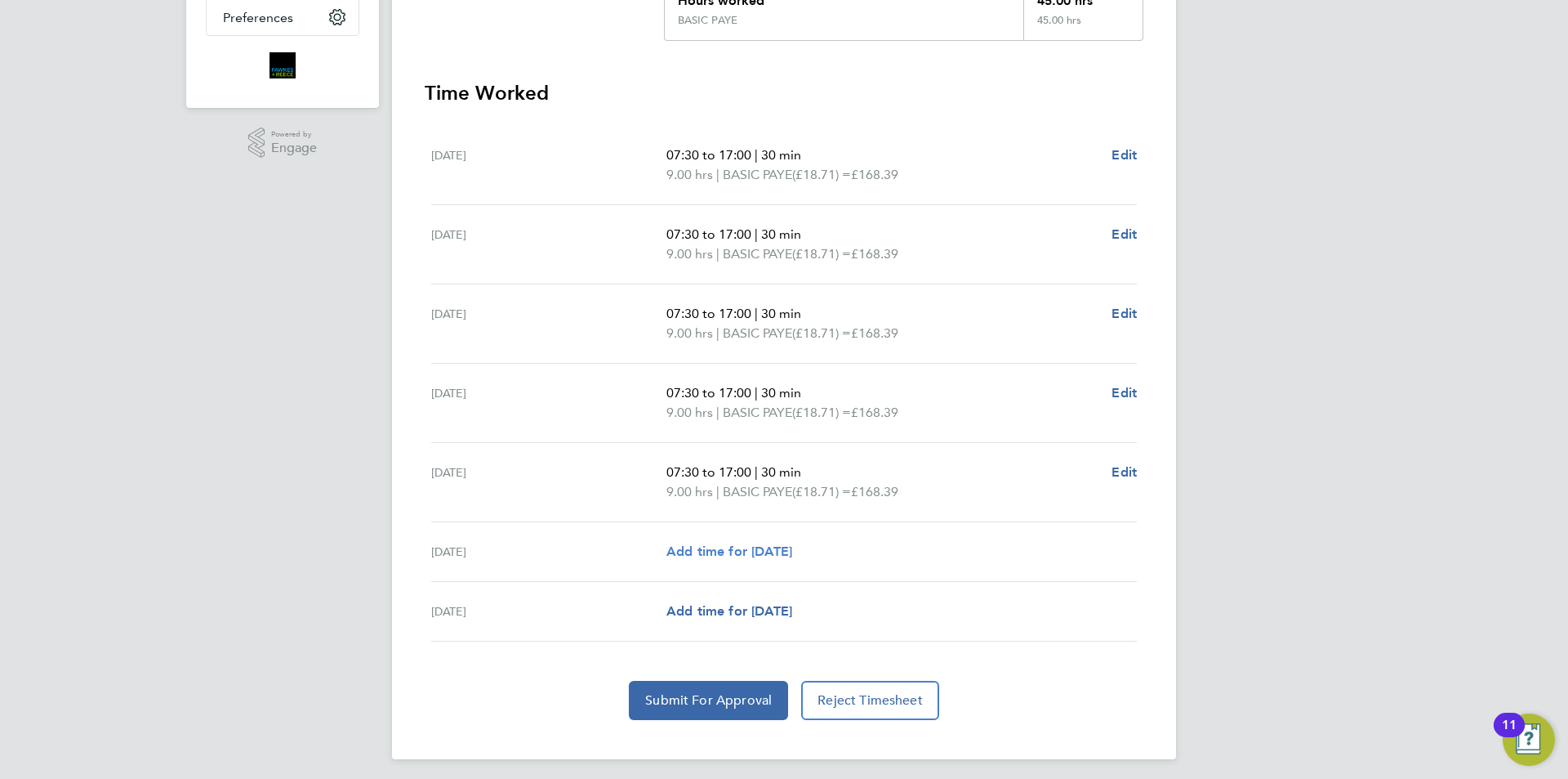
click at [774, 548] on span "Add time for Sat 27 Sep" at bounding box center [728, 551] width 125 height 16
select select "30"
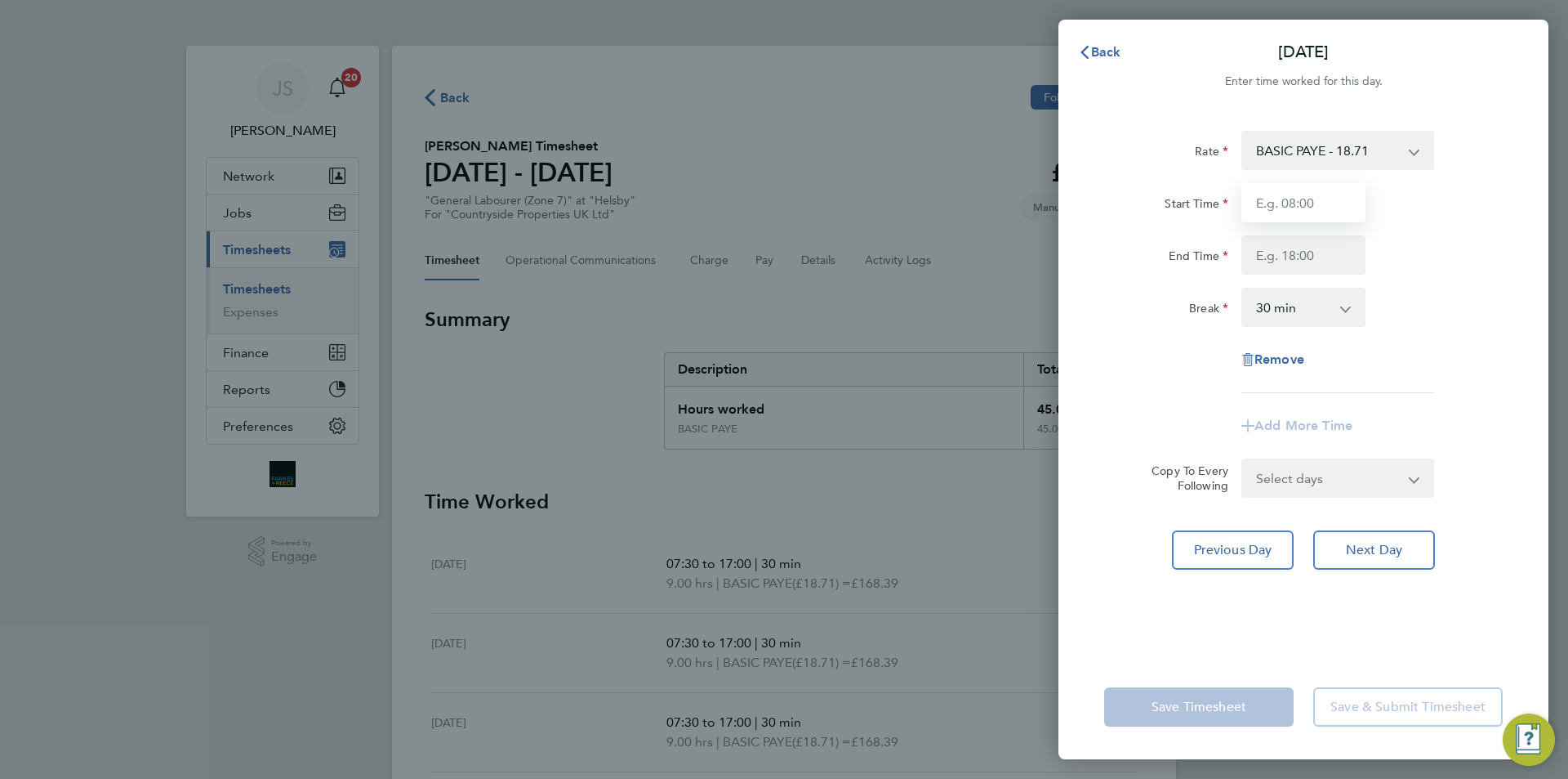
click at [1313, 212] on input "Start Time" at bounding box center [1304, 202] width 124 height 39
type input "07:30"
click at [1296, 251] on input "End Time" at bounding box center [1304, 255] width 124 height 39
type input "15:00"
drag, startPoint x: 1163, startPoint y: 367, endPoint x: 1200, endPoint y: 553, distance: 189.6
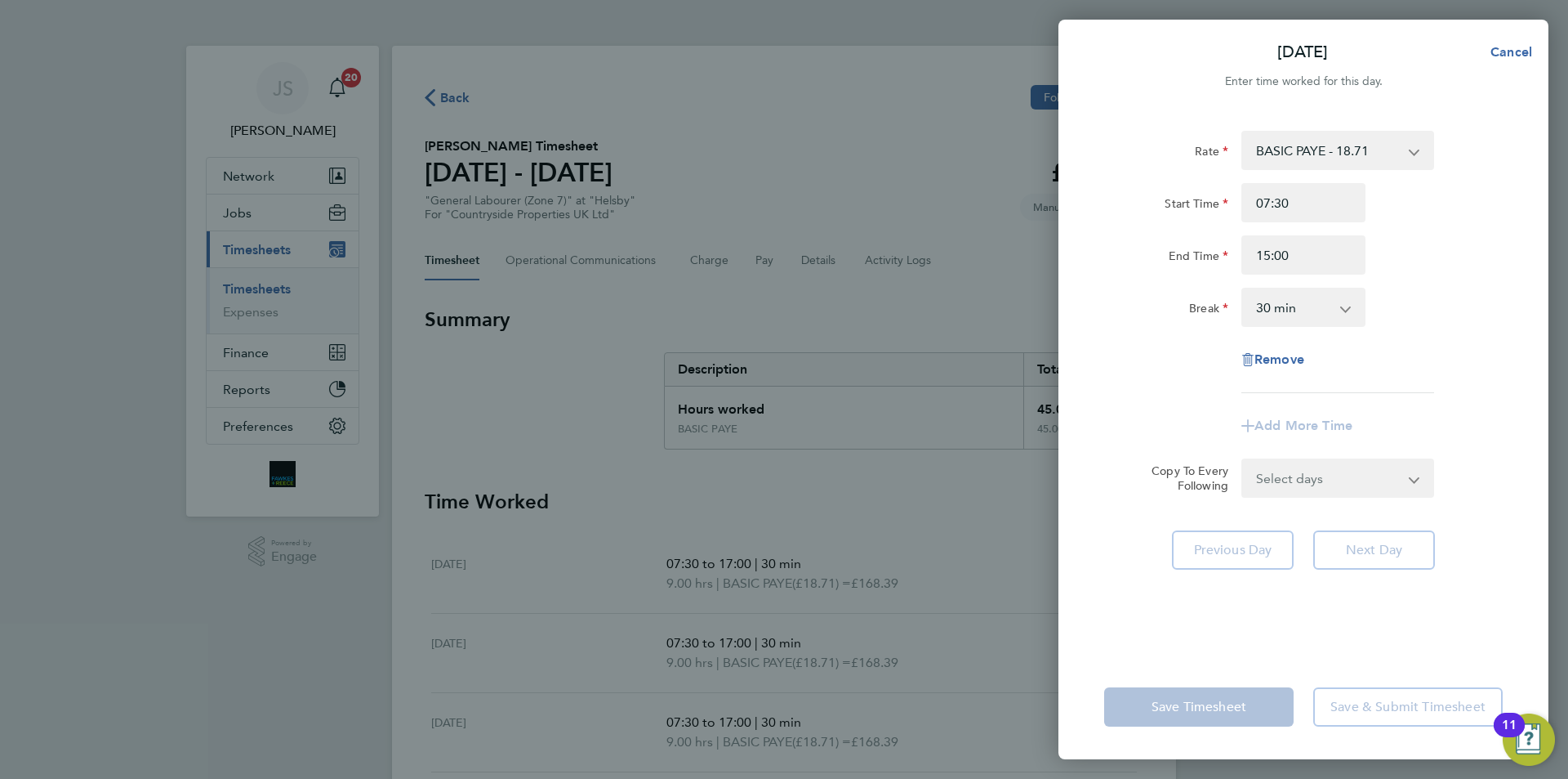
click at [1161, 362] on div "Rate BASIC PAYE - 18.71 Start Time 07:30 End Time 15:00 Break 0 min 15 min 30 m…" at bounding box center [1304, 262] width 399 height 263
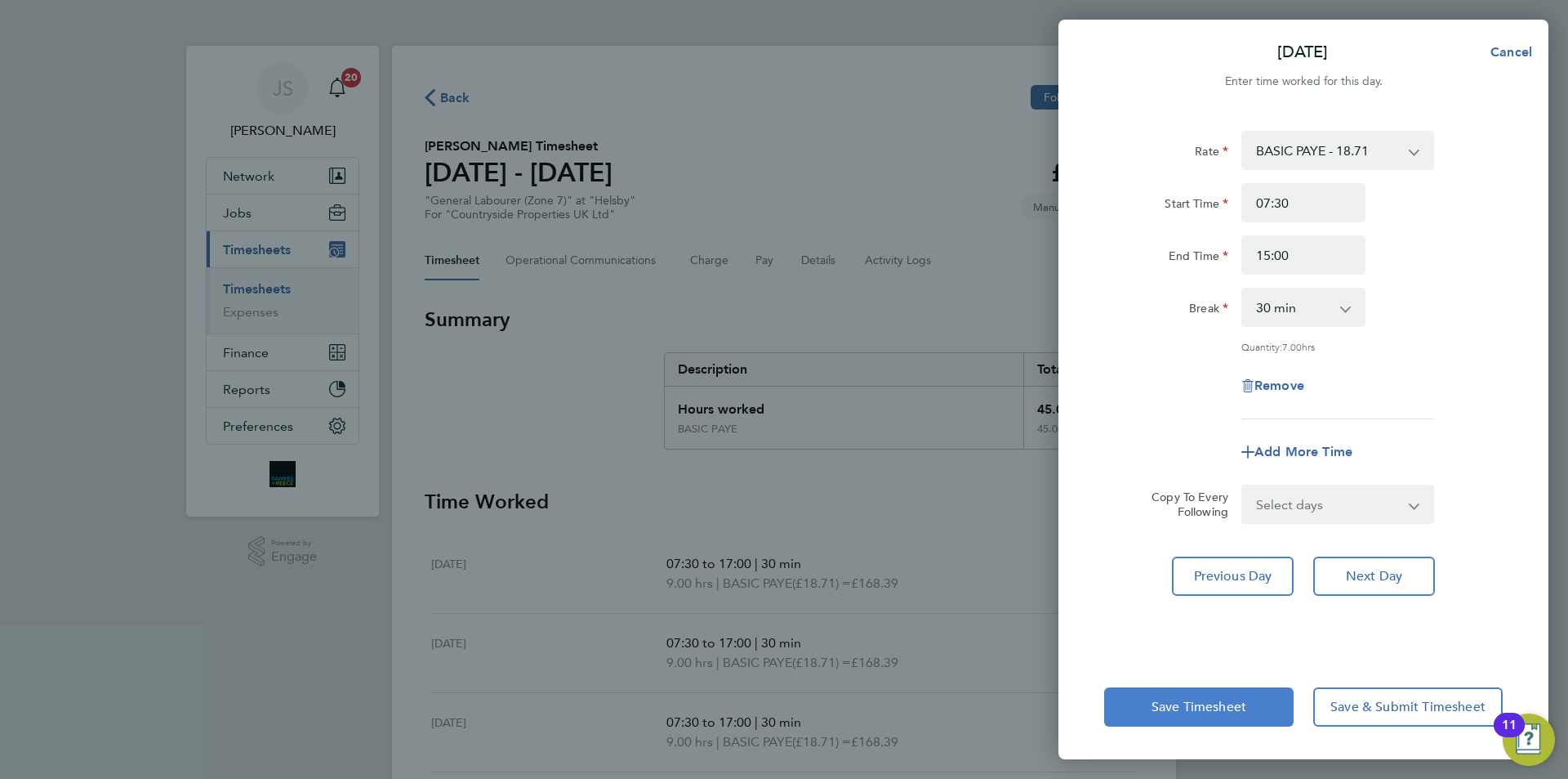
click at [1197, 691] on button "Save Timesheet" at bounding box center [1199, 707] width 189 height 39
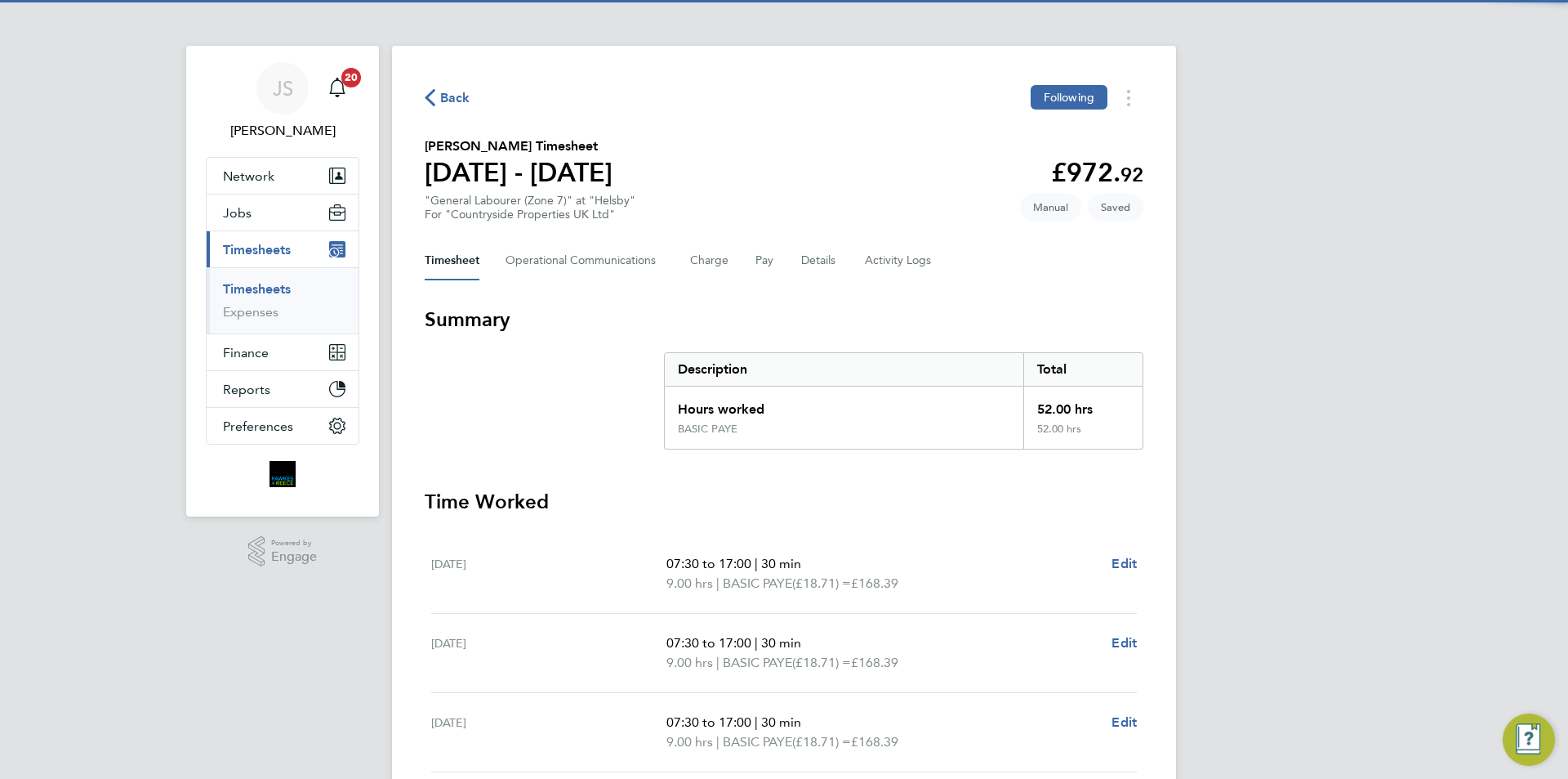
scroll to position [409, 0]
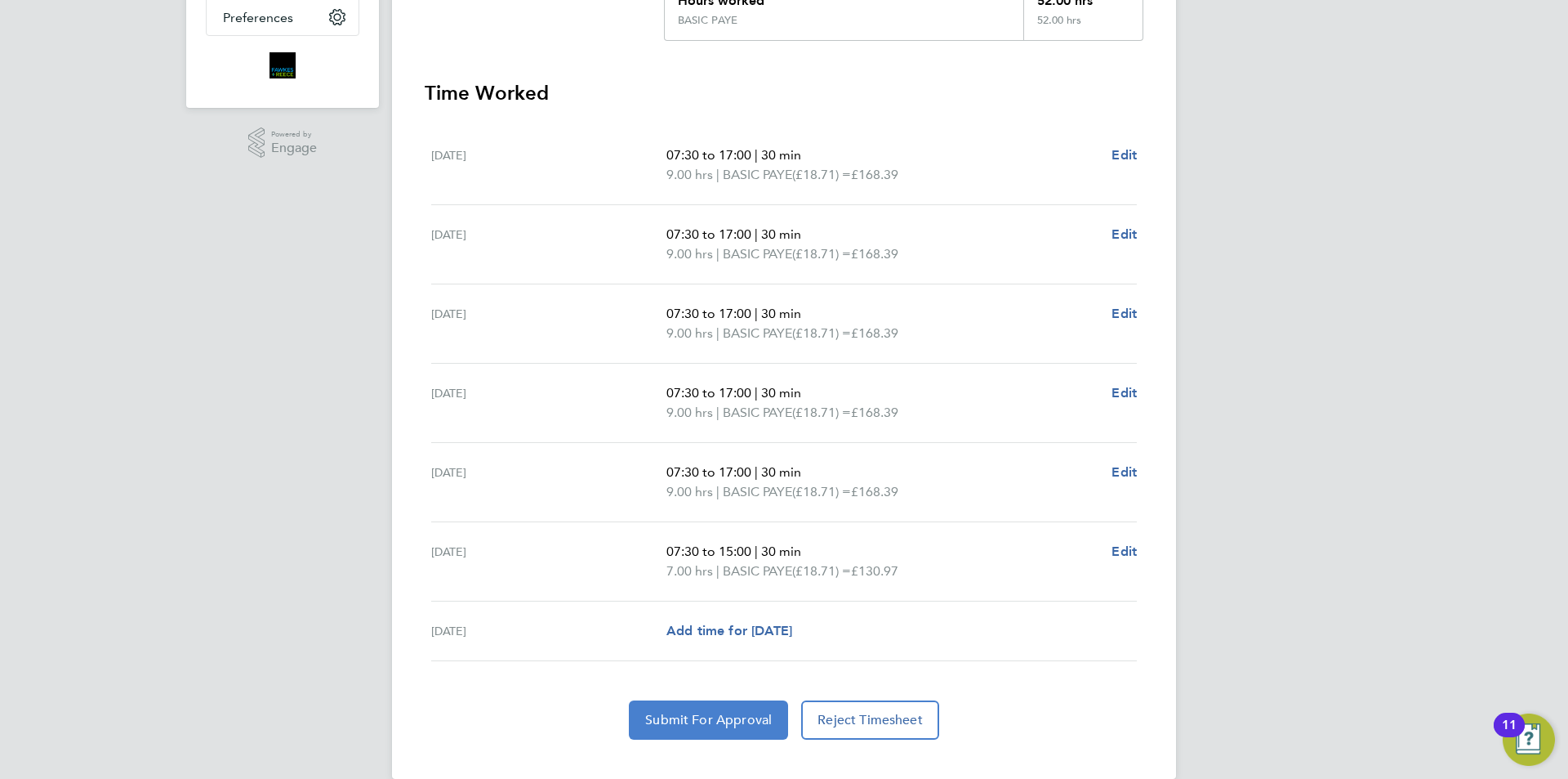
drag, startPoint x: 720, startPoint y: 708, endPoint x: 726, endPoint y: 693, distance: 16.2
click at [721, 708] on button "Submit For Approval" at bounding box center [708, 720] width 159 height 39
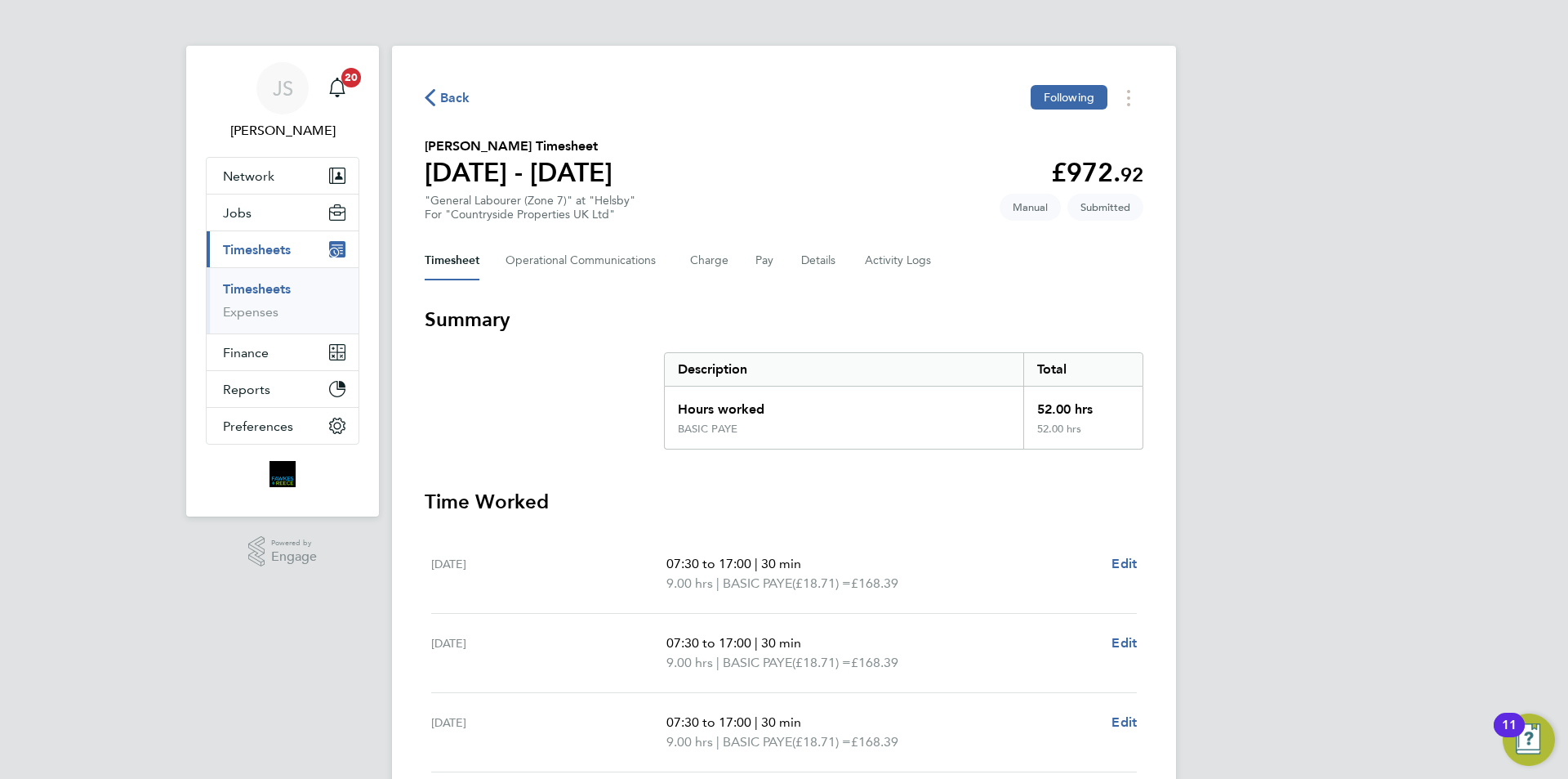
click at [465, 102] on span "Back" at bounding box center [455, 98] width 31 height 20
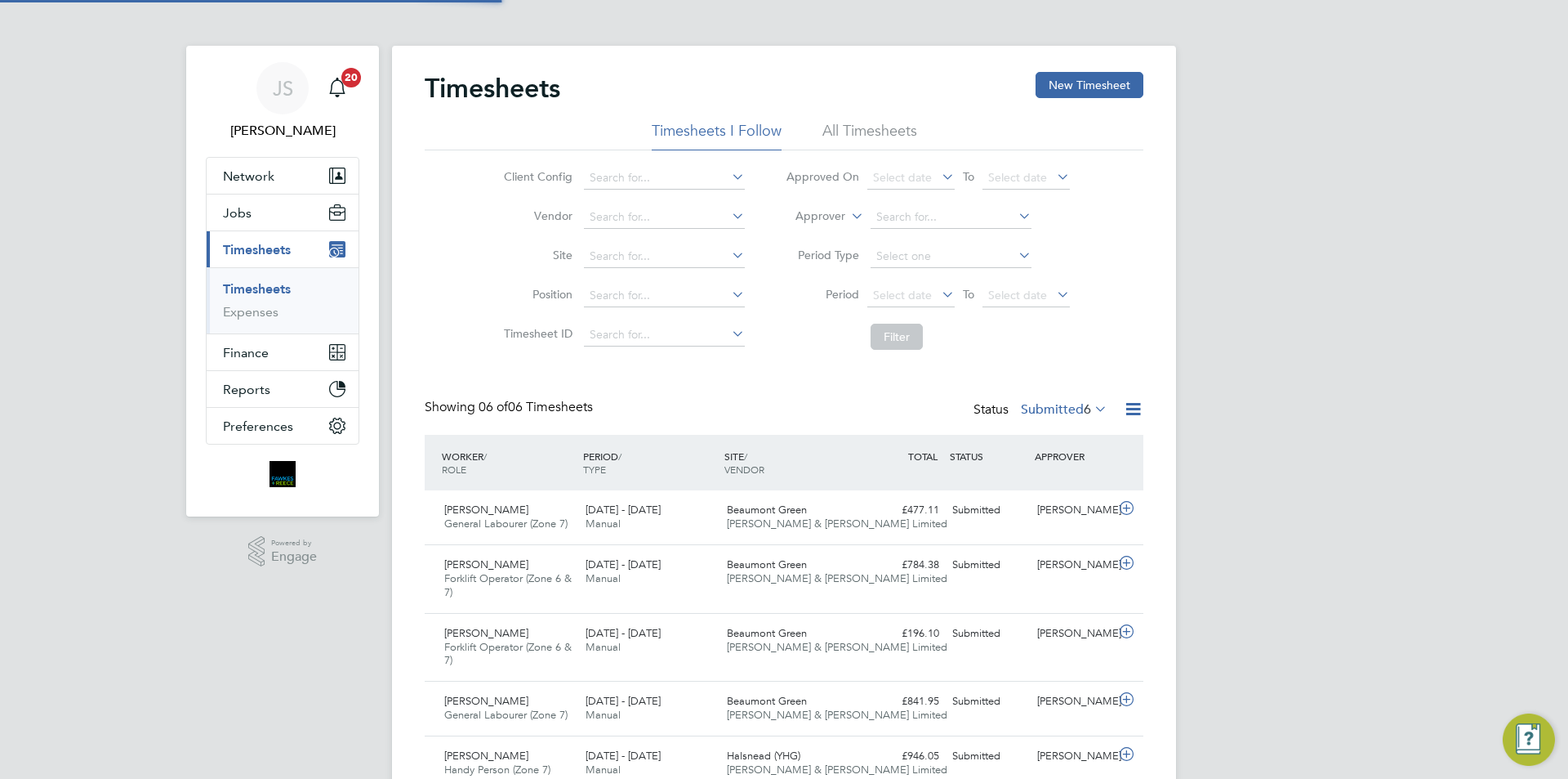
scroll to position [8, 8]
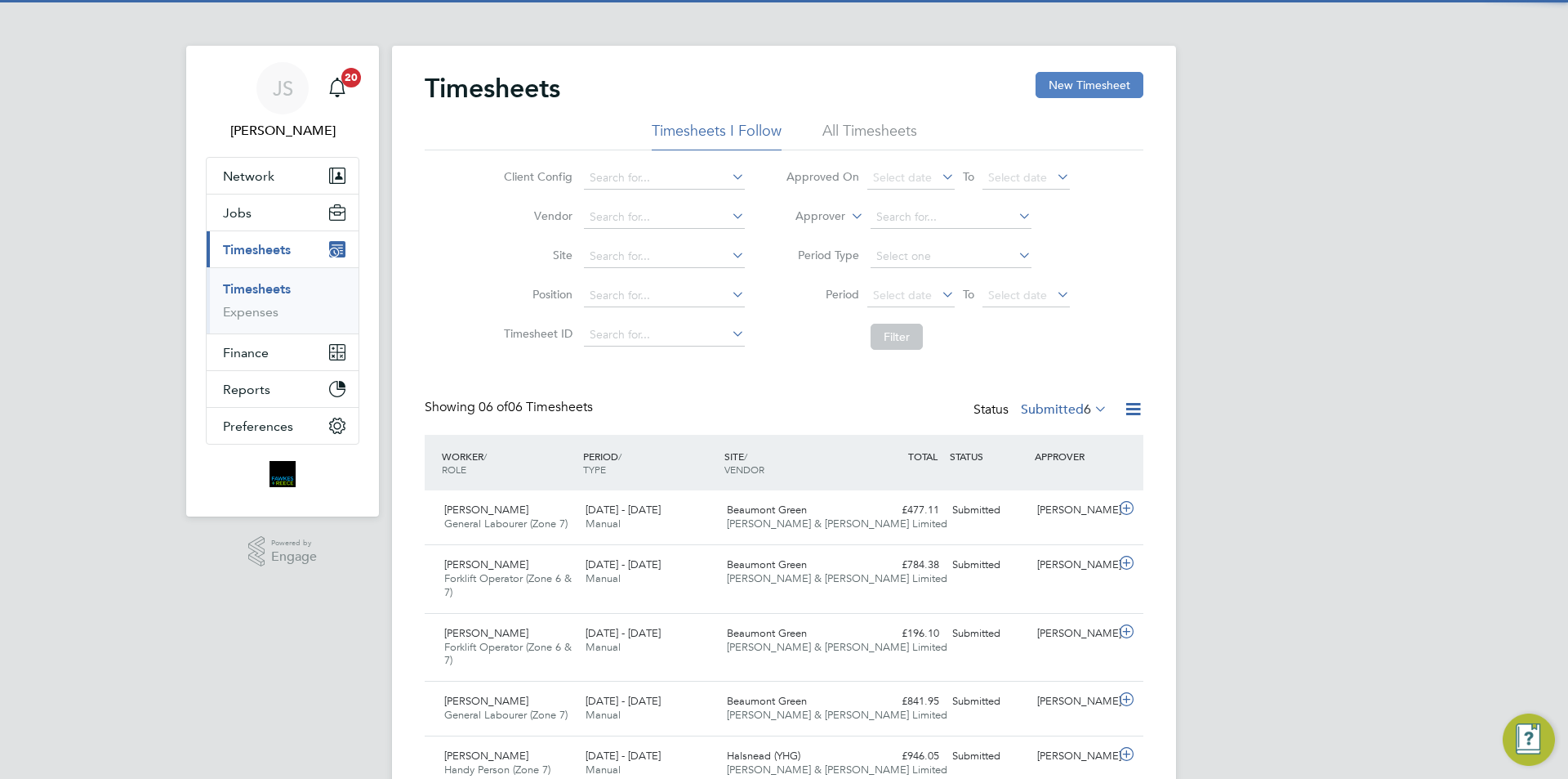
click at [1118, 83] on button "New Timesheet" at bounding box center [1088, 85] width 108 height 26
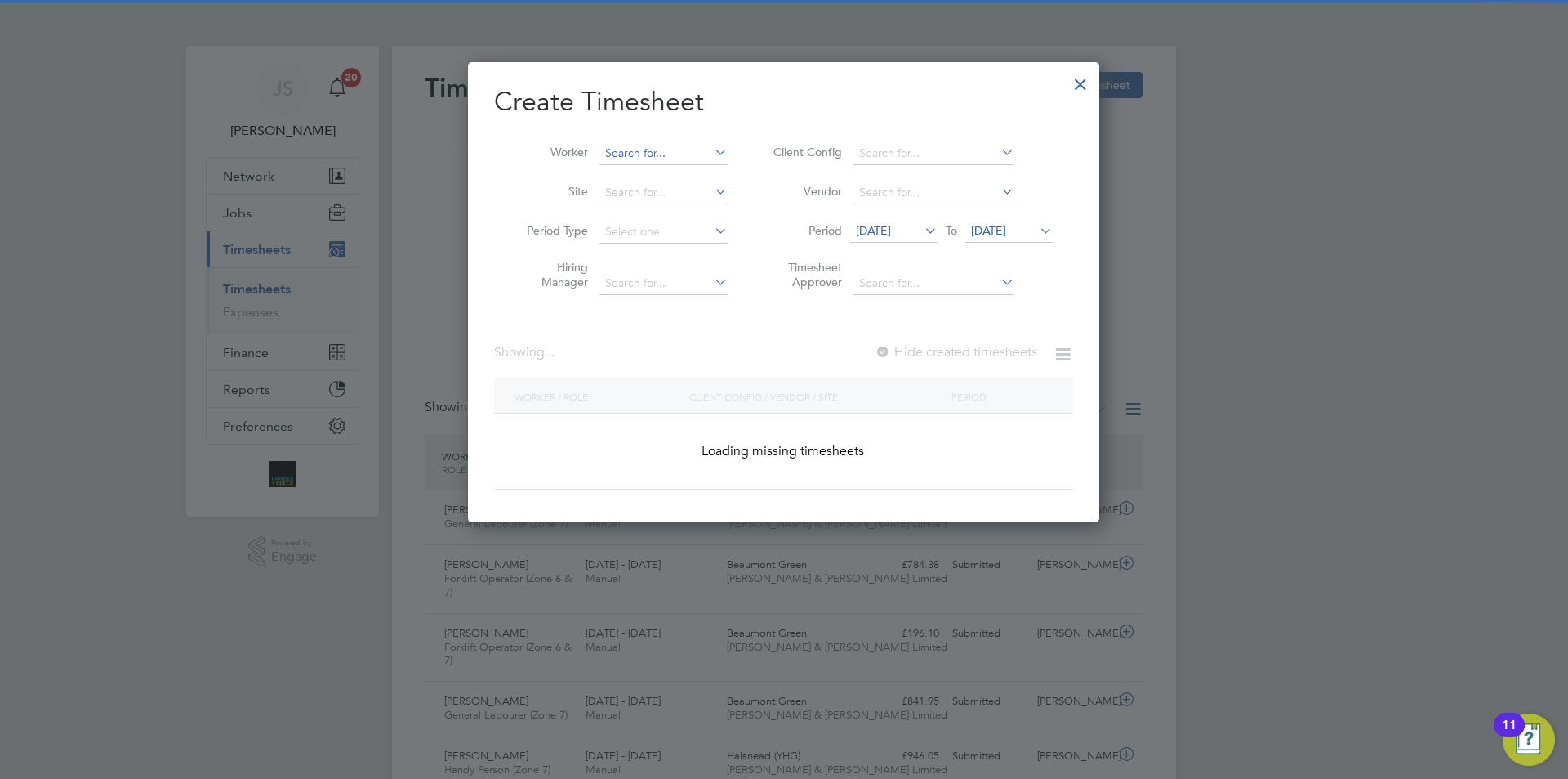
click at [660, 143] on input at bounding box center [663, 153] width 128 height 23
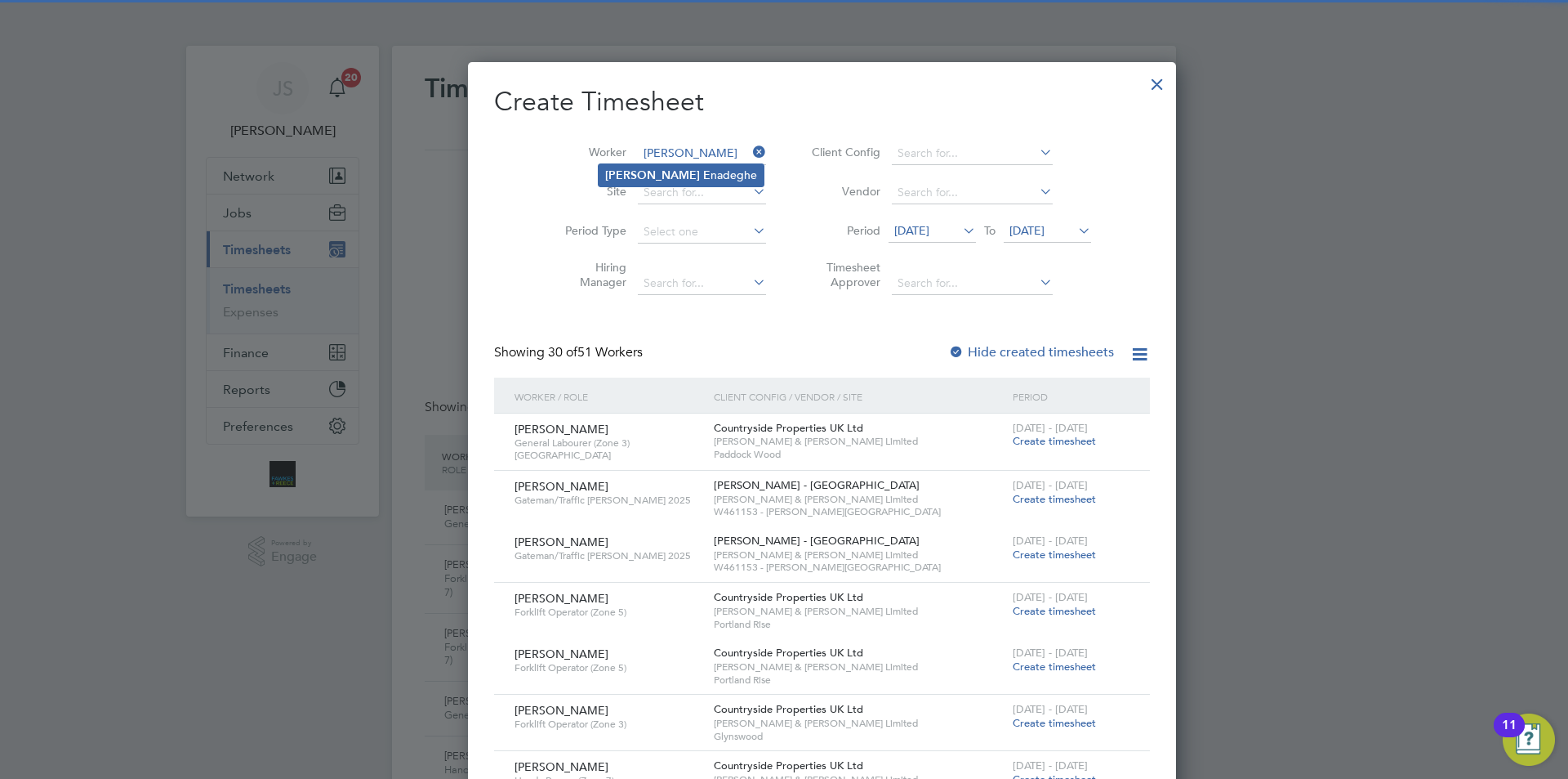
click at [684, 177] on li "Frank E nadeghe" at bounding box center [681, 175] width 165 height 22
type input "[PERSON_NAME]"
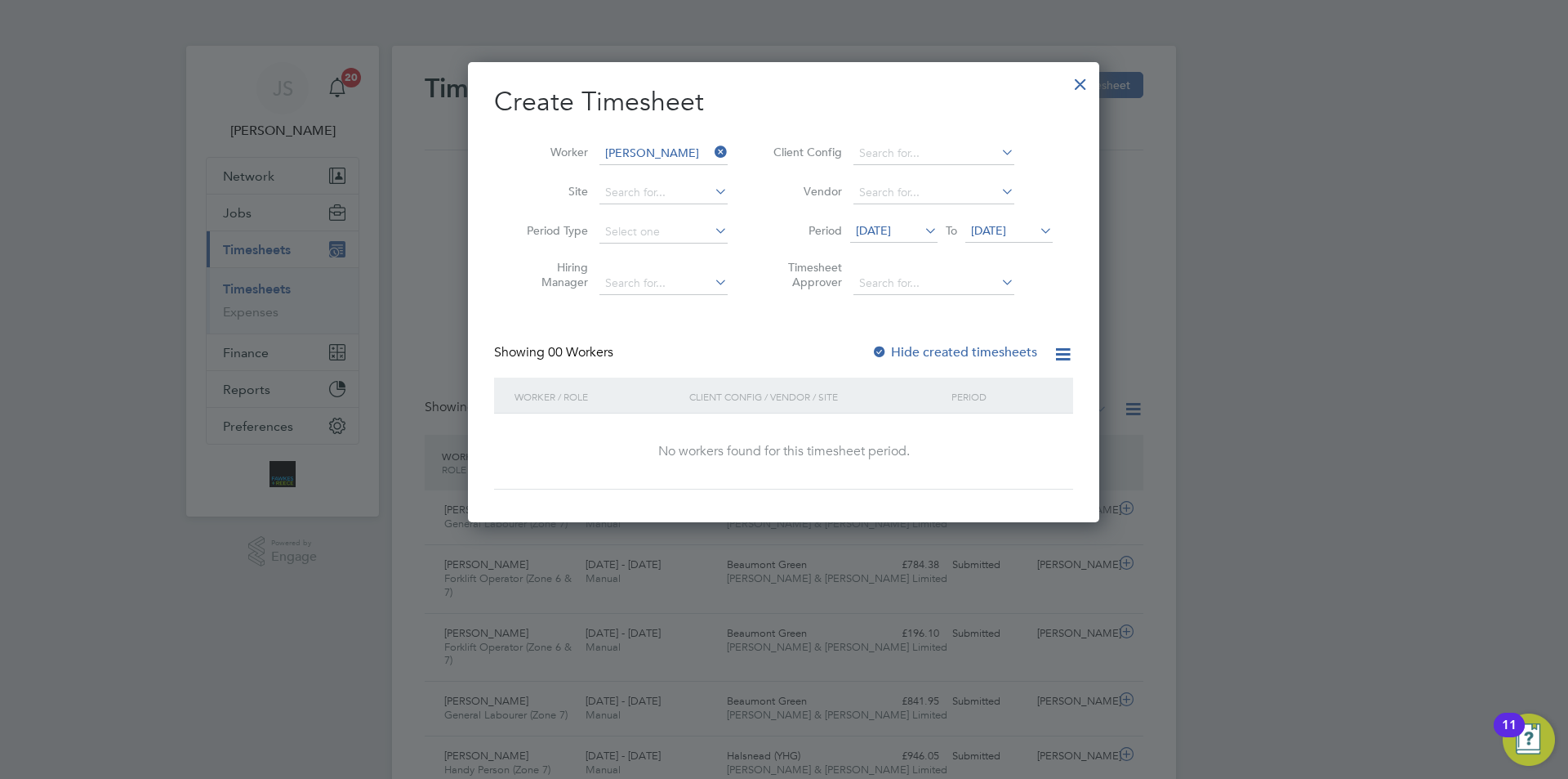
click at [891, 237] on span "15 Sep 2025" at bounding box center [873, 230] width 36 height 15
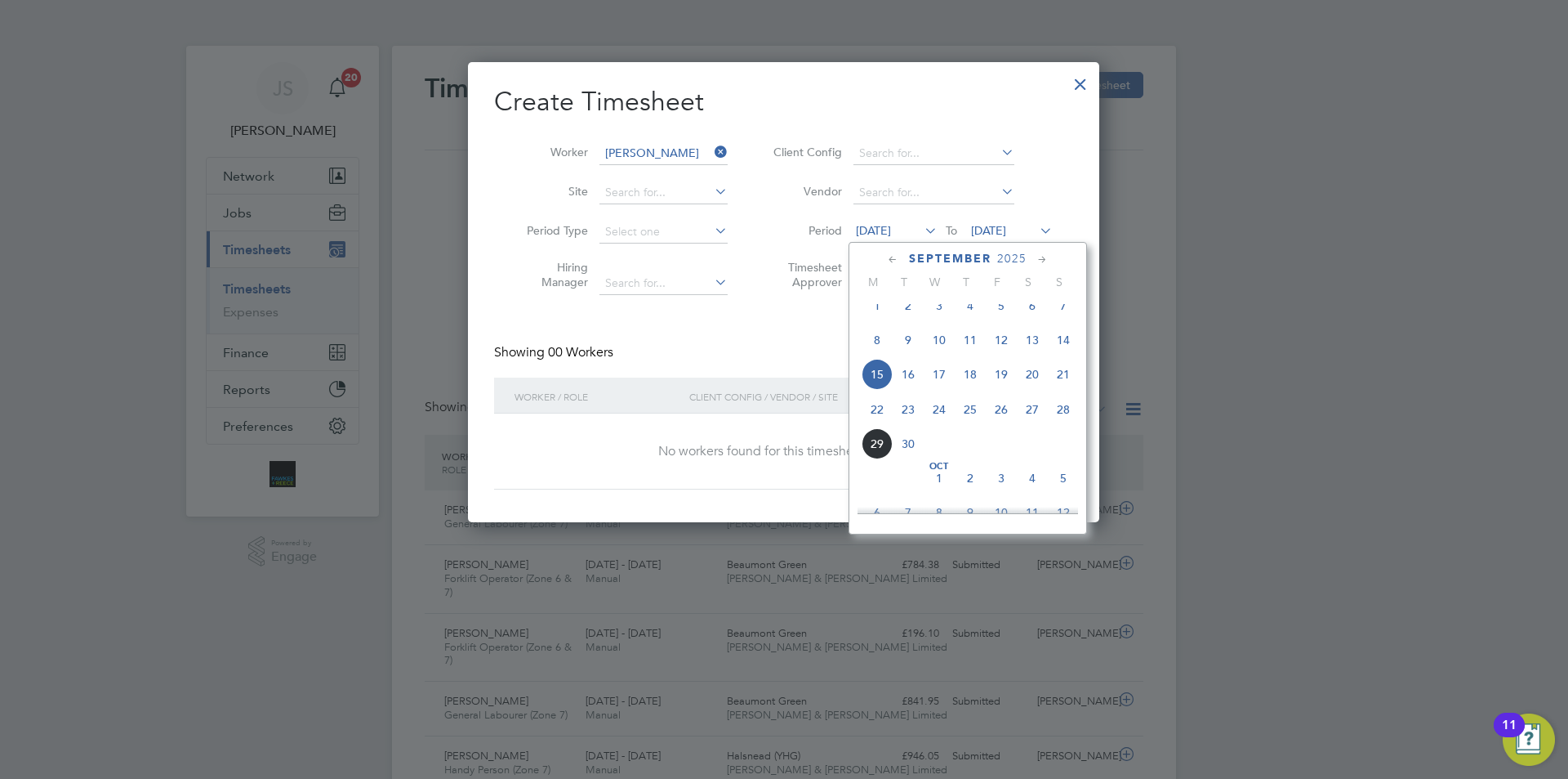
click at [874, 425] on span "22" at bounding box center [876, 409] width 31 height 31
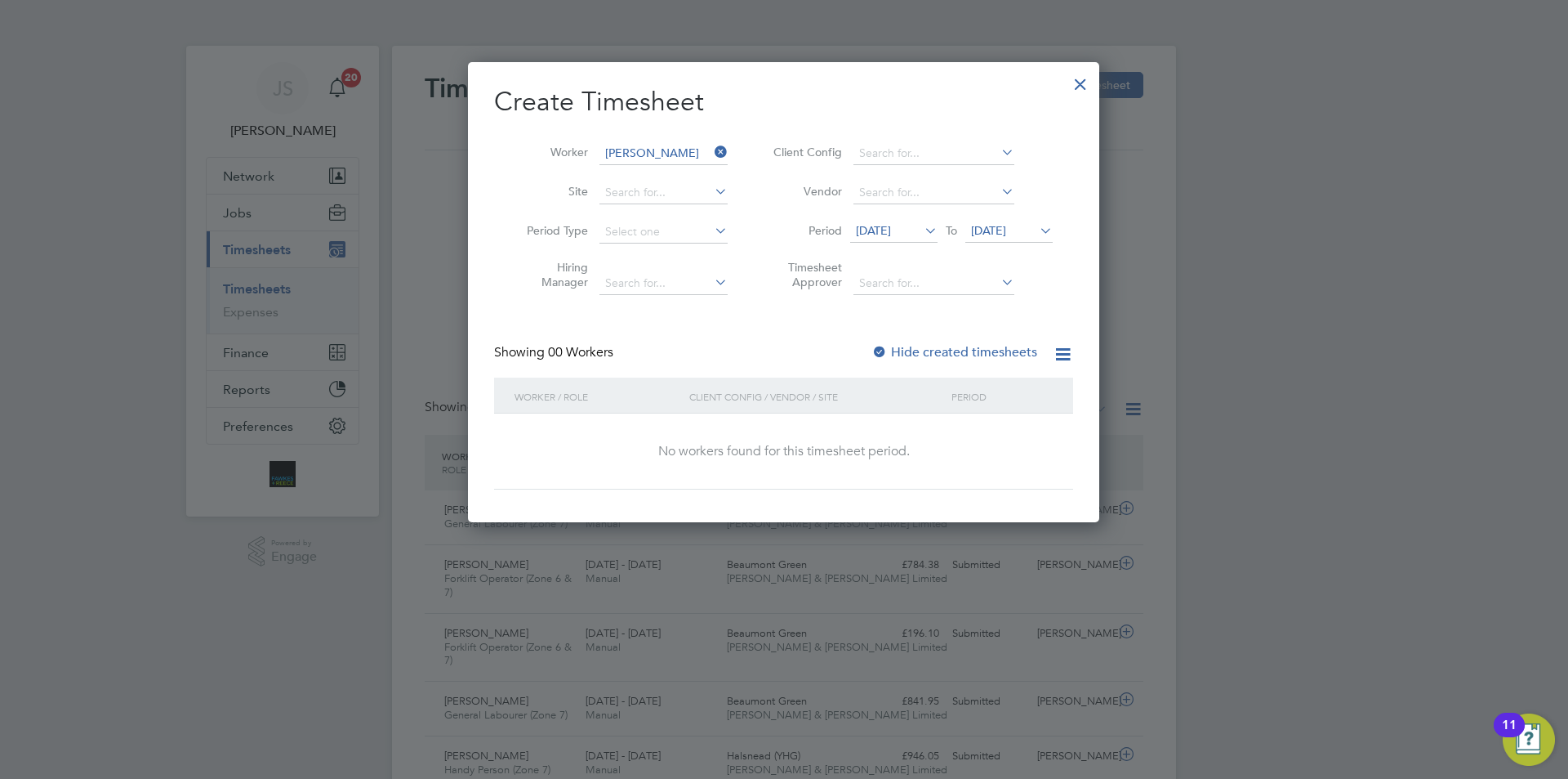
click at [883, 345] on div at bounding box center [879, 352] width 17 height 17
drag, startPoint x: 1029, startPoint y: 210, endPoint x: 1005, endPoint y: 232, distance: 32.6
click at [1028, 210] on li "Vendor" at bounding box center [910, 193] width 325 height 39
click at [1005, 232] on span "22 Sep 2025" at bounding box center [989, 230] width 36 height 15
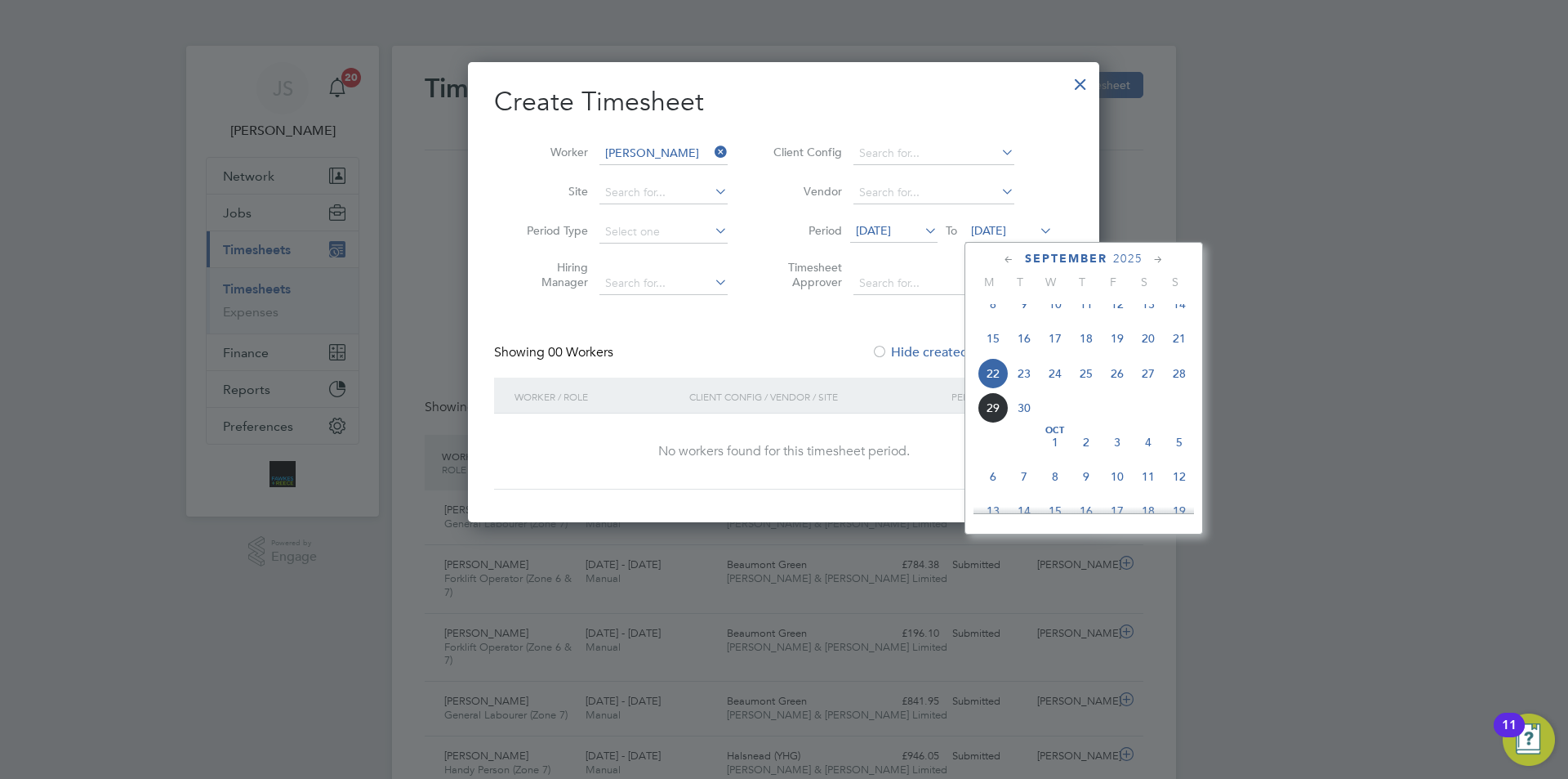
click at [1118, 386] on span "26" at bounding box center [1116, 372] width 31 height 31
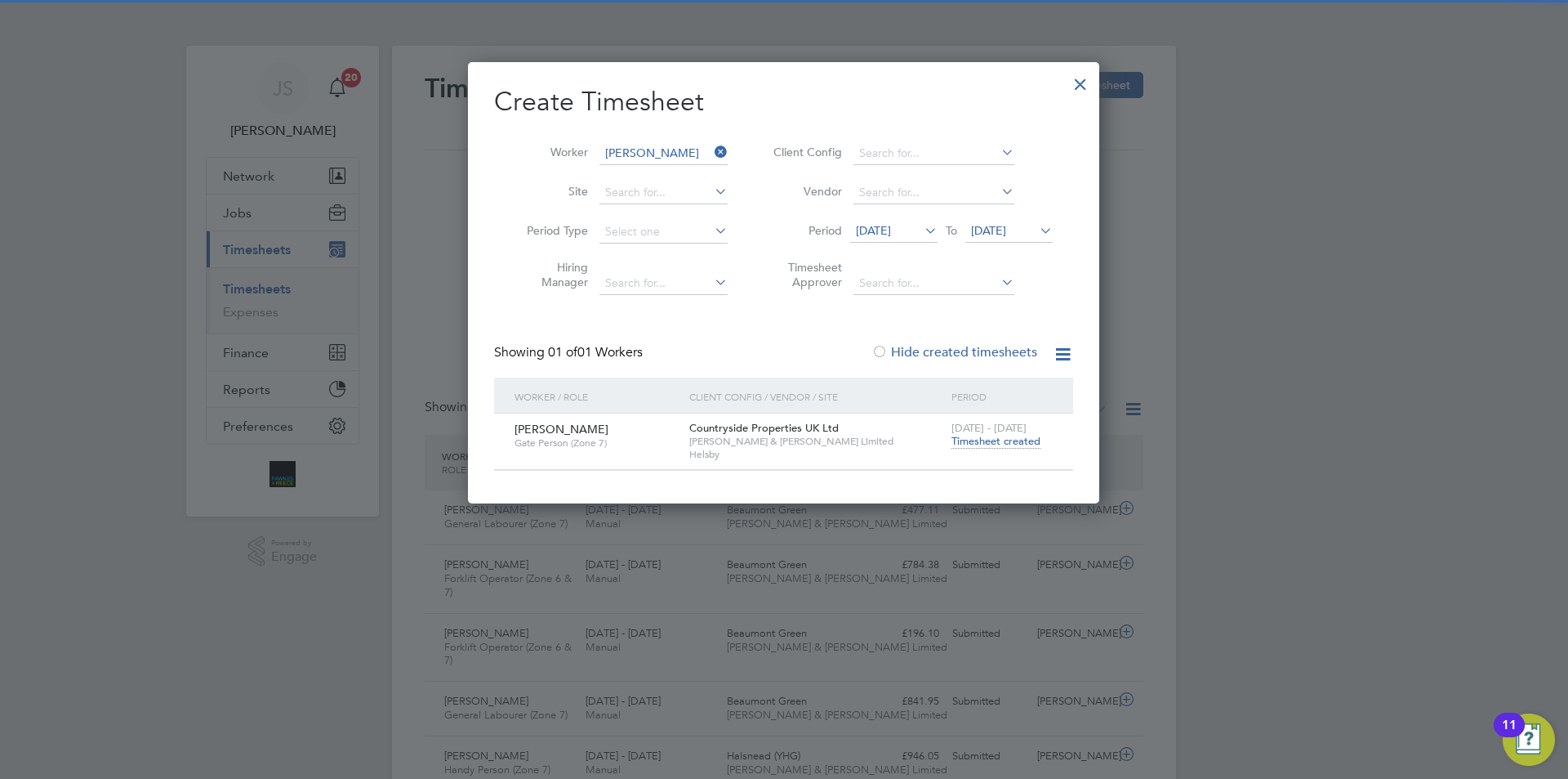
click at [986, 439] on span "Timesheet created" at bounding box center [996, 440] width 89 height 15
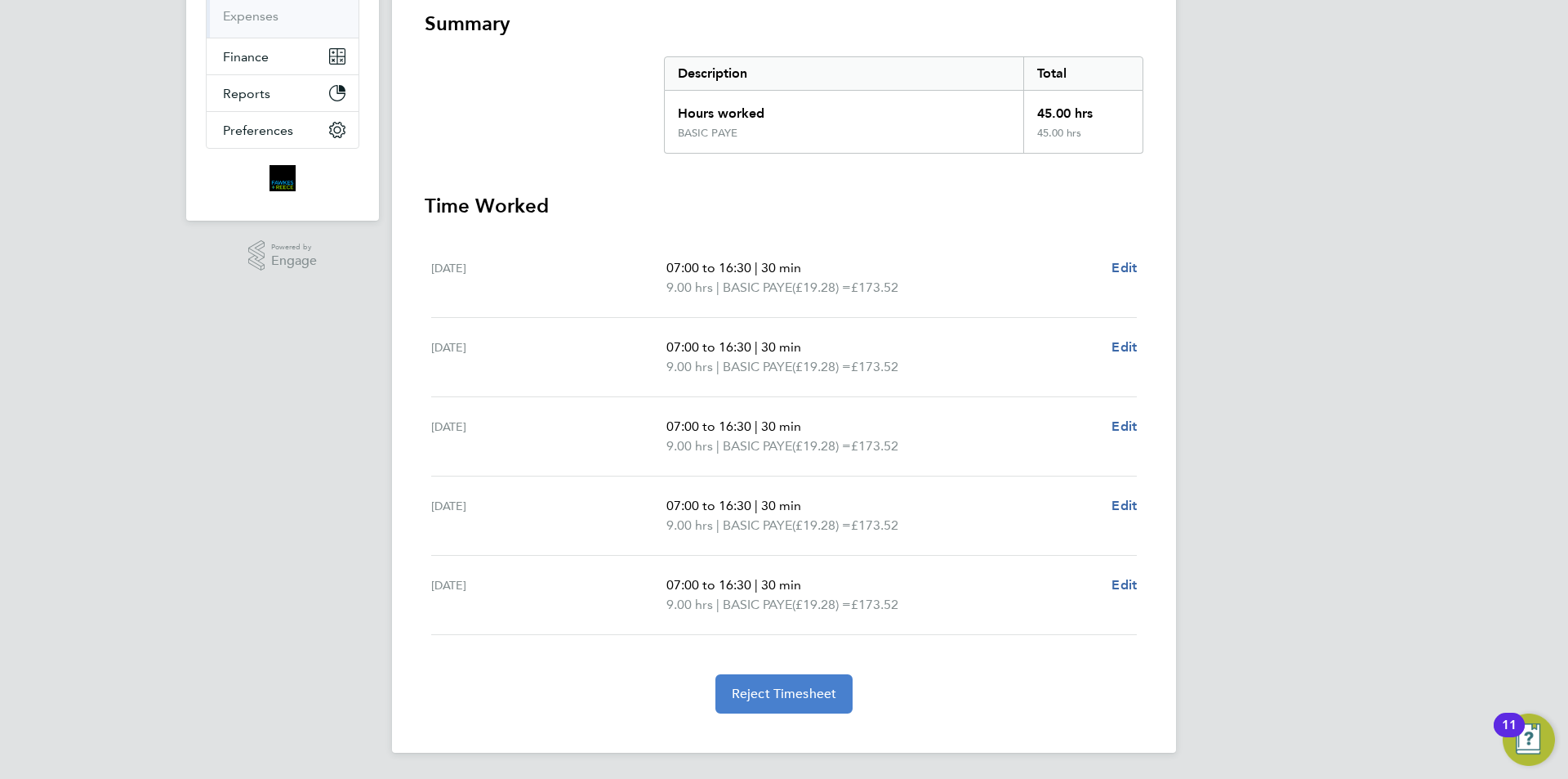
click at [788, 702] on button "Reject Timesheet" at bounding box center [784, 694] width 138 height 39
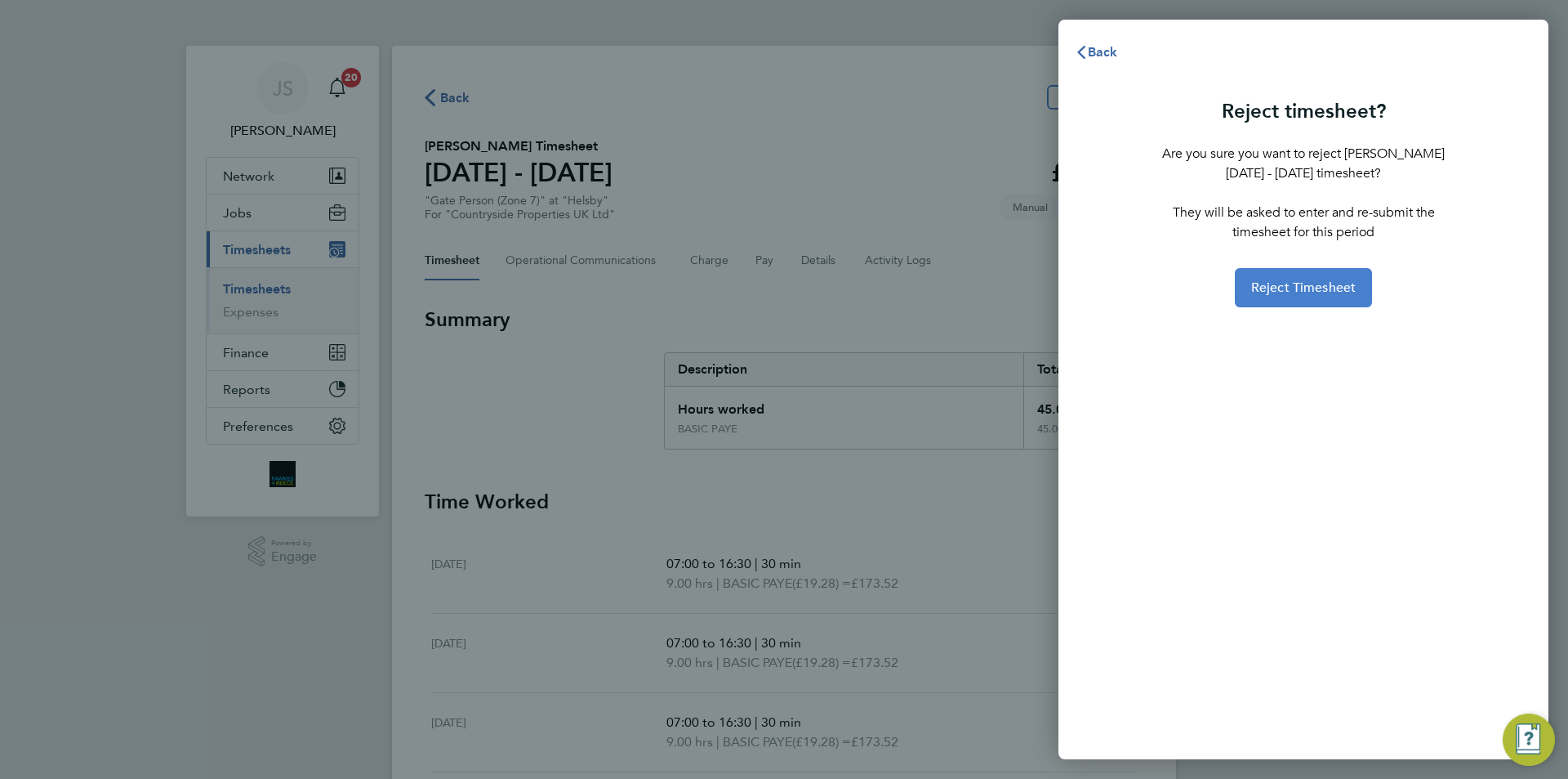
click at [1272, 293] on span "Reject Timesheet" at bounding box center [1304, 287] width 106 height 17
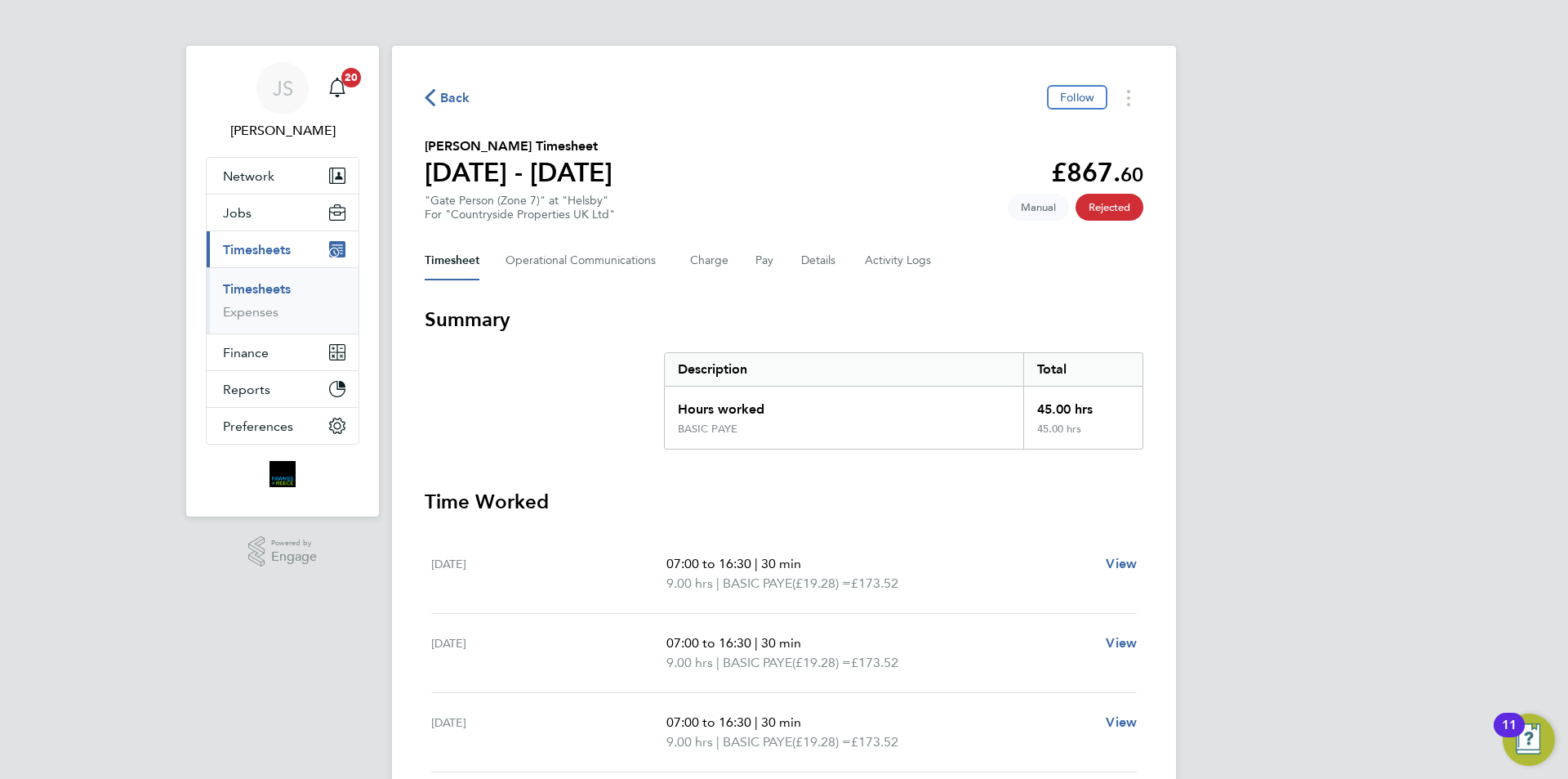
click at [438, 106] on button "Back" at bounding box center [447, 98] width 45 height 21
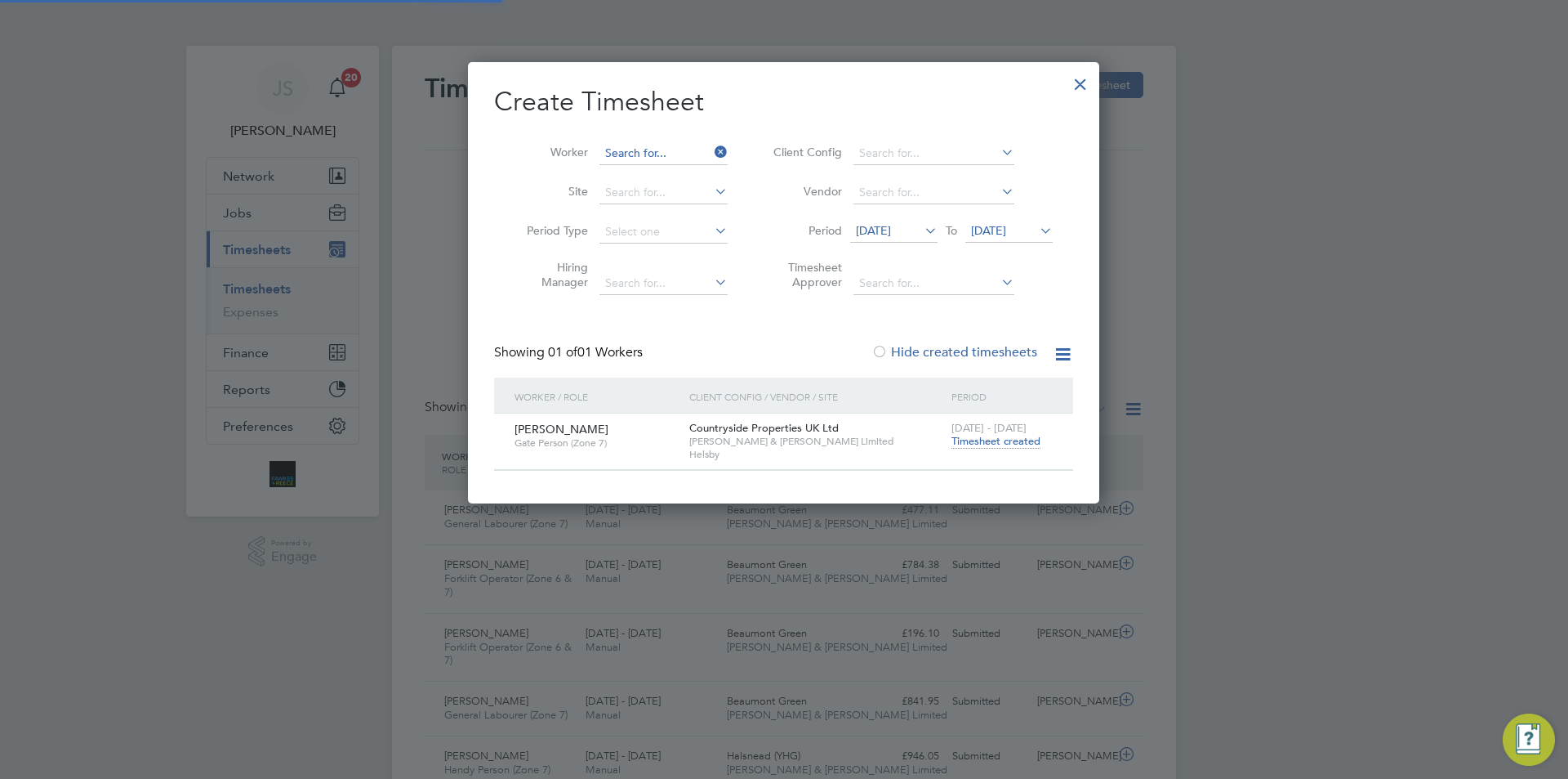
click at [646, 151] on input at bounding box center [663, 153] width 128 height 23
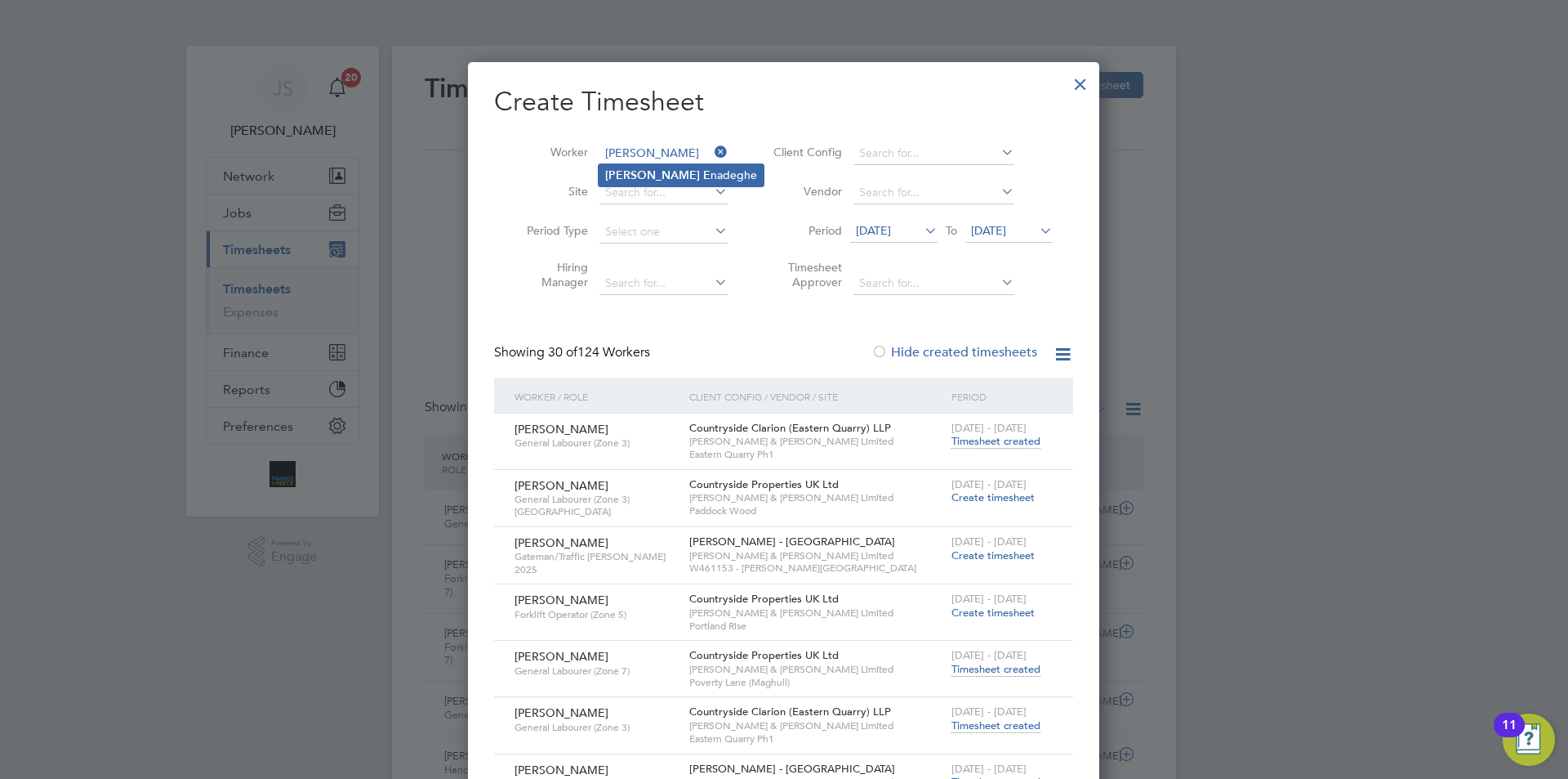
click at [703, 177] on b "E" at bounding box center [706, 175] width 7 height 14
type input "[PERSON_NAME]"
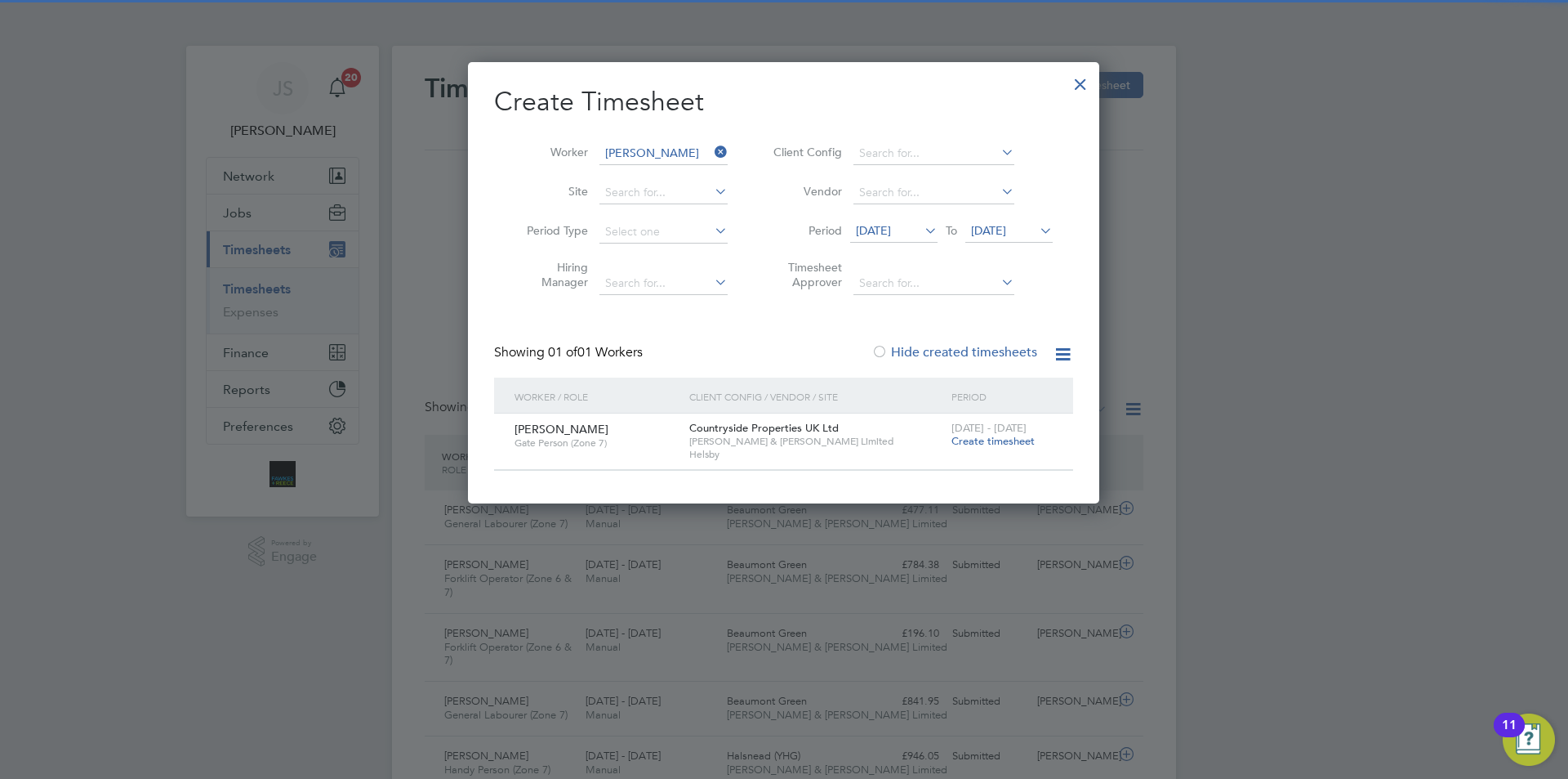
click at [978, 447] on span "Create timesheet" at bounding box center [993, 440] width 83 height 14
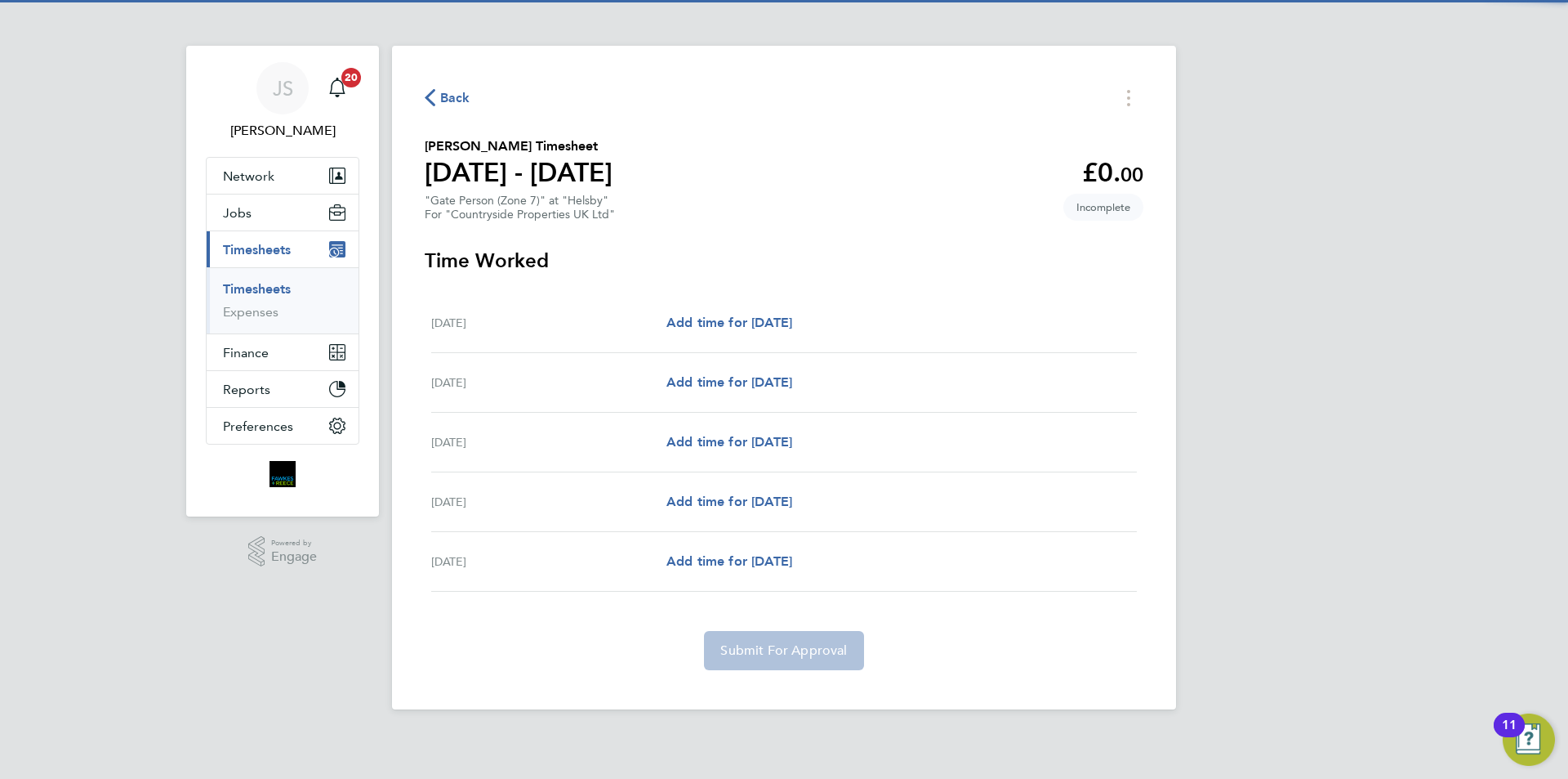
click at [774, 310] on div "Mon 22 Sep Add time for Mon 22 Sep Add time for Mon 22 Sep" at bounding box center [784, 323] width 706 height 59
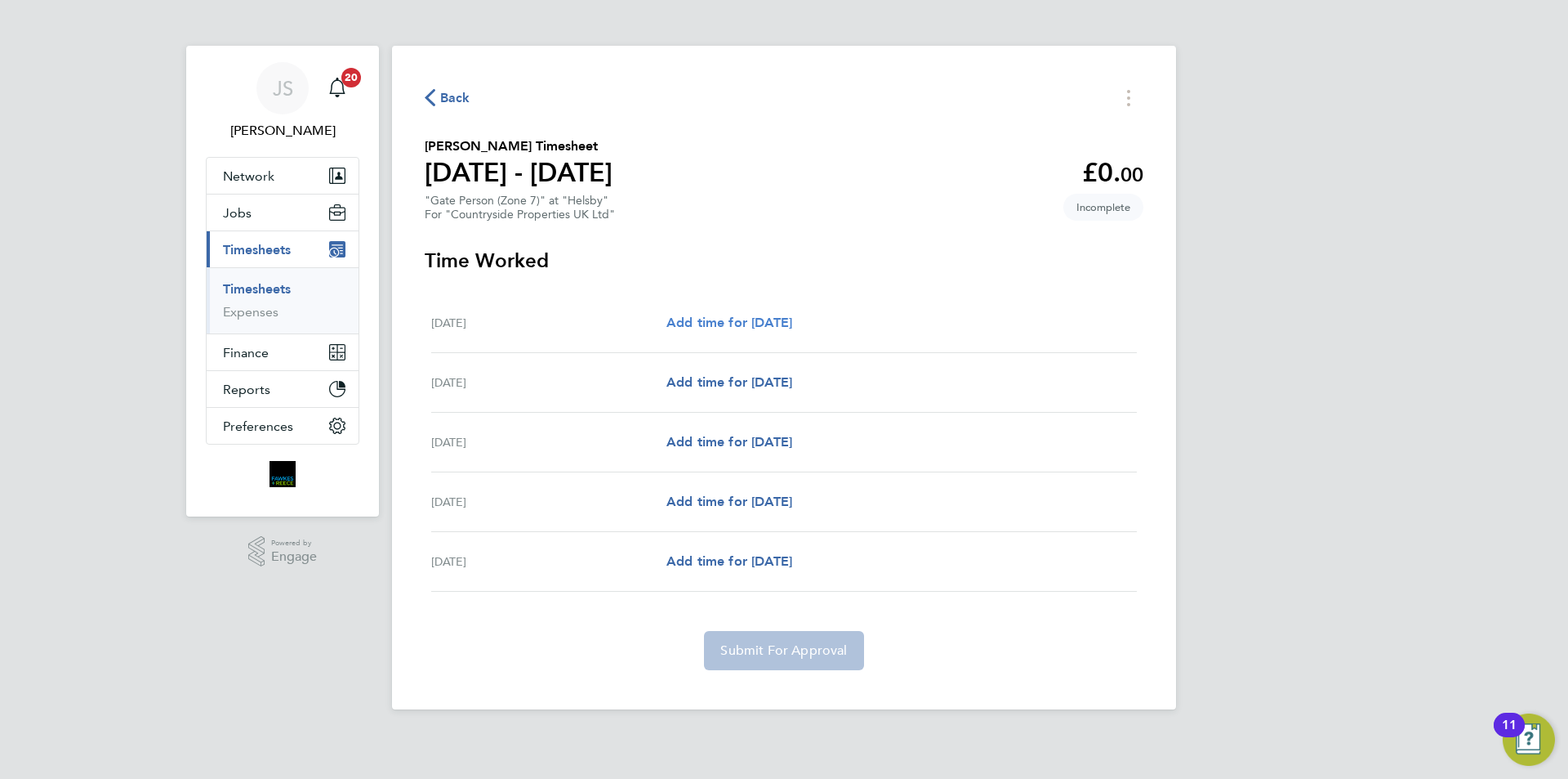
click at [762, 320] on span "Add time for Mon 22 Sep" at bounding box center [728, 323] width 125 height 16
select select "30"
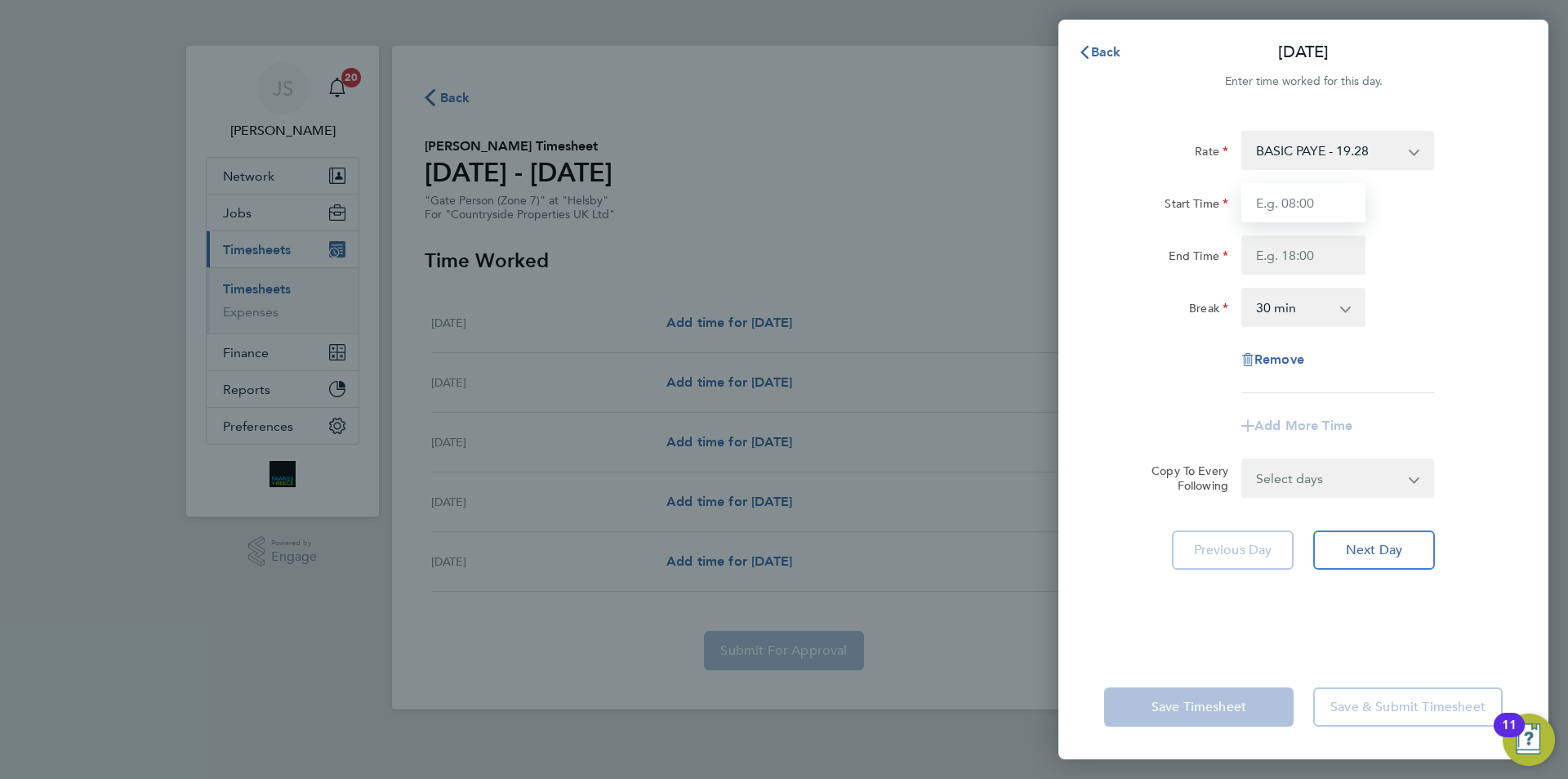
click at [1289, 205] on input "Start Time" at bounding box center [1304, 202] width 124 height 39
type input "07:30"
drag, startPoint x: 1337, startPoint y: 244, endPoint x: 1318, endPoint y: 244, distance: 19.0
click at [1338, 243] on input "End Time" at bounding box center [1304, 255] width 124 height 39
type input "17:00"
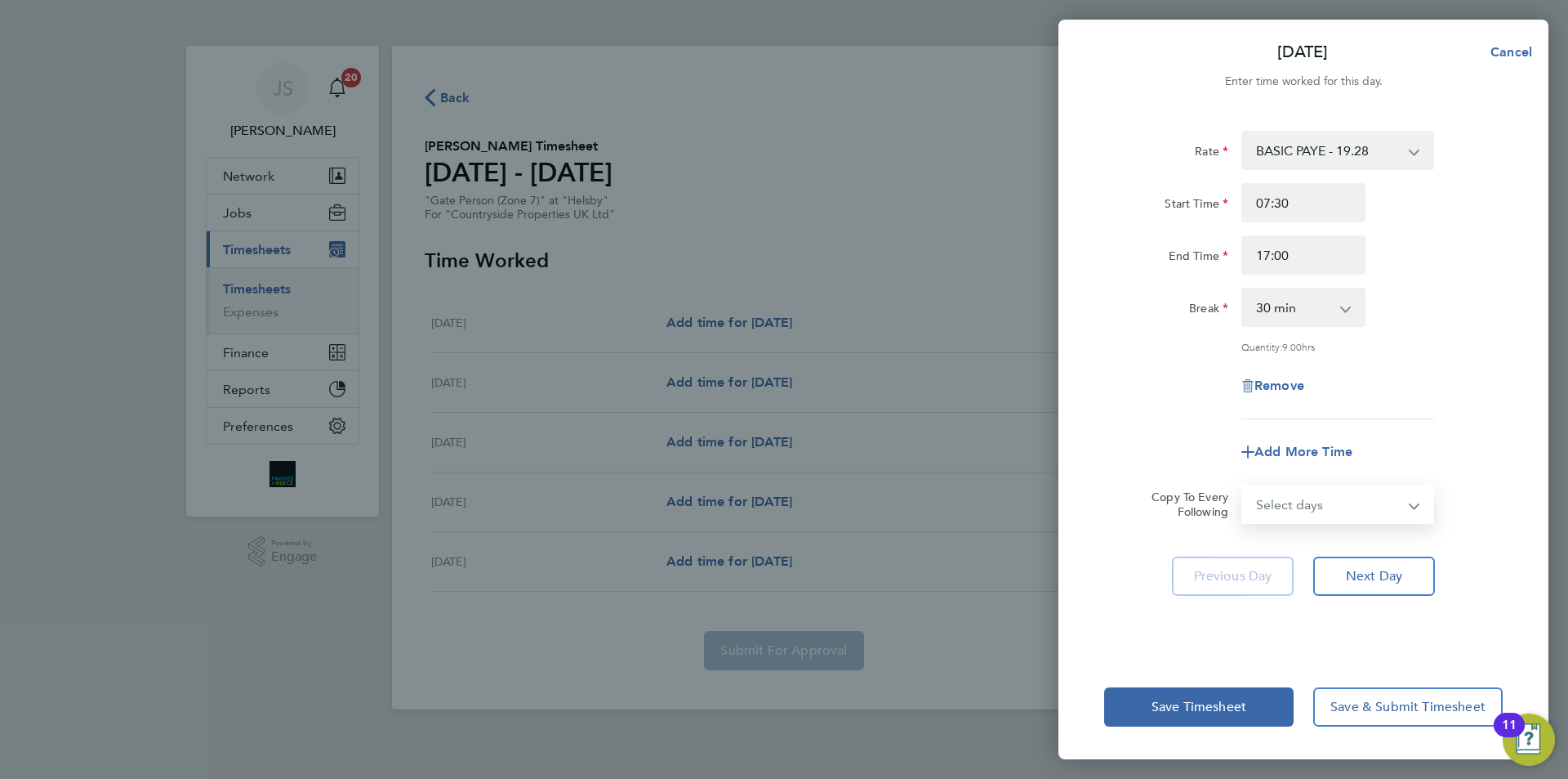
click at [1297, 466] on form "Rate BASIC PAYE - 19.28 Start Time 07:30 End Time 17:00 Break 0 min 15 min 30 m…" at bounding box center [1304, 327] width 399 height 393
select select "DAY"
click at [1242, 486] on select "Select days Day Tuesday Wednesday Thursday Friday" at bounding box center [1328, 504] width 172 height 36
select select "2025-09-26"
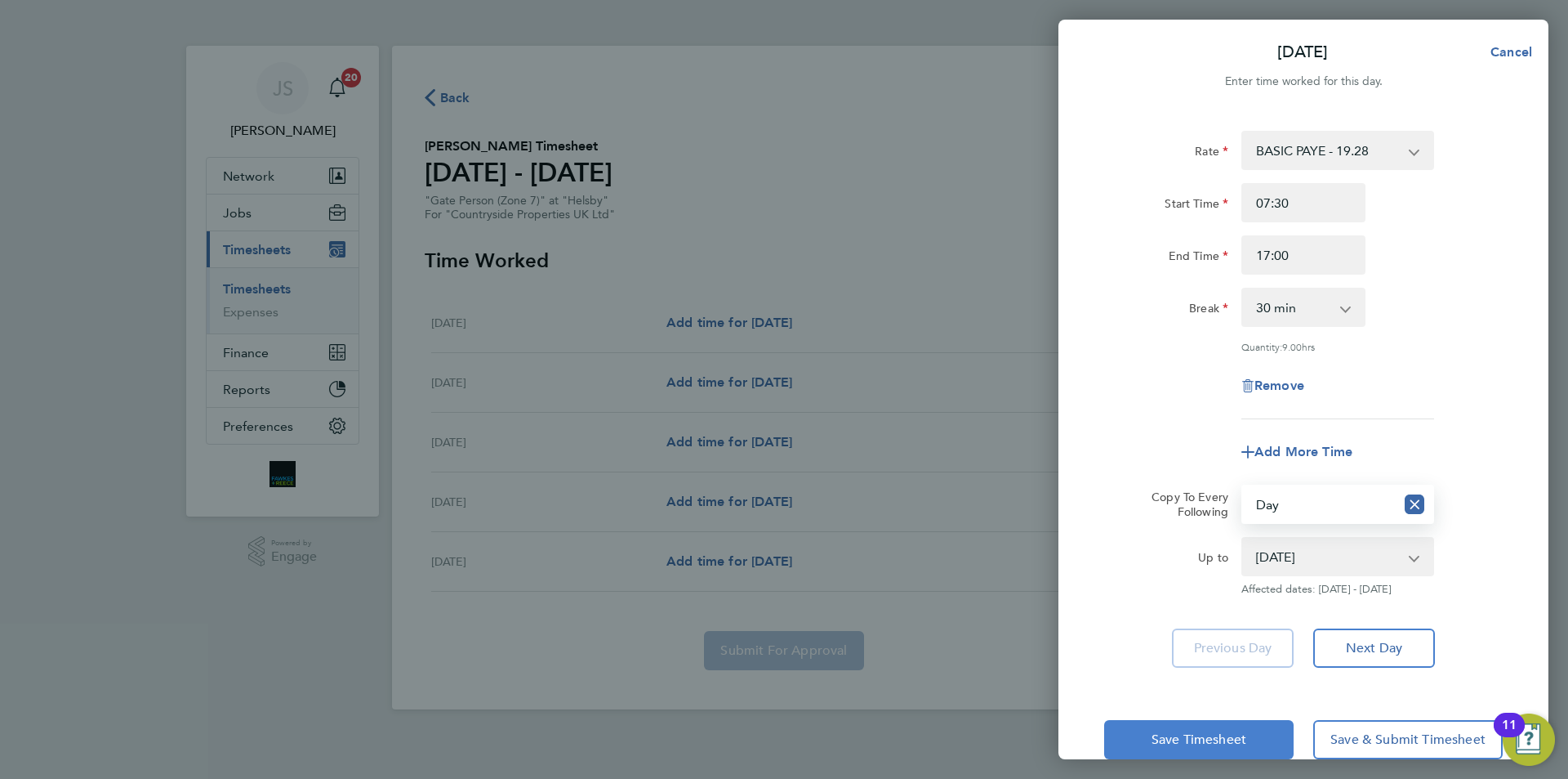
click at [1235, 732] on span "Save Timesheet" at bounding box center [1199, 740] width 95 height 17
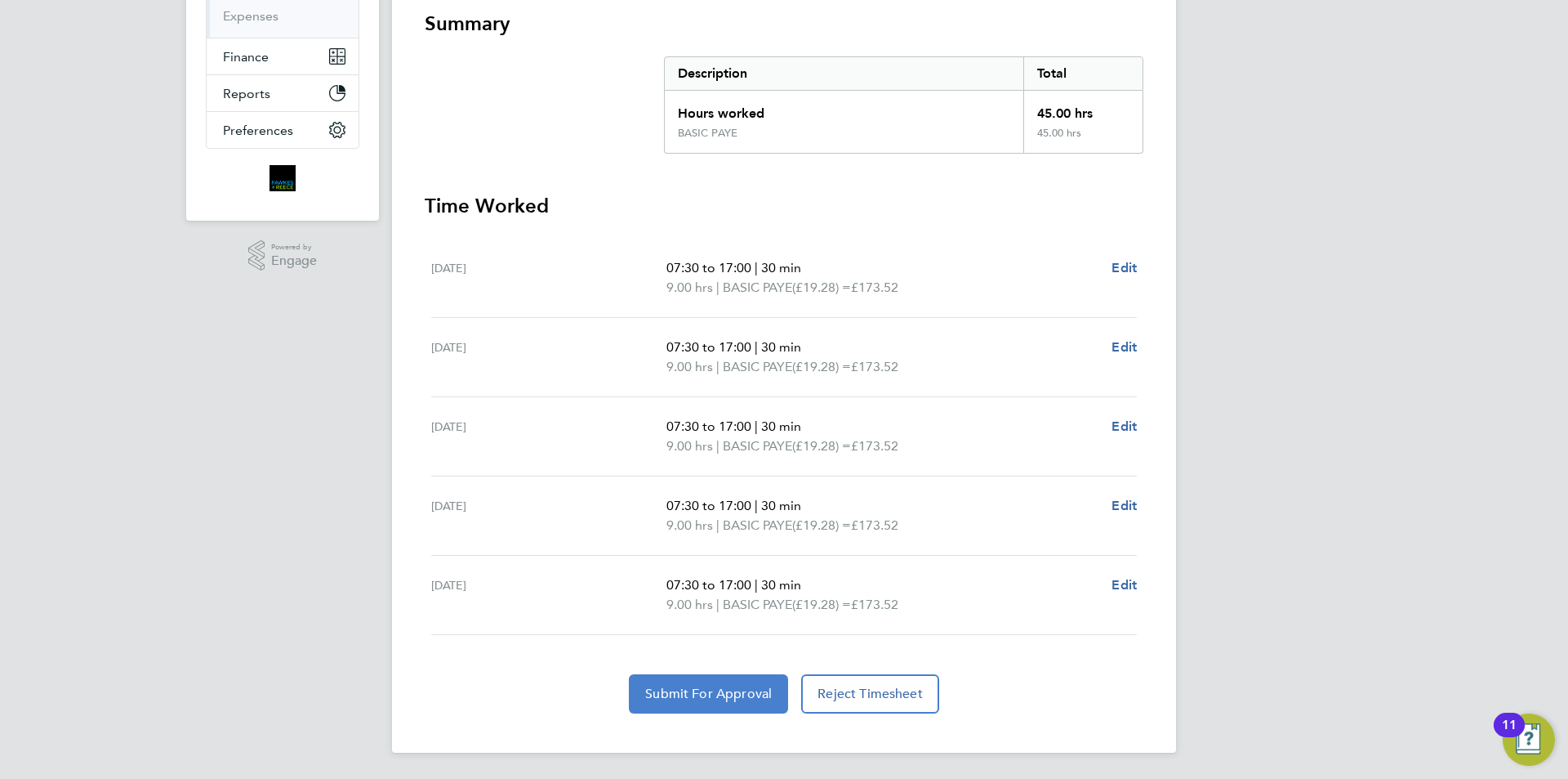
click at [738, 684] on button "Submit For Approval" at bounding box center [708, 694] width 159 height 39
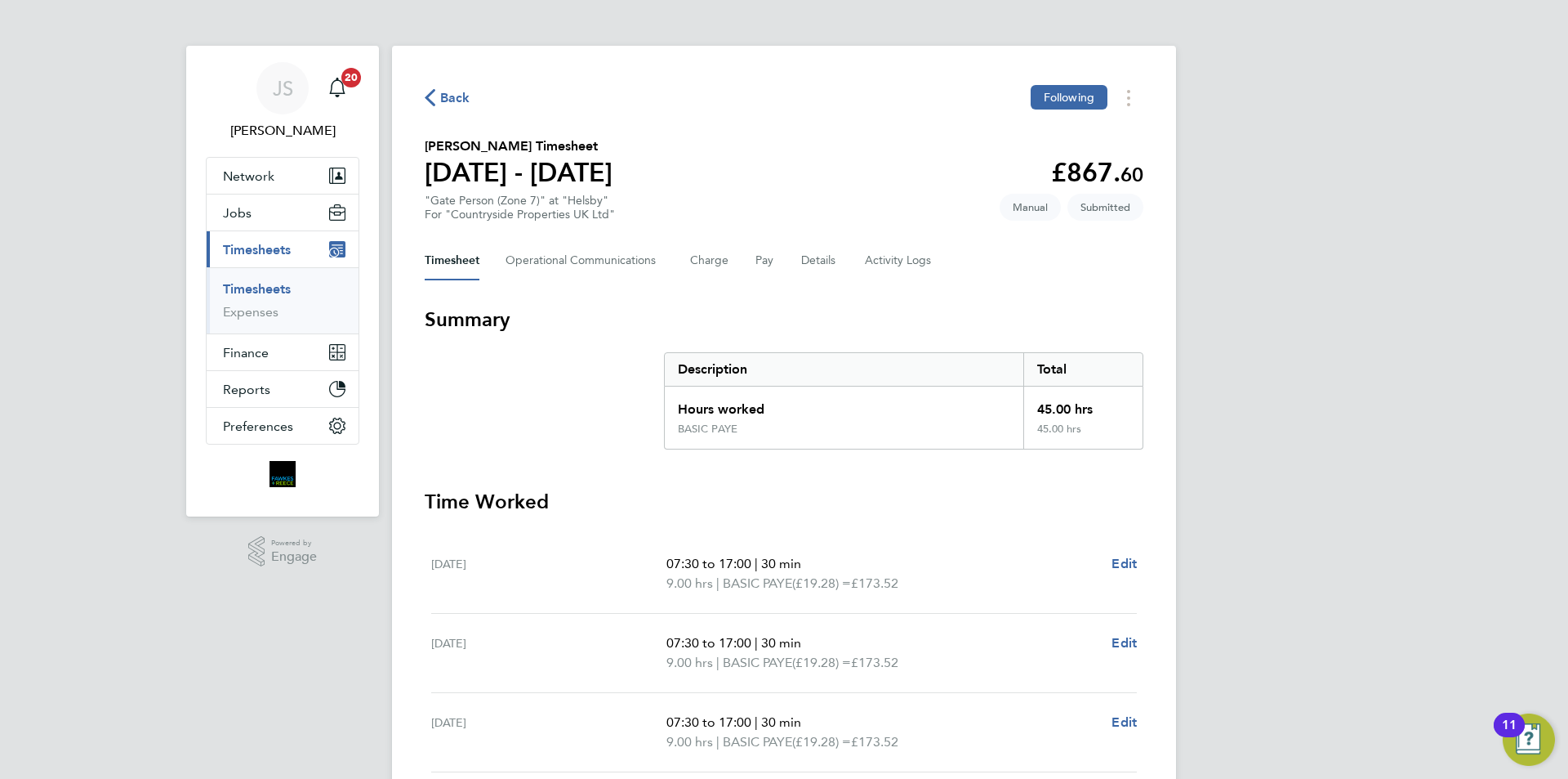
click at [453, 95] on span "Back" at bounding box center [455, 98] width 31 height 20
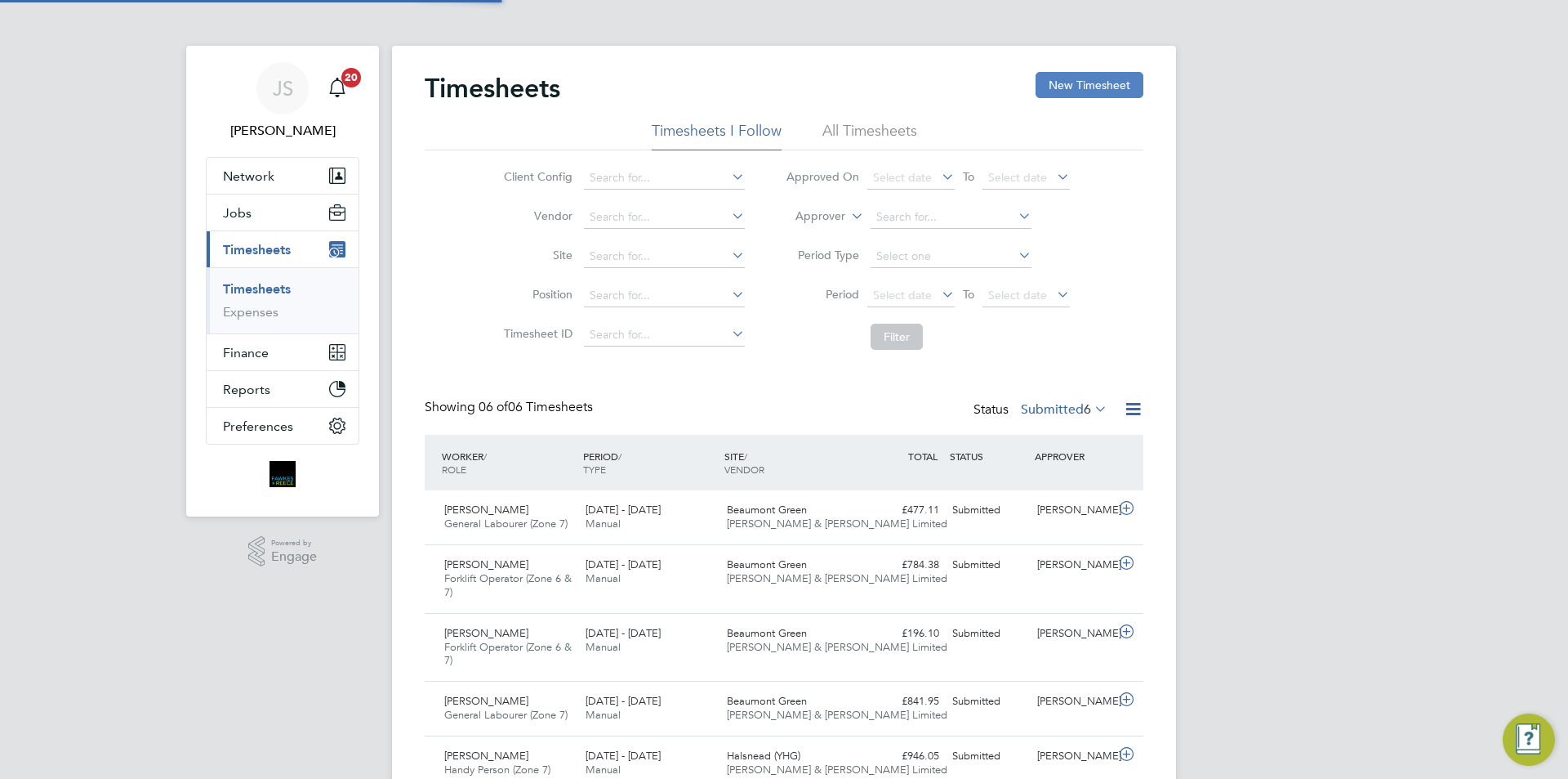
click at [1082, 90] on button "New Timesheet" at bounding box center [1088, 85] width 108 height 26
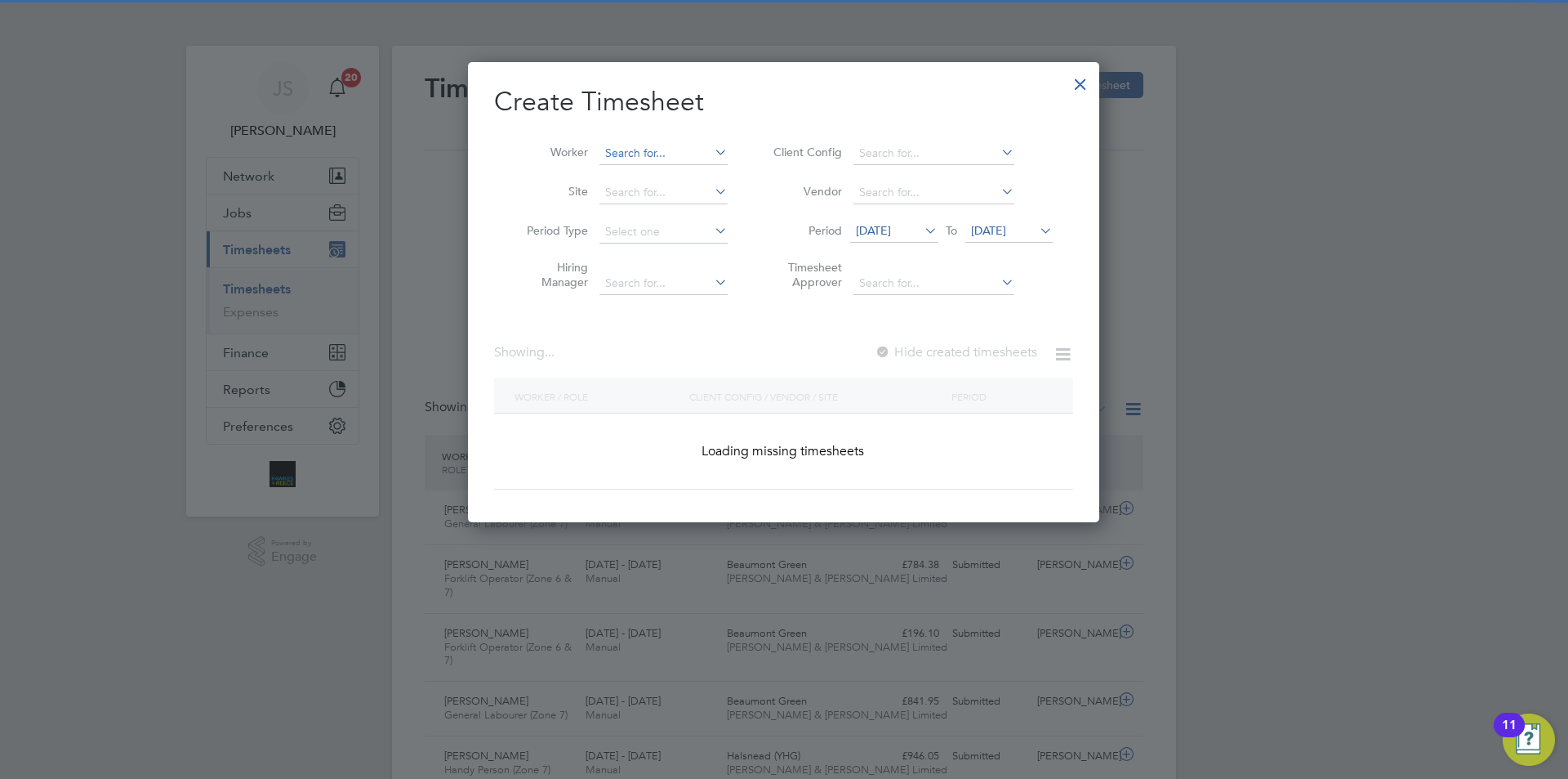
click at [638, 147] on input at bounding box center [663, 153] width 128 height 23
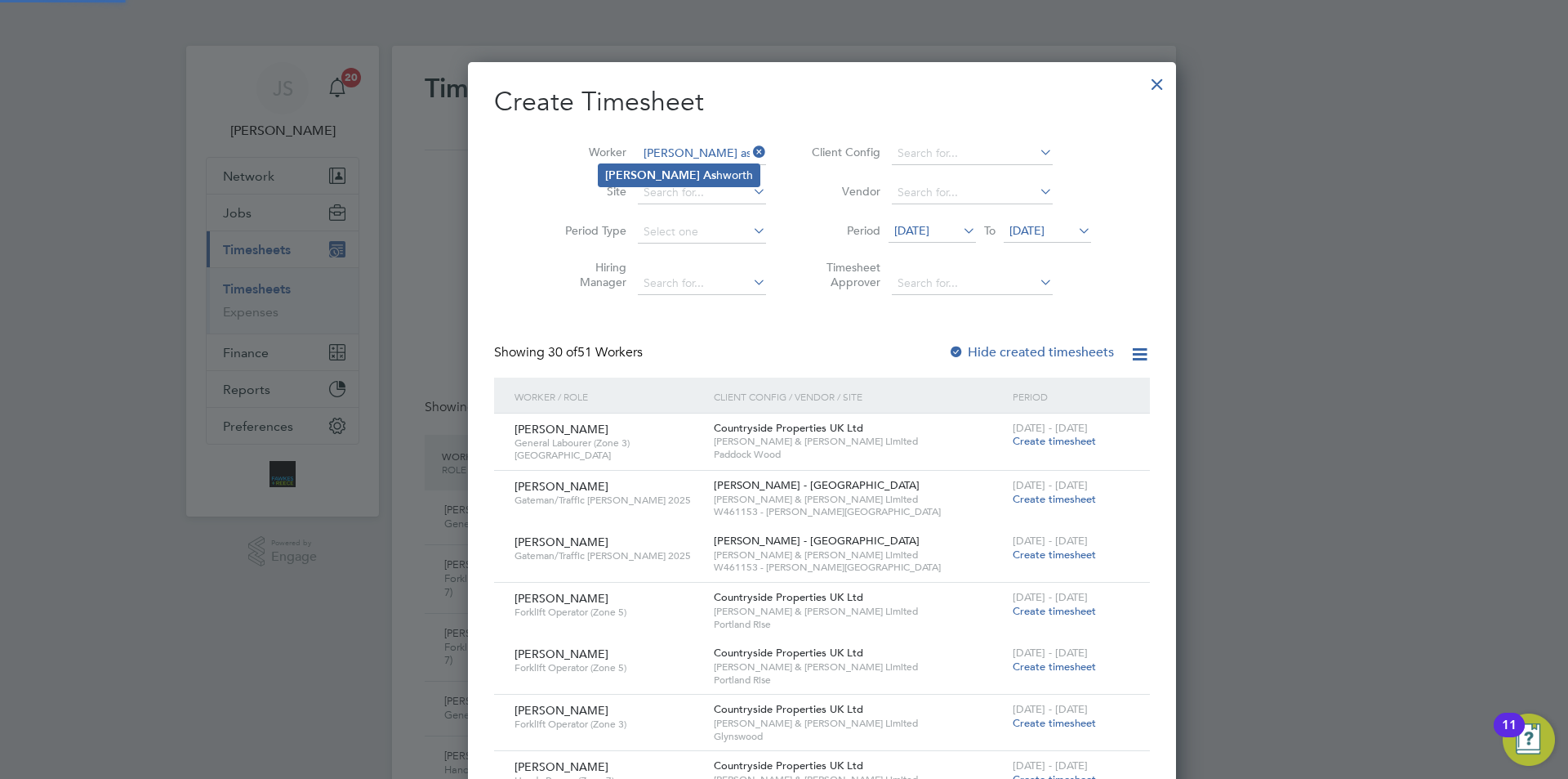
click at [646, 167] on li "Liam As hworth" at bounding box center [679, 175] width 161 height 22
type input "[PERSON_NAME]"
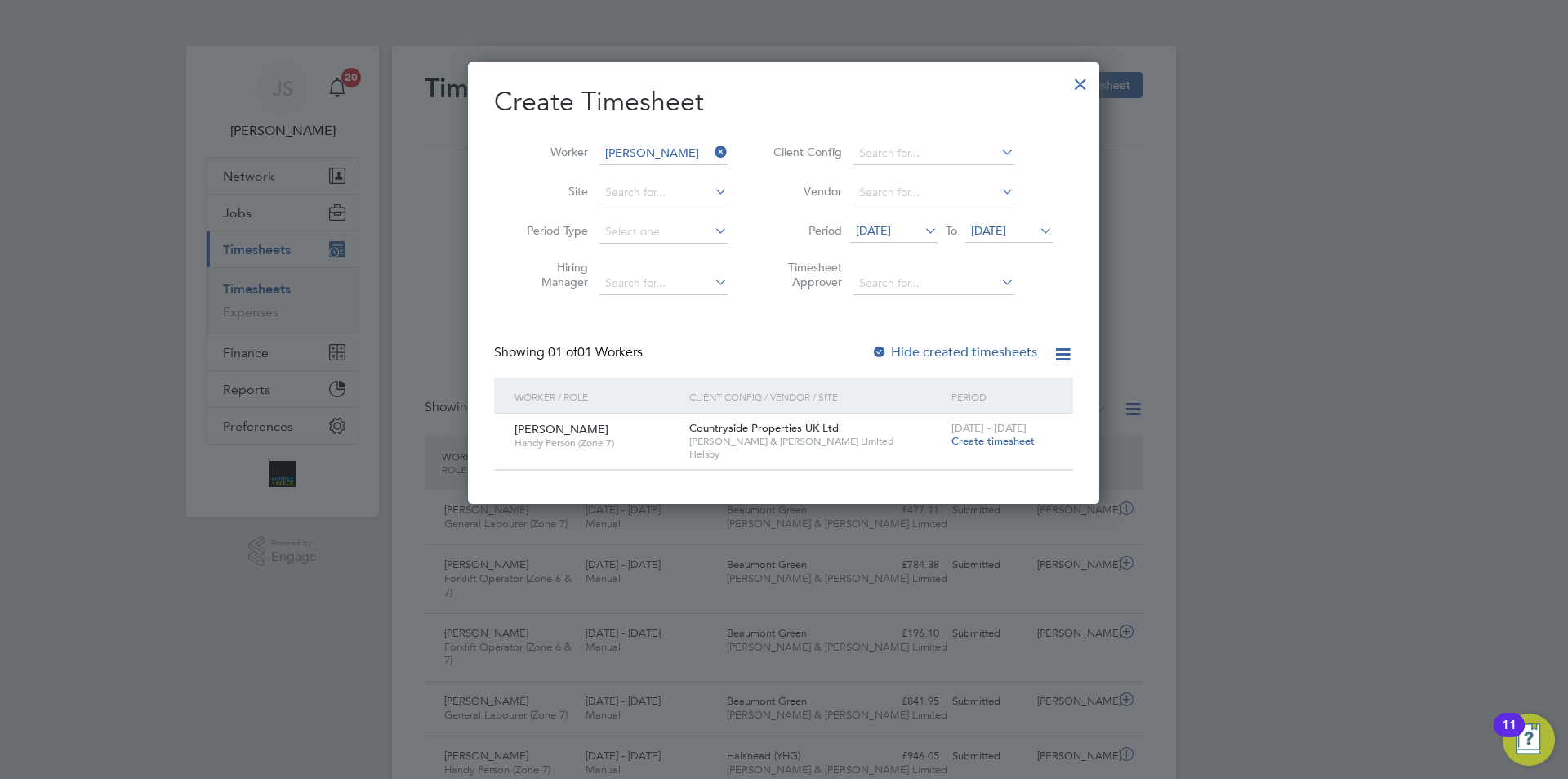
click at [1001, 440] on span "Create timesheet" at bounding box center [993, 440] width 83 height 14
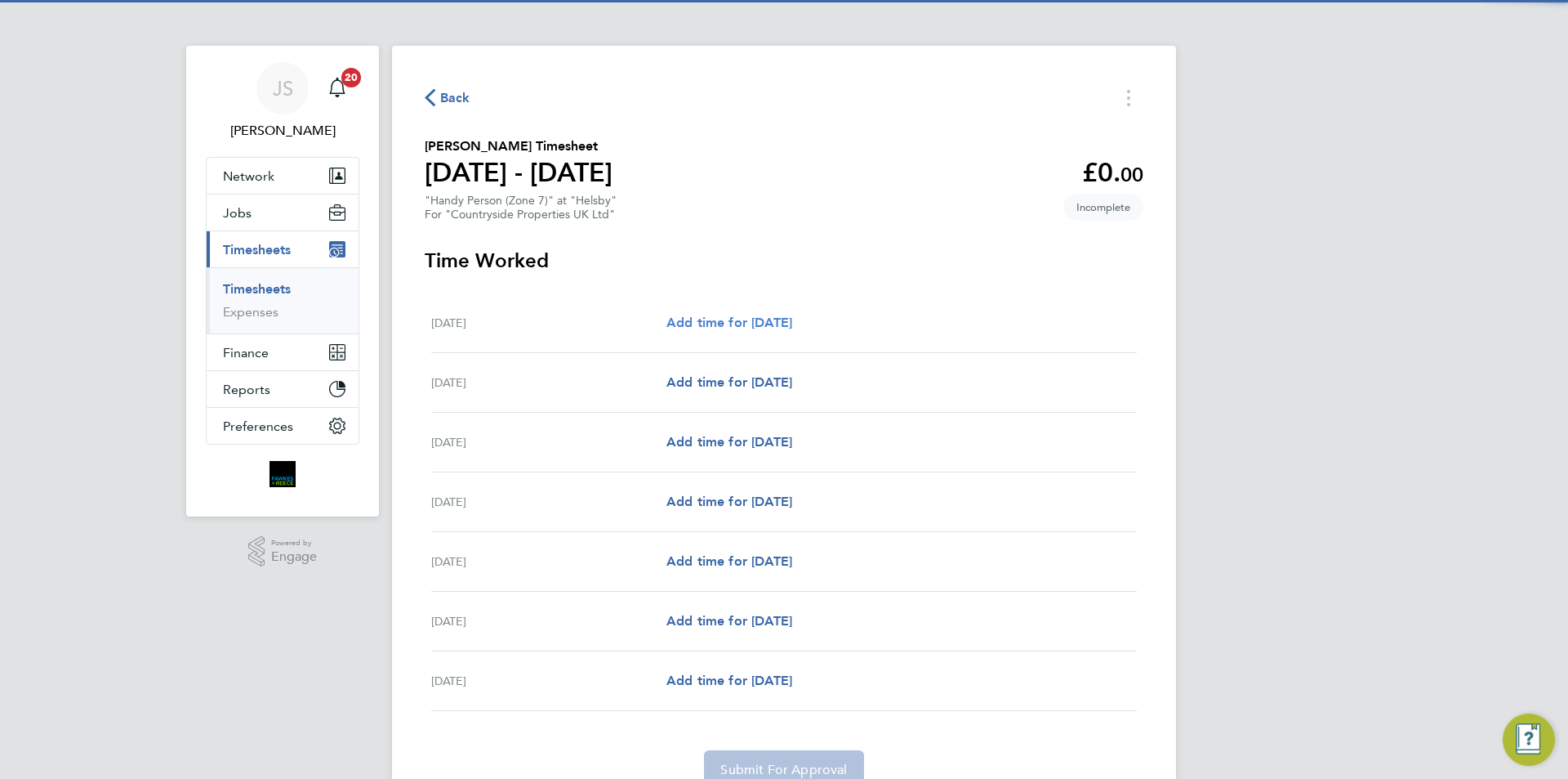
click at [792, 320] on span "Add time for Mon 22 Sep" at bounding box center [728, 323] width 125 height 16
select select "30"
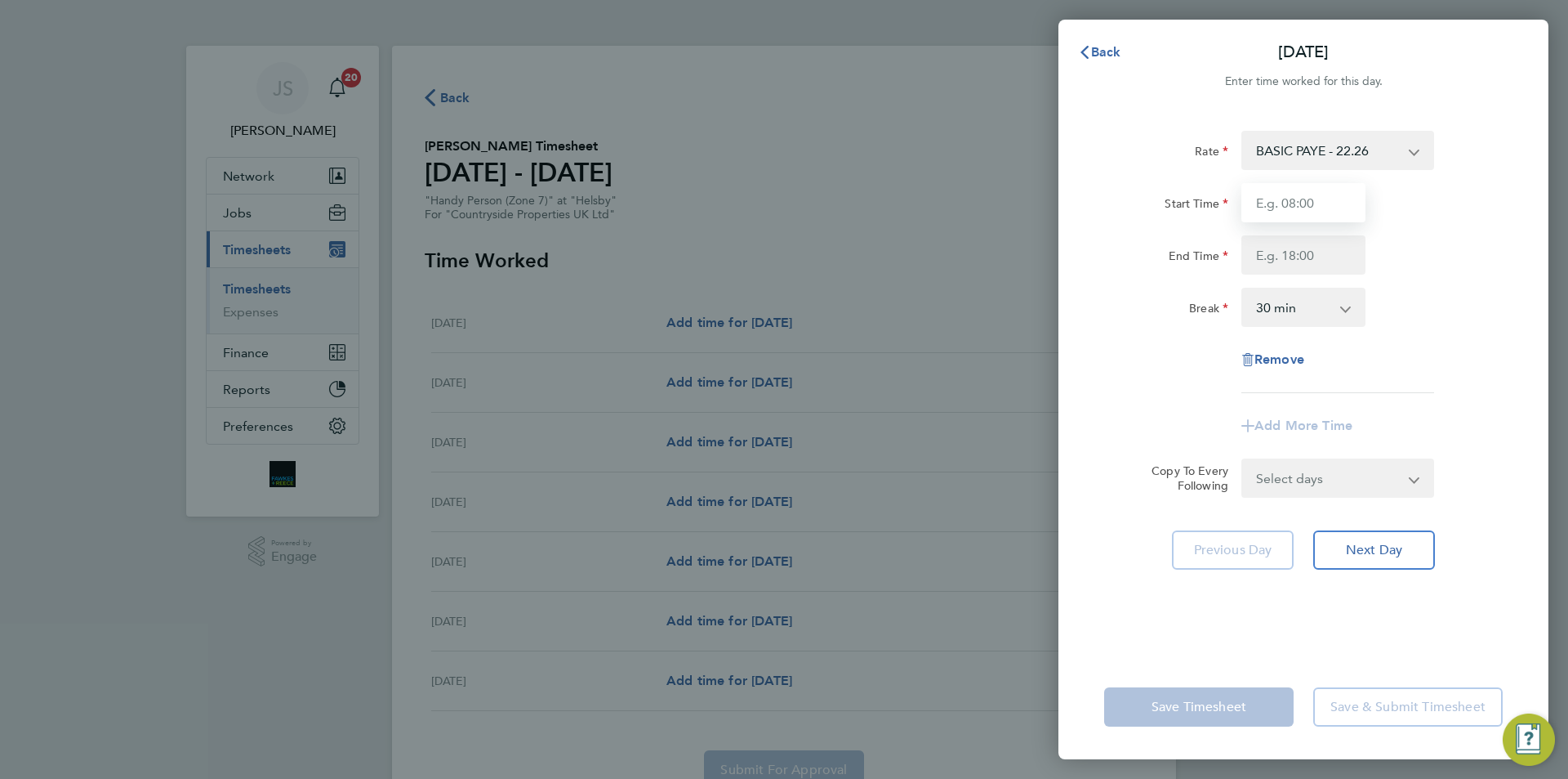
click at [1282, 197] on input "Start Time" at bounding box center [1304, 202] width 124 height 39
type input "07:30"
click at [1280, 246] on input "End Time" at bounding box center [1304, 255] width 124 height 39
type input "17:00"
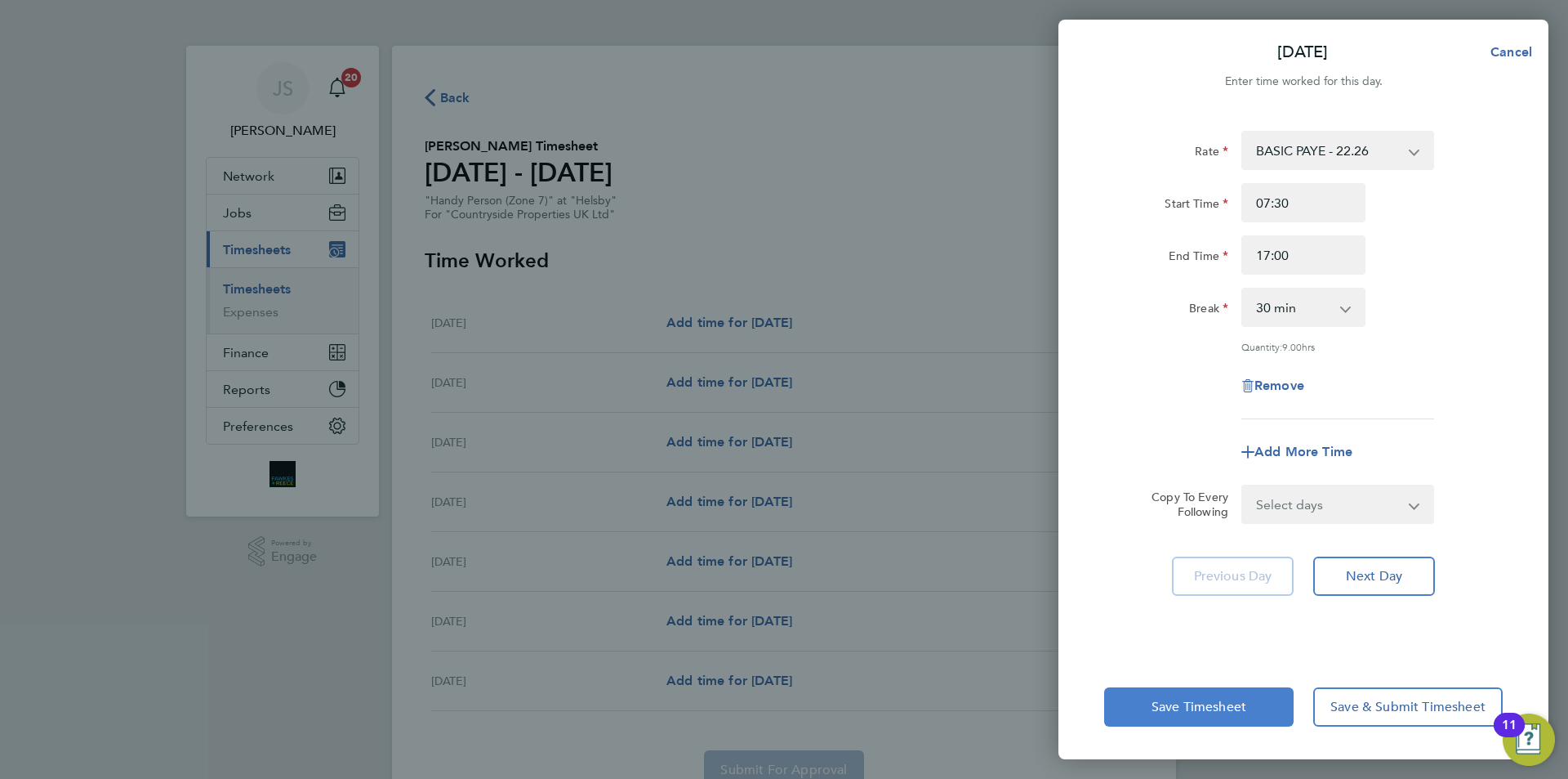
click at [1196, 700] on span "Save Timesheet" at bounding box center [1199, 706] width 95 height 17
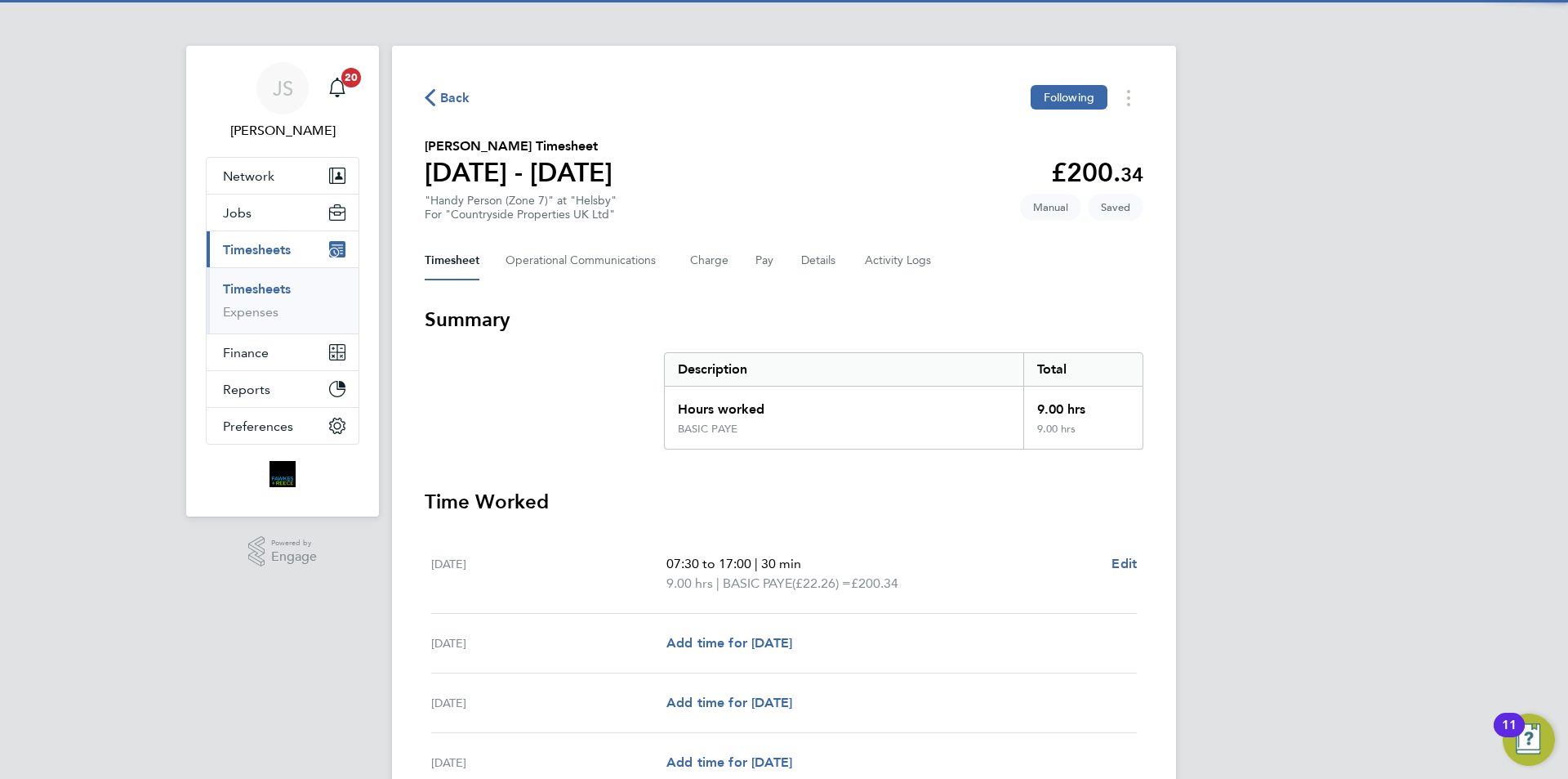
scroll to position [327, 0]
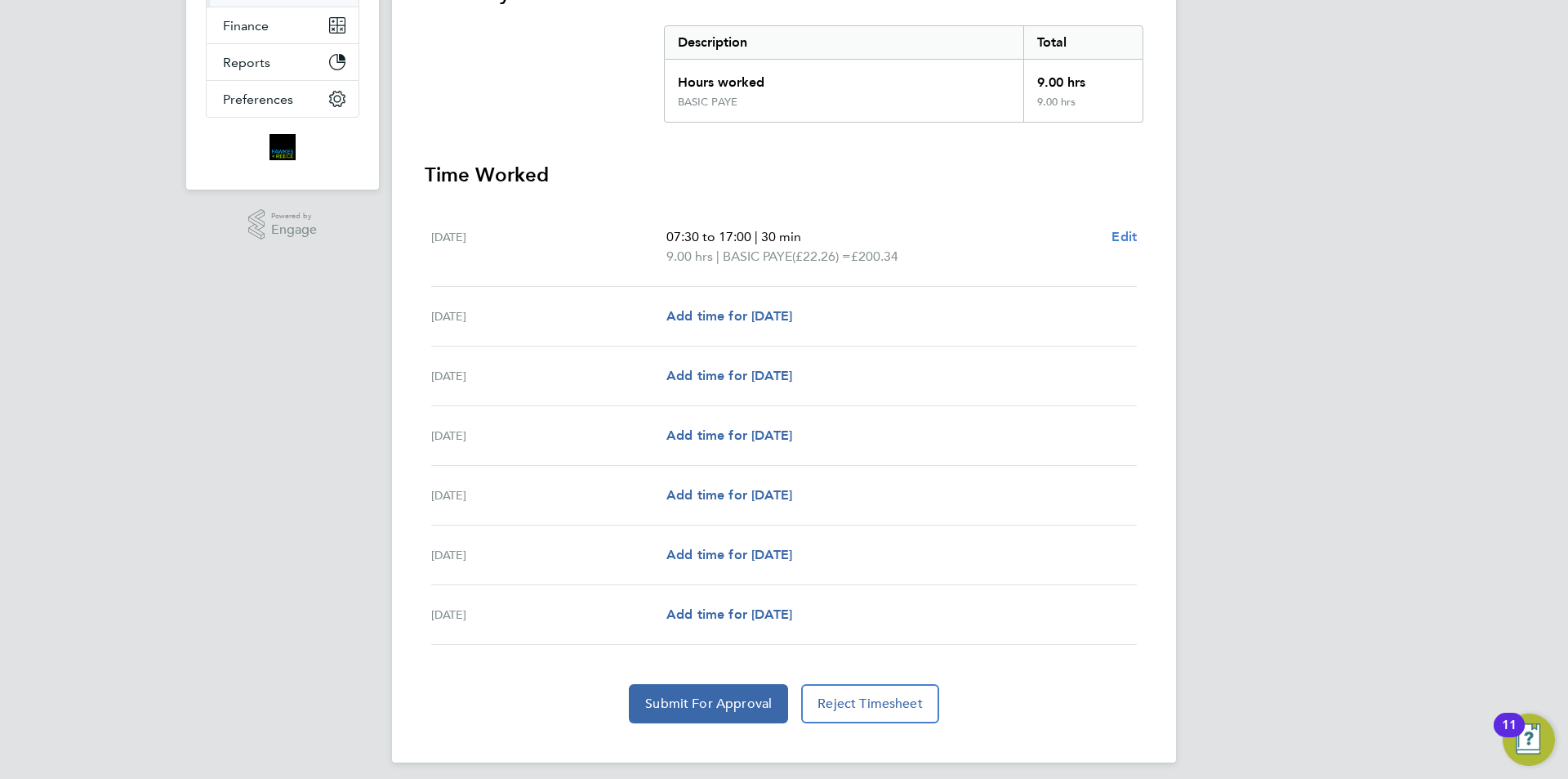
click at [1126, 235] on span "Edit" at bounding box center [1124, 237] width 26 height 16
select select "30"
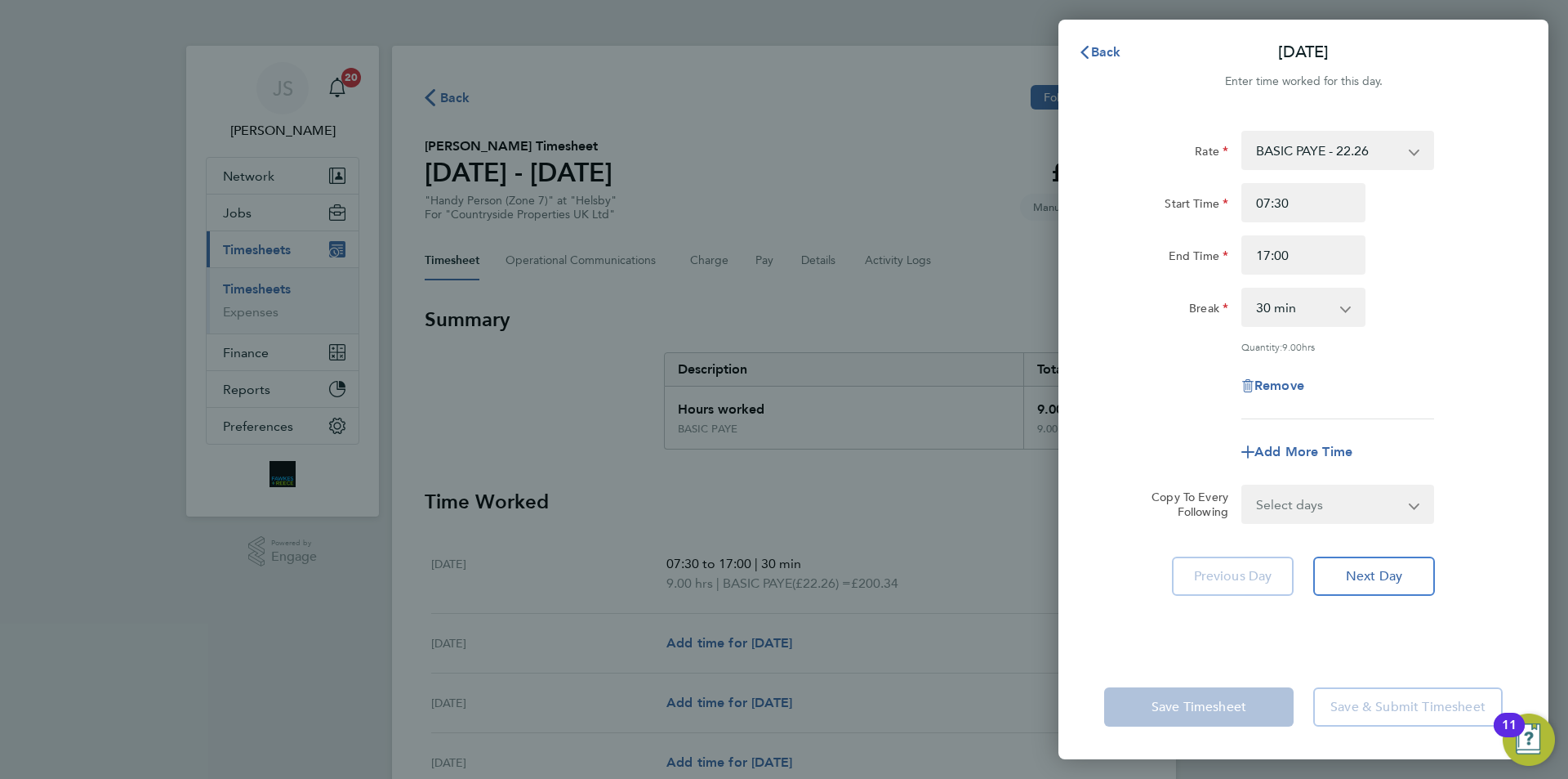
drag, startPoint x: 1320, startPoint y: 505, endPoint x: 1311, endPoint y: 517, distance: 15.0
click at [1320, 505] on select "Select days Day Weekday (Mon-Fri) Weekend (Sat-Sun) Tuesday Wednesday Thursday …" at bounding box center [1328, 504] width 172 height 36
select select "WEEKDAY"
click at [1242, 486] on select "Select days Day Weekday (Mon-Fri) Weekend (Sat-Sun) Tuesday Wednesday Thursday …" at bounding box center [1328, 504] width 172 height 36
select select "2025-09-28"
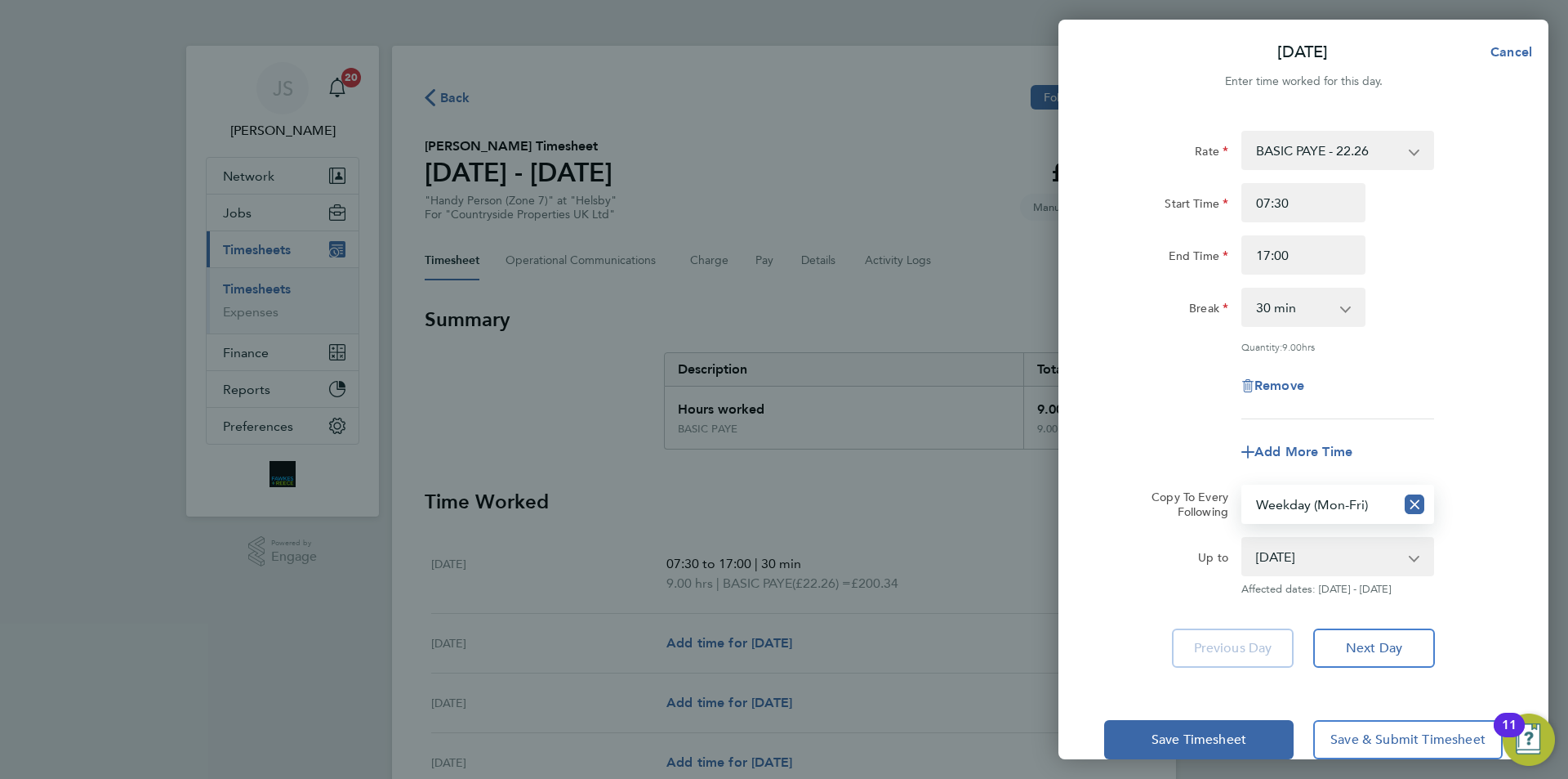
click at [1149, 391] on div "Remove" at bounding box center [1303, 386] width 411 height 39
click at [1203, 737] on span "Save Timesheet" at bounding box center [1199, 740] width 95 height 17
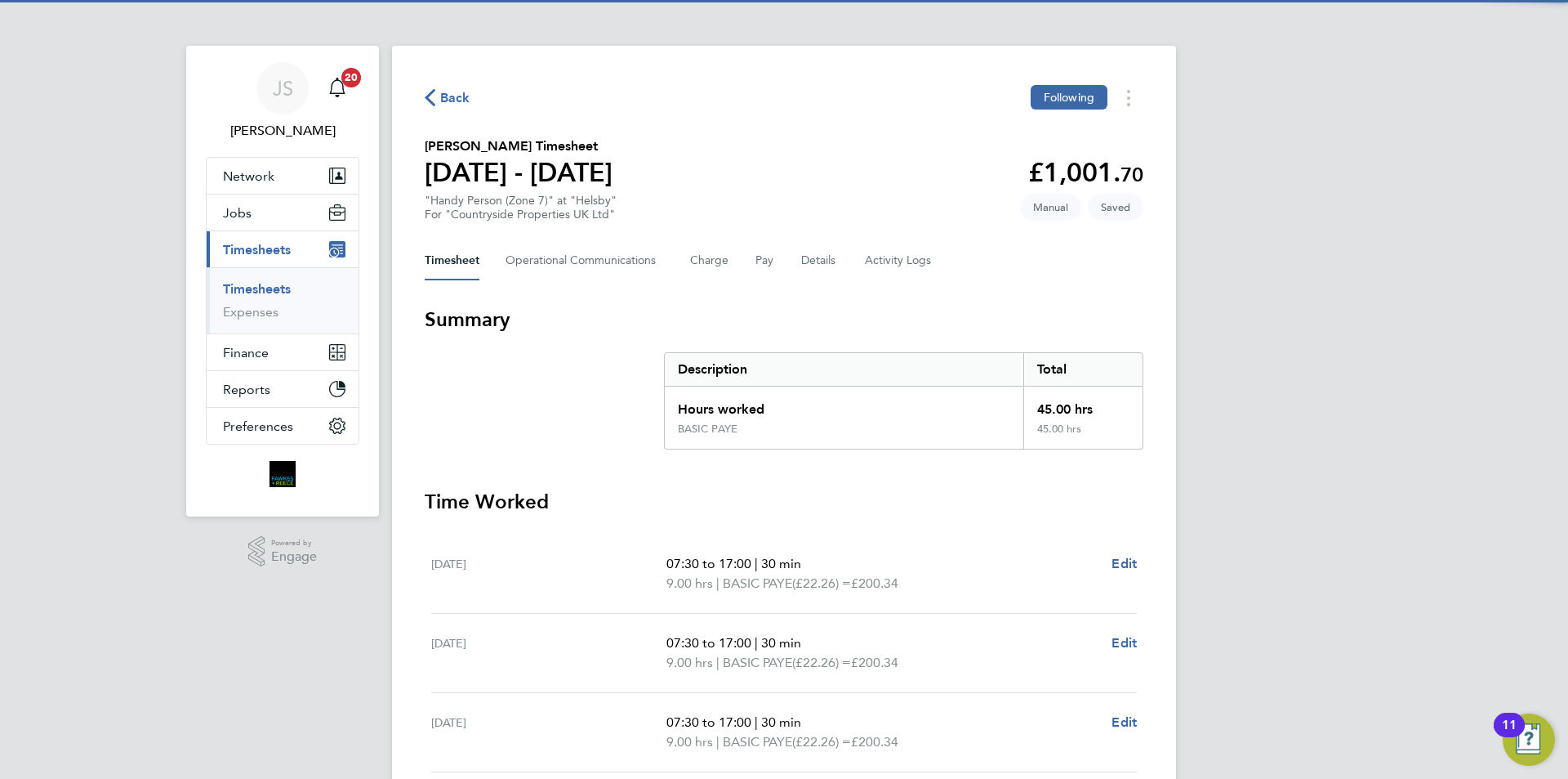
scroll to position [409, 0]
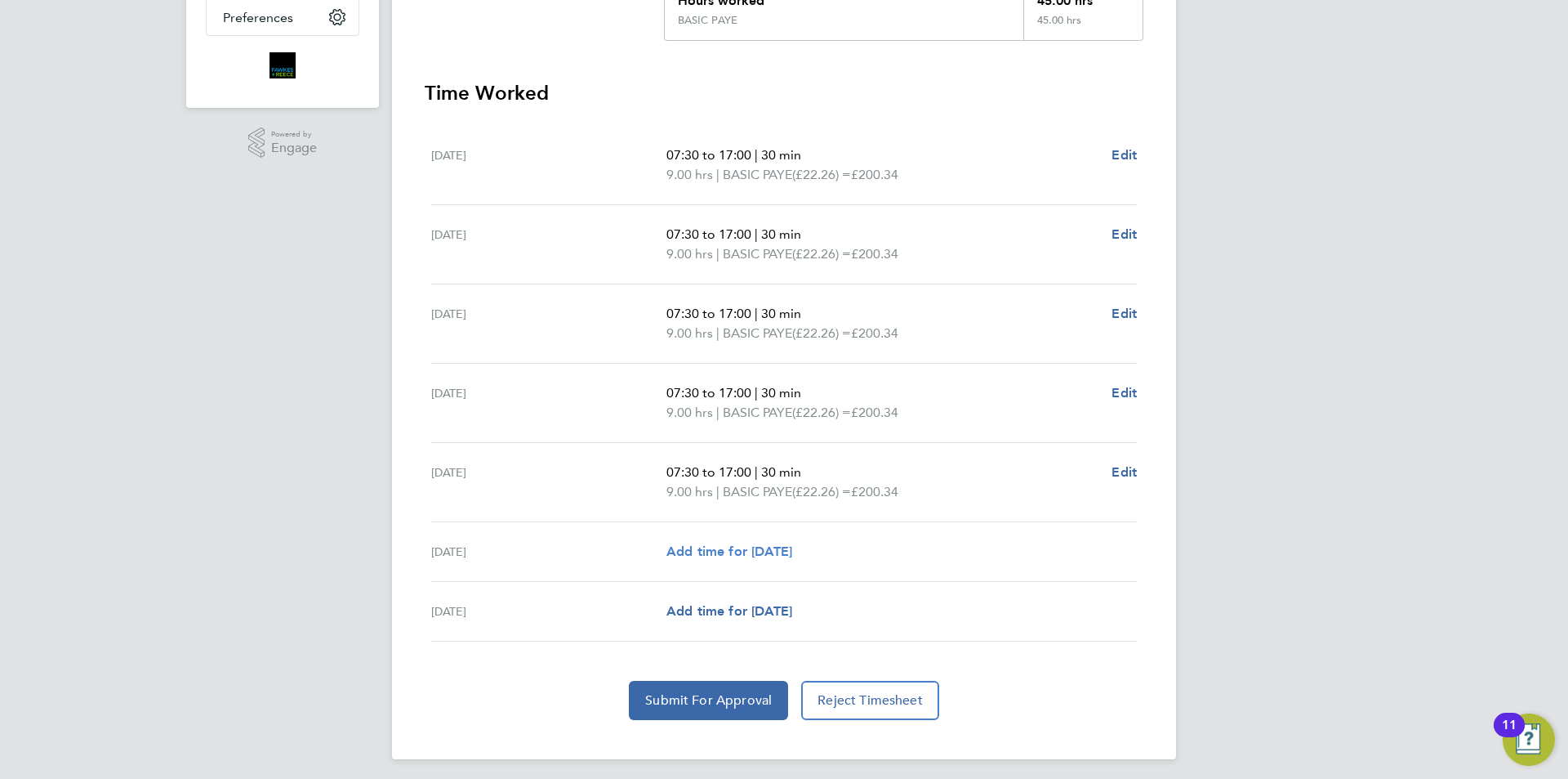
click at [792, 552] on span "Add time for Sat 27 Sep" at bounding box center [728, 551] width 125 height 16
select select "30"
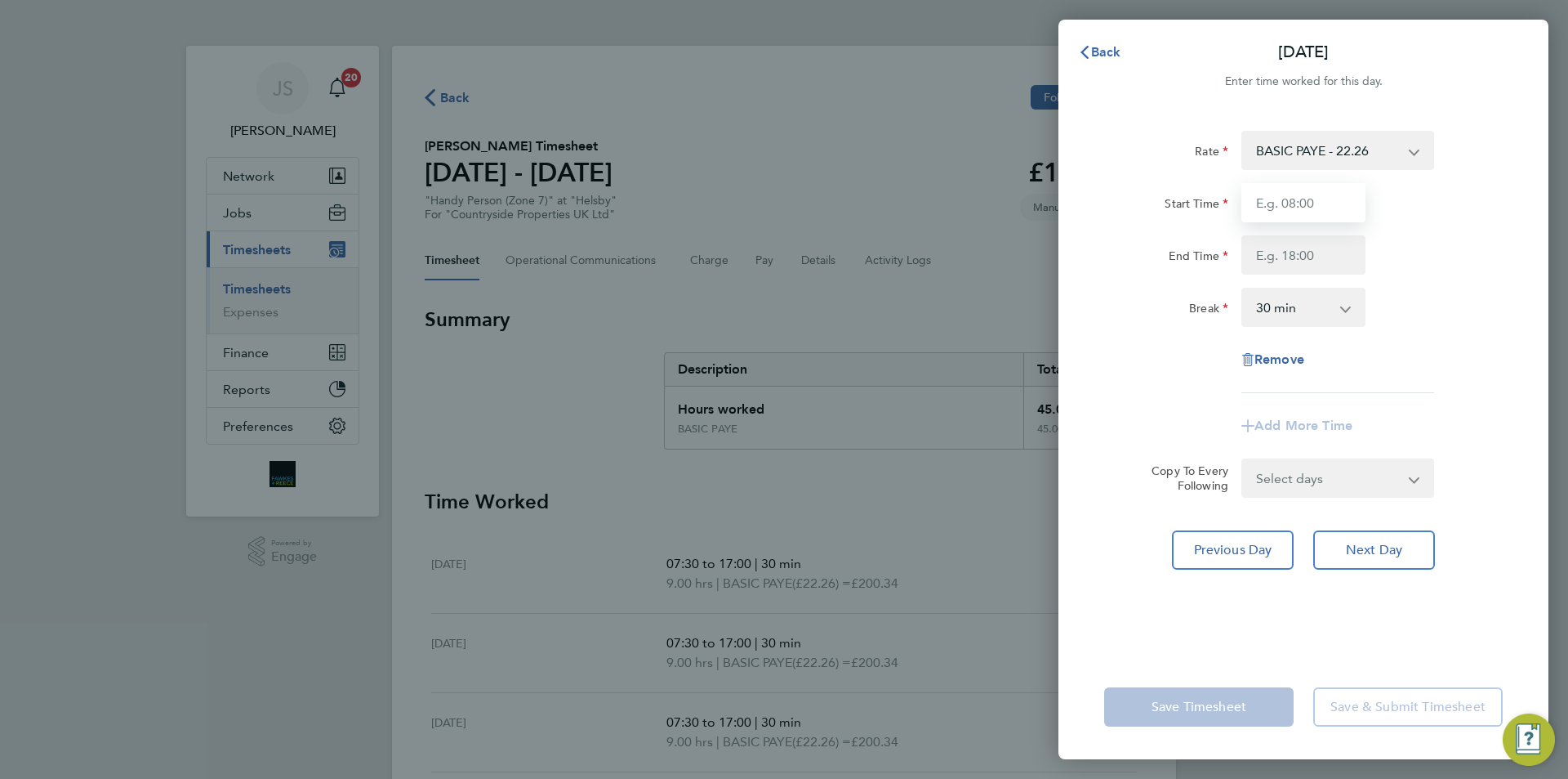
click at [1337, 203] on input "Start Time" at bounding box center [1304, 202] width 124 height 39
type input "07:30"
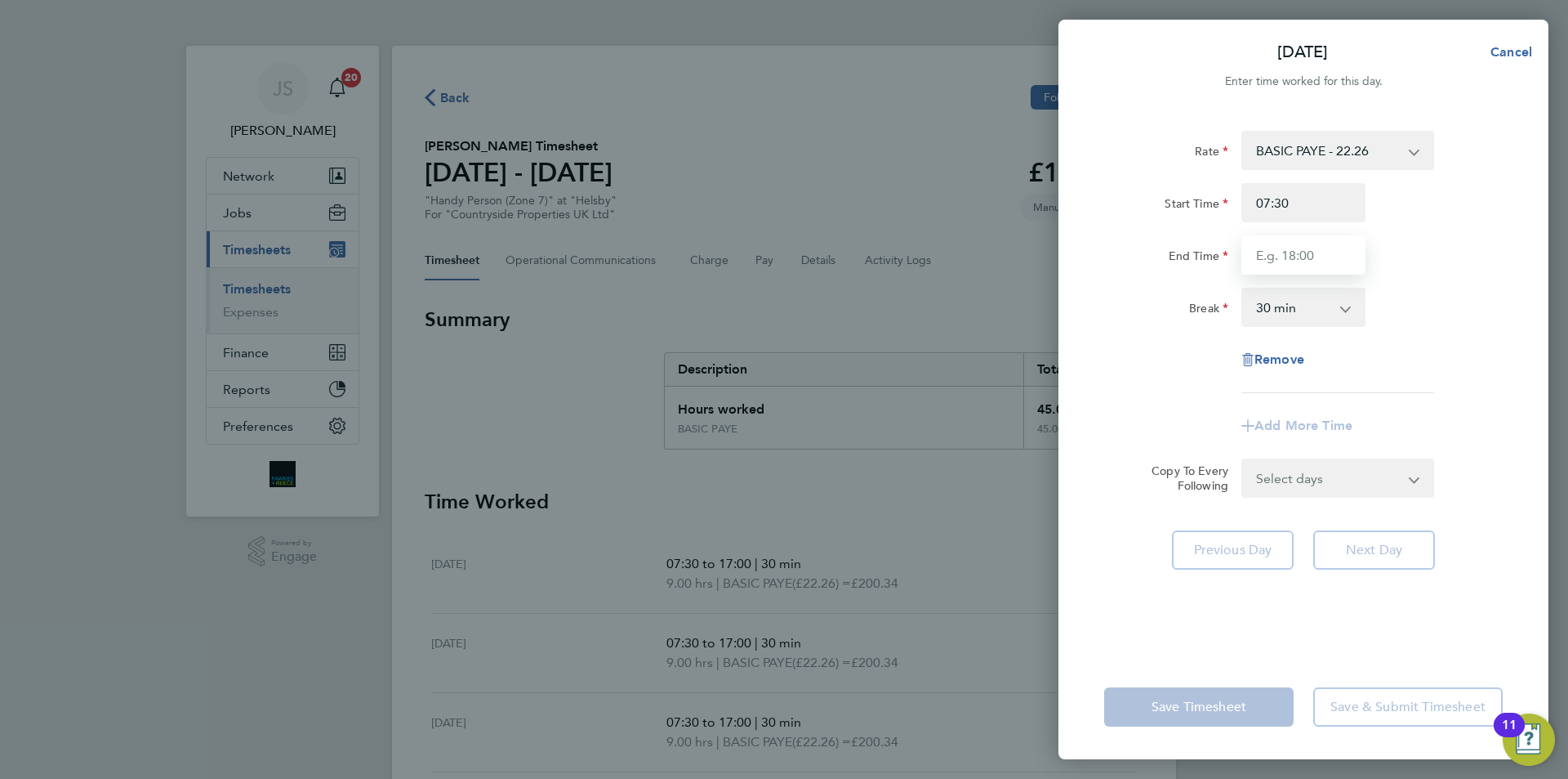
click at [1291, 246] on input "End Time" at bounding box center [1304, 255] width 124 height 39
type input "15:00"
click at [1208, 380] on div "Rate BASIC PAYE - 22.26 Start Time 07:30 End Time 15:00 Break 0 min 15 min 30 m…" at bounding box center [1304, 262] width 399 height 263
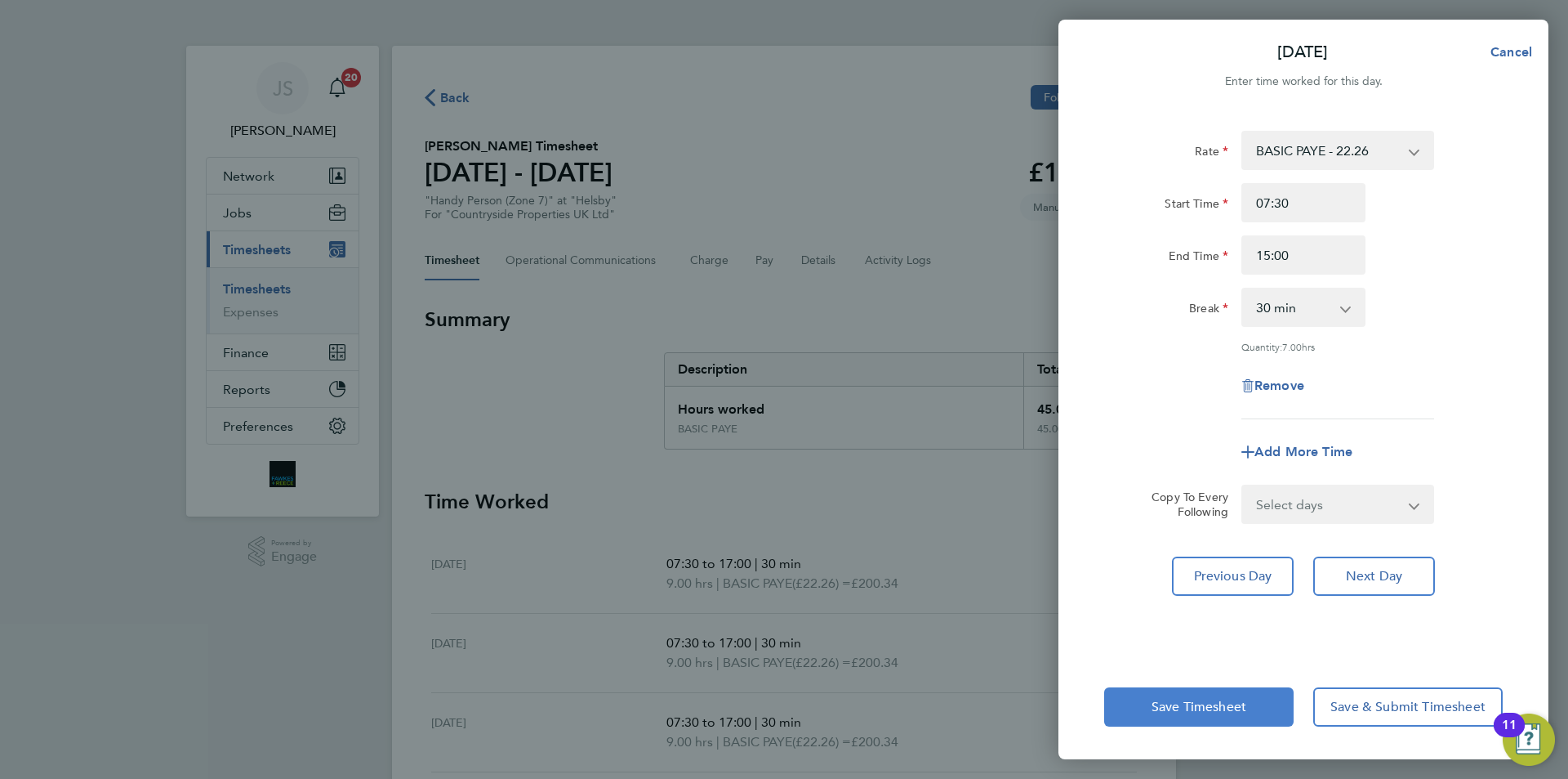
click at [1229, 710] on span "Save Timesheet" at bounding box center [1199, 706] width 95 height 17
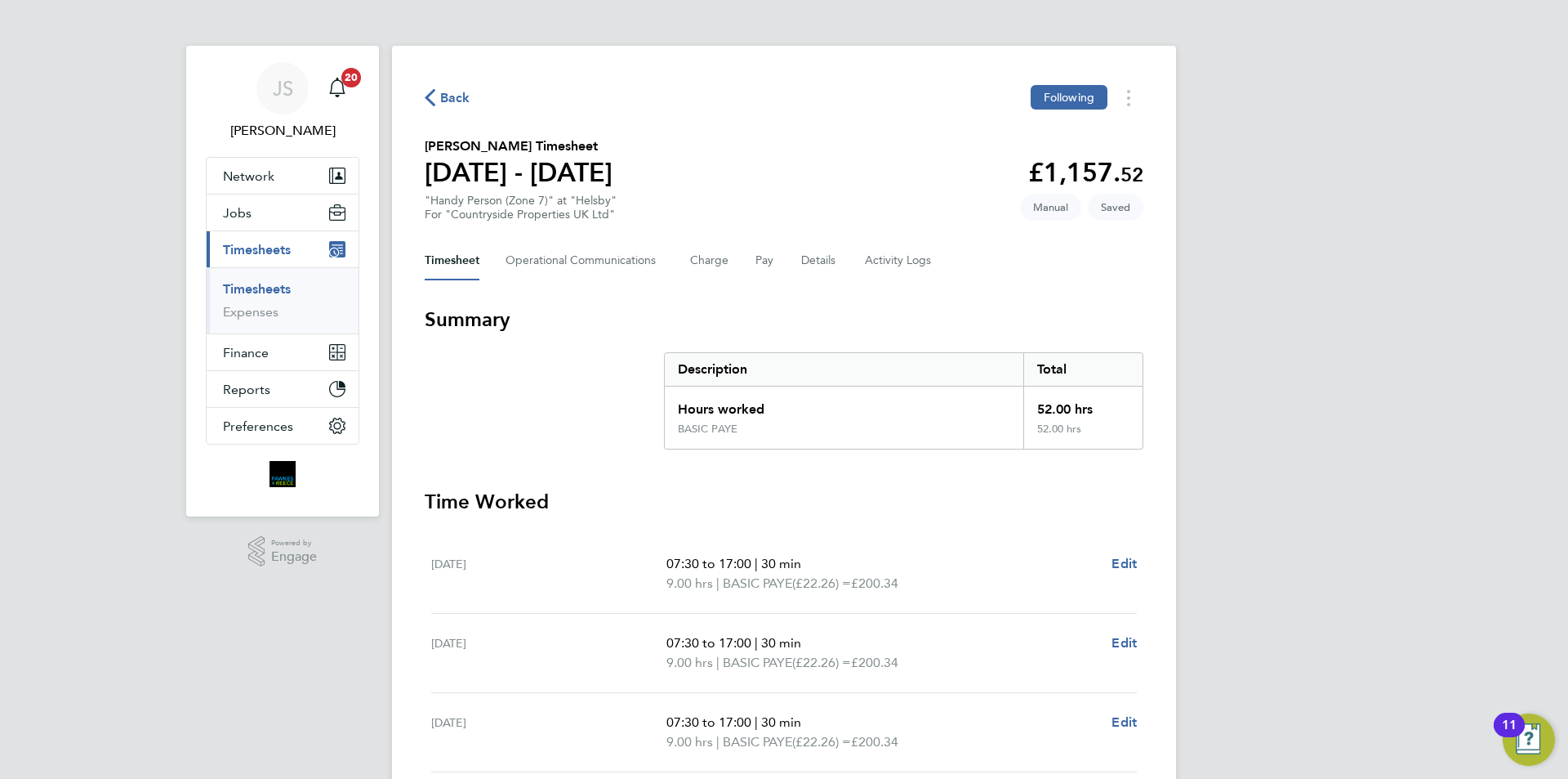
scroll to position [409, 0]
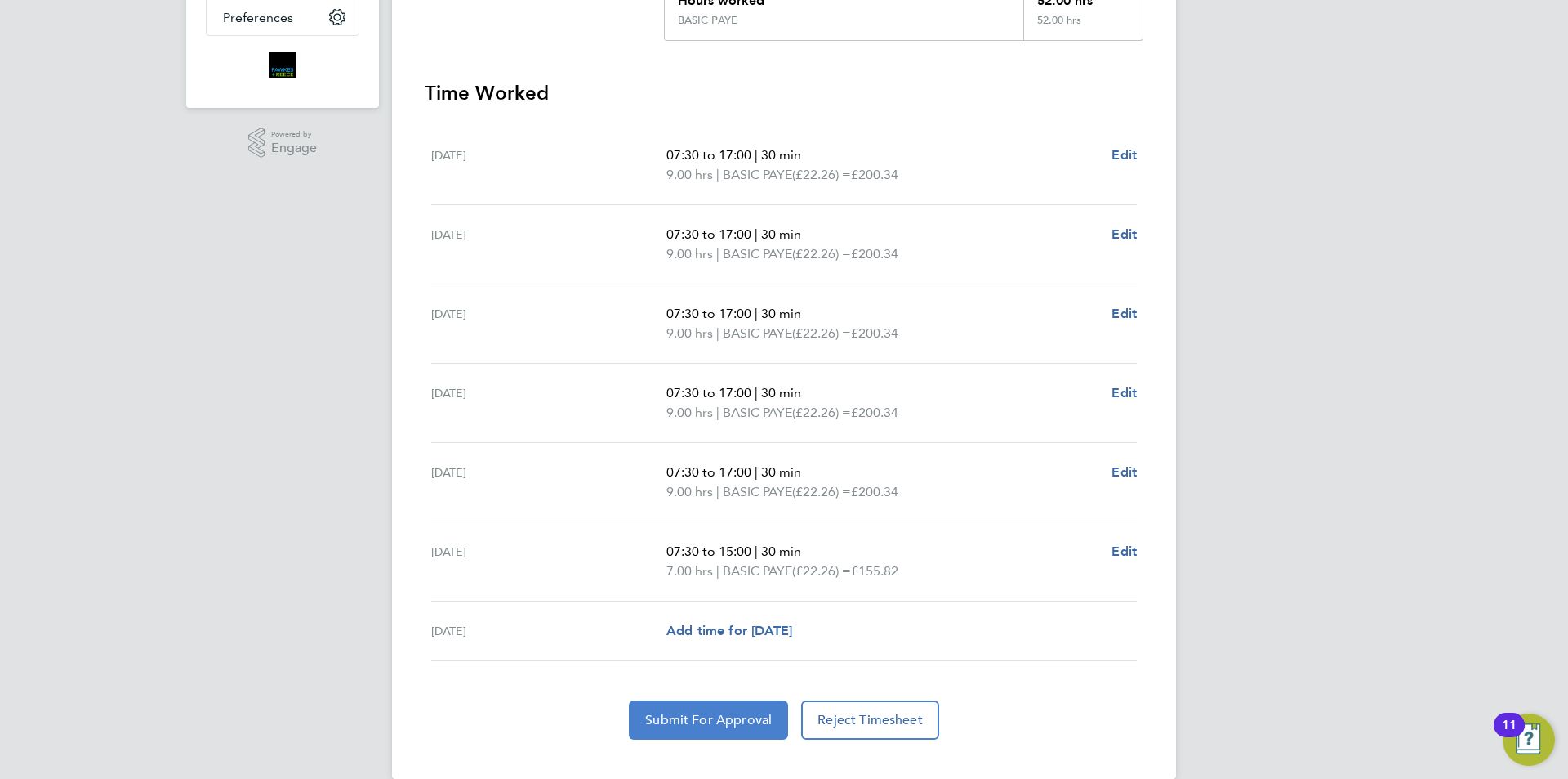
click at [668, 713] on span "Submit For Approval" at bounding box center [709, 720] width 126 height 17
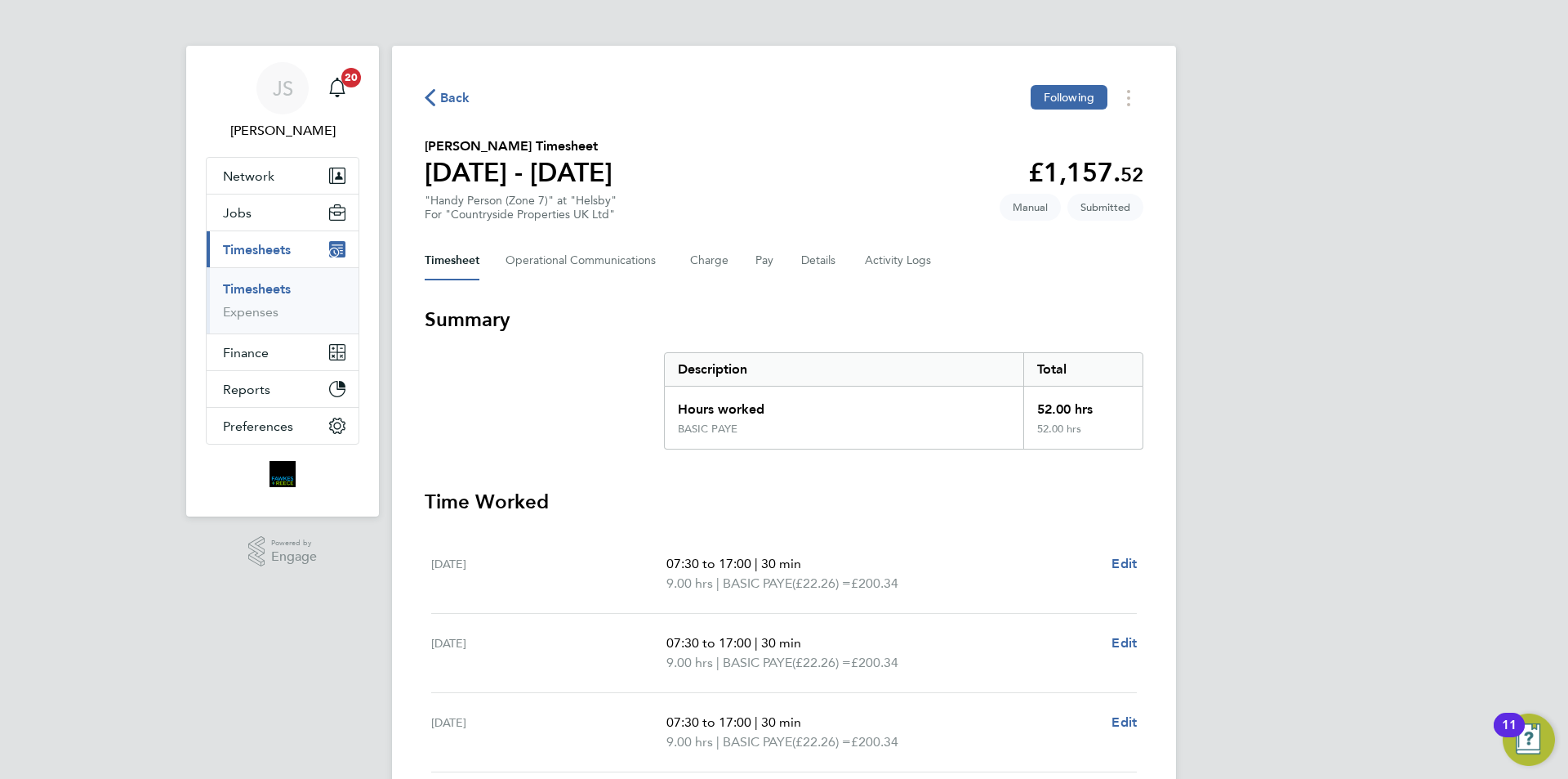
click at [441, 91] on span "Back" at bounding box center [455, 98] width 31 height 20
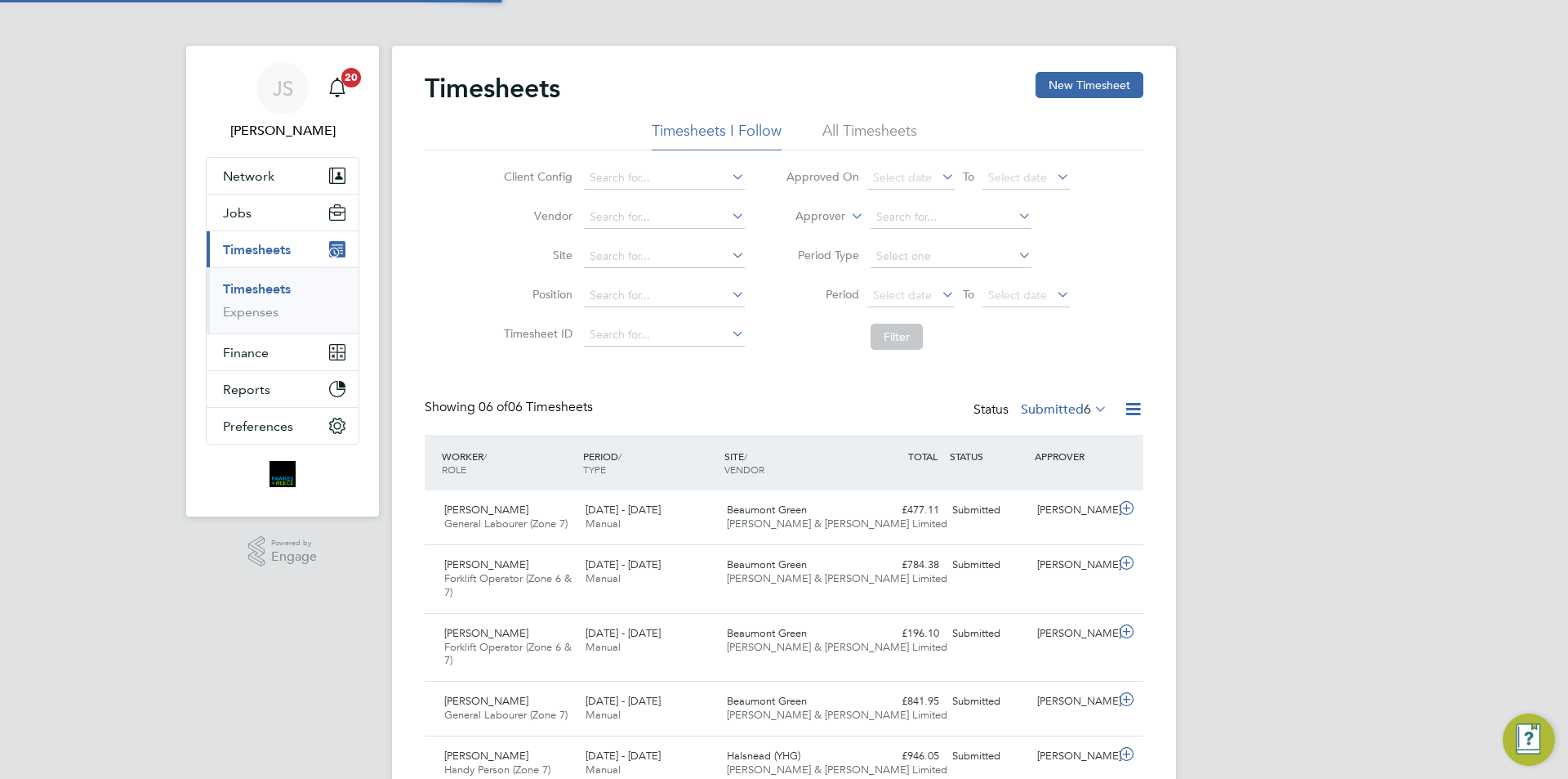
scroll to position [8, 8]
